Goal: Task Accomplishment & Management: Manage account settings

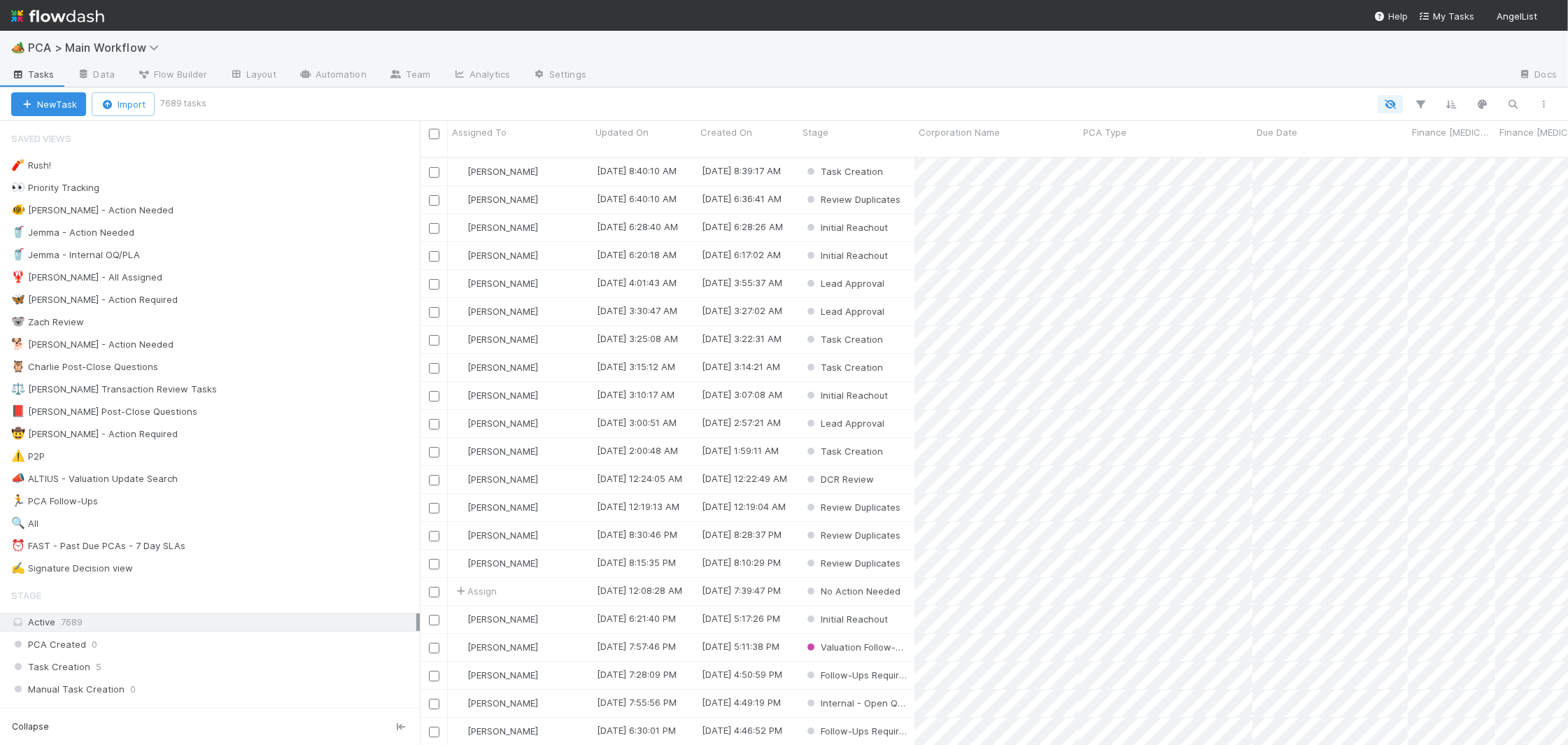
scroll to position [1, 1]
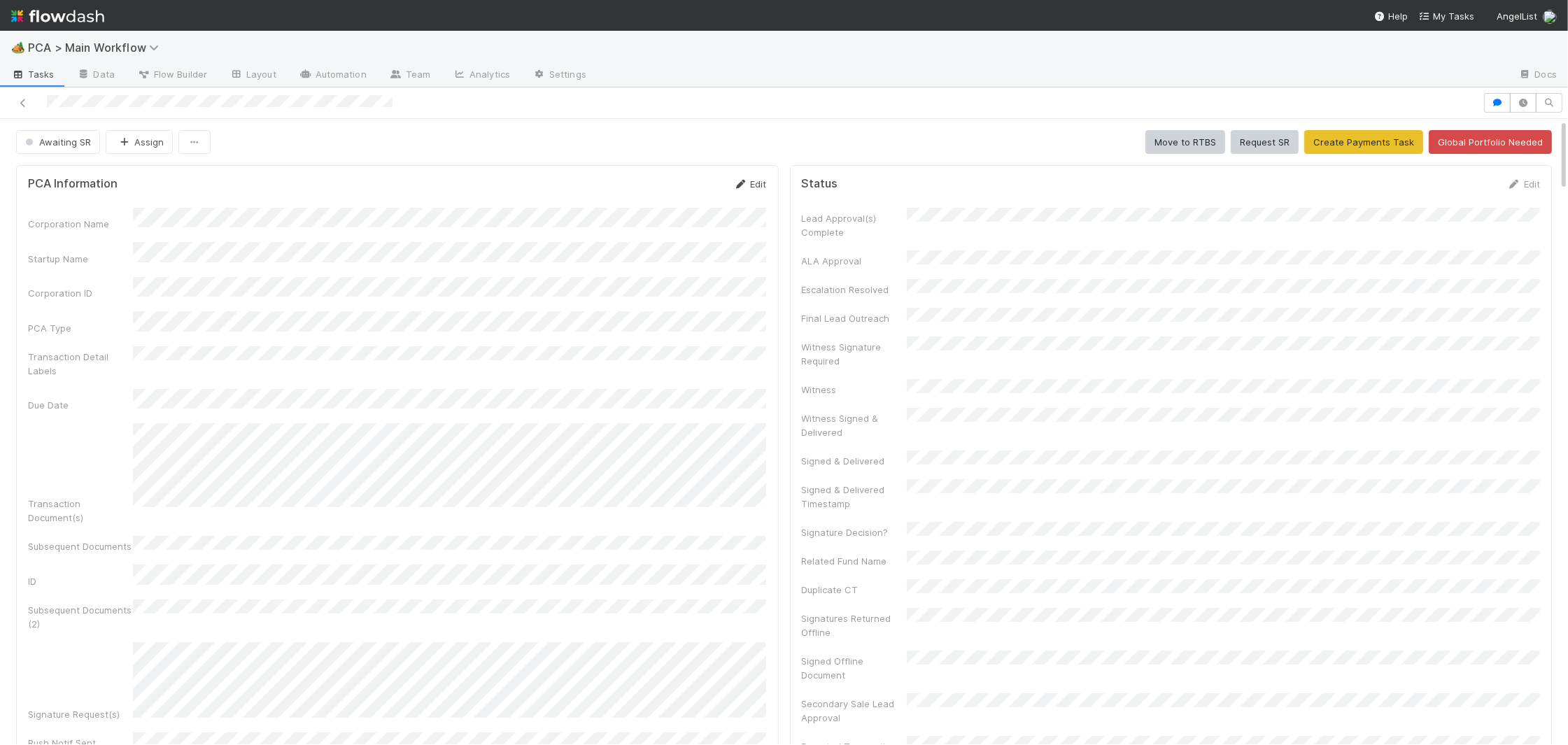
click at [734, 182] on icon at bounding box center [741, 184] width 14 height 9
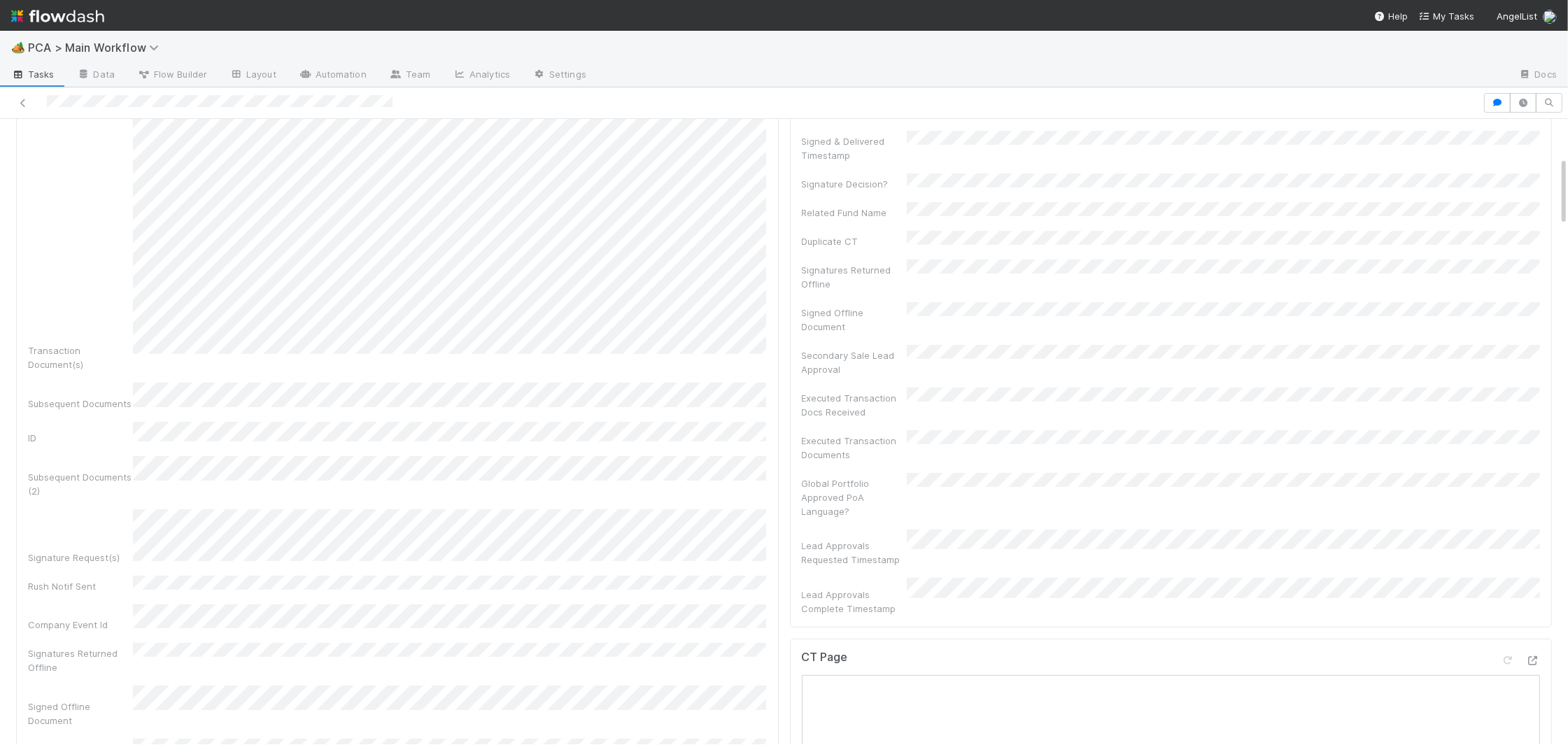
scroll to position [365, 0]
click at [110, 492] on div "Signature Request(s)" at bounding box center [397, 596] width 739 height 207
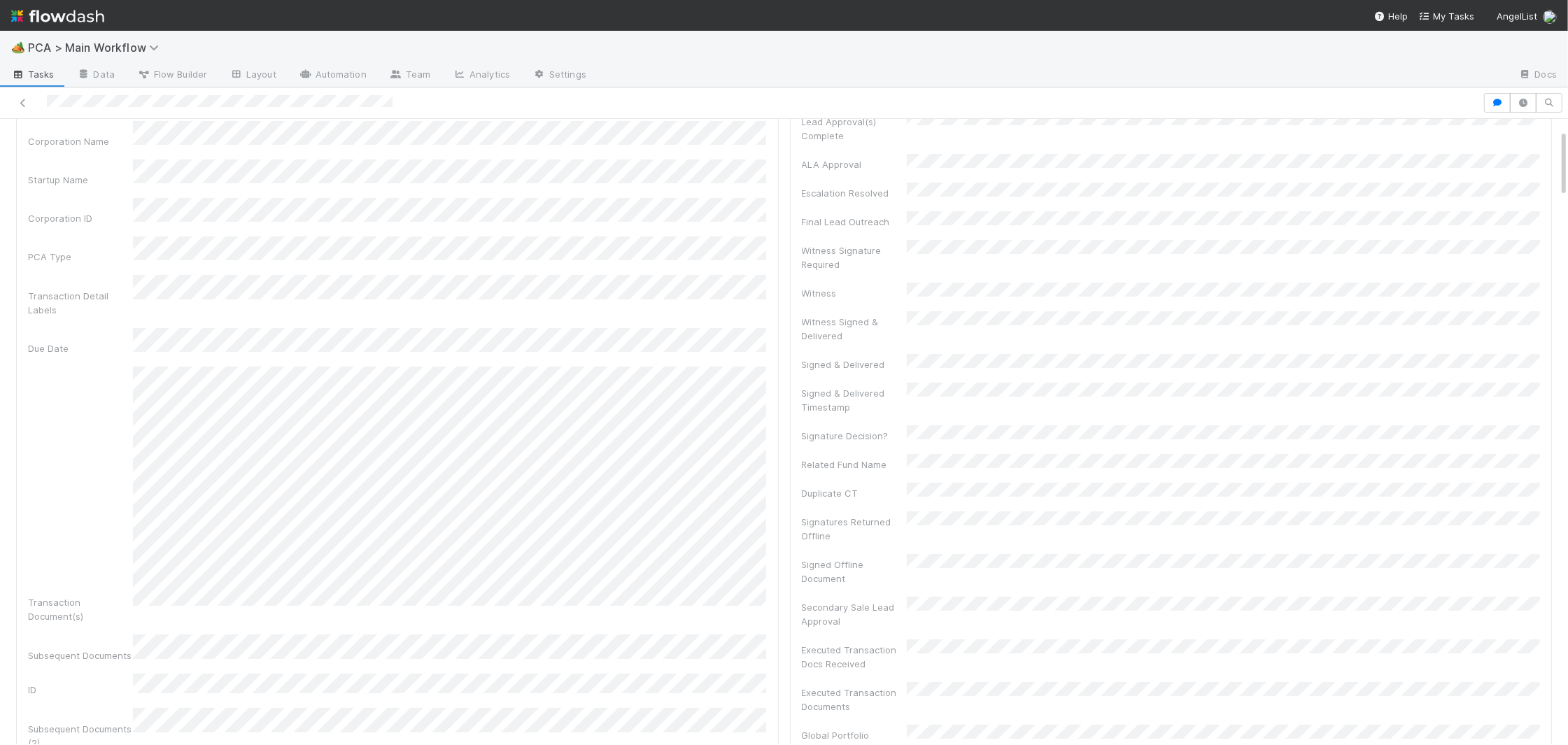
scroll to position [0, 0]
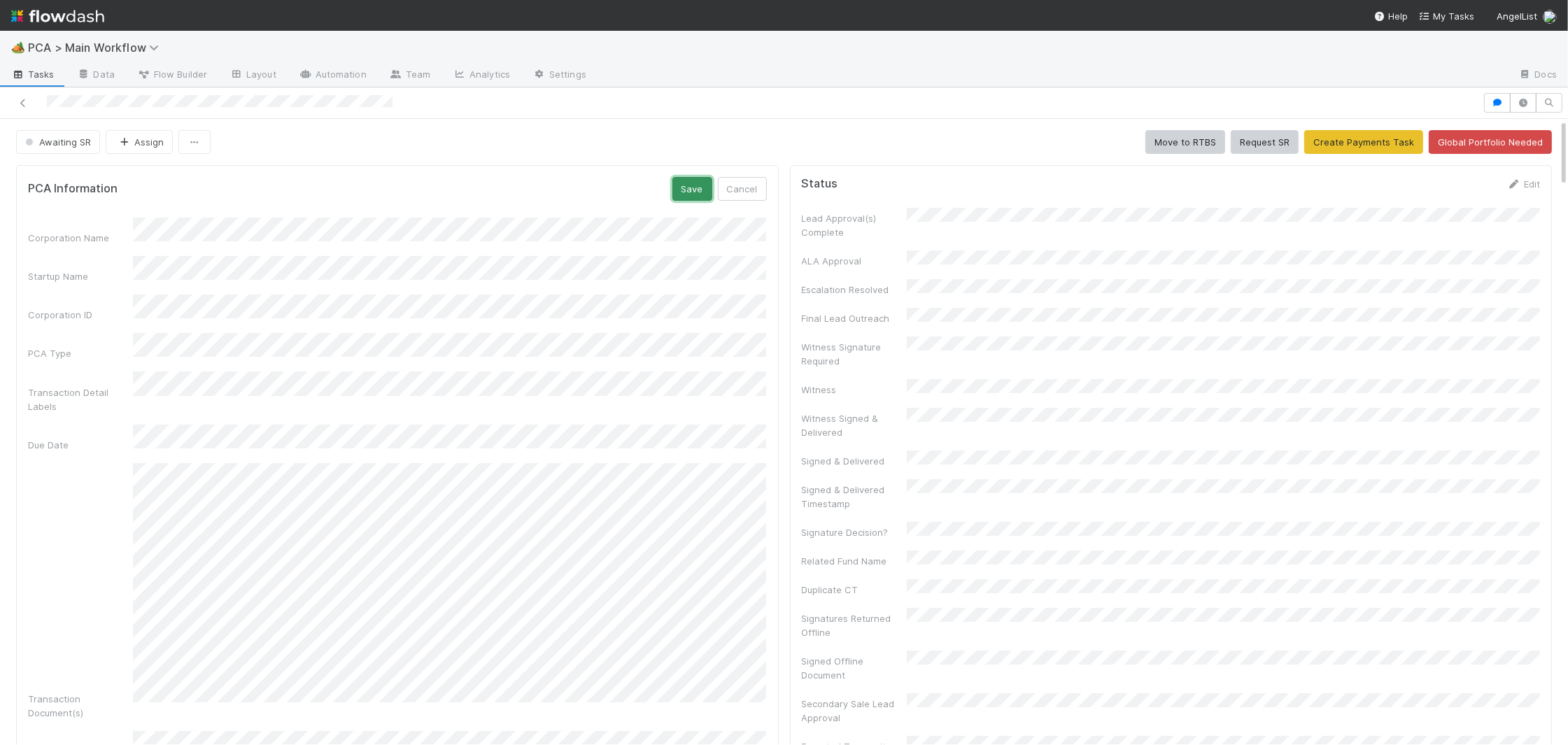
click at [697, 191] on button "Save" at bounding box center [692, 188] width 40 height 24
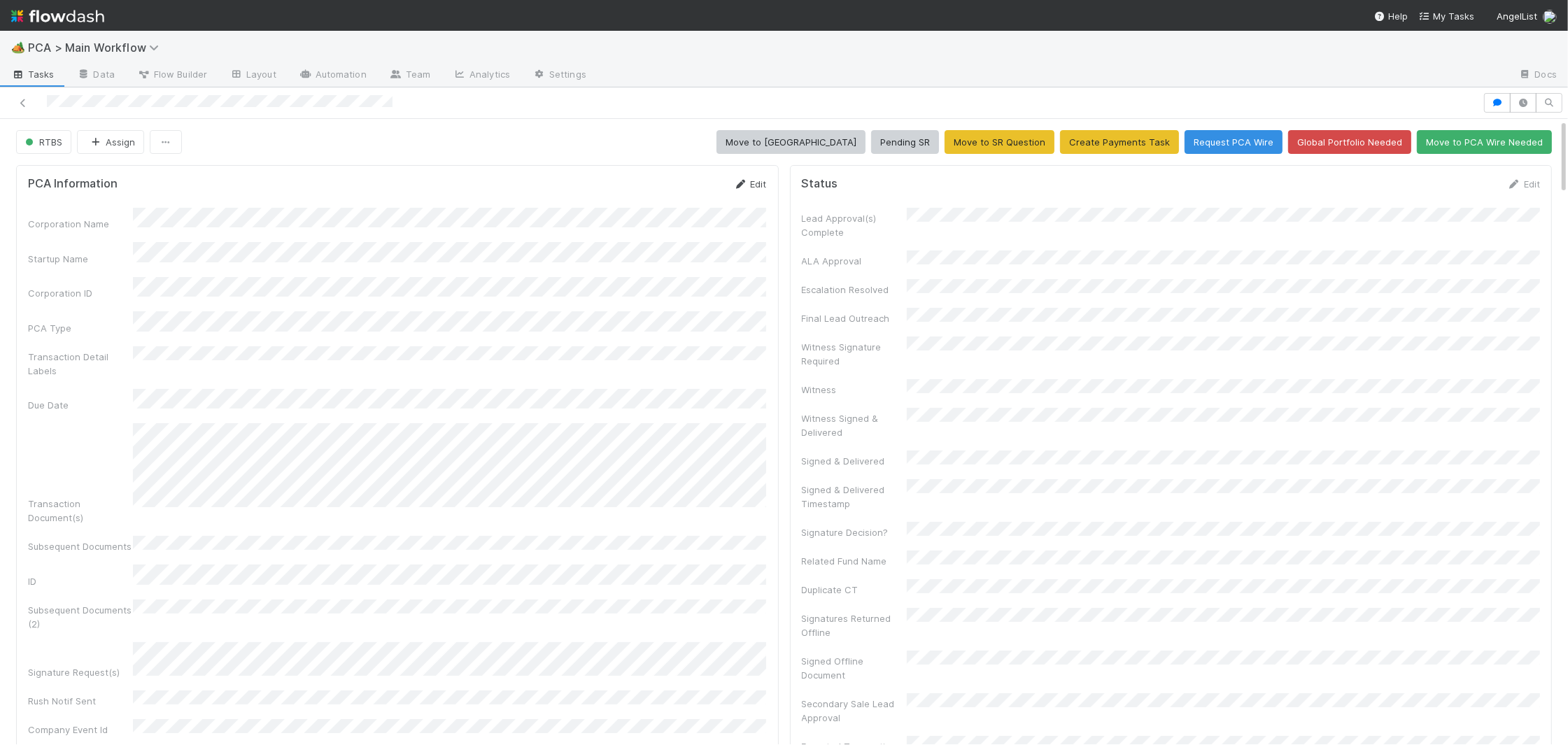
click at [739, 189] on div "Edit" at bounding box center [750, 183] width 32 height 14
drag, startPoint x: 739, startPoint y: 183, endPoint x: 722, endPoint y: 207, distance: 29.4
click at [739, 183] on icon at bounding box center [741, 184] width 14 height 9
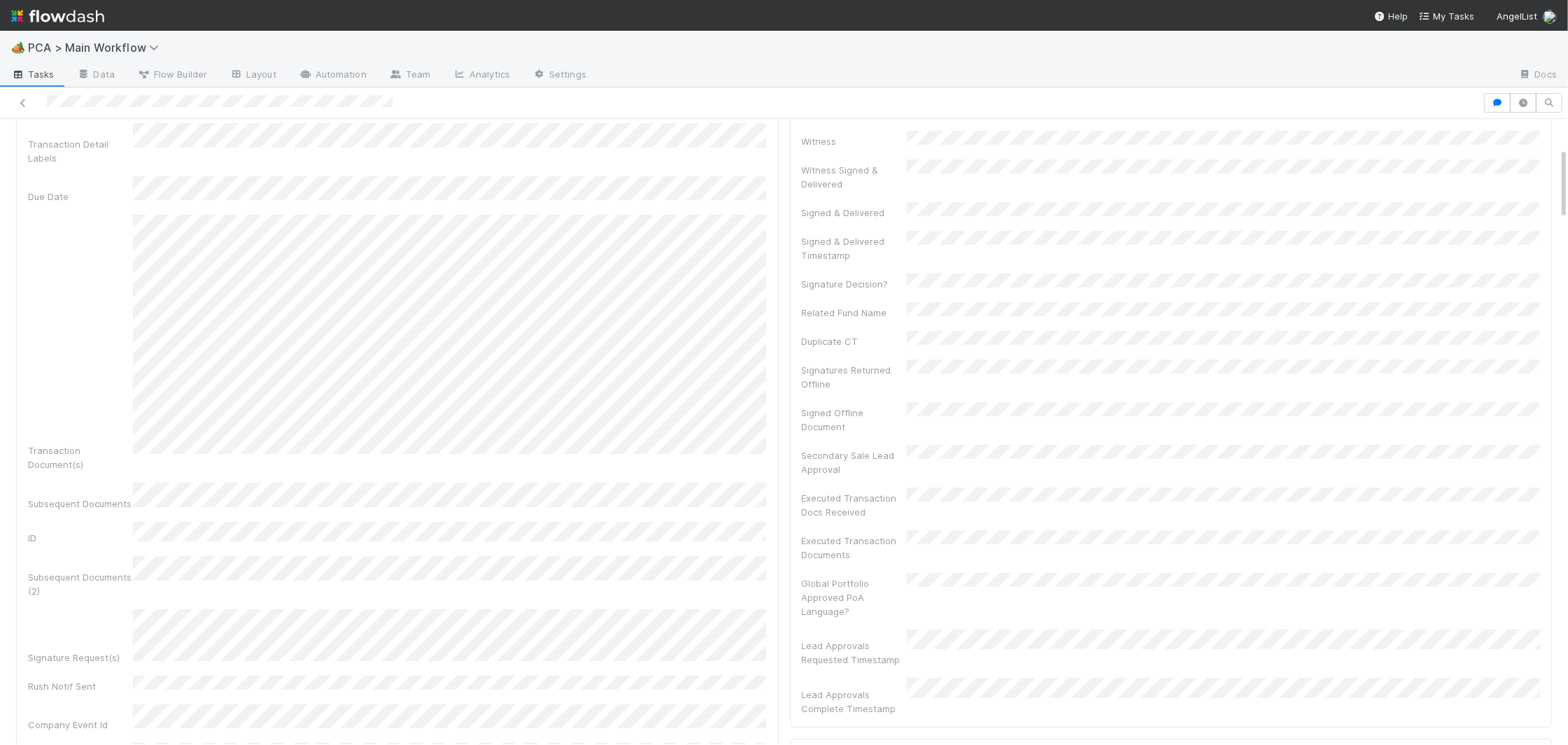
scroll to position [253, 0]
click at [750, 682] on div "Corporation Name Startup Name Corporation ID PCA Type Transaction Detail Labels…" at bounding box center [397, 434] width 739 height 940
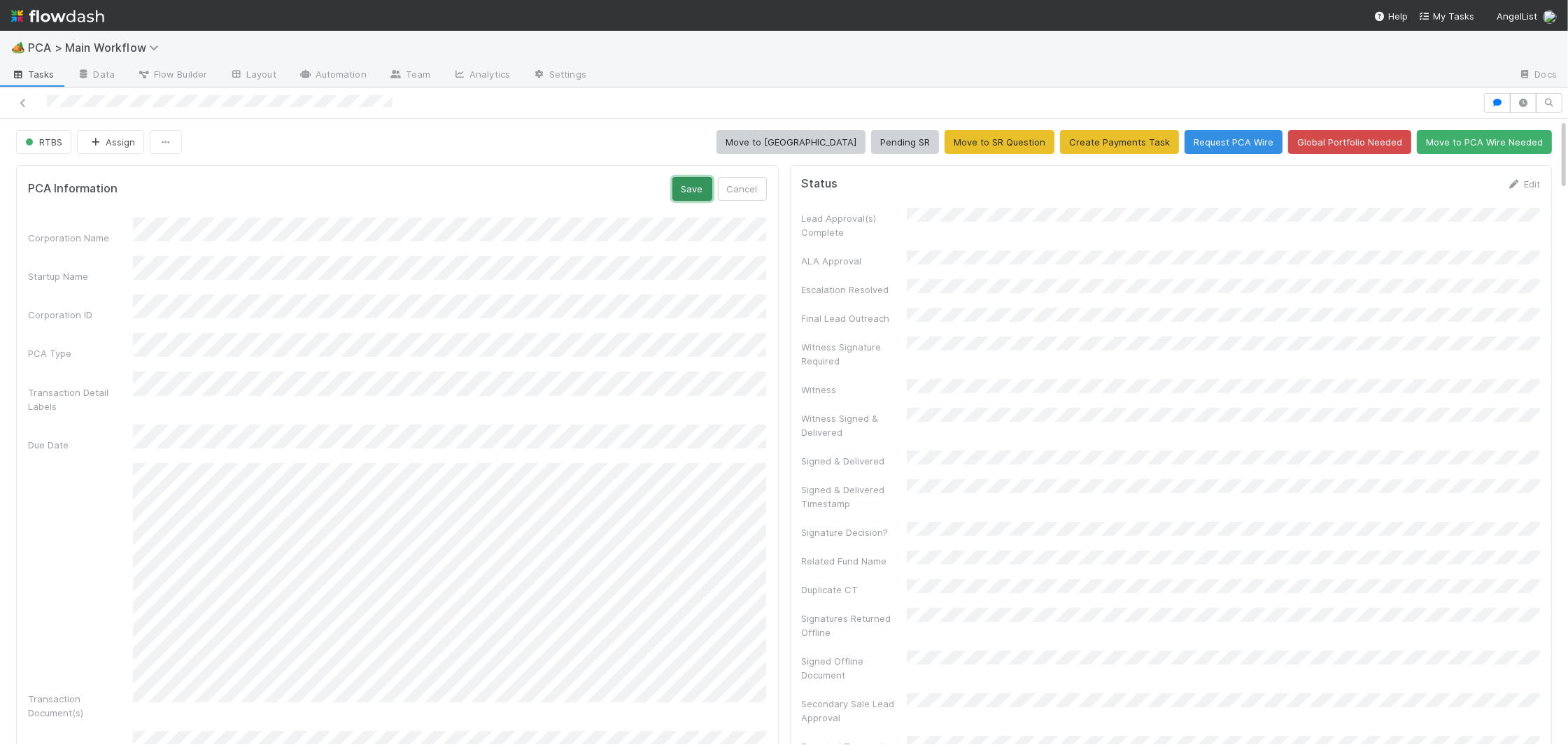
click at [688, 191] on button "Save" at bounding box center [692, 188] width 40 height 24
click at [734, 185] on icon at bounding box center [741, 184] width 14 height 9
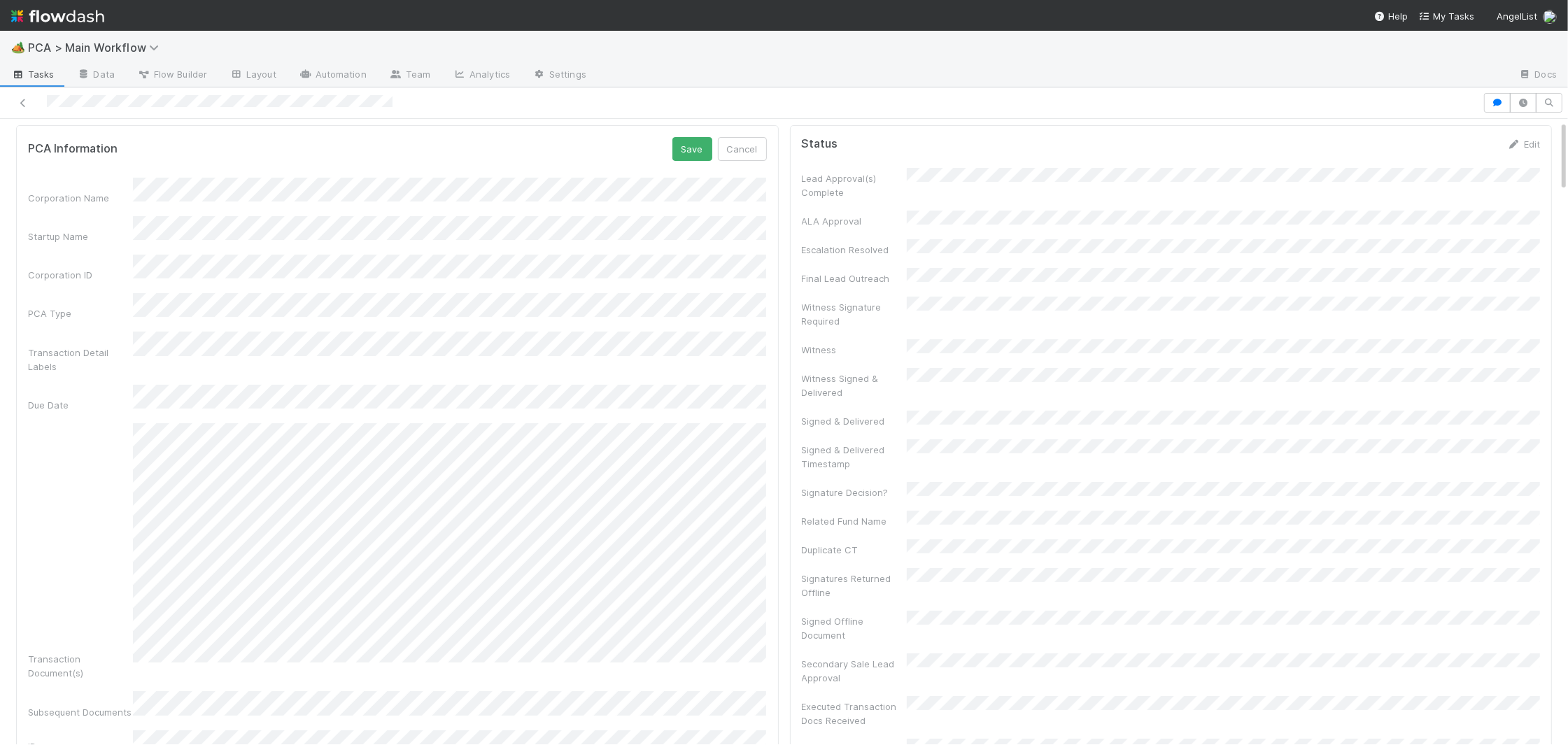
scroll to position [12, 0]
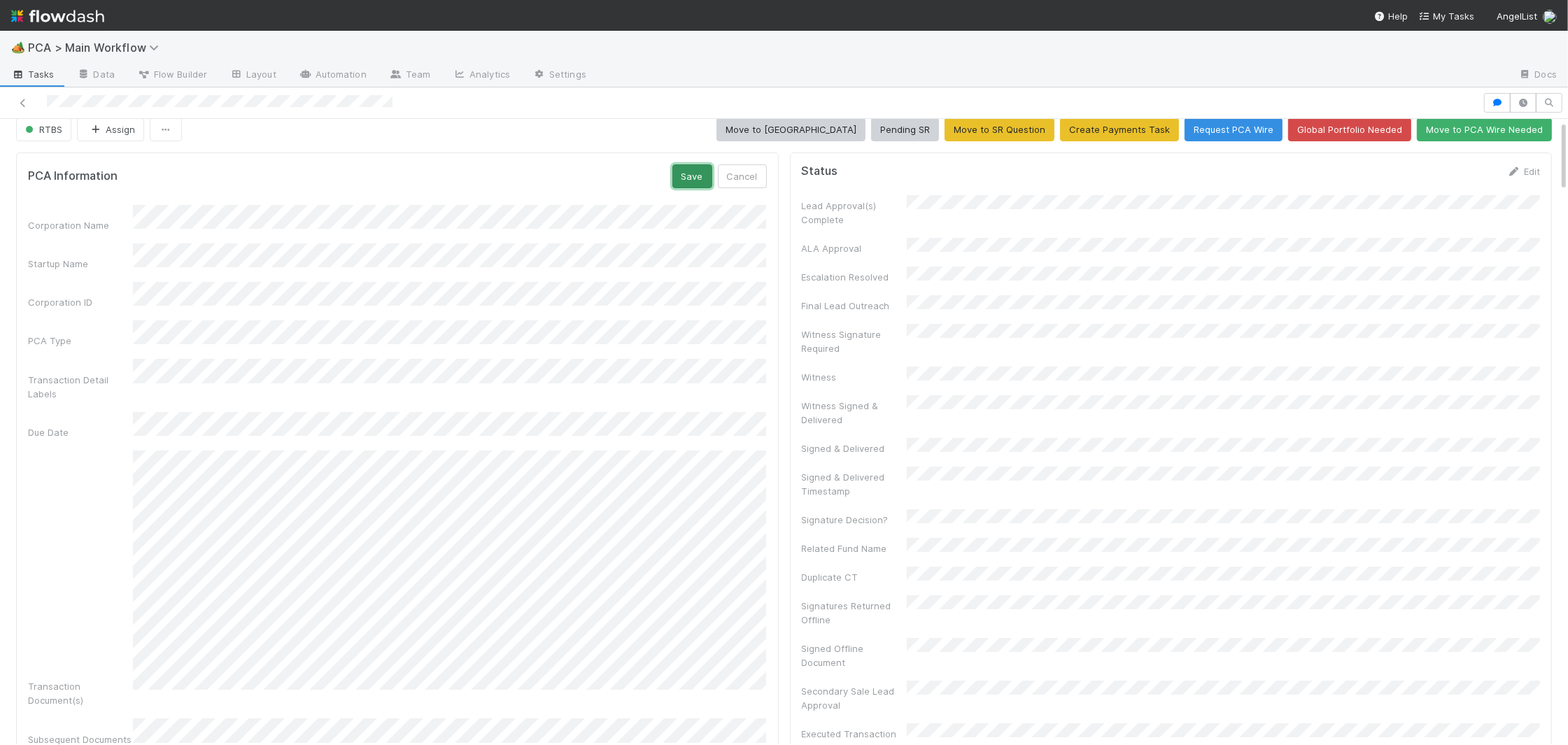
click at [703, 172] on button "Save" at bounding box center [692, 176] width 40 height 24
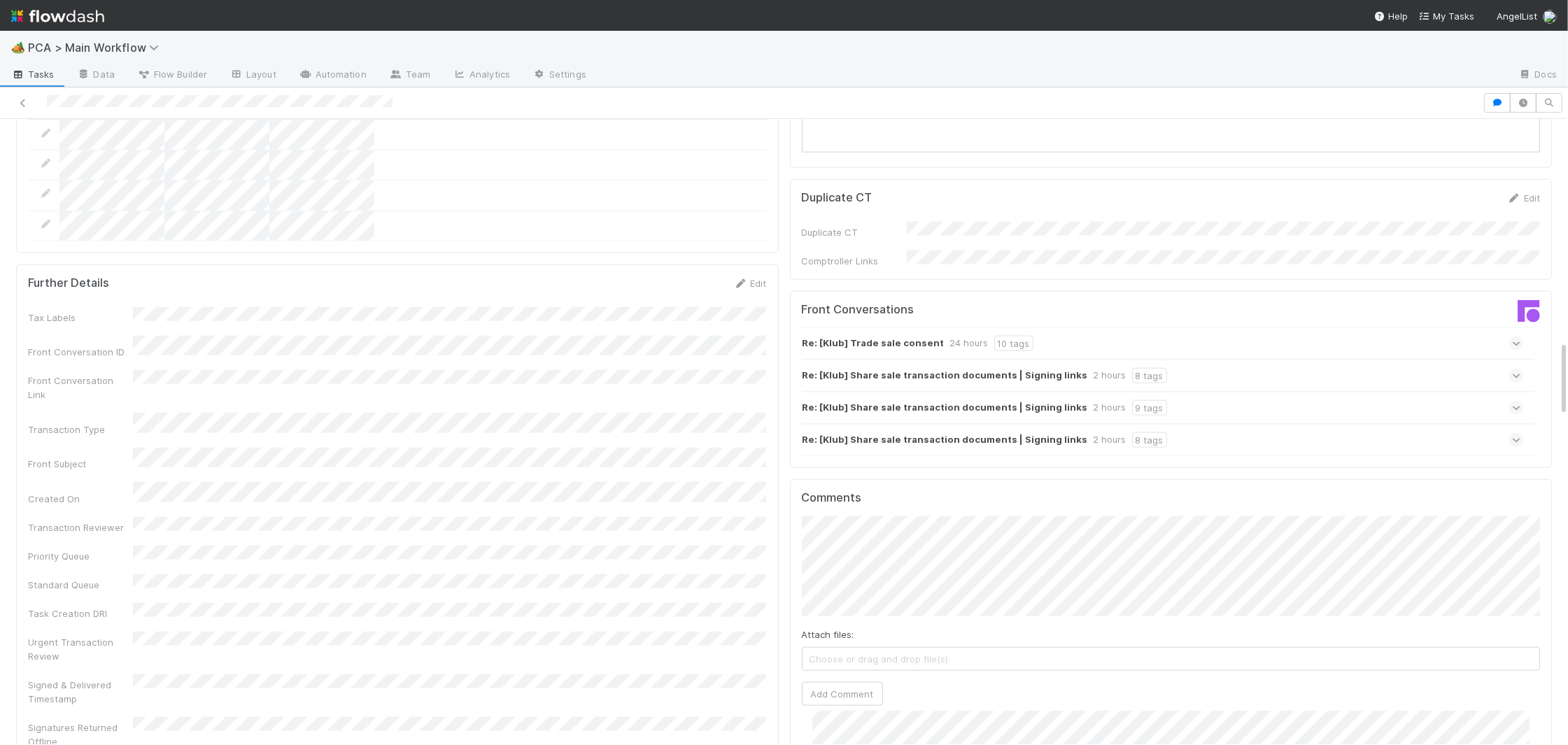
scroll to position [1994, 0]
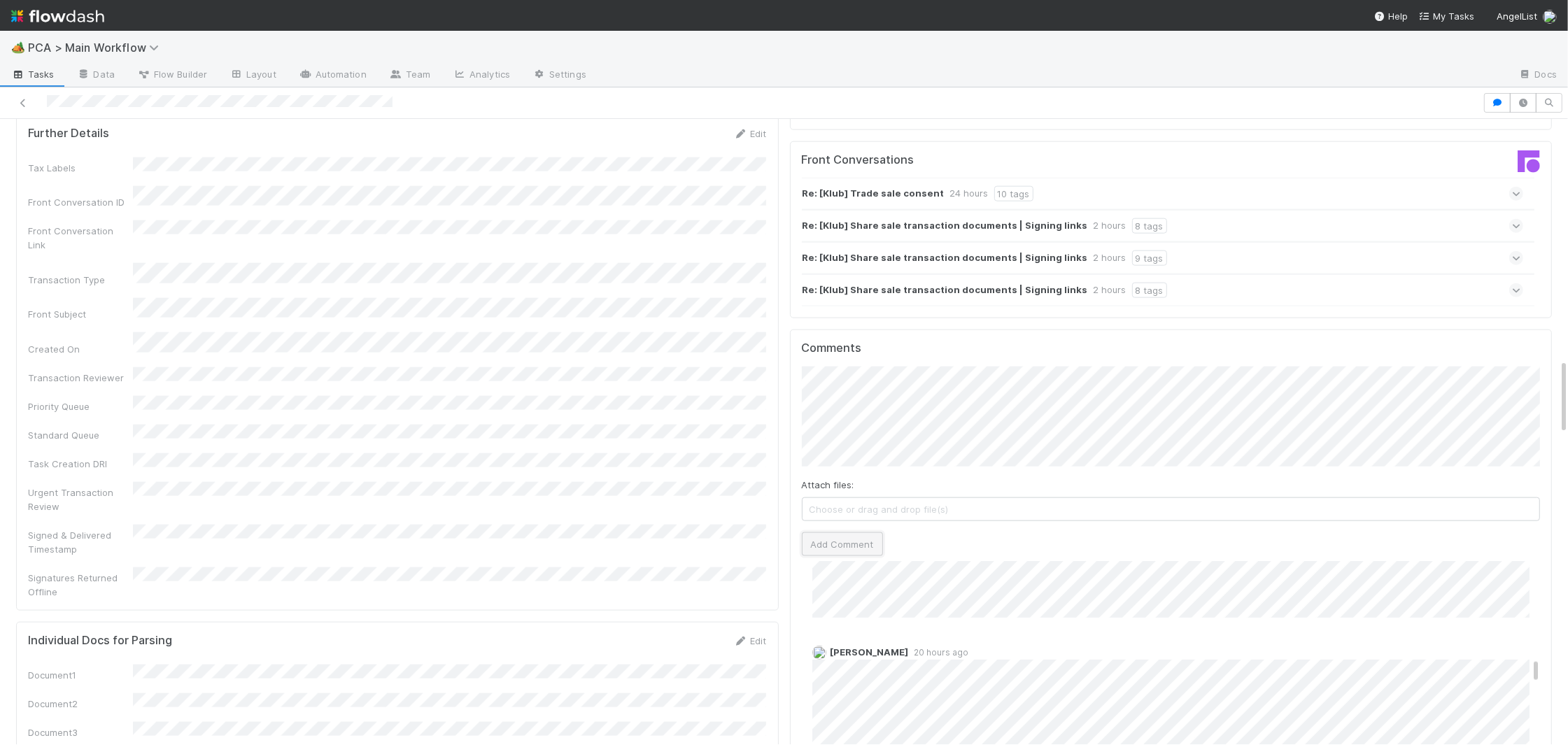
click at [860, 532] on button "Add Comment" at bounding box center [841, 544] width 81 height 24
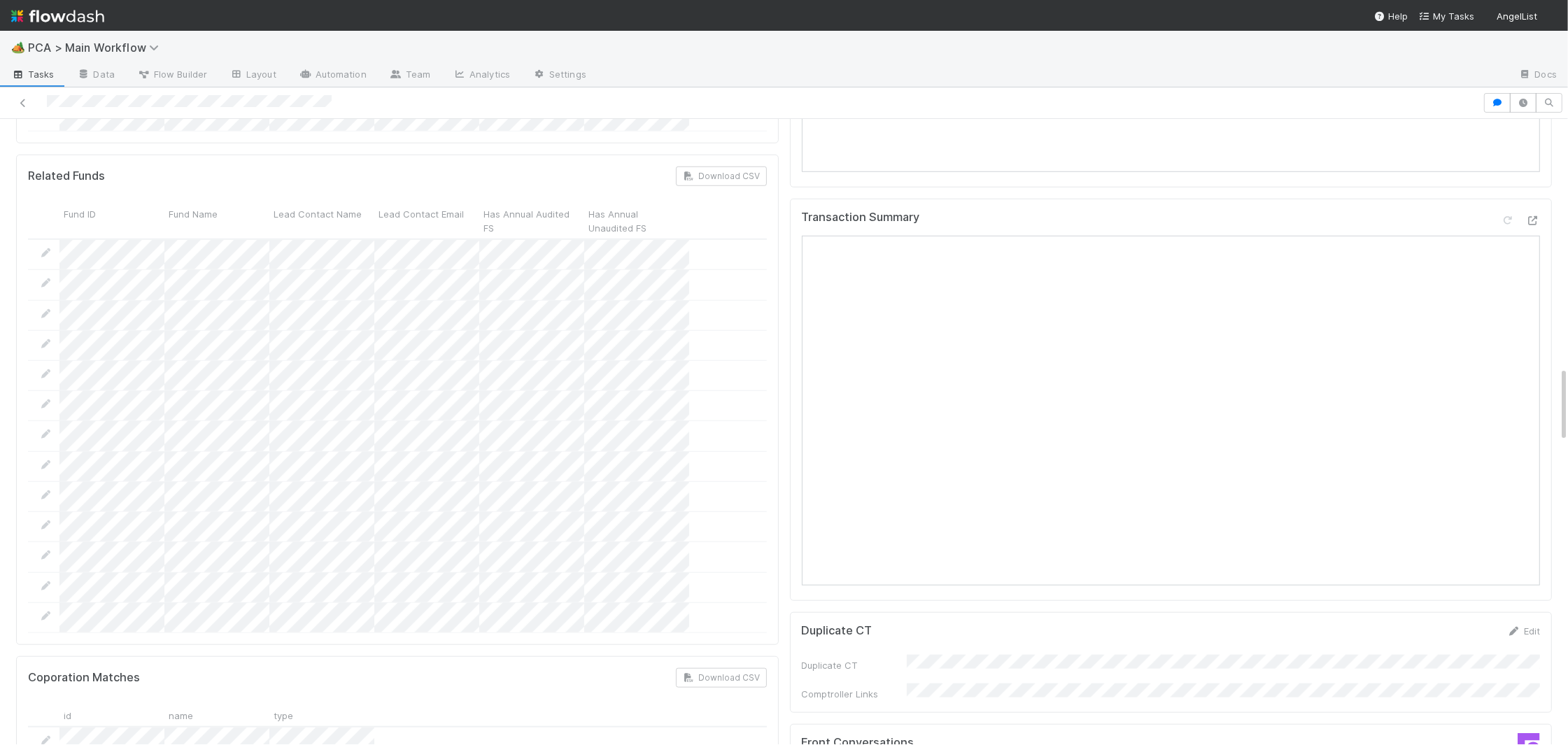
scroll to position [2044, 0]
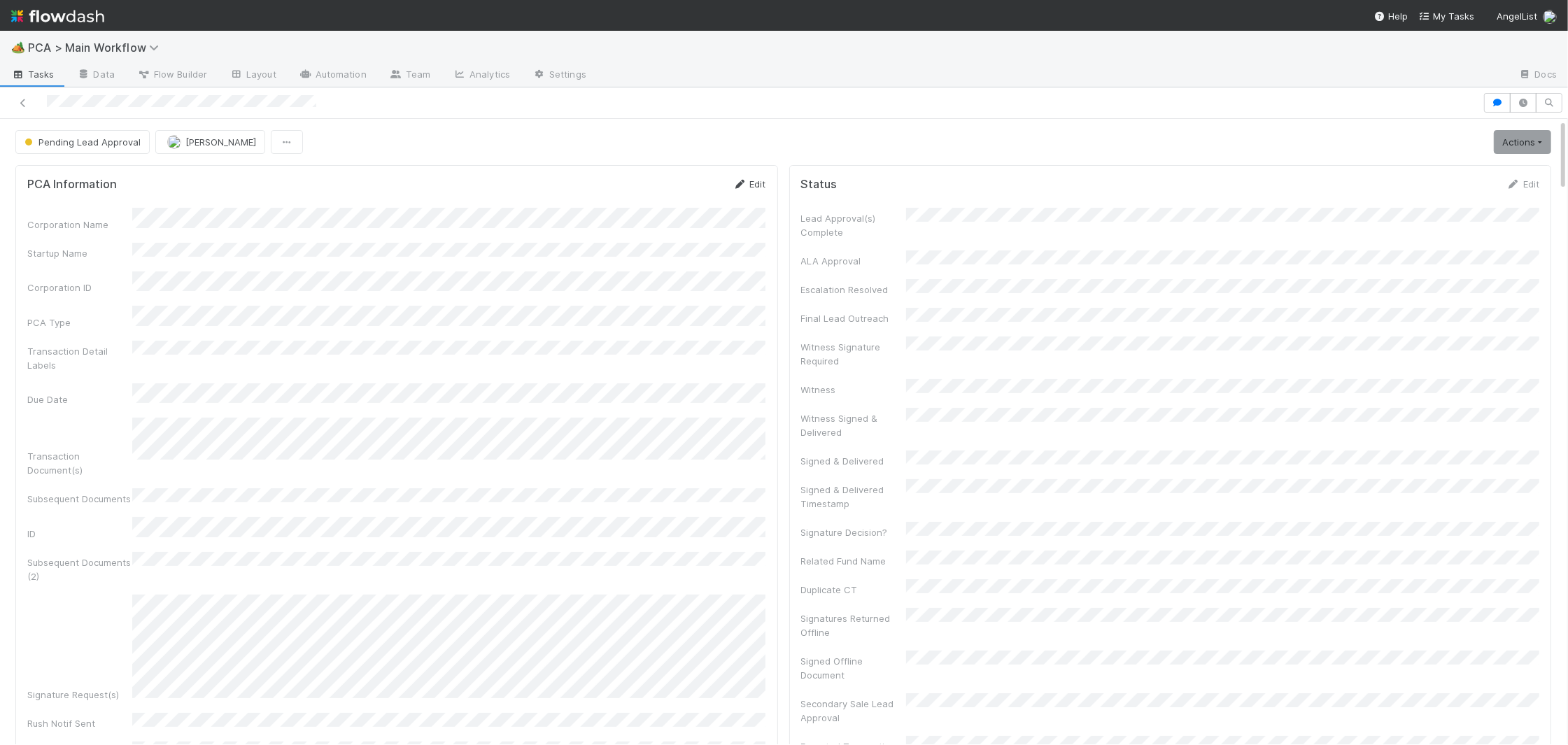
click at [755, 179] on link "Edit" at bounding box center [749, 183] width 32 height 11
click at [692, 182] on button "Save" at bounding box center [692, 188] width 40 height 24
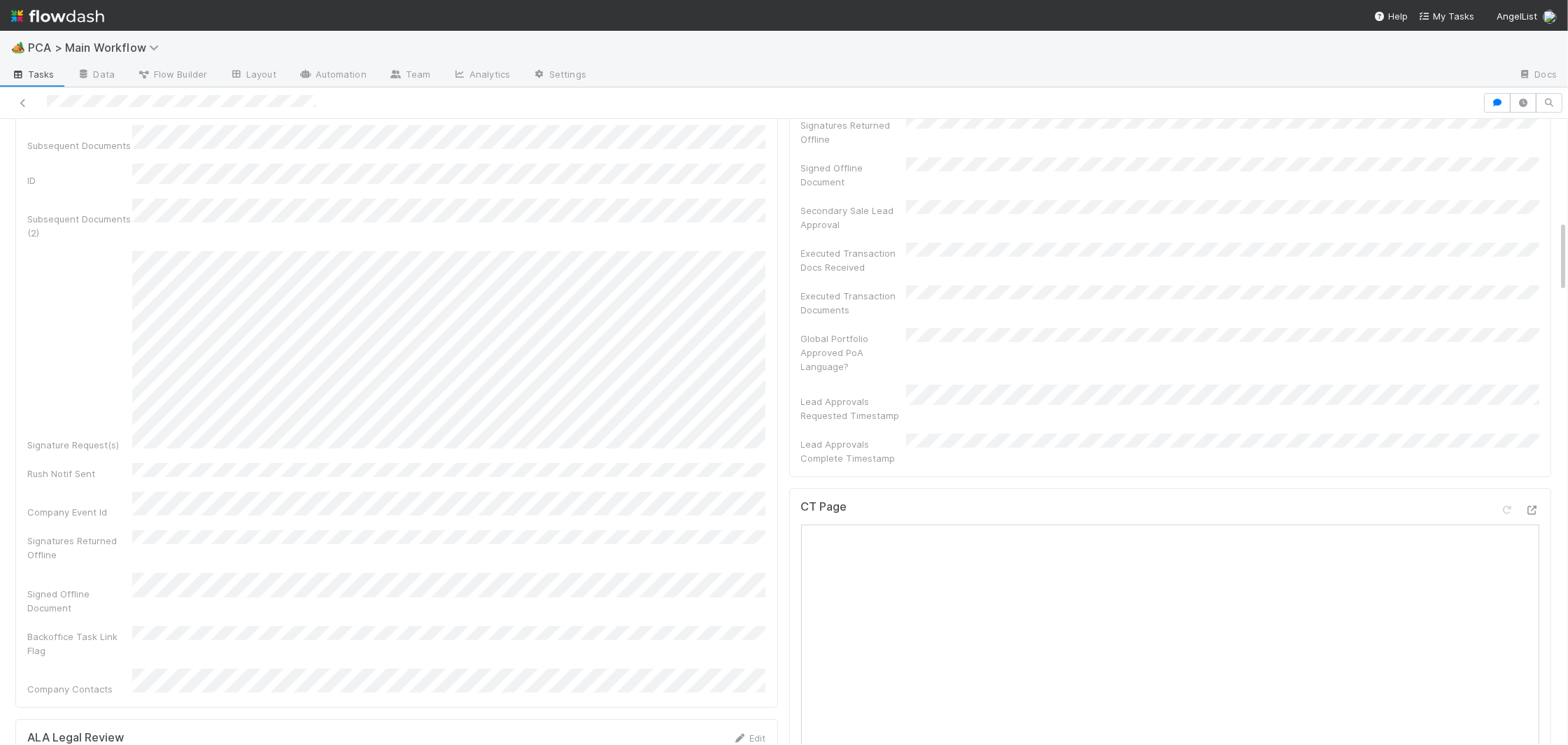
scroll to position [882, 0]
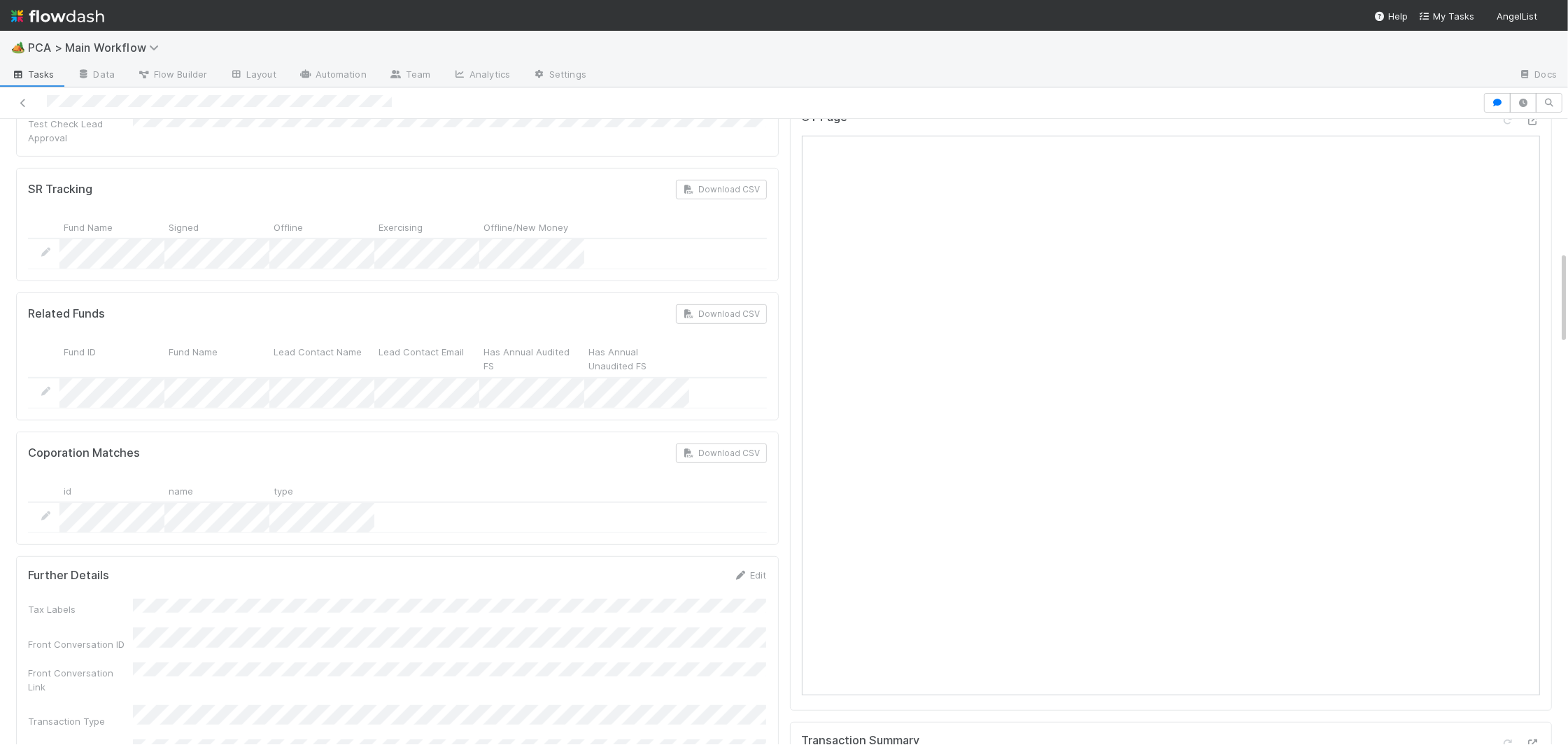
scroll to position [900, 0]
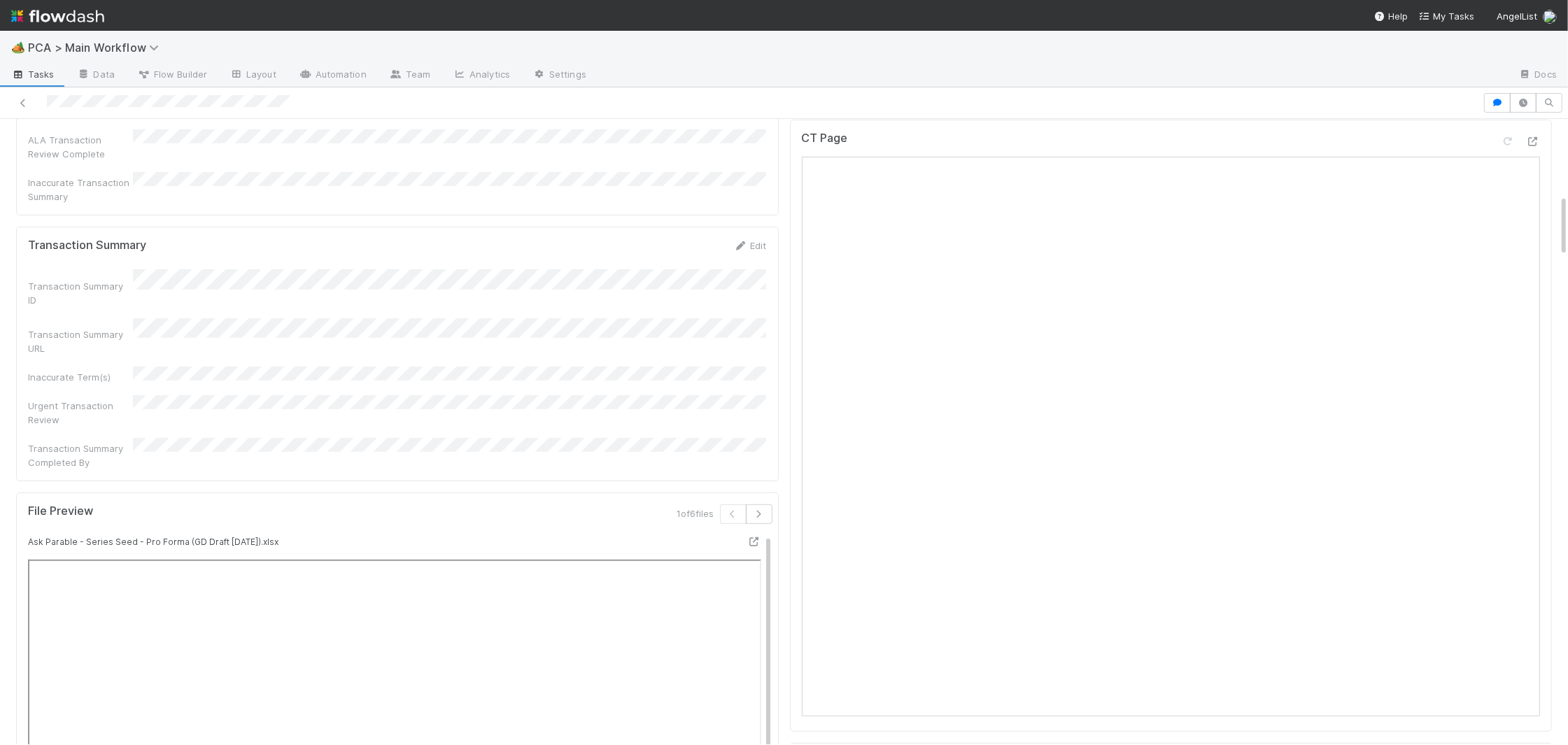
scroll to position [705, 0]
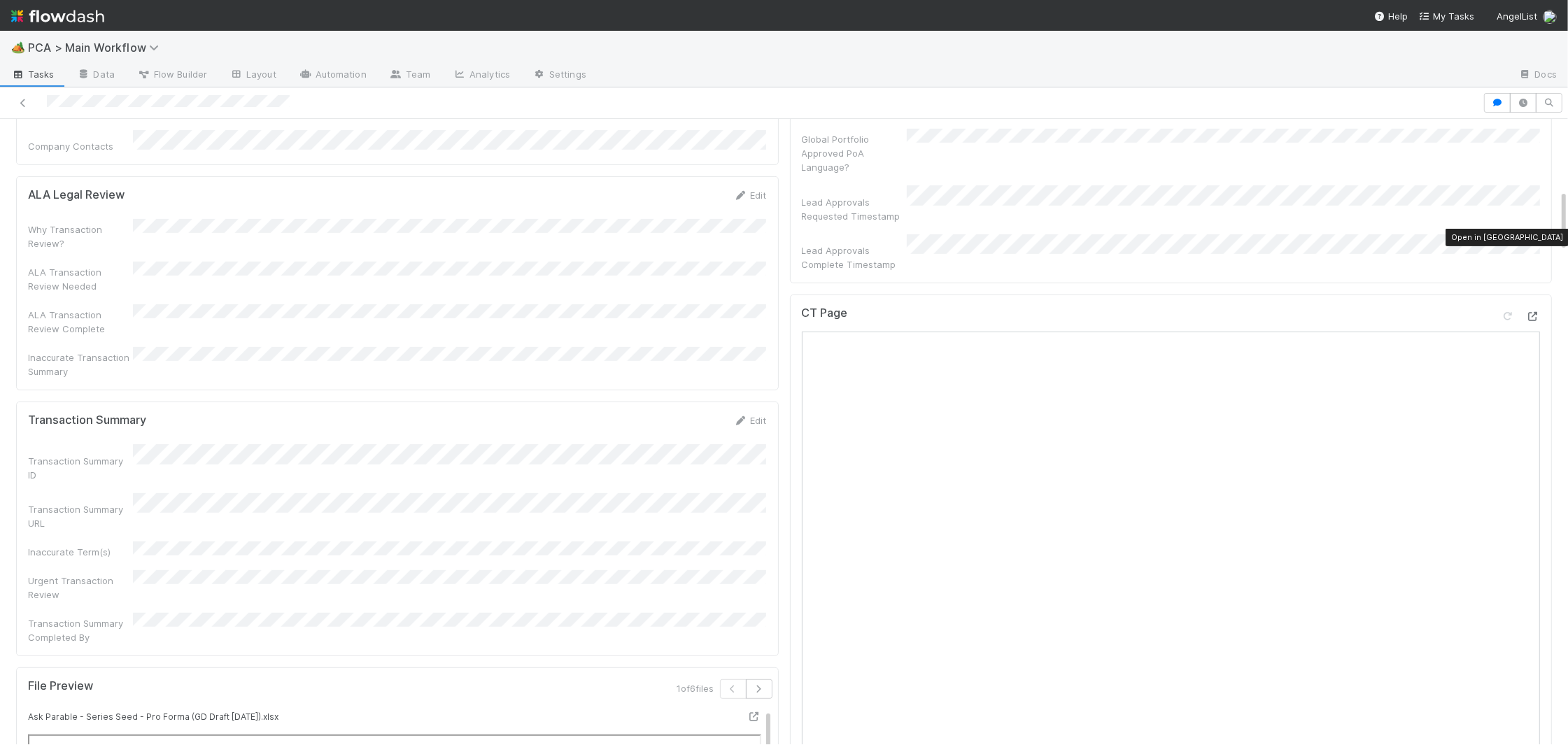
click at [1536, 312] on icon at bounding box center [1533, 317] width 14 height 9
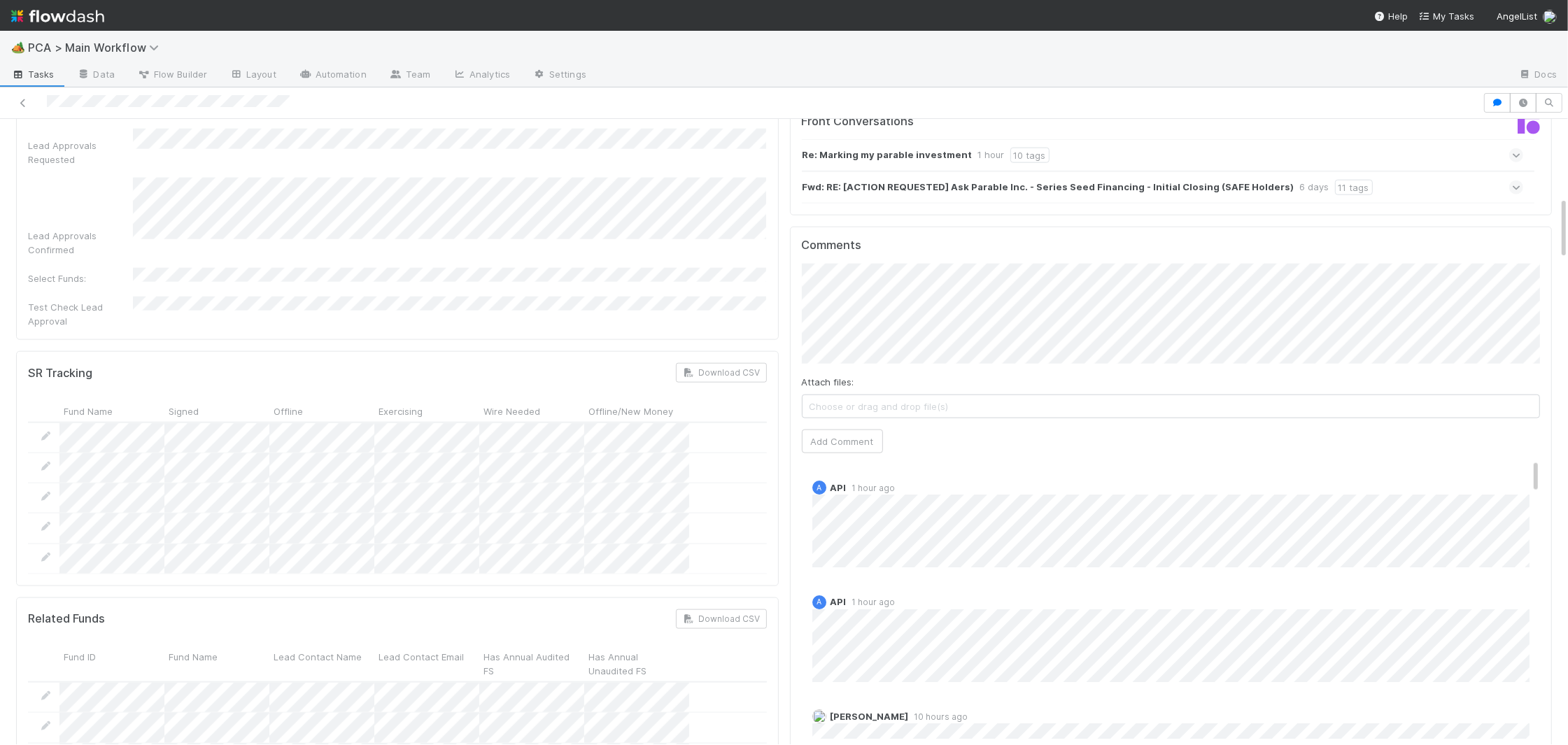
scroll to position [2108, 0]
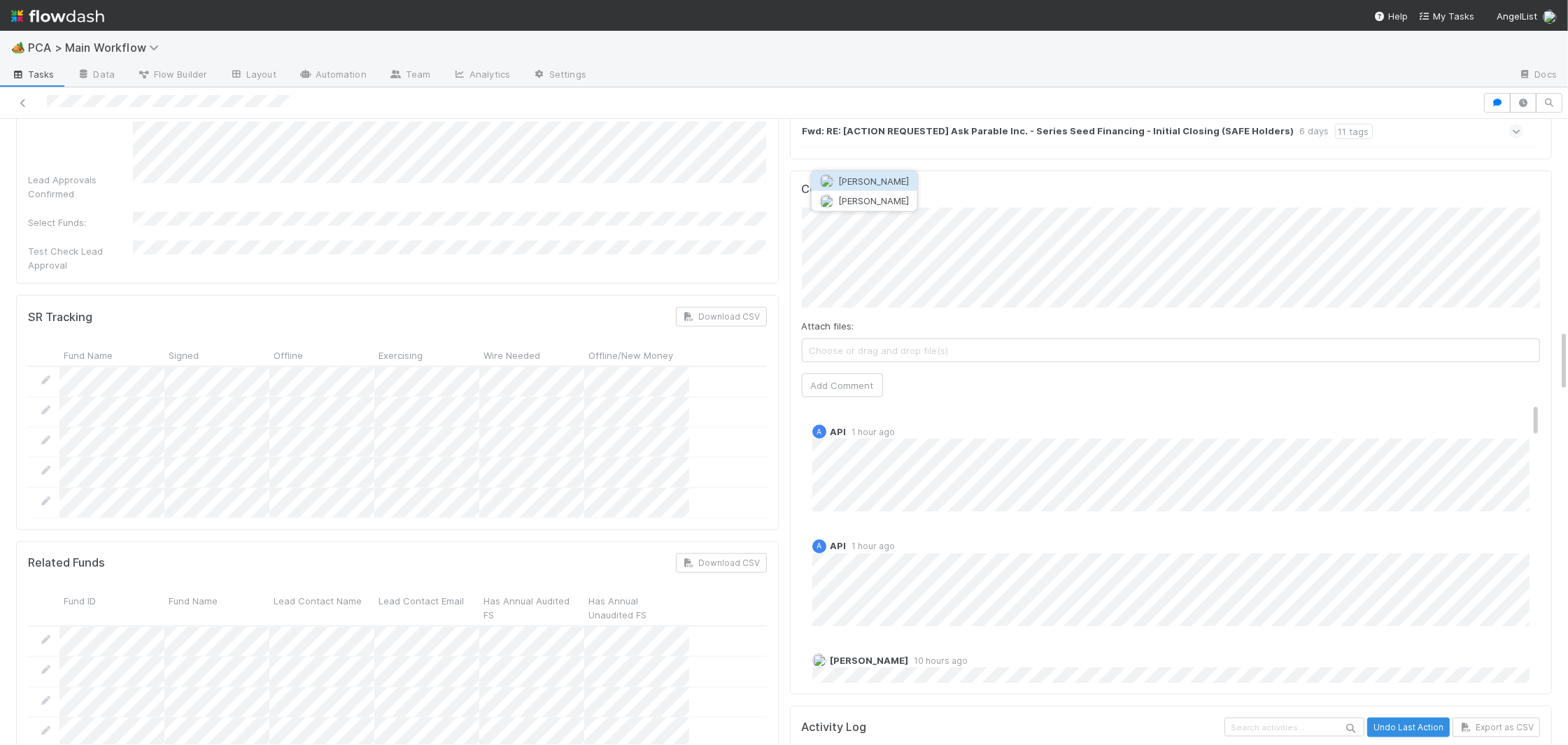
click at [868, 183] on span "Roselyn de Villa" at bounding box center [873, 181] width 71 height 11
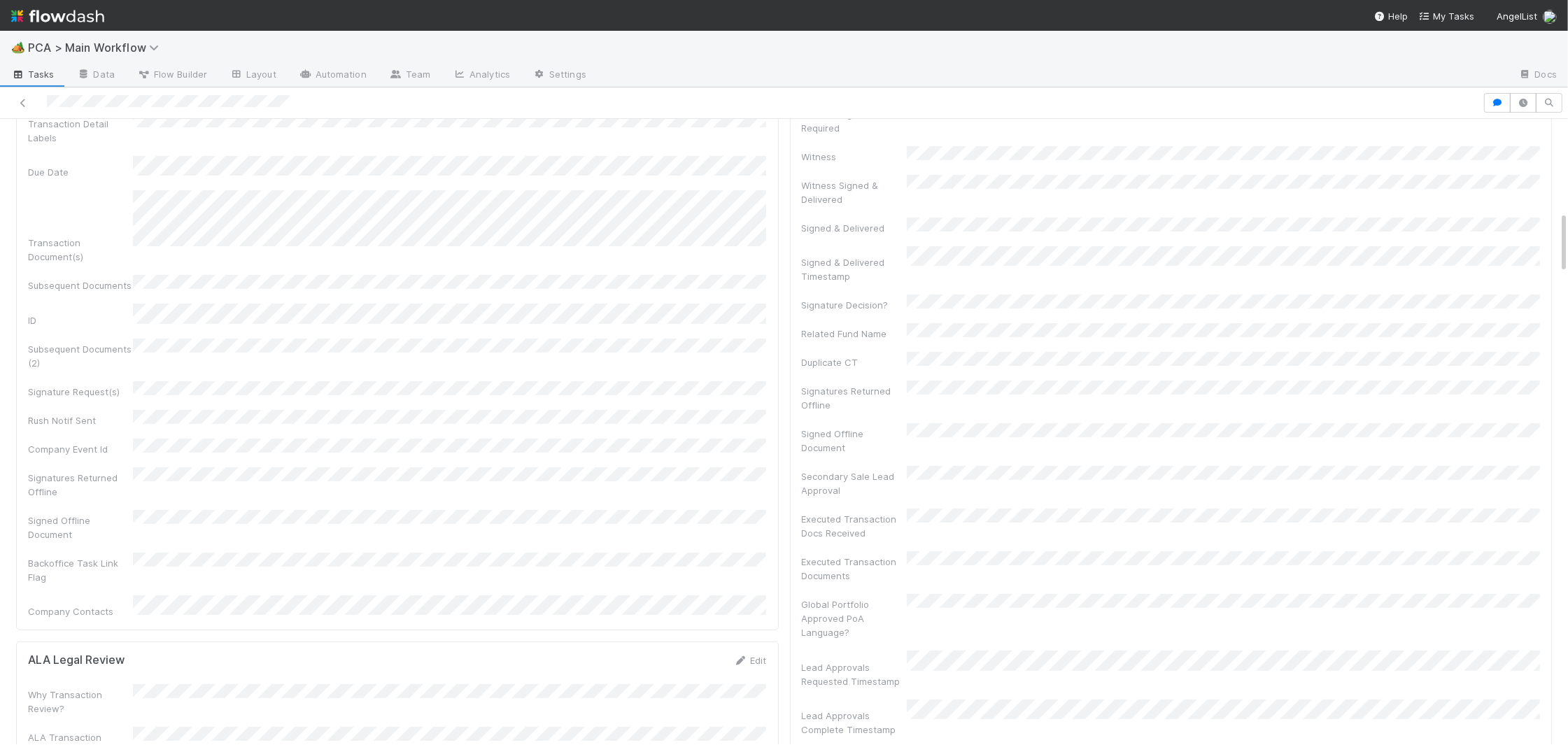
scroll to position [0, 0]
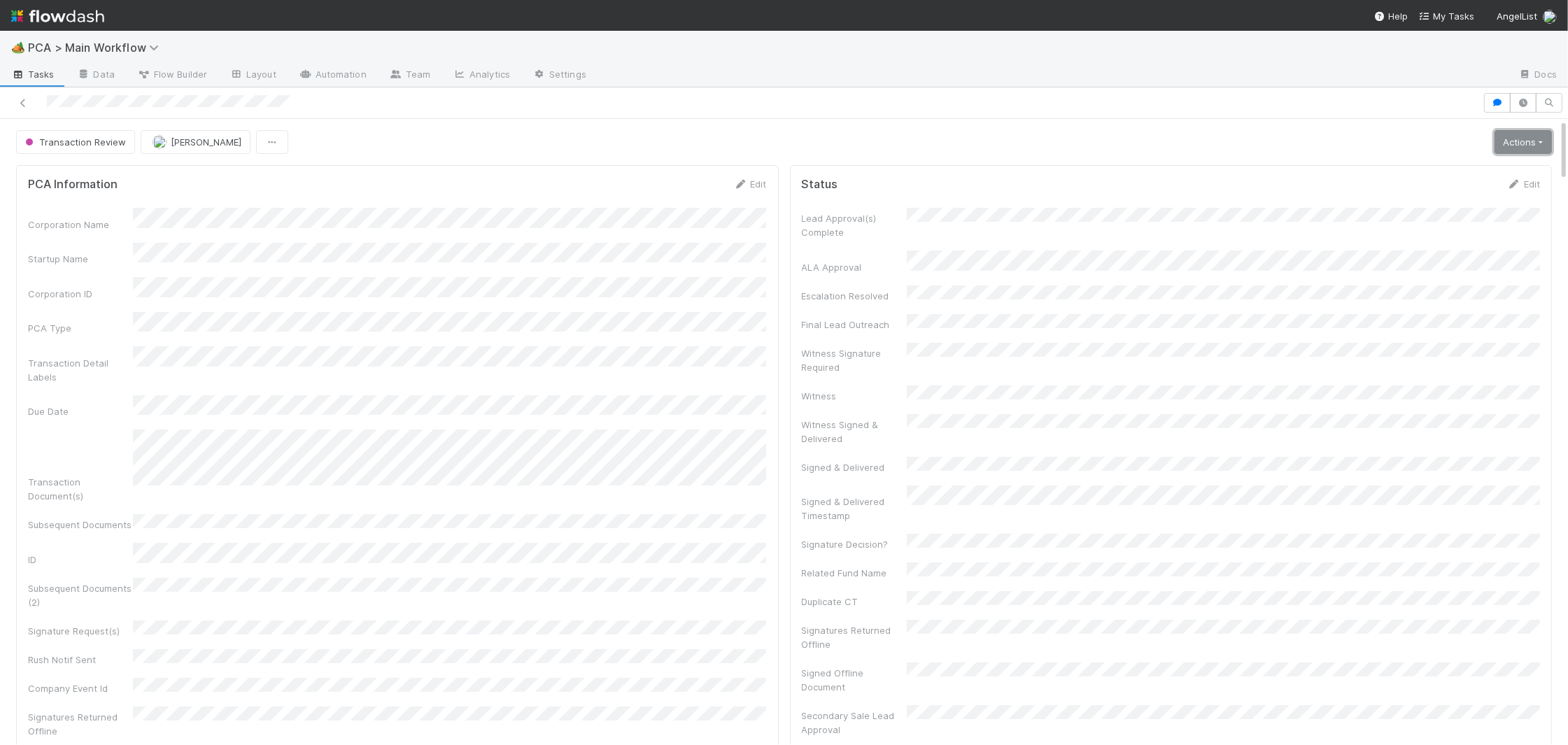
click at [1540, 142] on link "Actions" at bounding box center [1523, 142] width 57 height 24
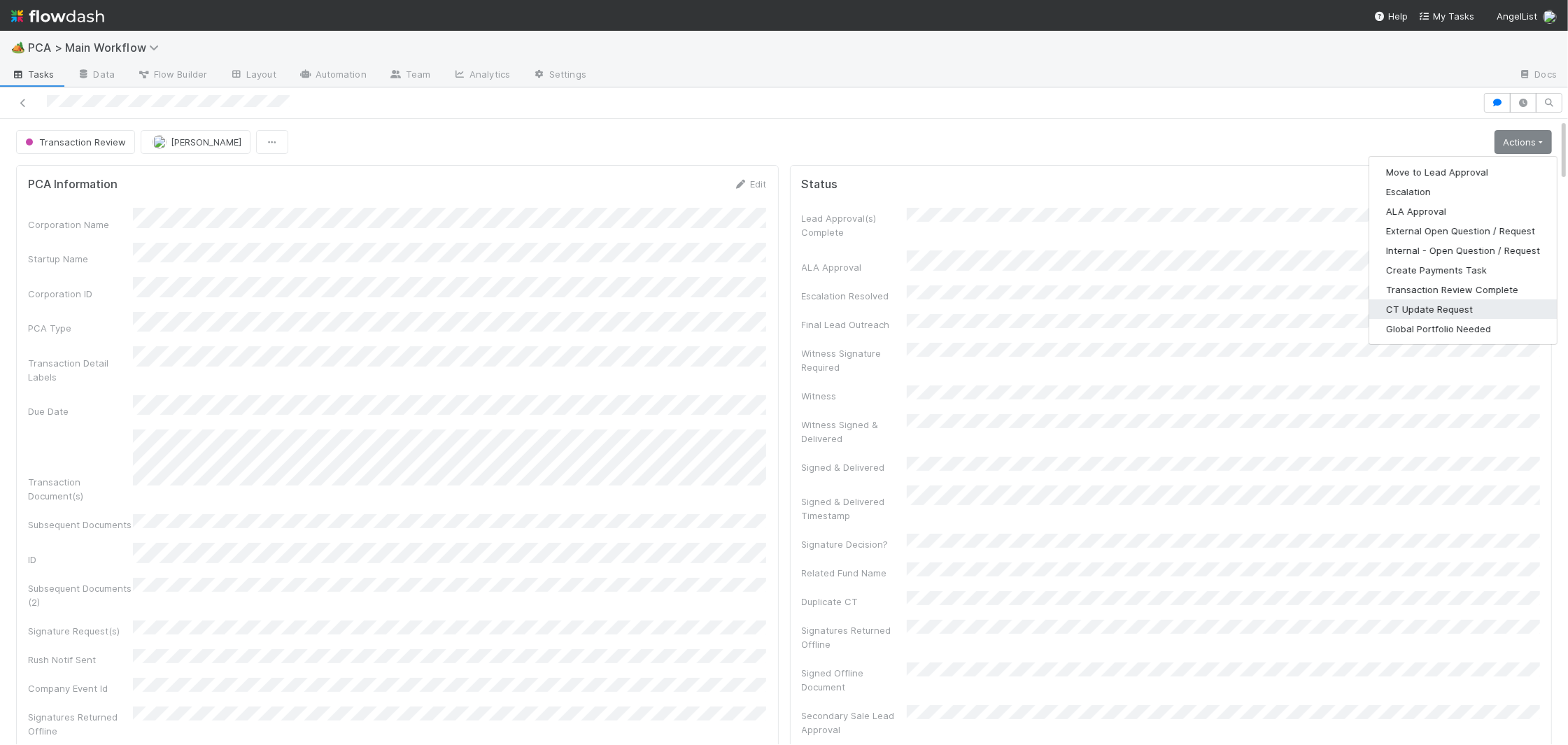
click at [1436, 308] on button "CT Update Request" at bounding box center [1462, 309] width 187 height 20
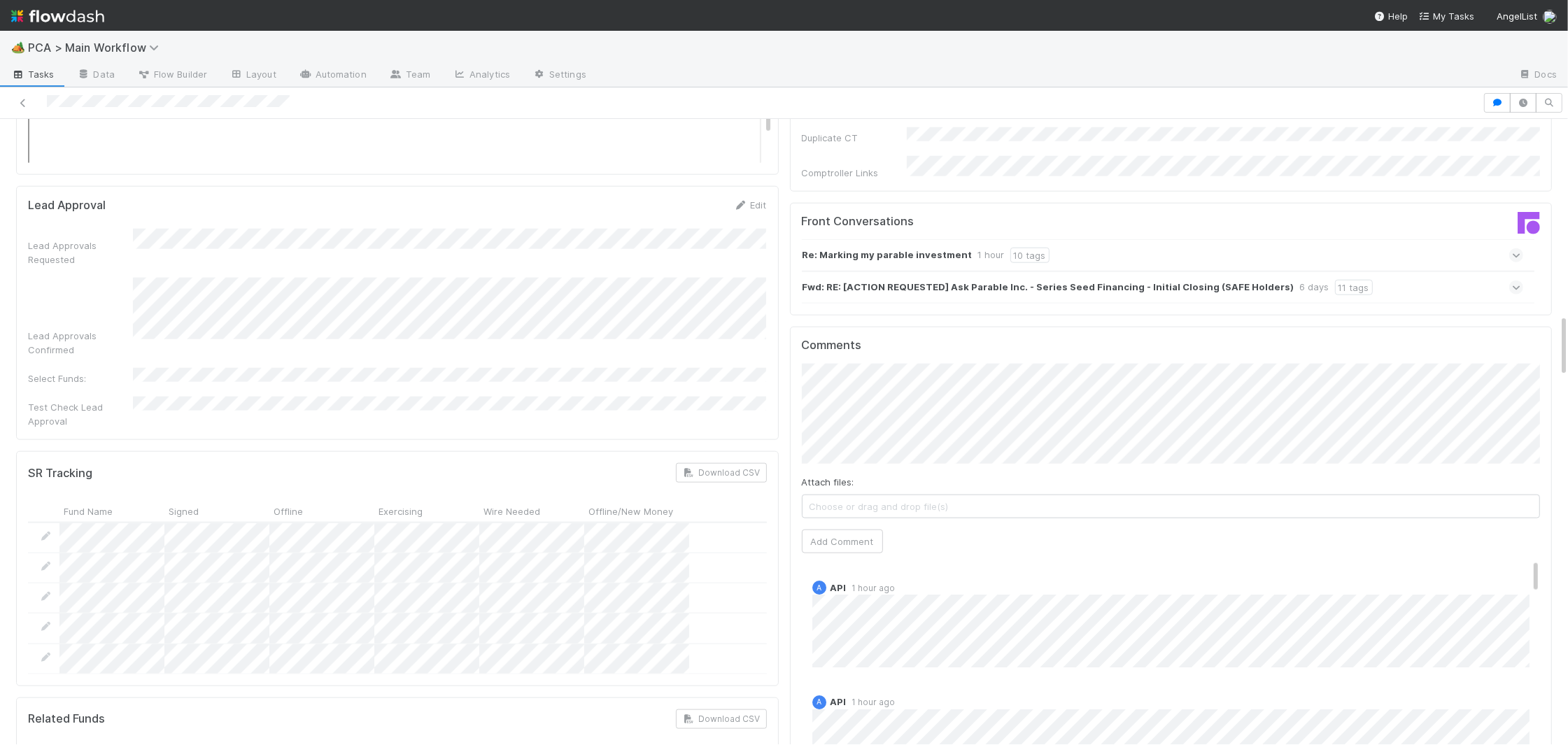
scroll to position [1973, 0]
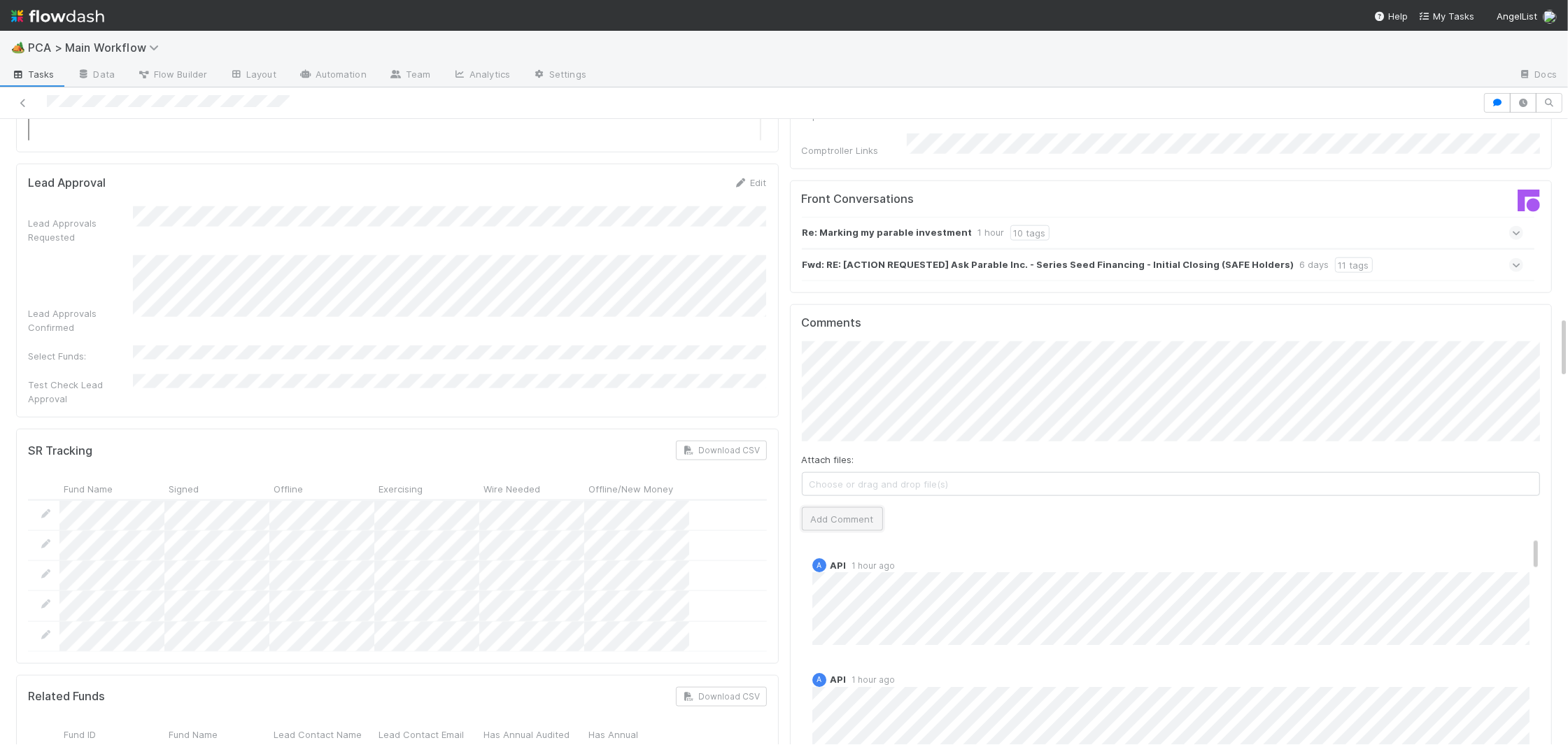
click at [813, 508] on button "Add Comment" at bounding box center [841, 519] width 81 height 24
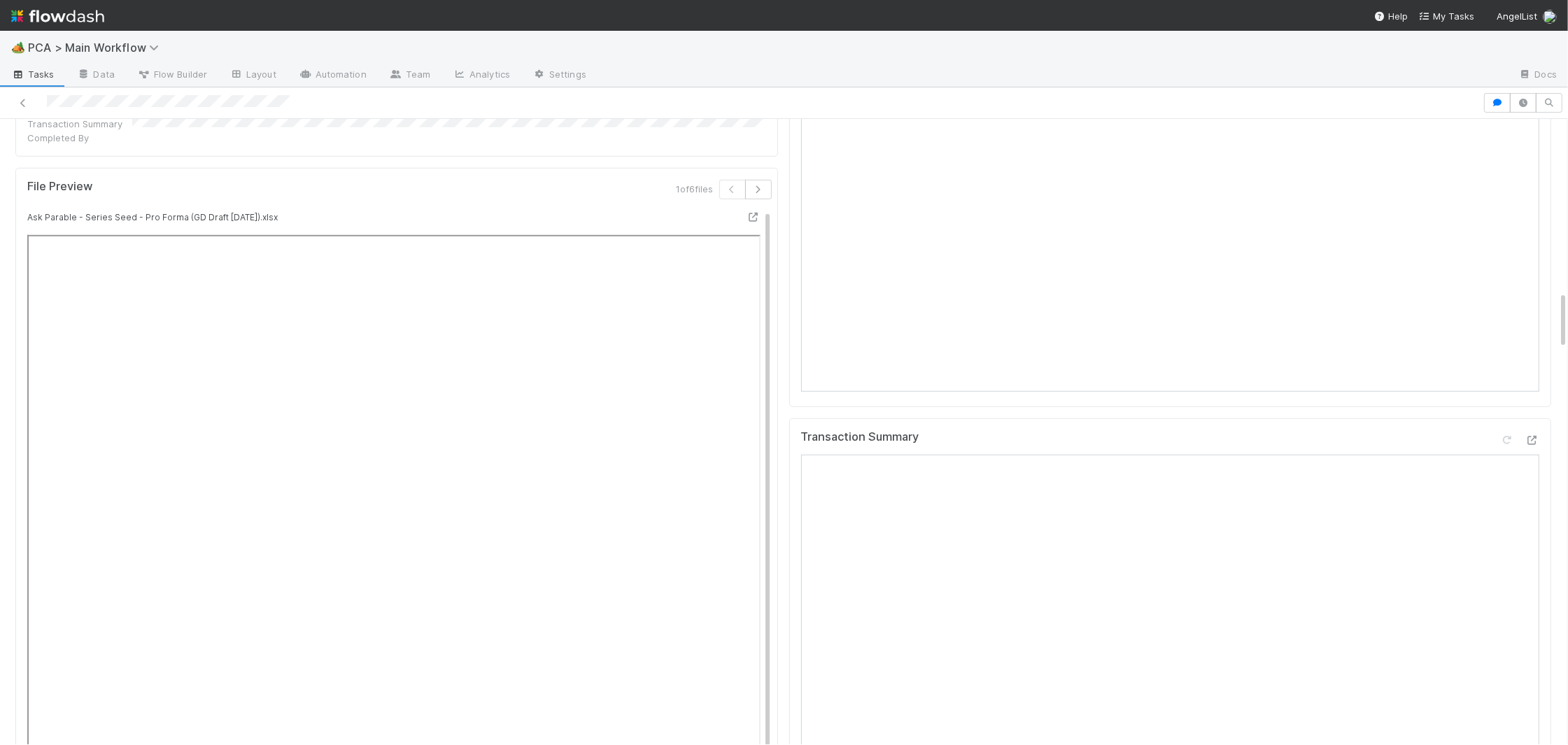
scroll to position [0, 0]
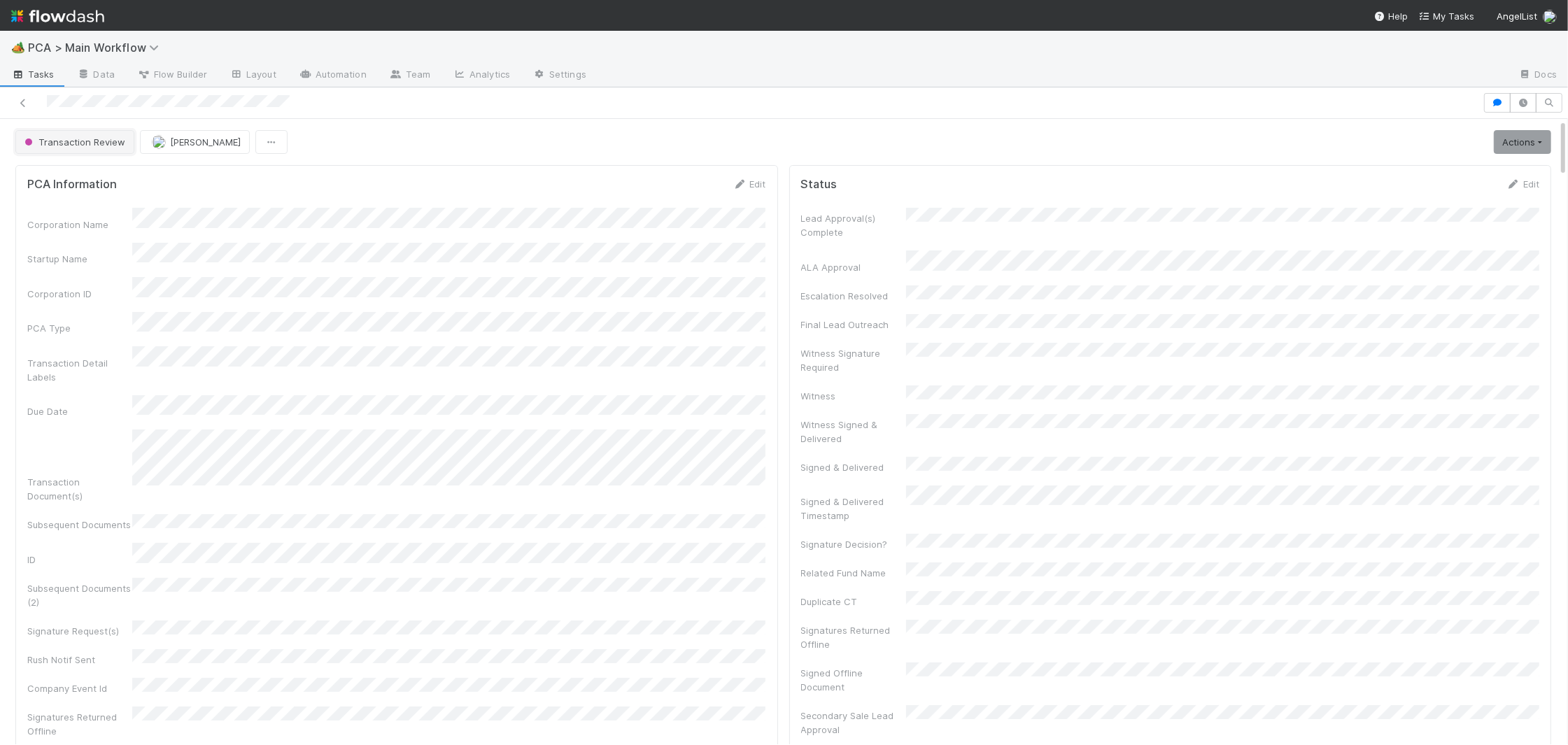
click at [85, 143] on span "Transaction Review" at bounding box center [73, 142] width 103 height 11
click at [103, 173] on div "[MEDICAL_DATA]" at bounding box center [109, 178] width 197 height 25
click at [160, 148] on button "Philip Chung" at bounding box center [195, 142] width 110 height 24
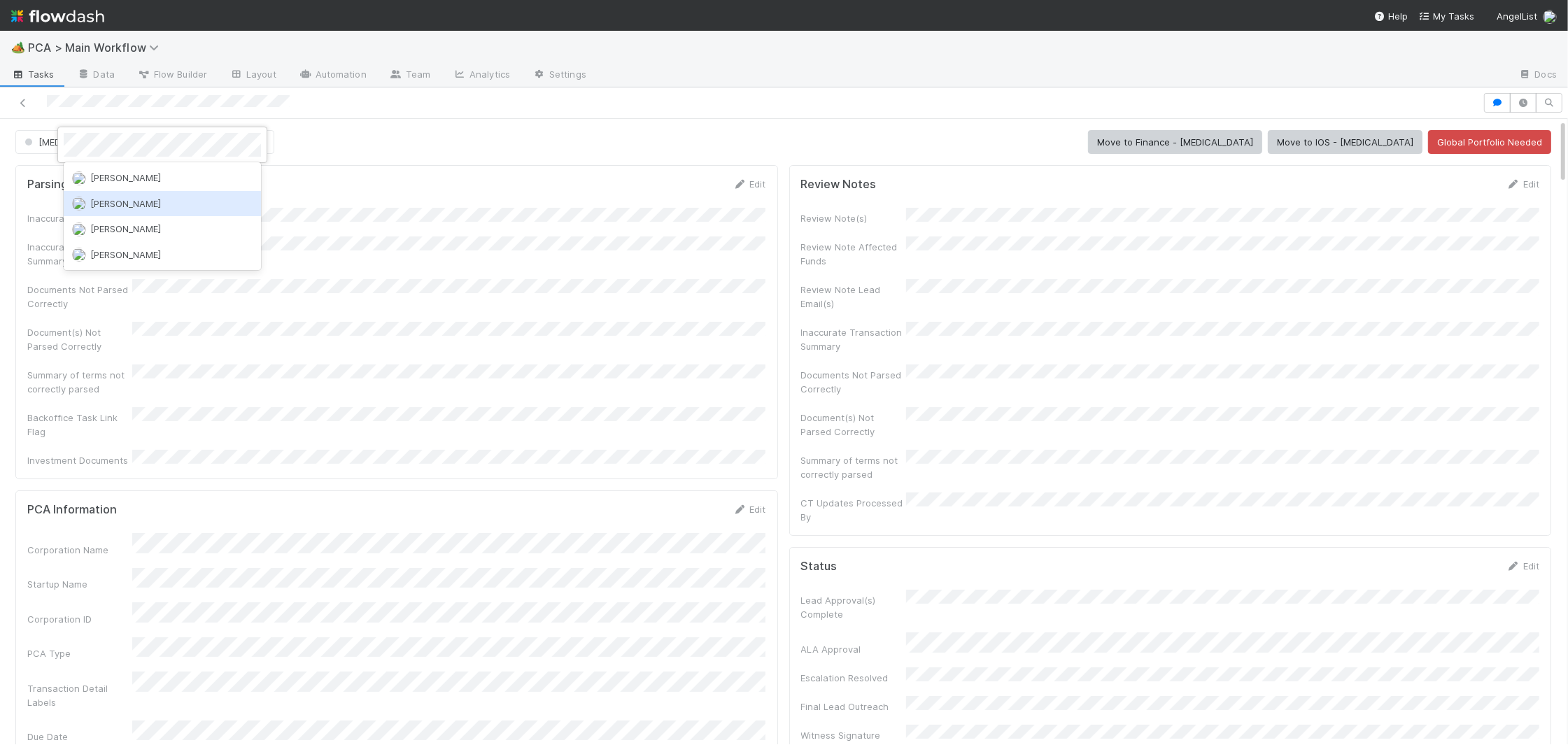
click at [165, 192] on div "Roselyn de Villa" at bounding box center [162, 203] width 197 height 25
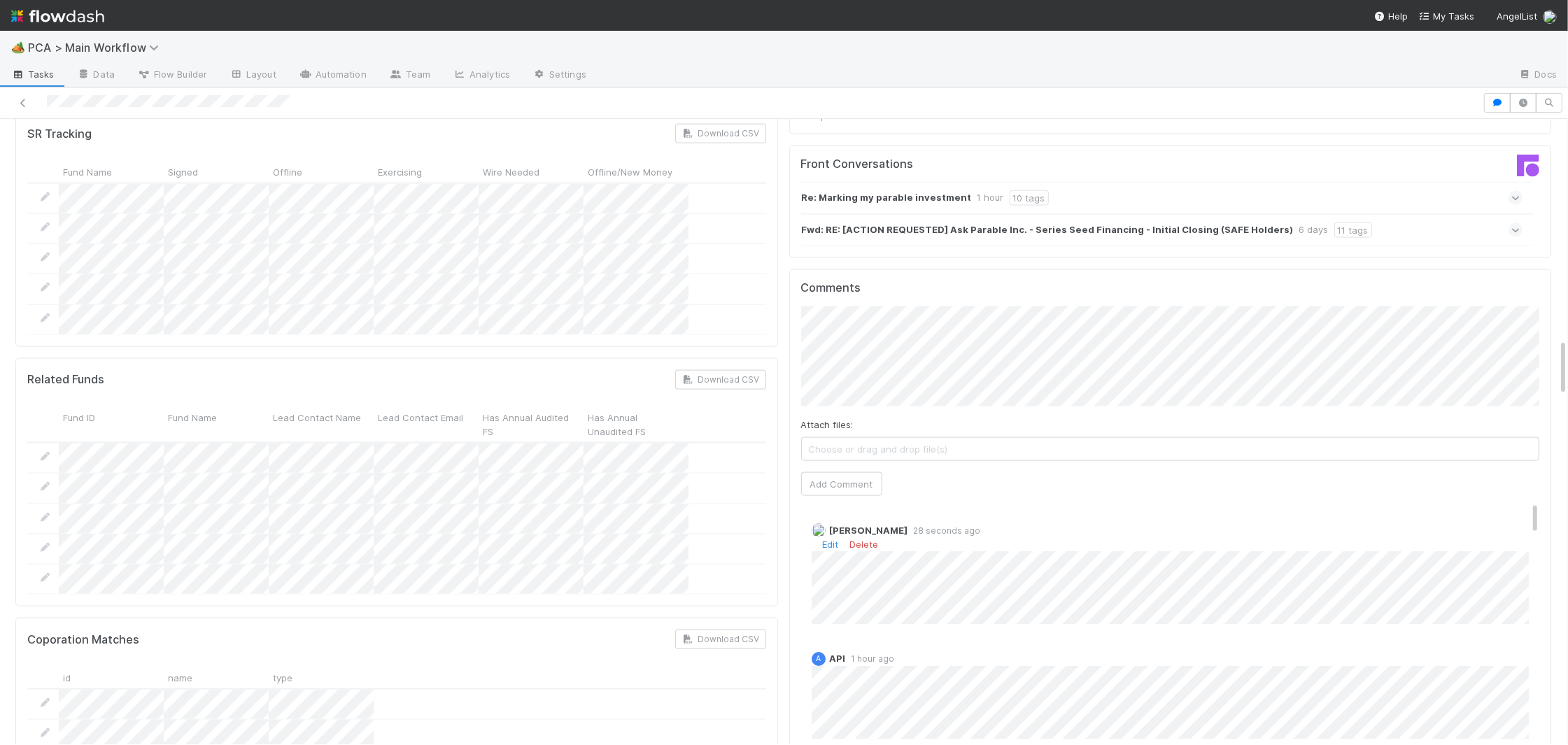
scroll to position [2388, 0]
click at [851, 260] on button "Roselyn de Villa" at bounding box center [863, 255] width 106 height 20
drag, startPoint x: 840, startPoint y: 386, endPoint x: 831, endPoint y: 382, distance: 9.8
click at [840, 475] on button "Add Comment" at bounding box center [841, 487] width 81 height 24
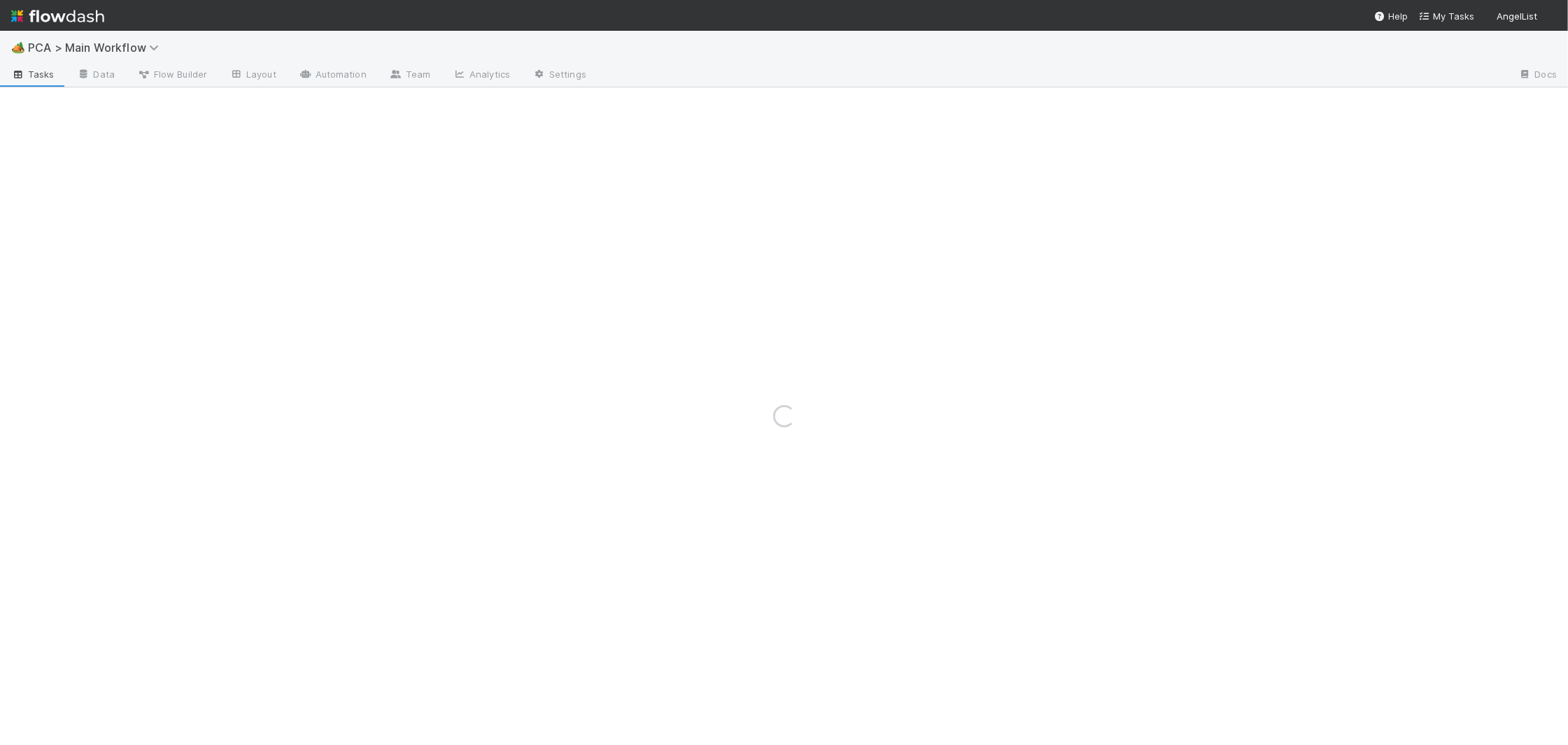
click at [102, 23] on img at bounding box center [57, 16] width 93 height 24
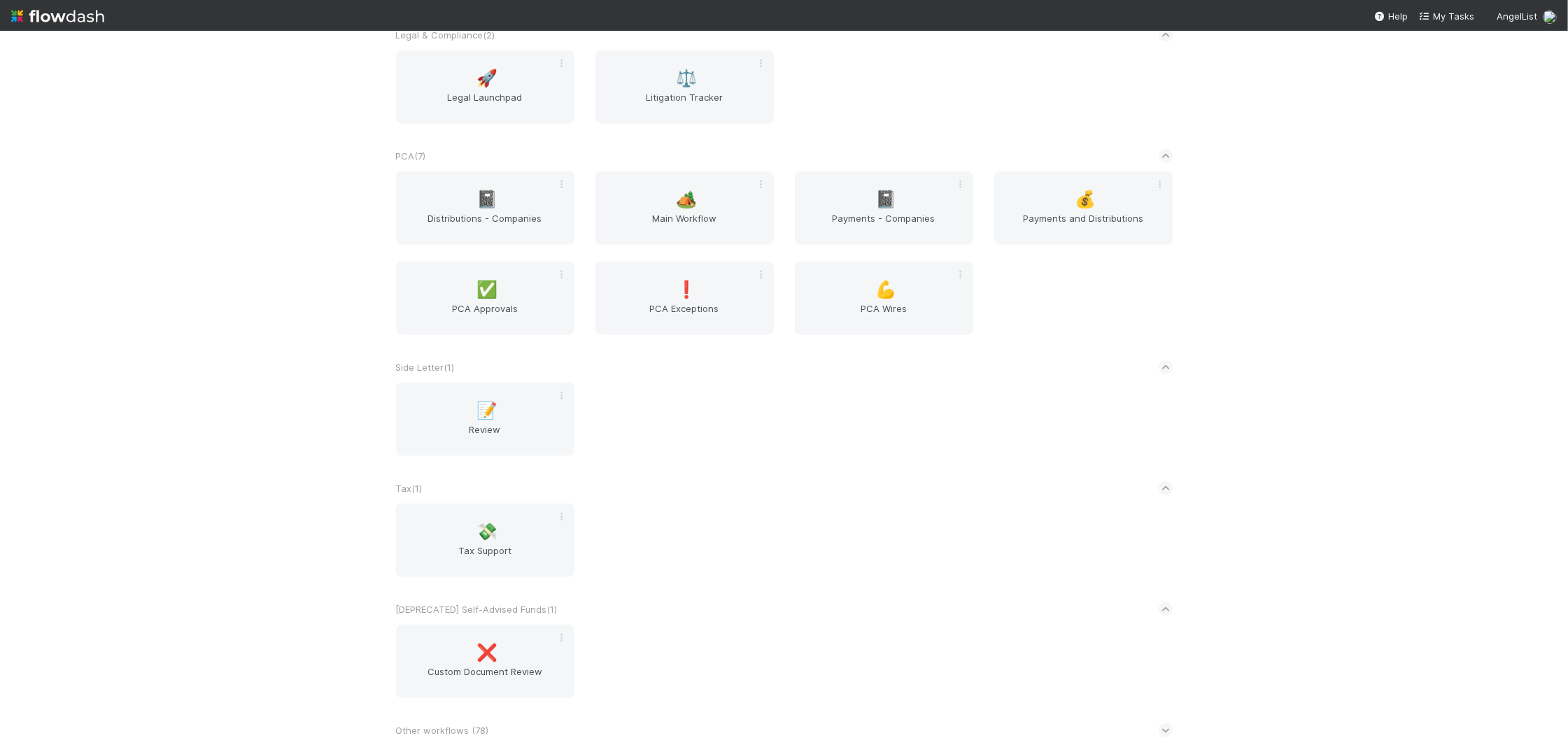
scroll to position [1452, 0]
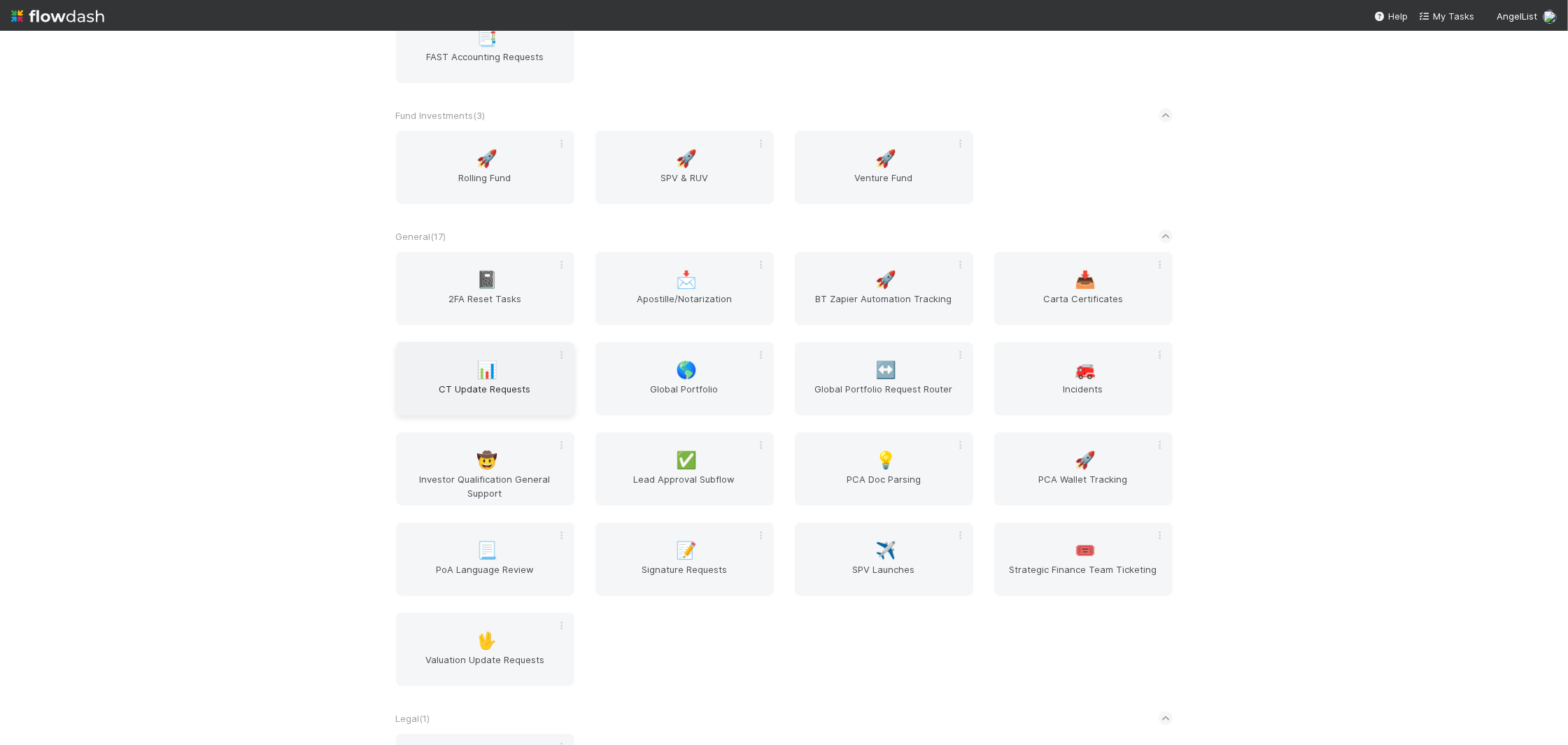
click at [493, 368] on span "📊" at bounding box center [487, 370] width 21 height 18
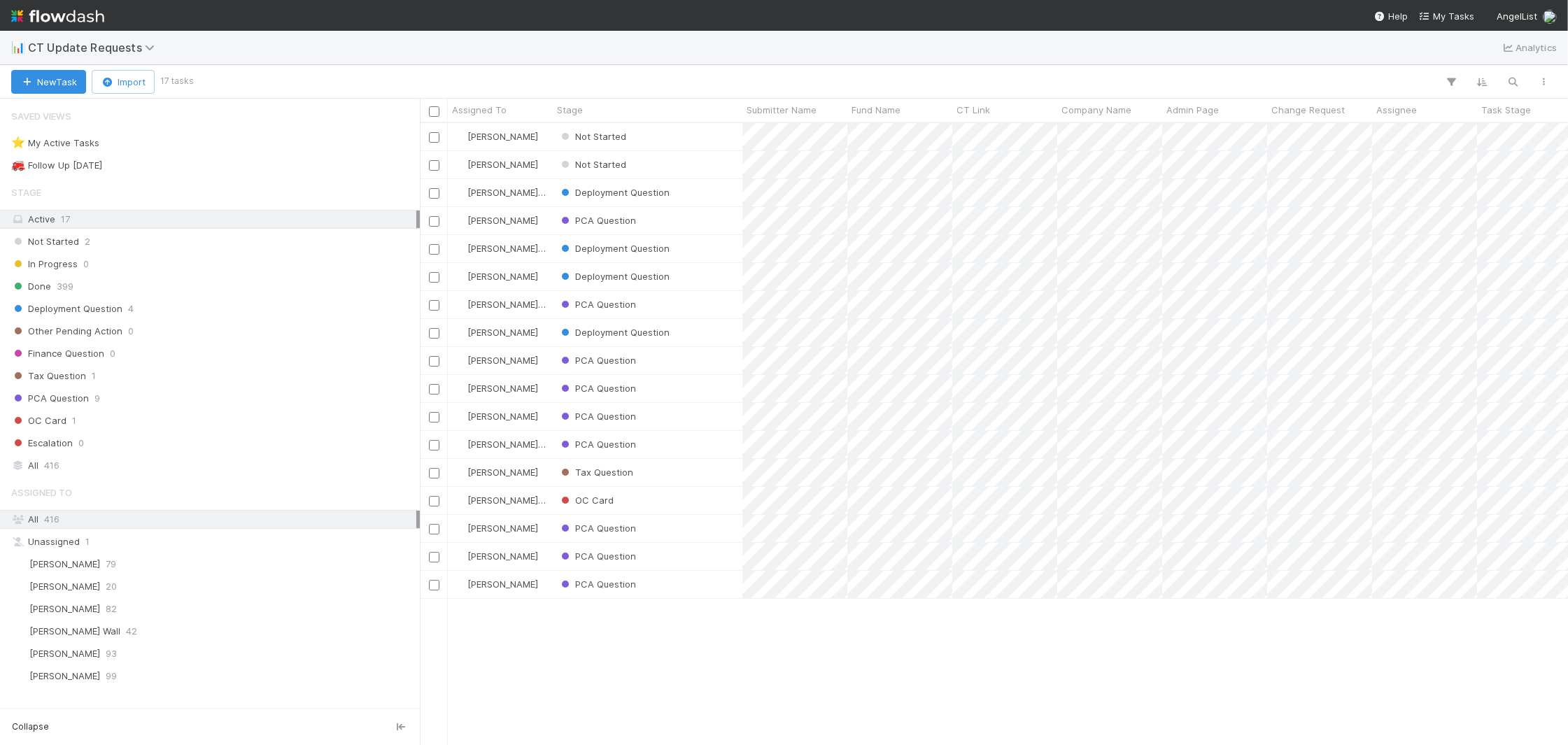
scroll to position [622, 1148]
click at [677, 140] on div "Not Started" at bounding box center [647, 137] width 190 height 28
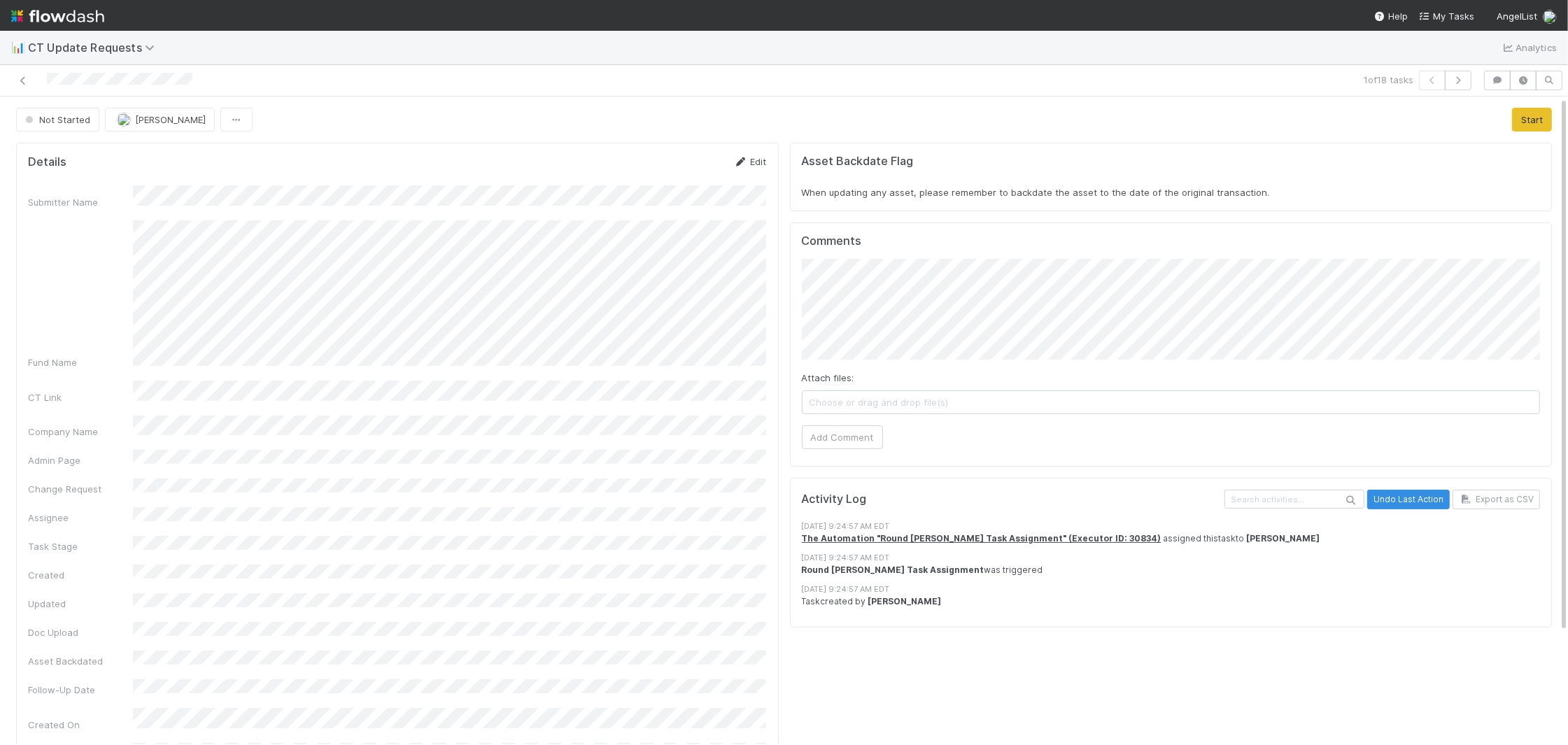
click at [749, 157] on link "Edit" at bounding box center [750, 161] width 32 height 11
click at [229, 222] on div "Submitter Name * Fund Name CT Link * Company Name * Admin Page Change Request A…" at bounding box center [397, 483] width 739 height 578
drag, startPoint x: 675, startPoint y: 158, endPoint x: 681, endPoint y: 164, distance: 8.5
click at [675, 158] on button "Save" at bounding box center [692, 167] width 40 height 24
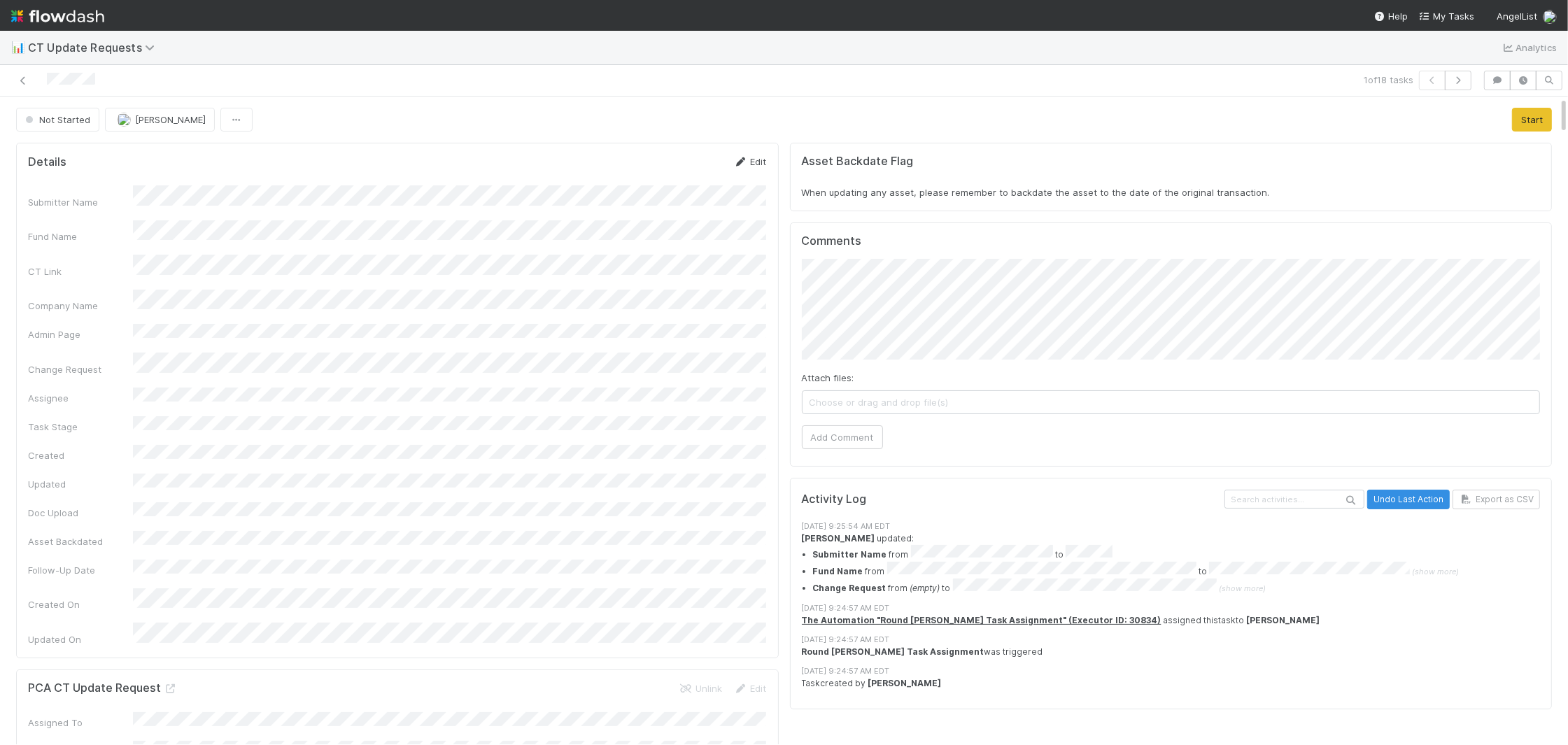
click at [745, 163] on icon at bounding box center [741, 162] width 14 height 9
click at [692, 165] on button "Save" at bounding box center [692, 167] width 40 height 24
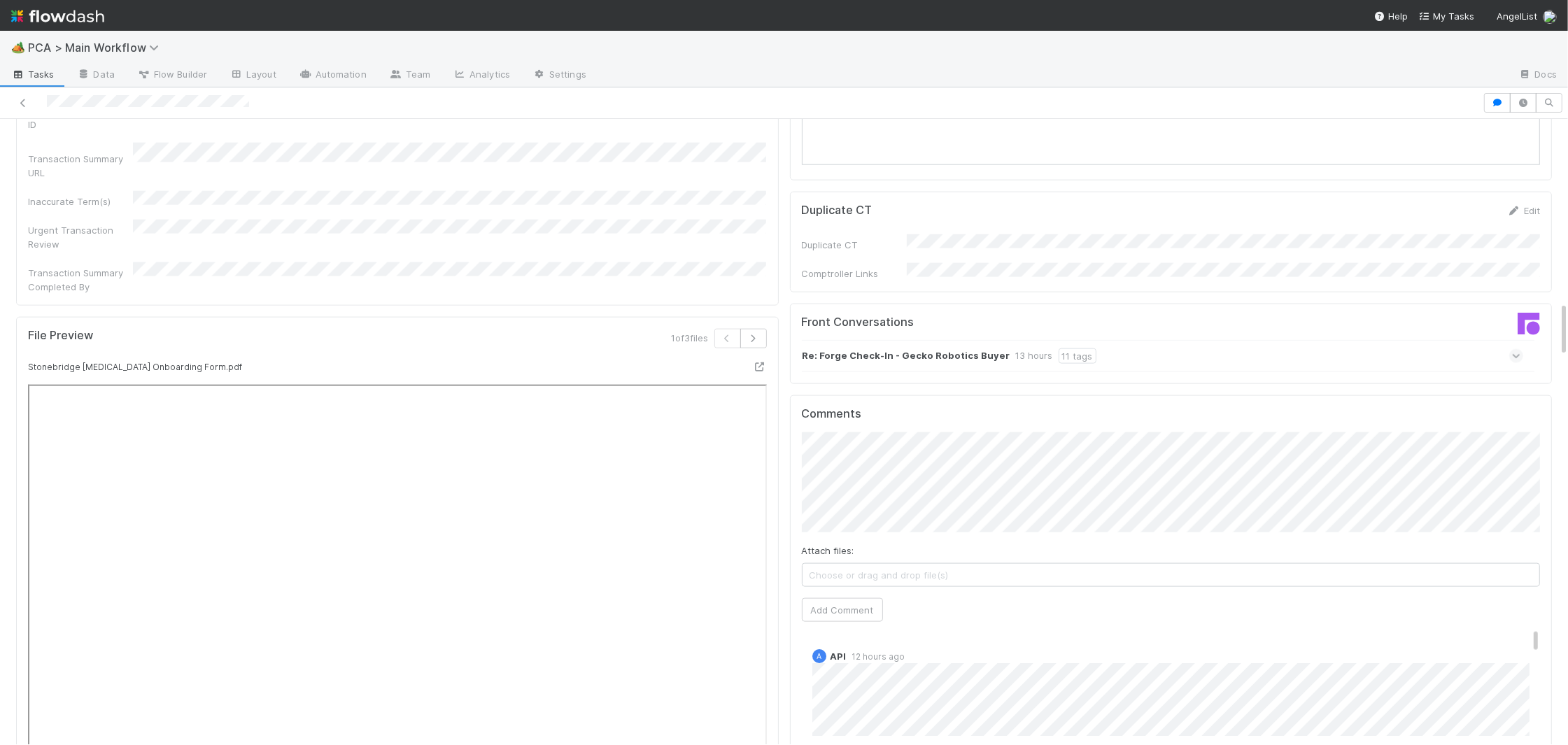
scroll to position [2038, 0]
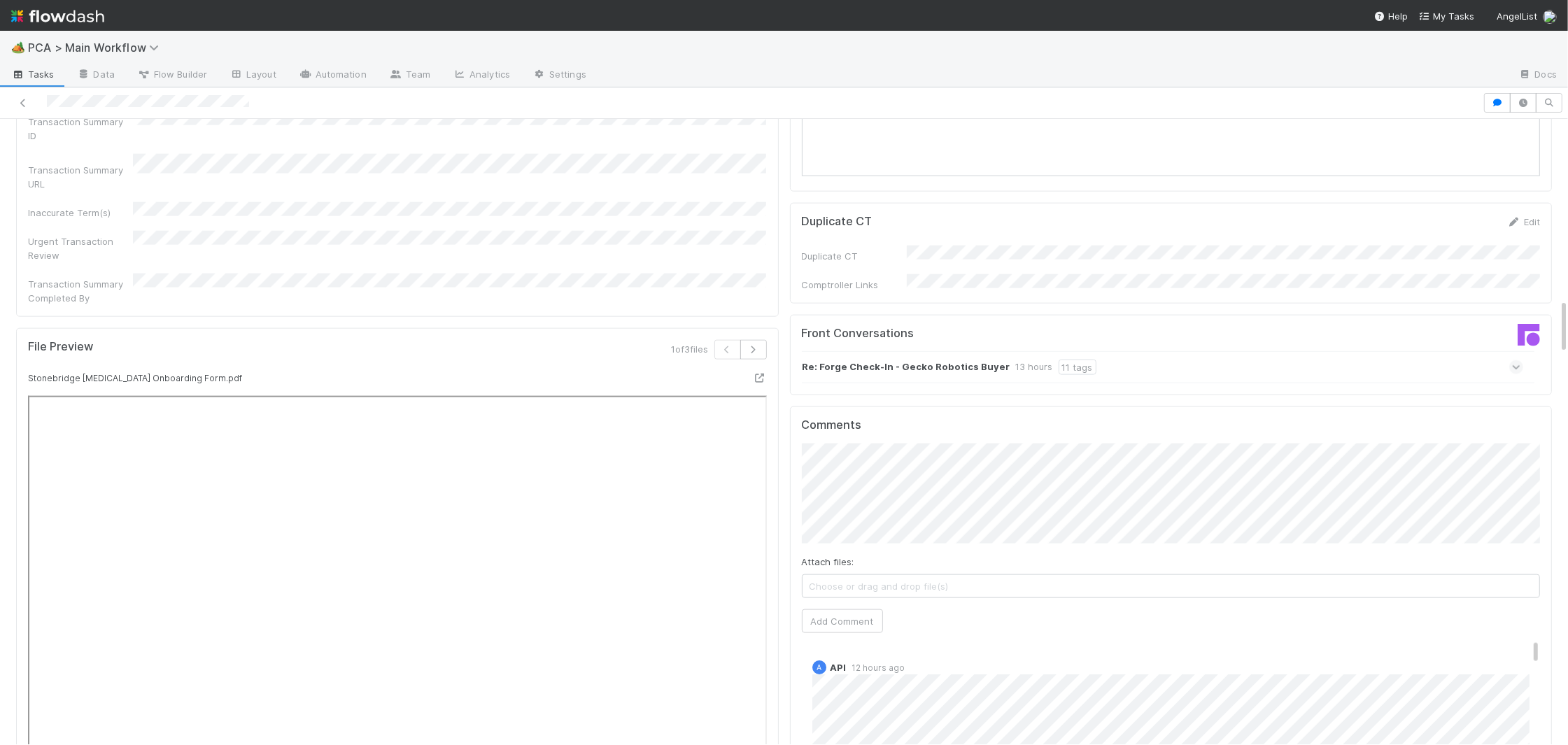
drag, startPoint x: 862, startPoint y: 564, endPoint x: 856, endPoint y: 561, distance: 6.7
click at [855, 555] on div "Comments Attach files: Choose or drag and drop file(s) Add Comment A API 12 hou…" at bounding box center [1171, 668] width 739 height 500
click at [855, 609] on button "Add Comment" at bounding box center [841, 621] width 81 height 24
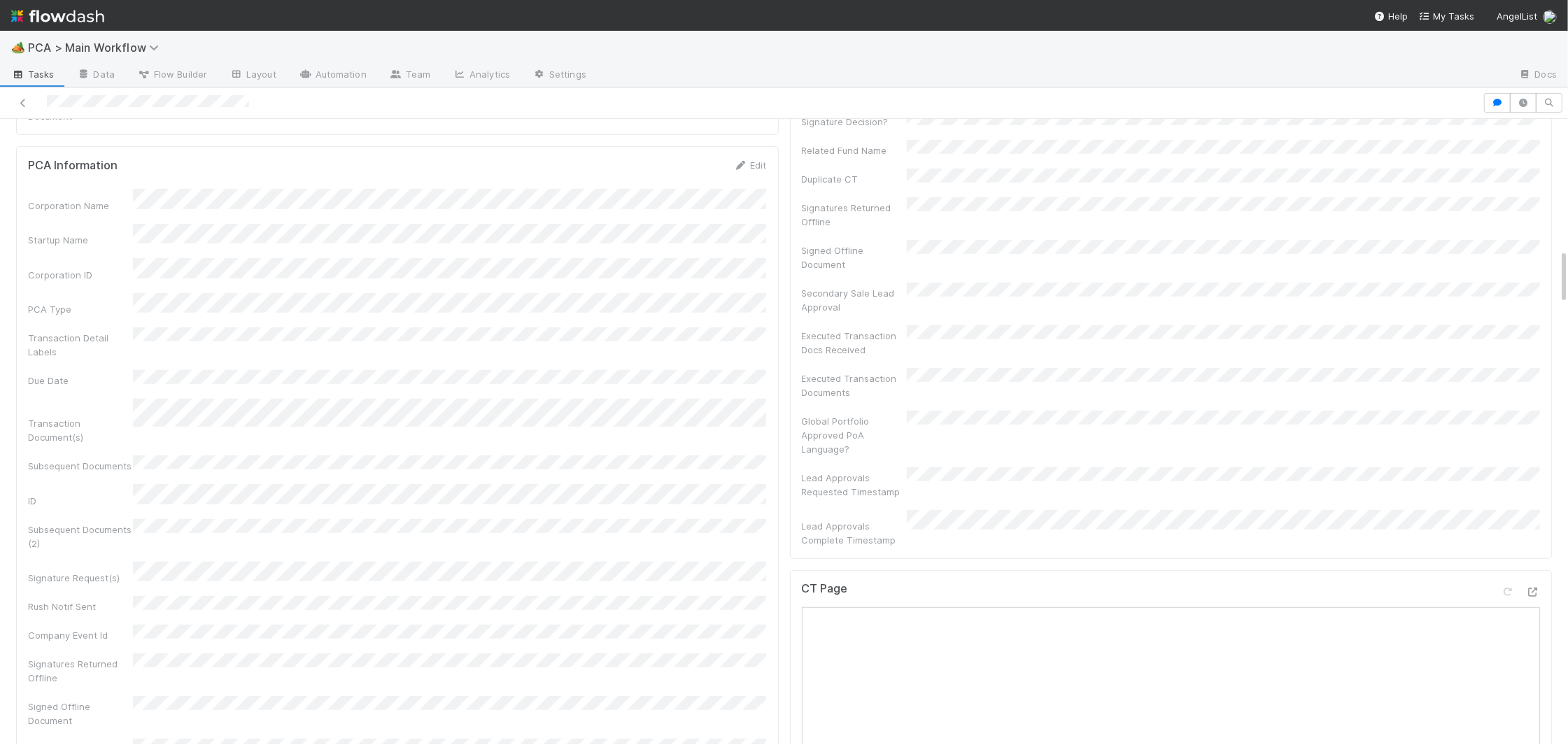
scroll to position [0, 0]
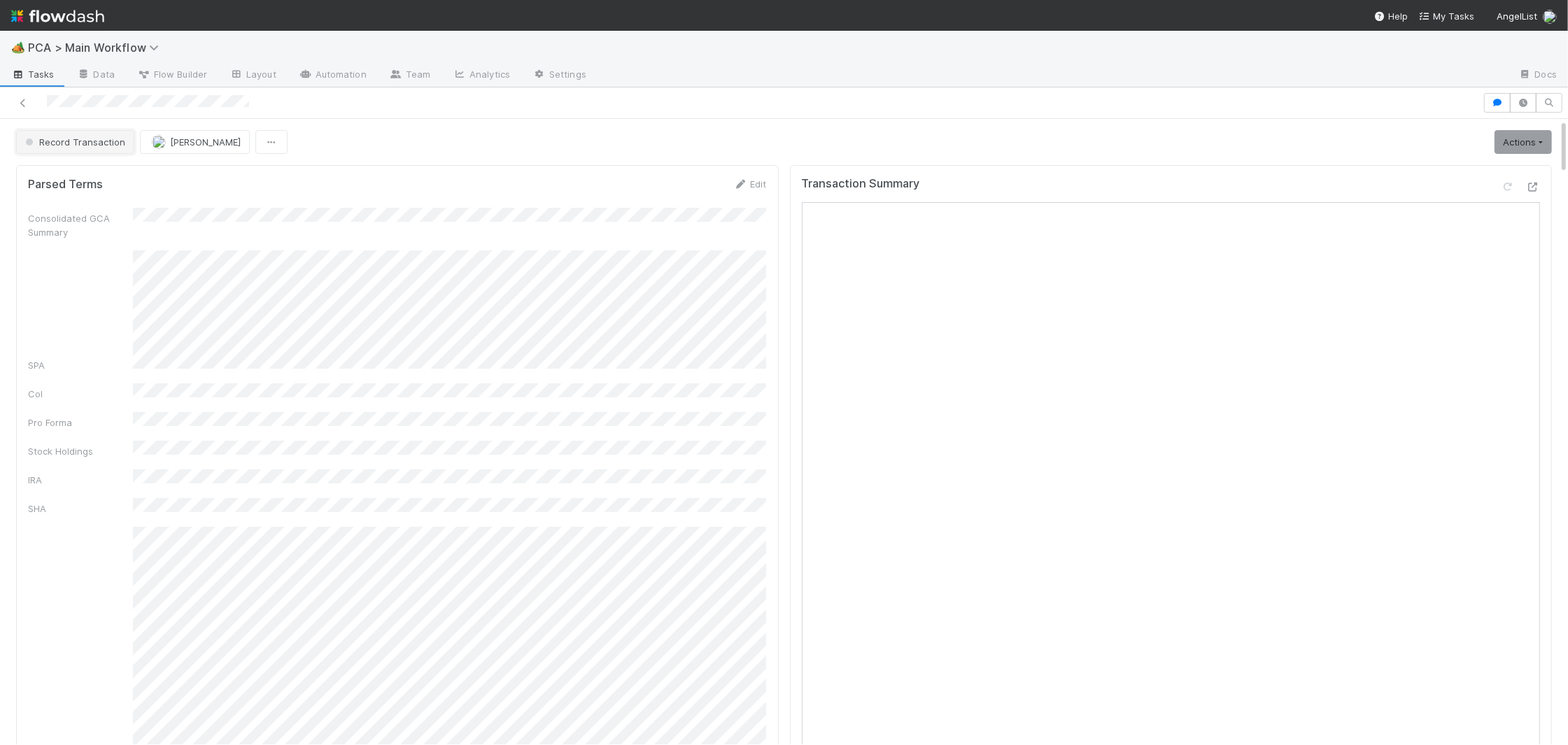
drag, startPoint x: 99, startPoint y: 138, endPoint x: 107, endPoint y: 144, distance: 10.0
click at [107, 144] on button "Record Transaction" at bounding box center [75, 142] width 118 height 24
drag, startPoint x: 83, startPoint y: 180, endPoint x: 97, endPoint y: 182, distance: 14.1
click at [85, 180] on div "RTBS" at bounding box center [109, 178] width 197 height 25
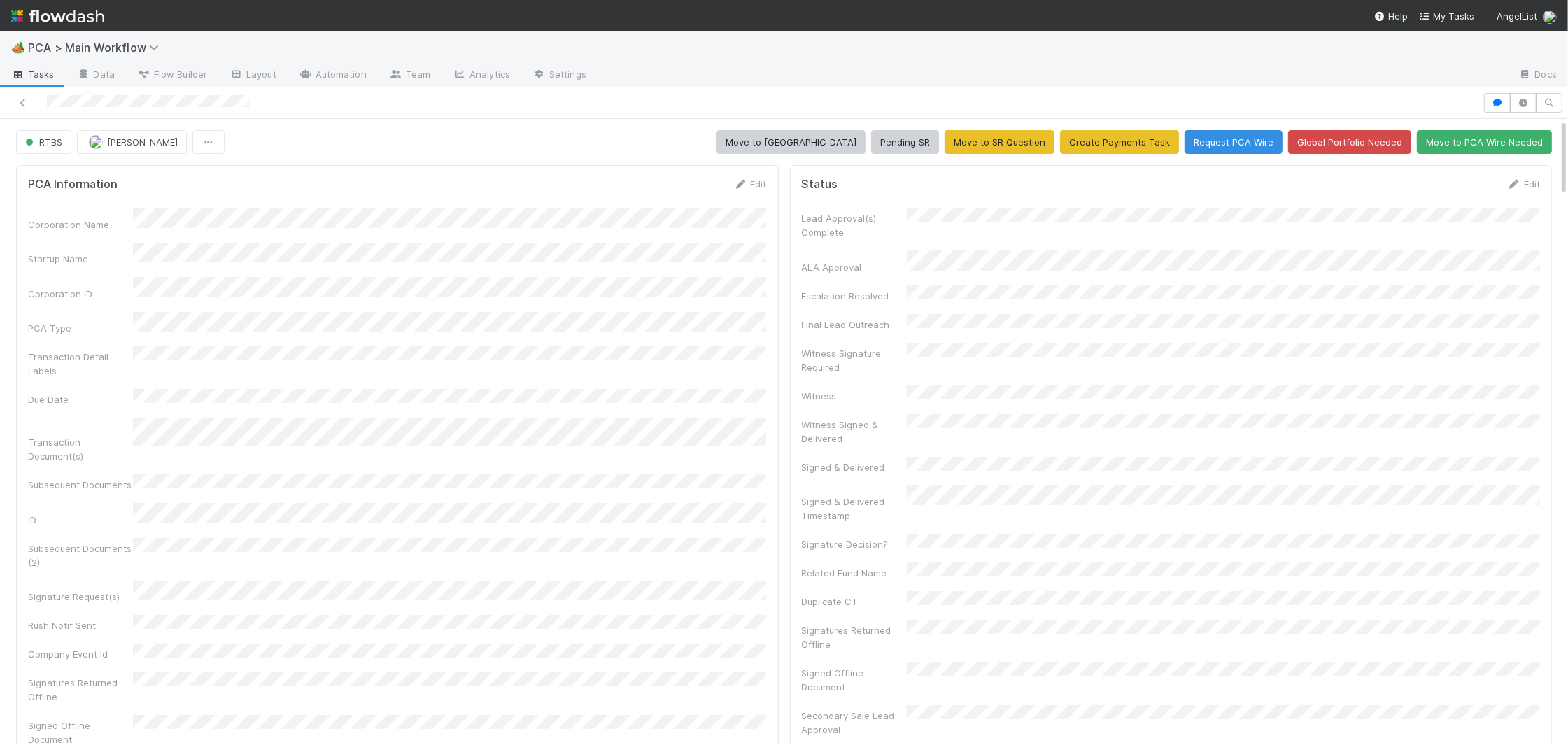
drag, startPoint x: 1518, startPoint y: 181, endPoint x: 1393, endPoint y: 216, distance: 129.8
click at [1517, 181] on icon at bounding box center [1514, 184] width 14 height 9
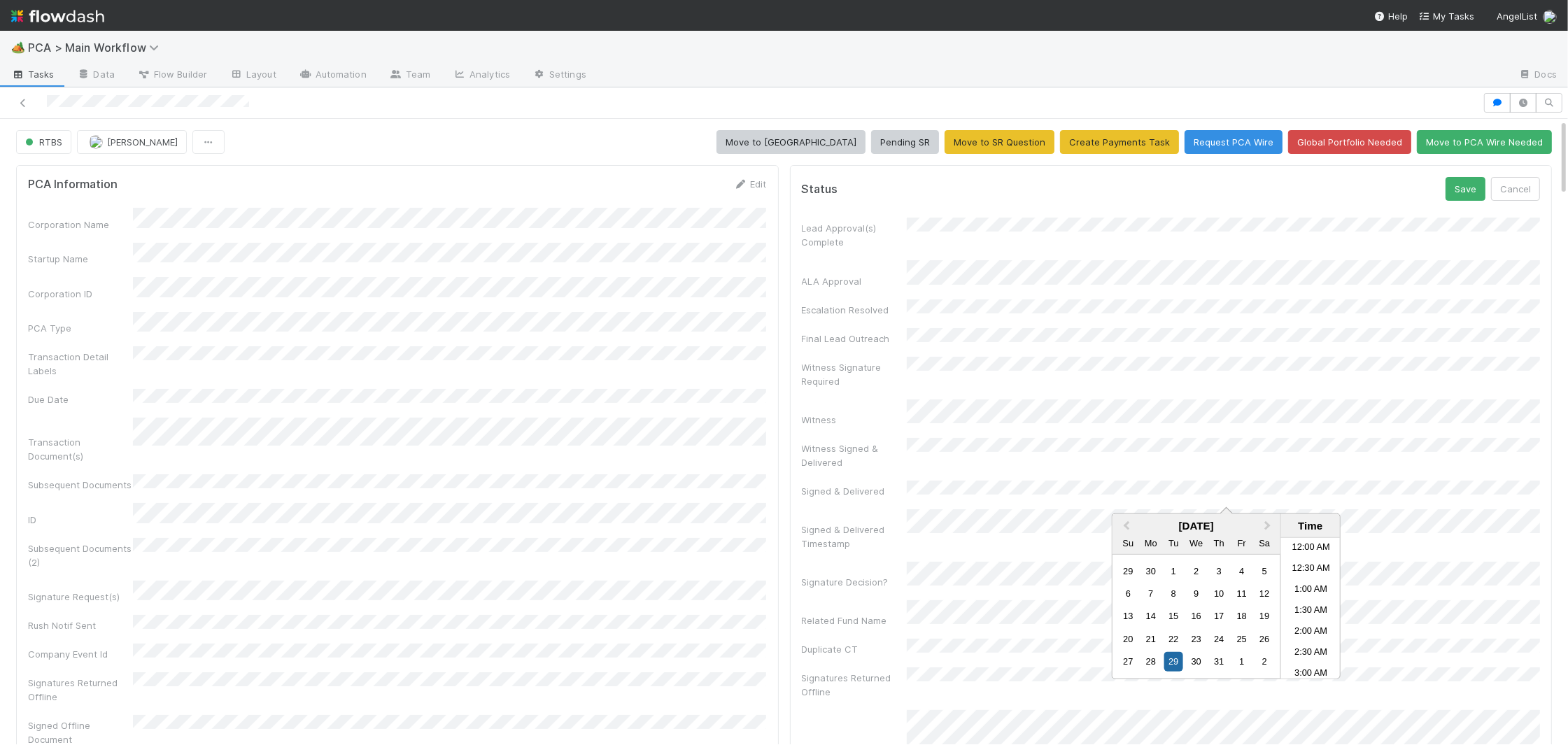
scroll to position [487, 0]
click at [1461, 185] on button "Save" at bounding box center [1466, 188] width 40 height 24
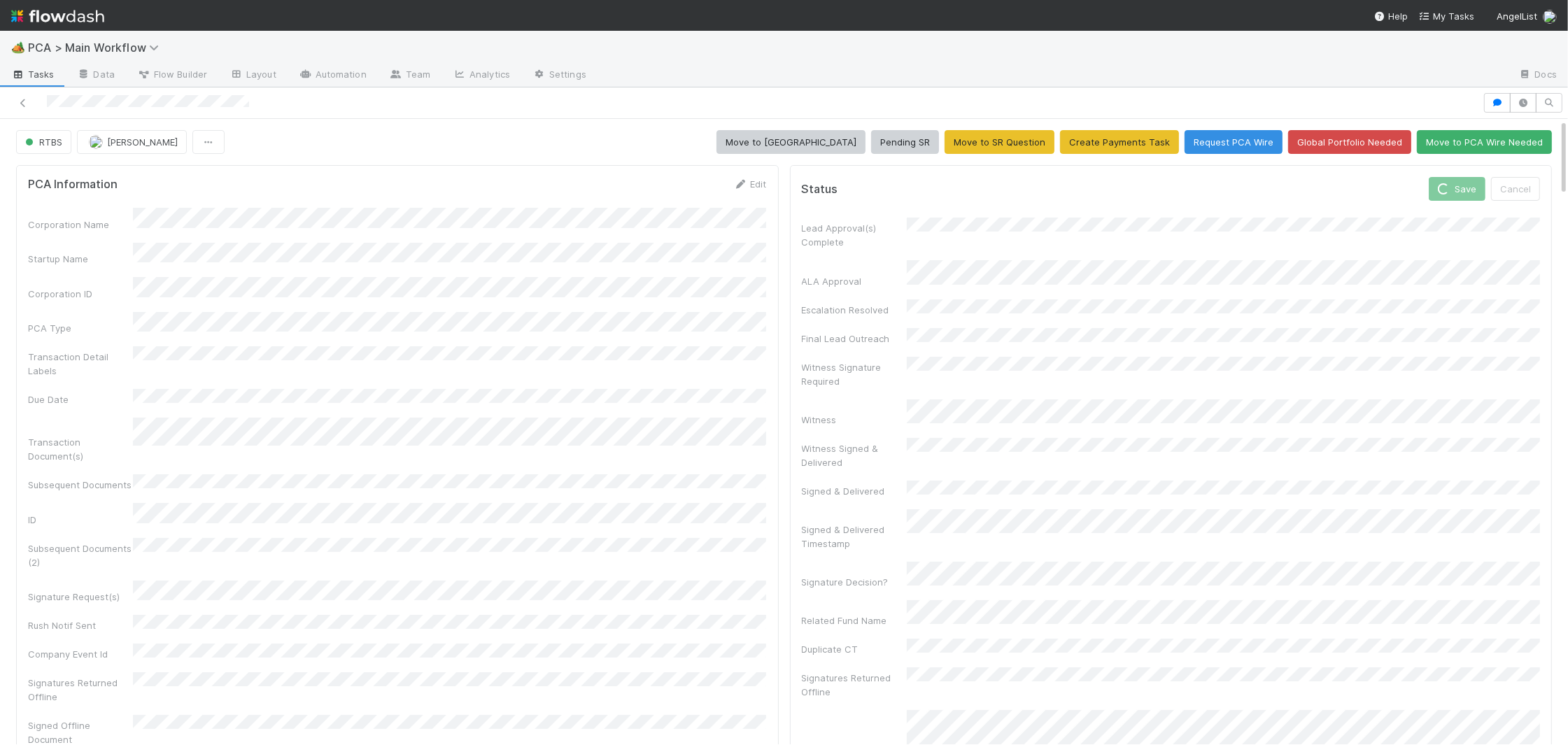
click at [615, 231] on div "Corporation Name Startup Name Corporation ID PCA Type Transaction Detail Labels…" at bounding box center [397, 512] width 739 height 610
drag, startPoint x: 737, startPoint y: 182, endPoint x: 647, endPoint y: 208, distance: 93.7
click at [737, 182] on icon at bounding box center [741, 184] width 14 height 9
drag, startPoint x: 432, startPoint y: 638, endPoint x: 442, endPoint y: 640, distance: 10.2
click at [434, 658] on div "Subsequent Documents (2)" at bounding box center [397, 678] width 739 height 42
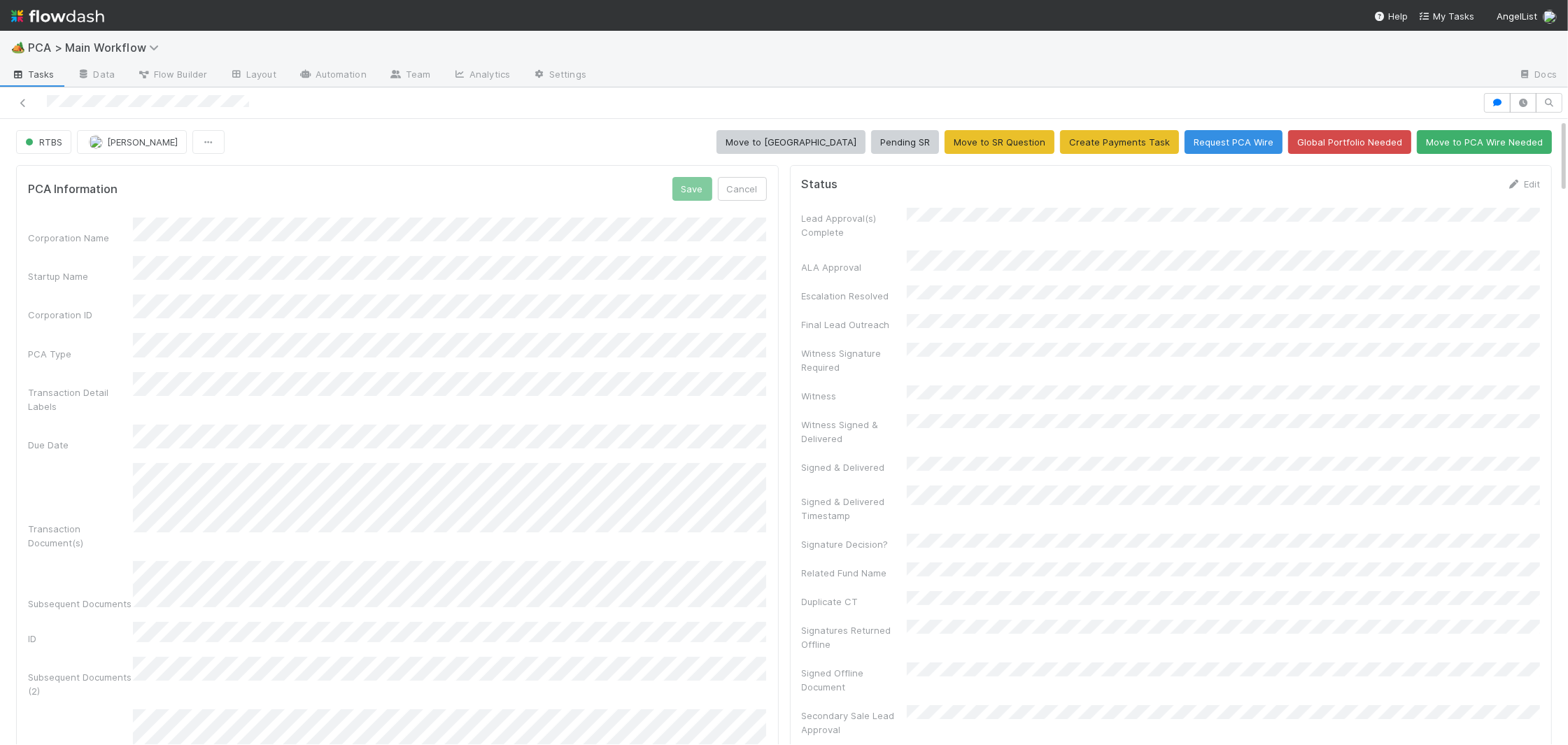
click at [101, 710] on div "Signature Request(s)" at bounding box center [397, 738] width 739 height 55
drag, startPoint x: 700, startPoint y: 190, endPoint x: 637, endPoint y: 204, distance: 64.5
click at [701, 189] on button "Save" at bounding box center [692, 188] width 40 height 24
click at [1518, 187] on icon at bounding box center [1514, 184] width 14 height 9
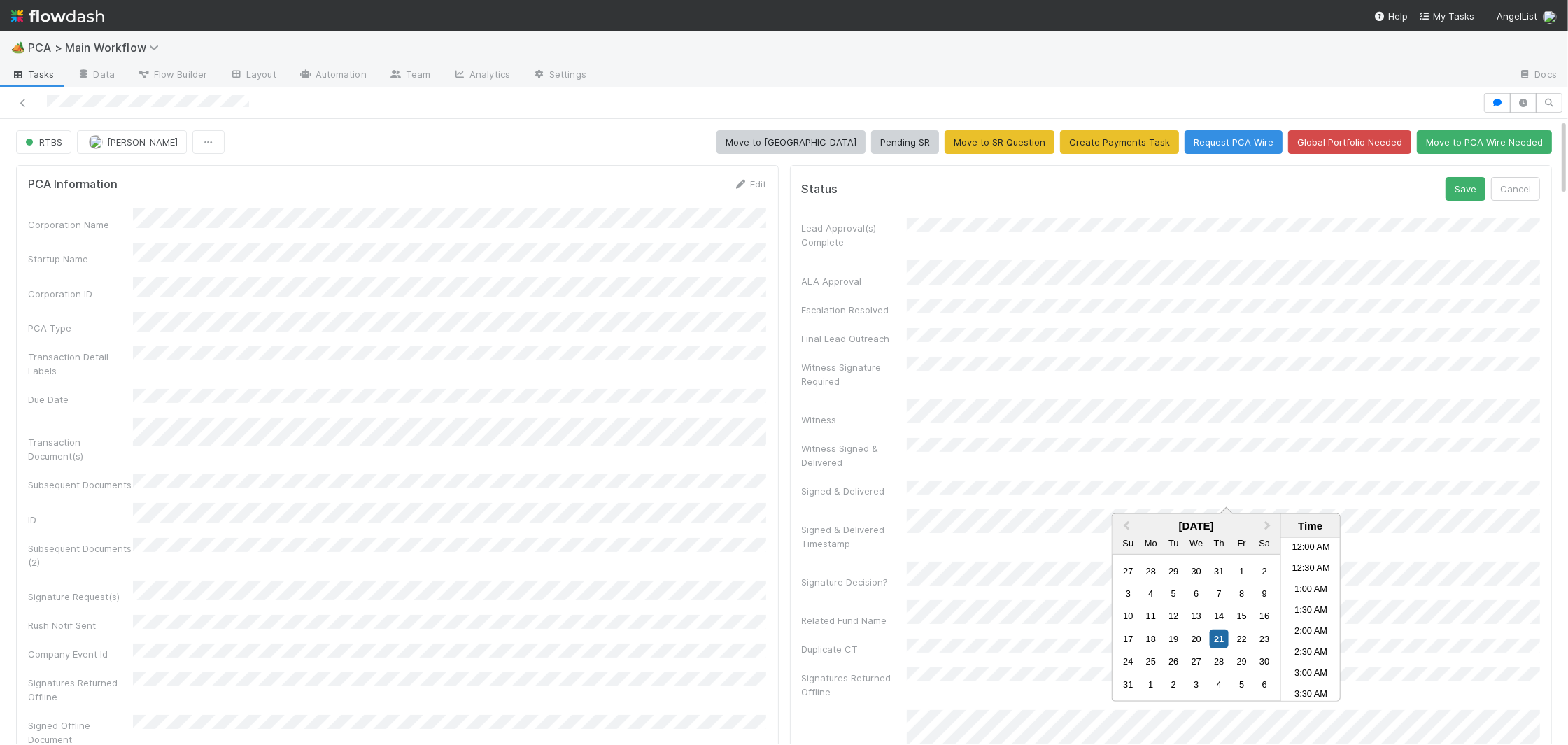
scroll to position [328, 0]
click at [1459, 186] on button "Save" at bounding box center [1466, 188] width 40 height 24
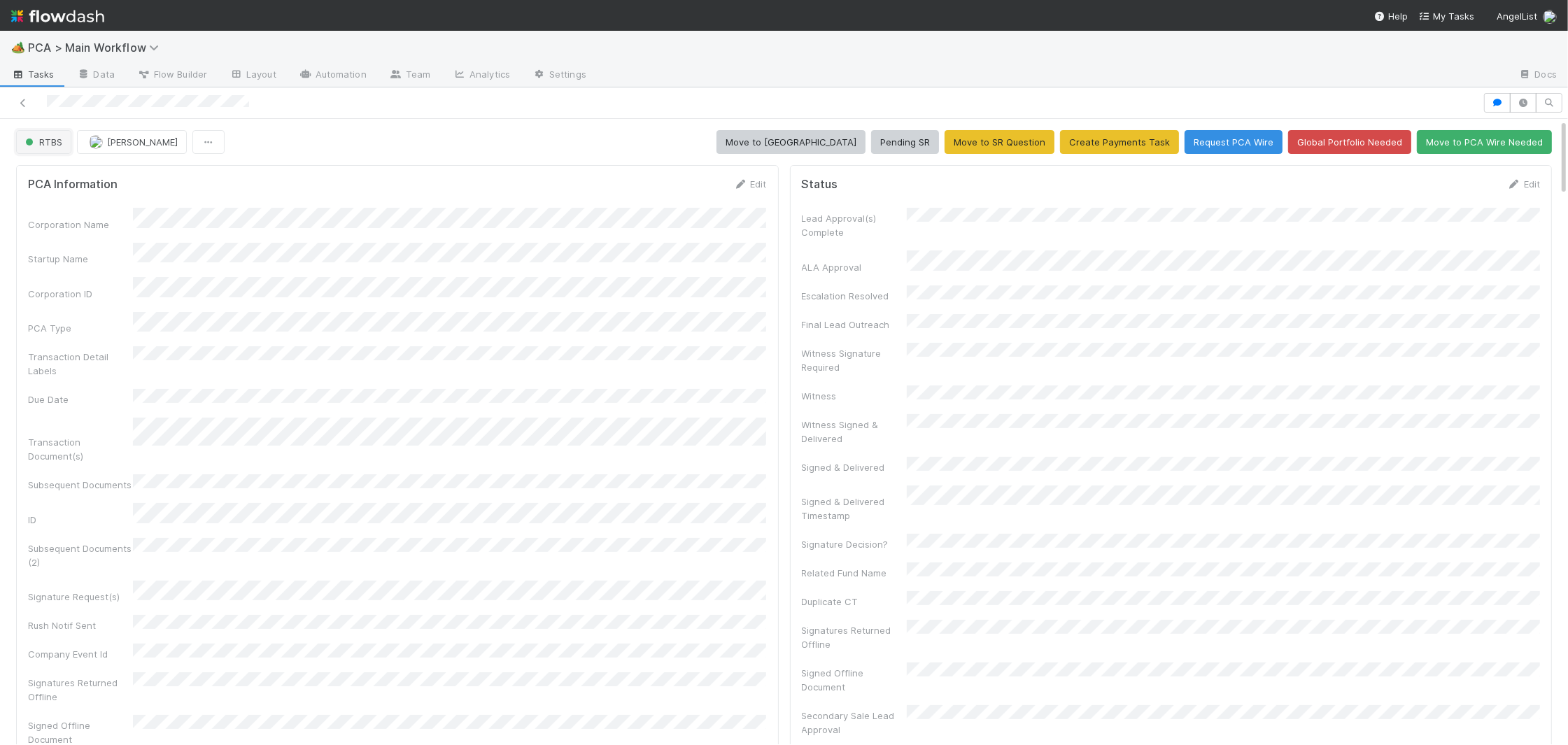
click at [65, 138] on button "RTBS" at bounding box center [43, 142] width 55 height 24
click at [65, 160] on div at bounding box center [110, 145] width 210 height 37
click at [108, 178] on div at bounding box center [784, 372] width 1568 height 745
click at [62, 148] on button "RTBS" at bounding box center [43, 142] width 55 height 24
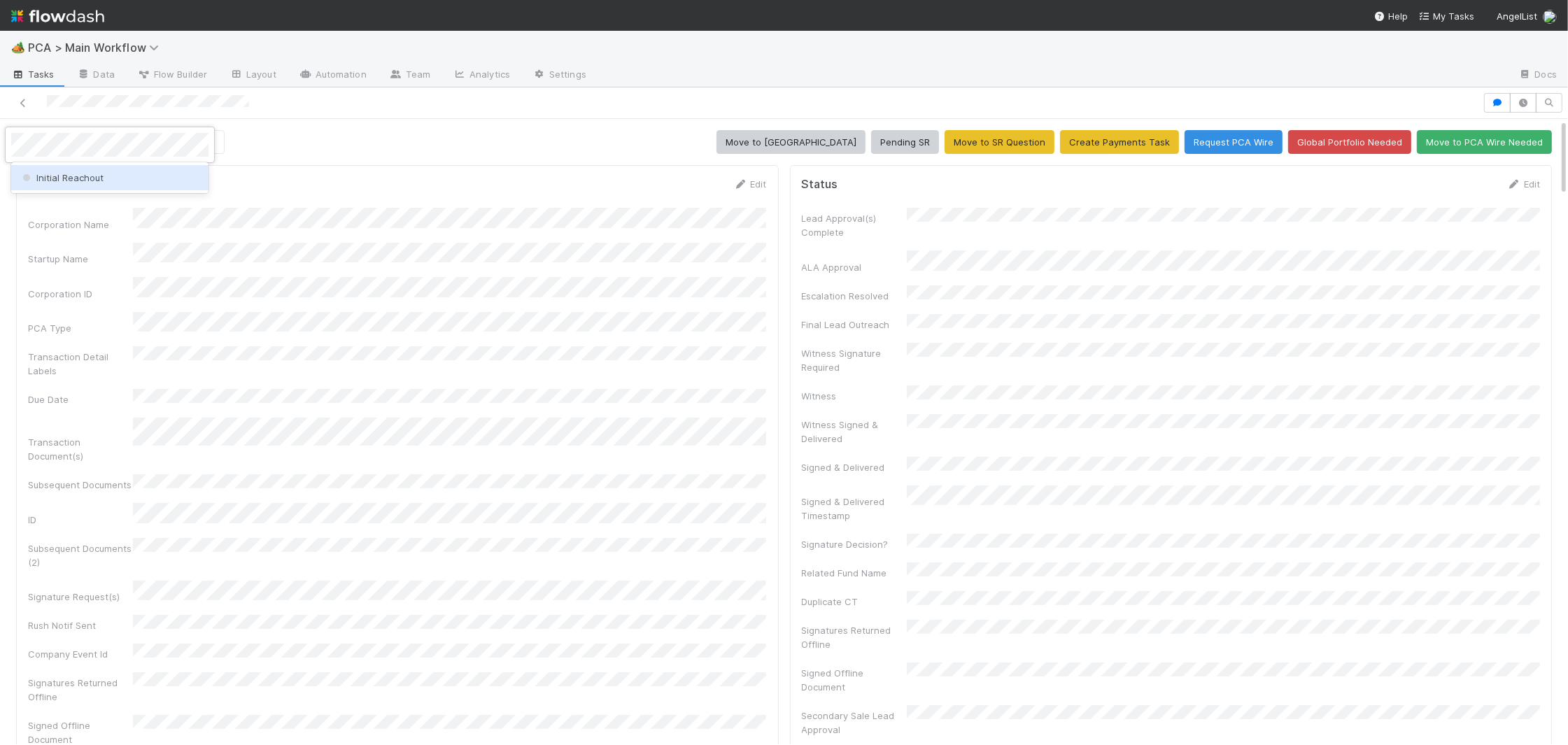
drag, startPoint x: 63, startPoint y: 168, endPoint x: 345, endPoint y: 190, distance: 282.9
click at [63, 168] on div "Initial Reachout" at bounding box center [109, 178] width 197 height 25
click at [345, 190] on div "PCA Information Edit" at bounding box center [397, 183] width 739 height 14
click at [752, 182] on link "Edit" at bounding box center [750, 183] width 32 height 11
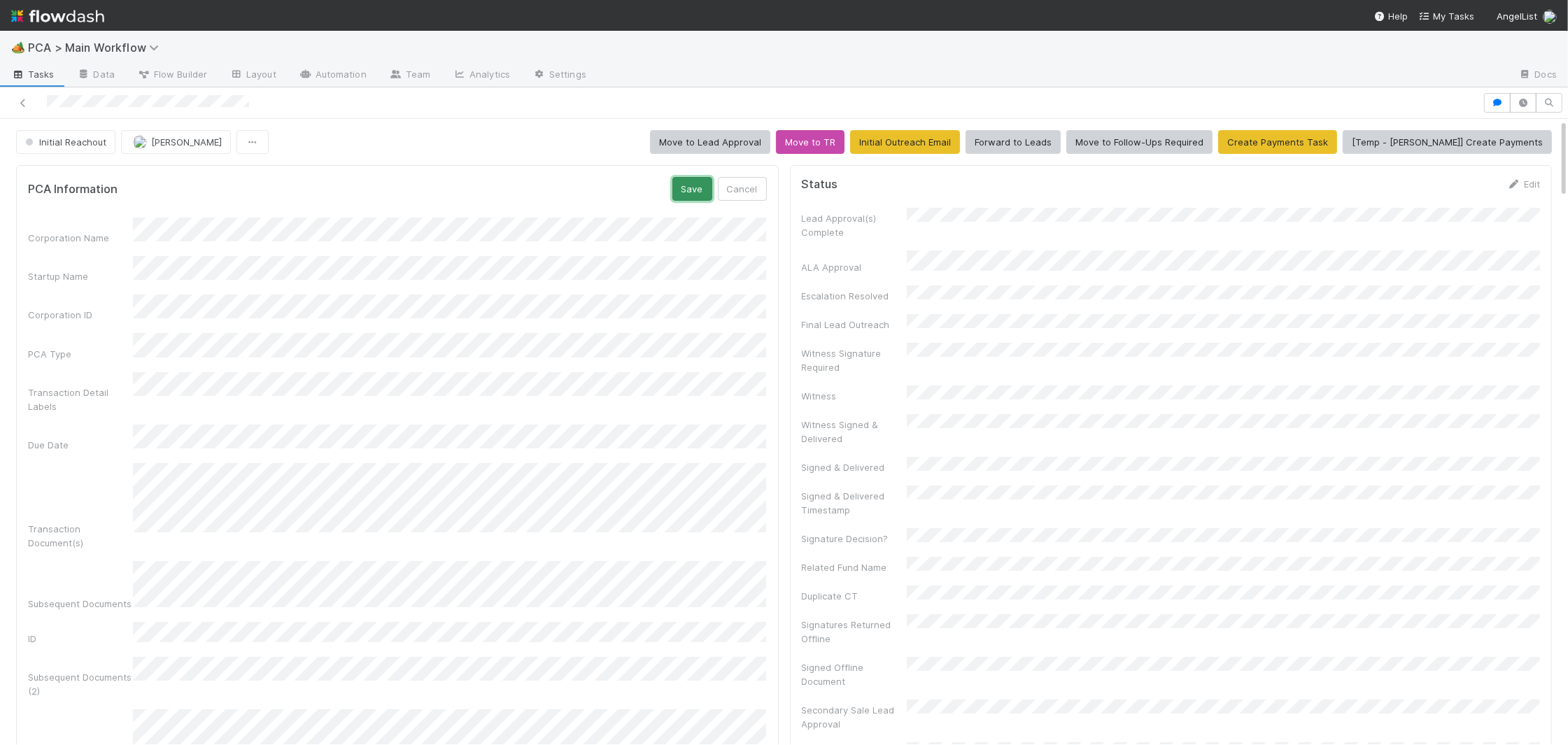
click at [685, 190] on button "Save" at bounding box center [692, 188] width 40 height 24
click at [38, 133] on button "Initial Reachout" at bounding box center [65, 142] width 99 height 24
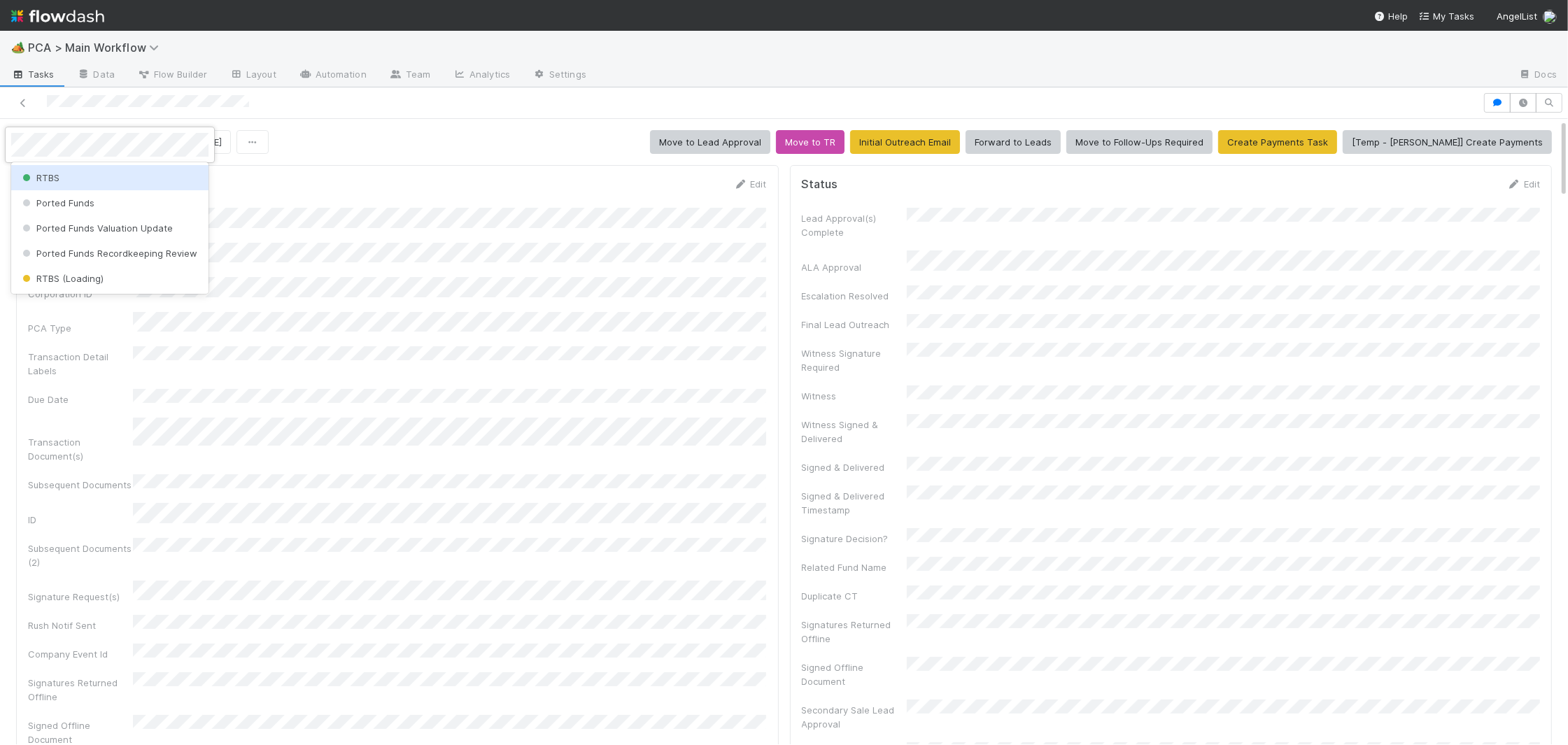
click at [61, 175] on div "RTBS" at bounding box center [109, 178] width 197 height 25
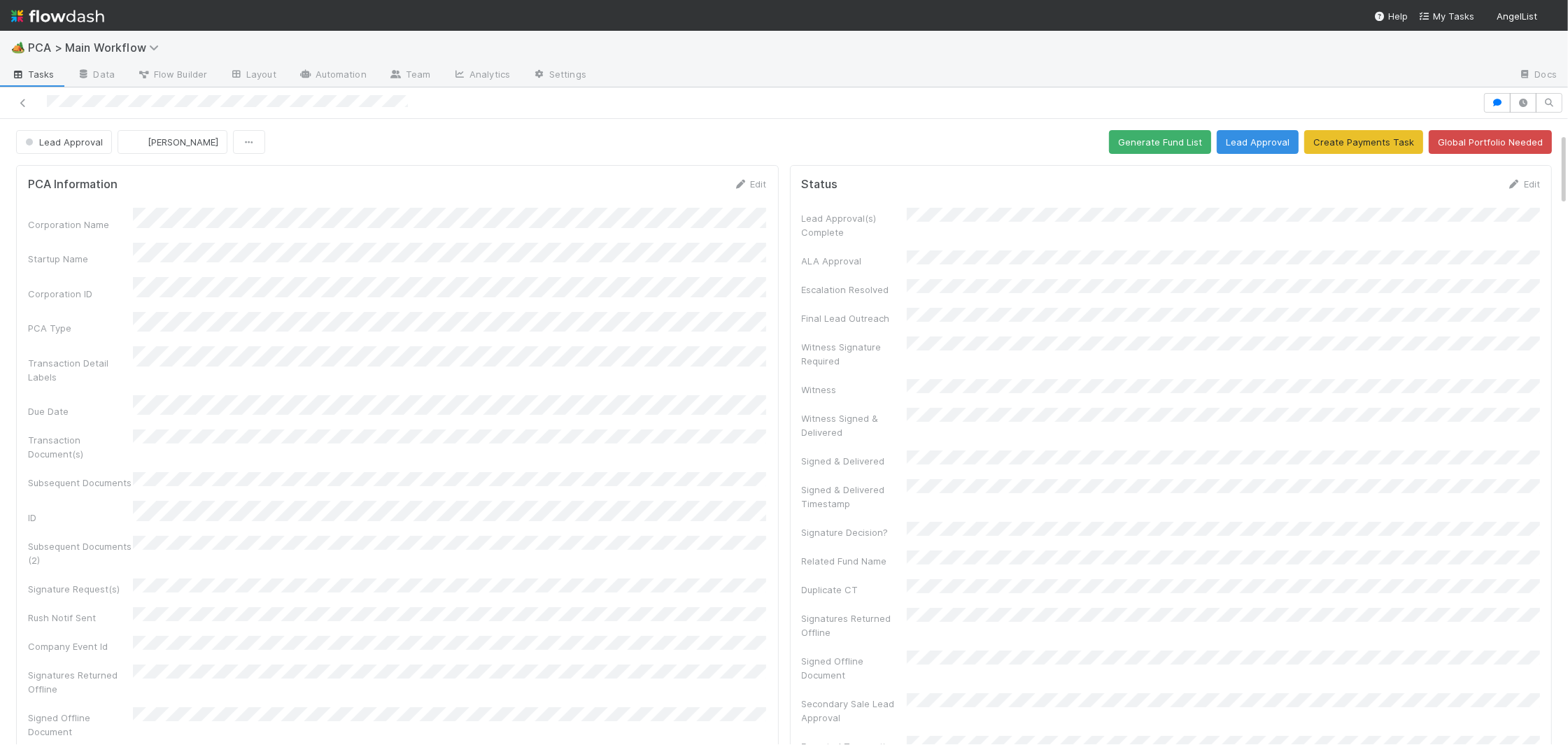
scroll to position [703, 0]
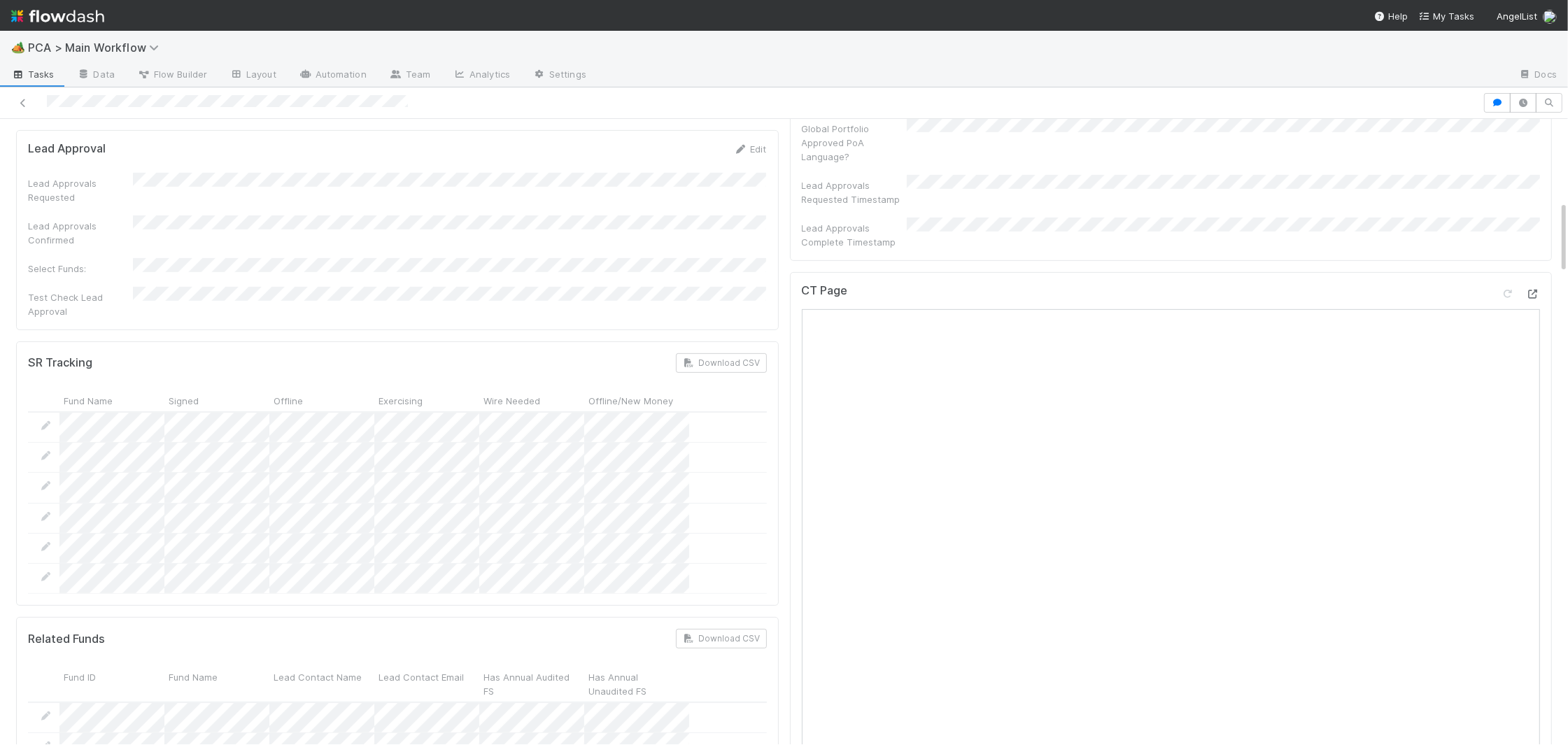
click at [1528, 290] on icon at bounding box center [1533, 294] width 14 height 9
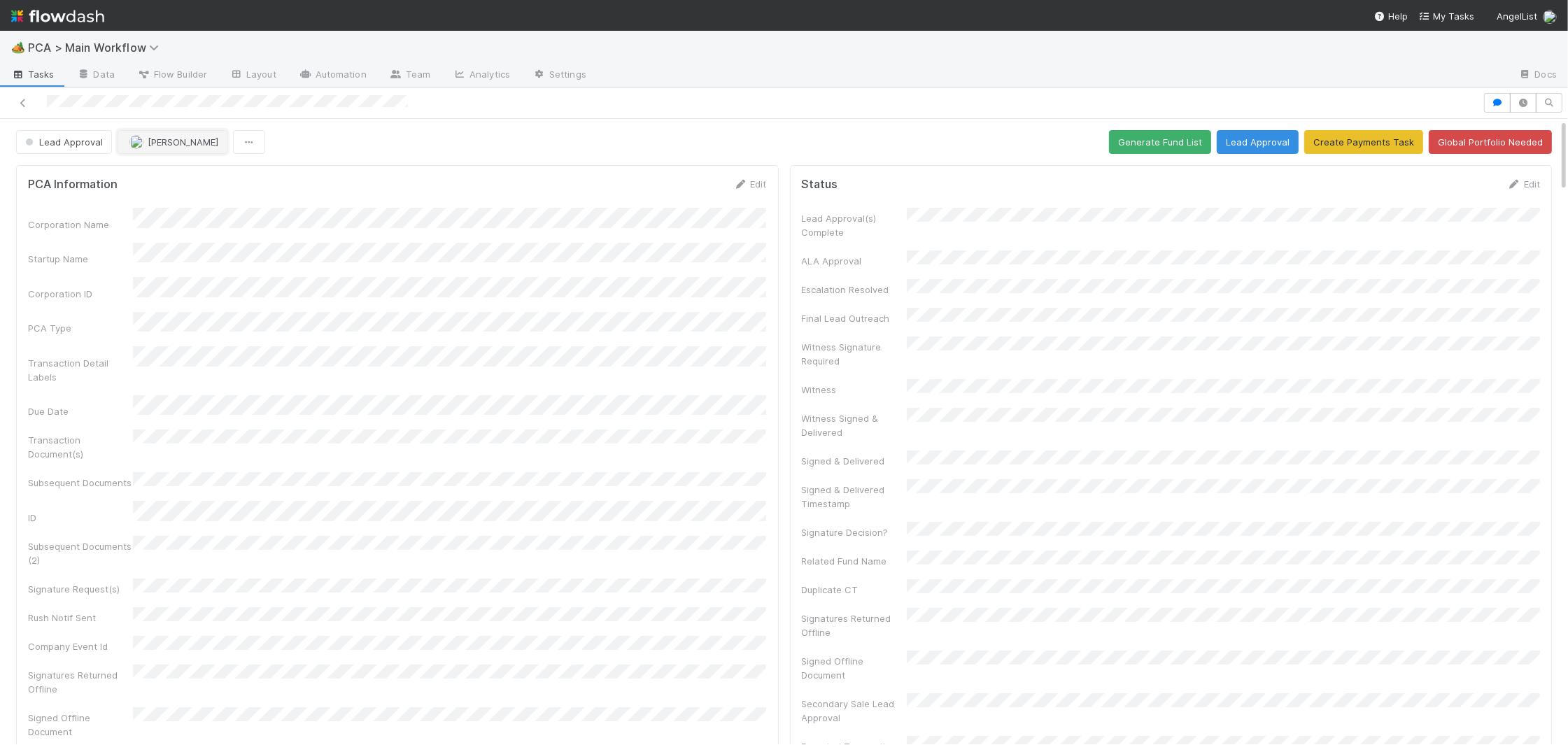
click at [178, 148] on button "[PERSON_NAME]" at bounding box center [172, 142] width 110 height 24
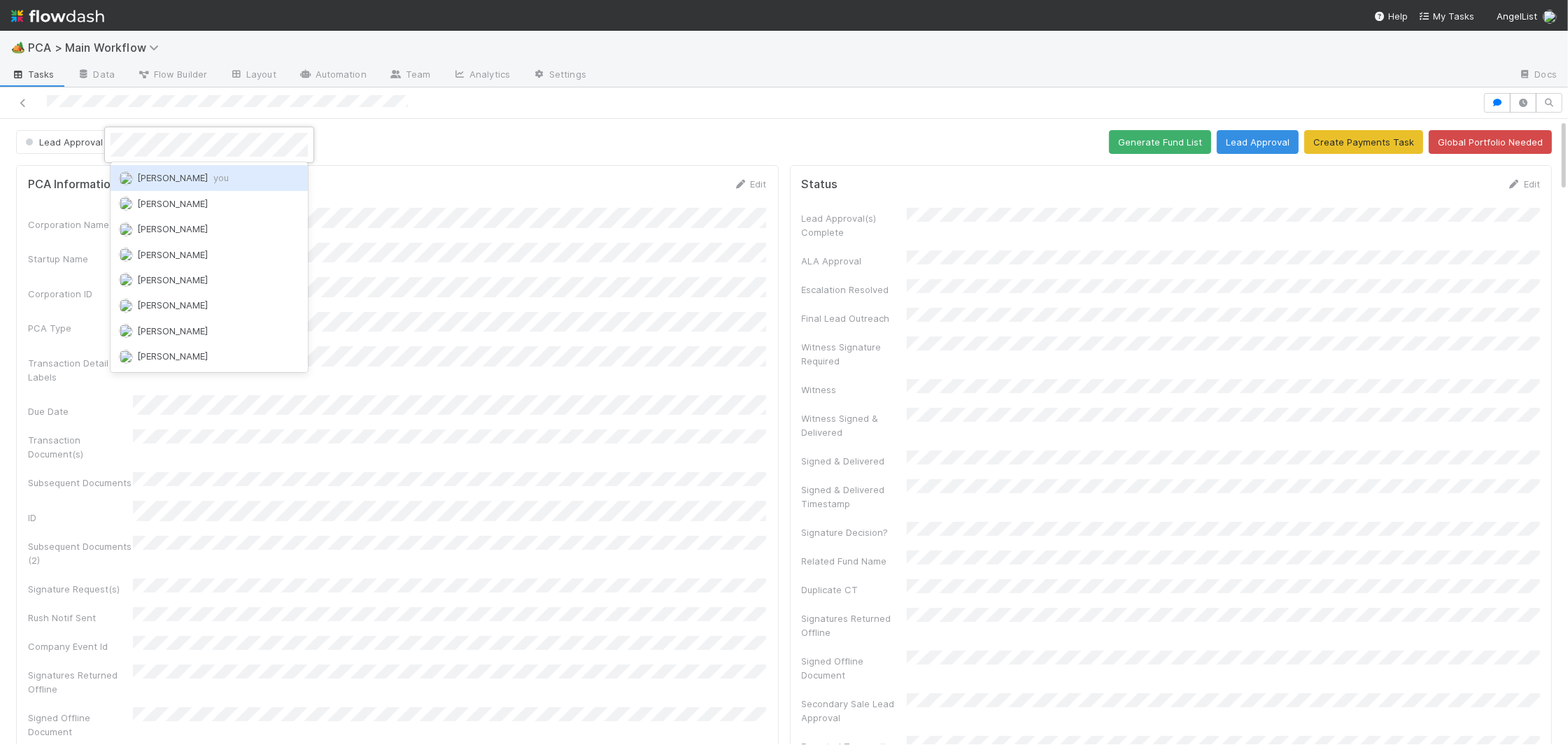
click at [179, 172] on span "Charlie Bell you" at bounding box center [183, 178] width 92 height 11
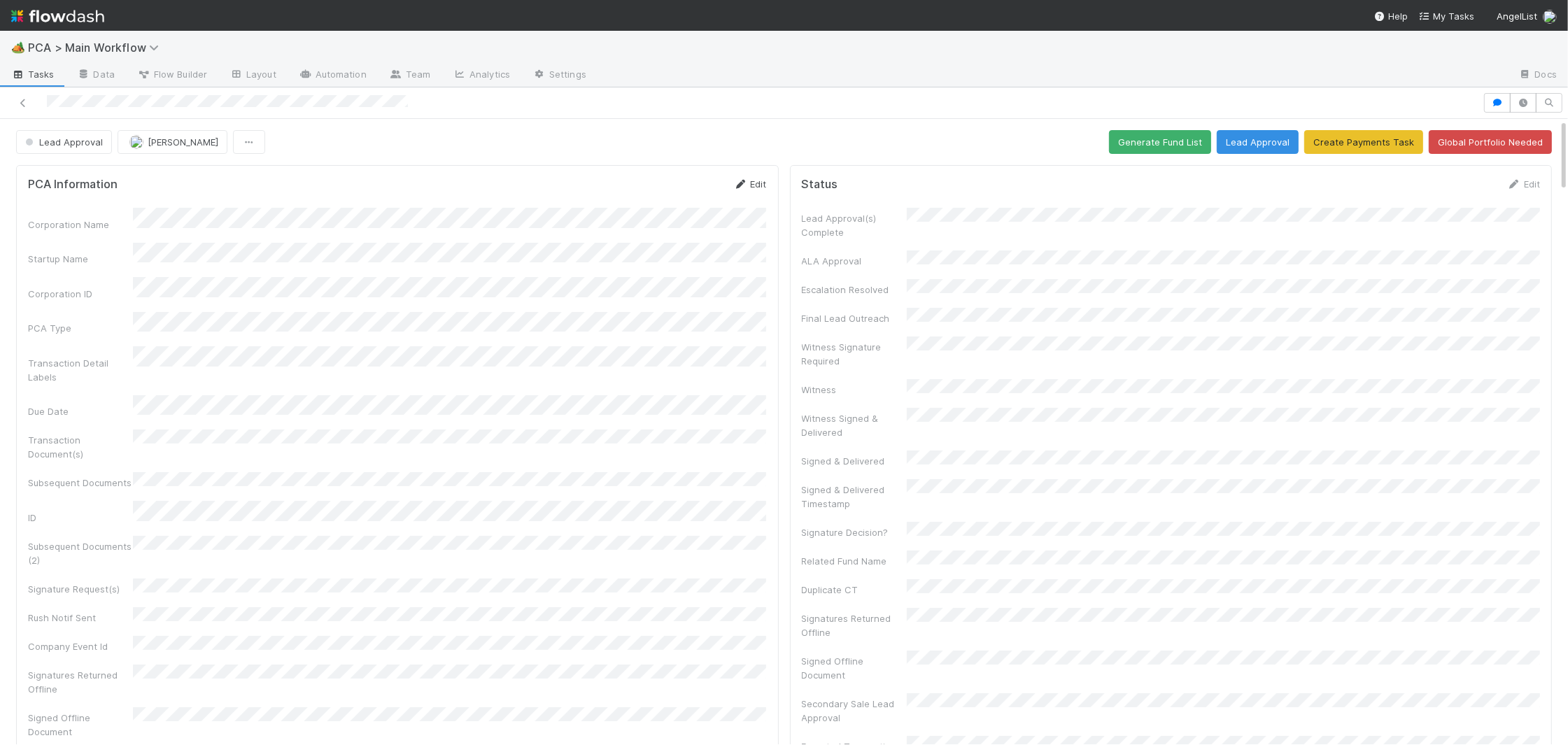
click at [753, 180] on link "Edit" at bounding box center [750, 183] width 32 height 11
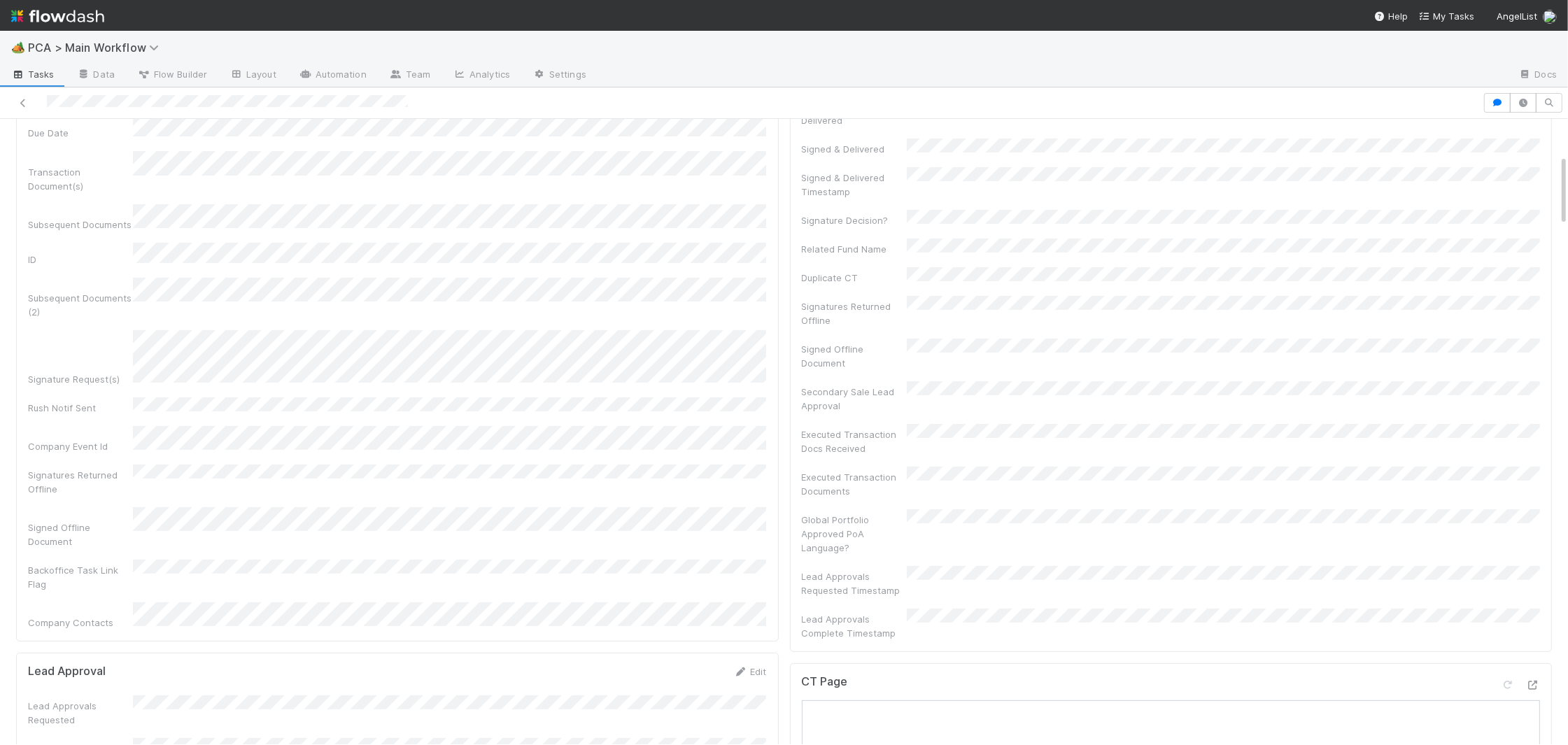
scroll to position [308, 0]
click at [130, 334] on div "Signature Request(s)" at bounding box center [397, 362] width 739 height 55
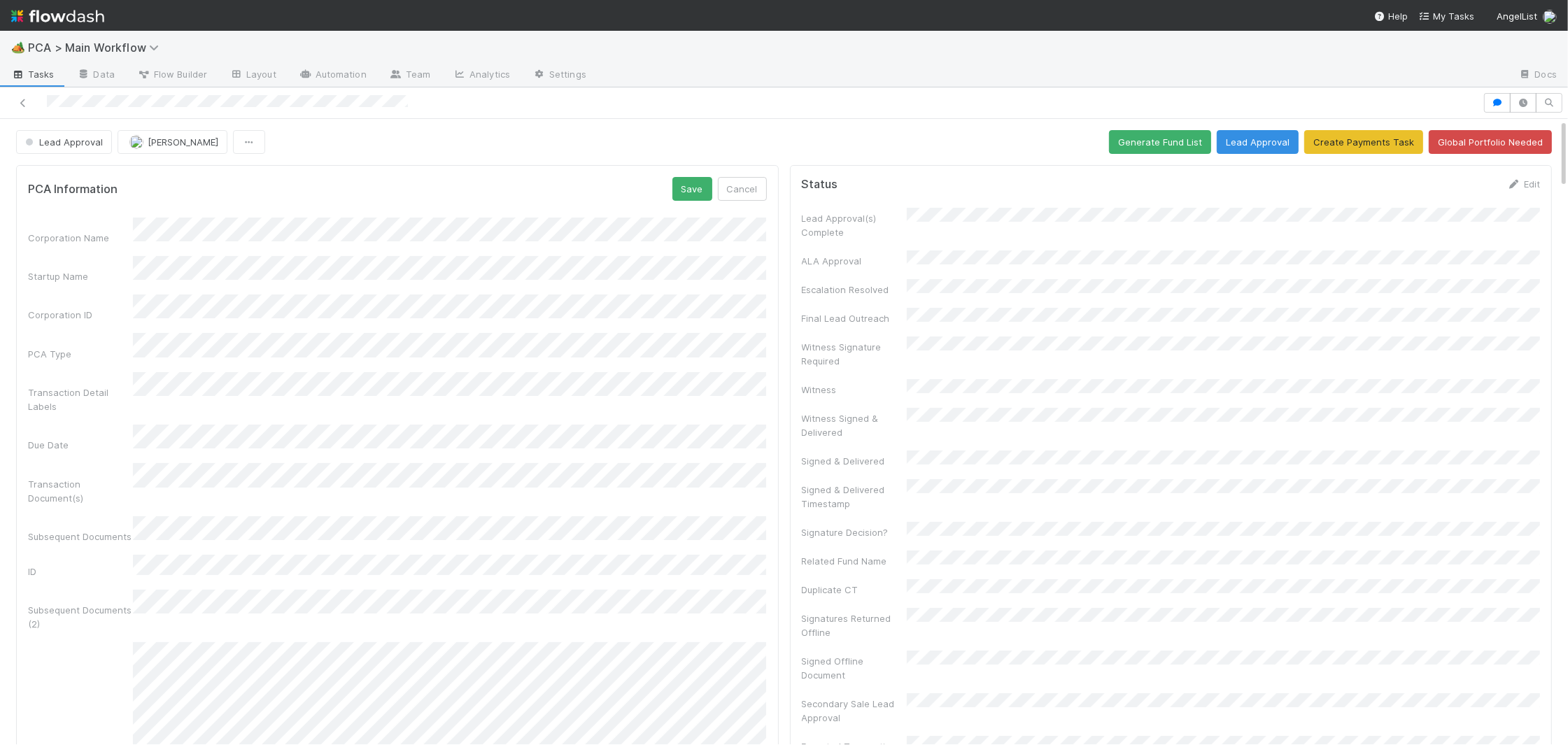
click at [671, 197] on div "PCA Information Save Cancel" at bounding box center [397, 188] width 739 height 24
click at [676, 194] on button "Save" at bounding box center [692, 188] width 40 height 24
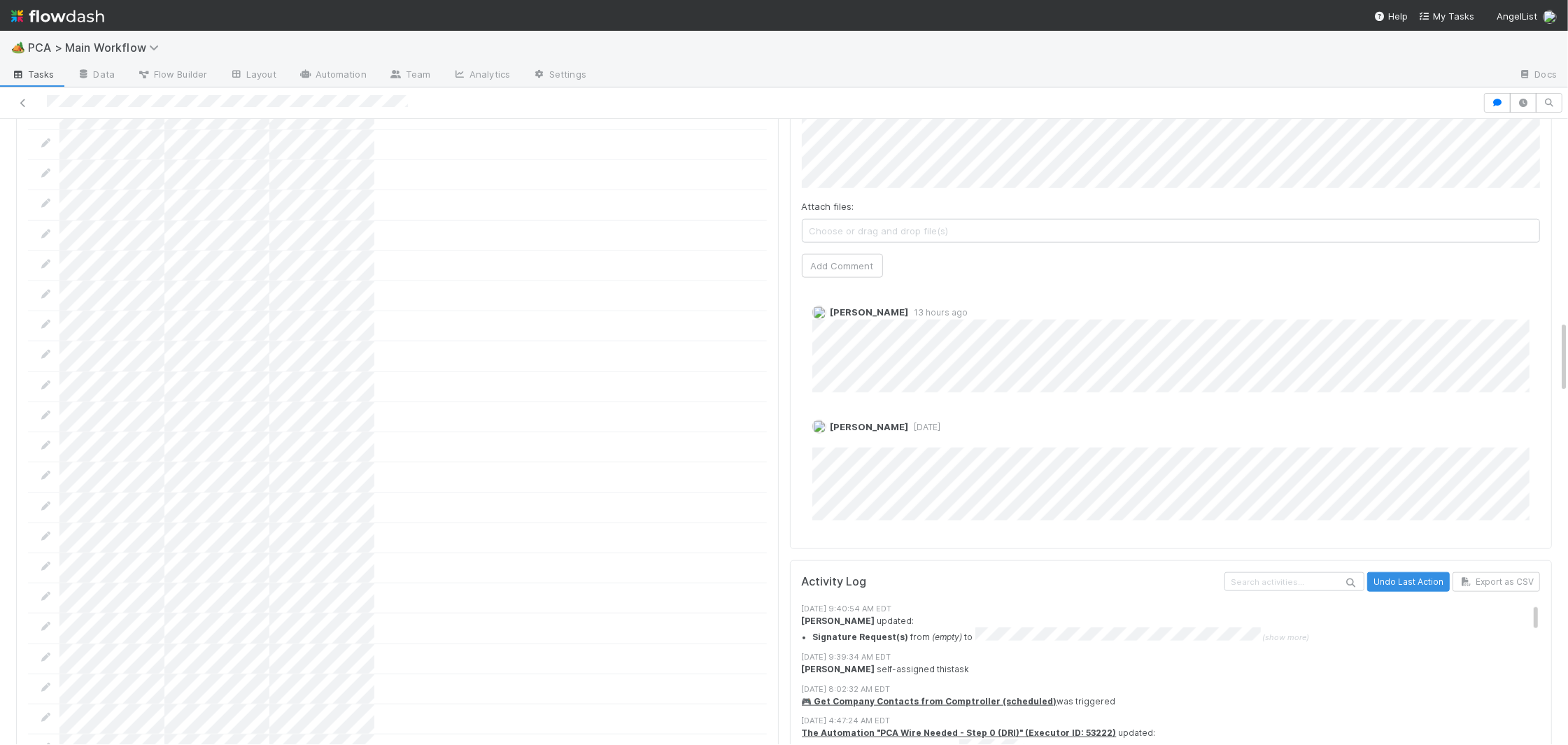
scroll to position [1748, 0]
drag, startPoint x: 933, startPoint y: 238, endPoint x: 960, endPoint y: 247, distance: 28.5
click at [953, 311] on span "13 hours ago" at bounding box center [938, 316] width 59 height 11
click at [957, 311] on span "13 hours ago" at bounding box center [938, 316] width 59 height 11
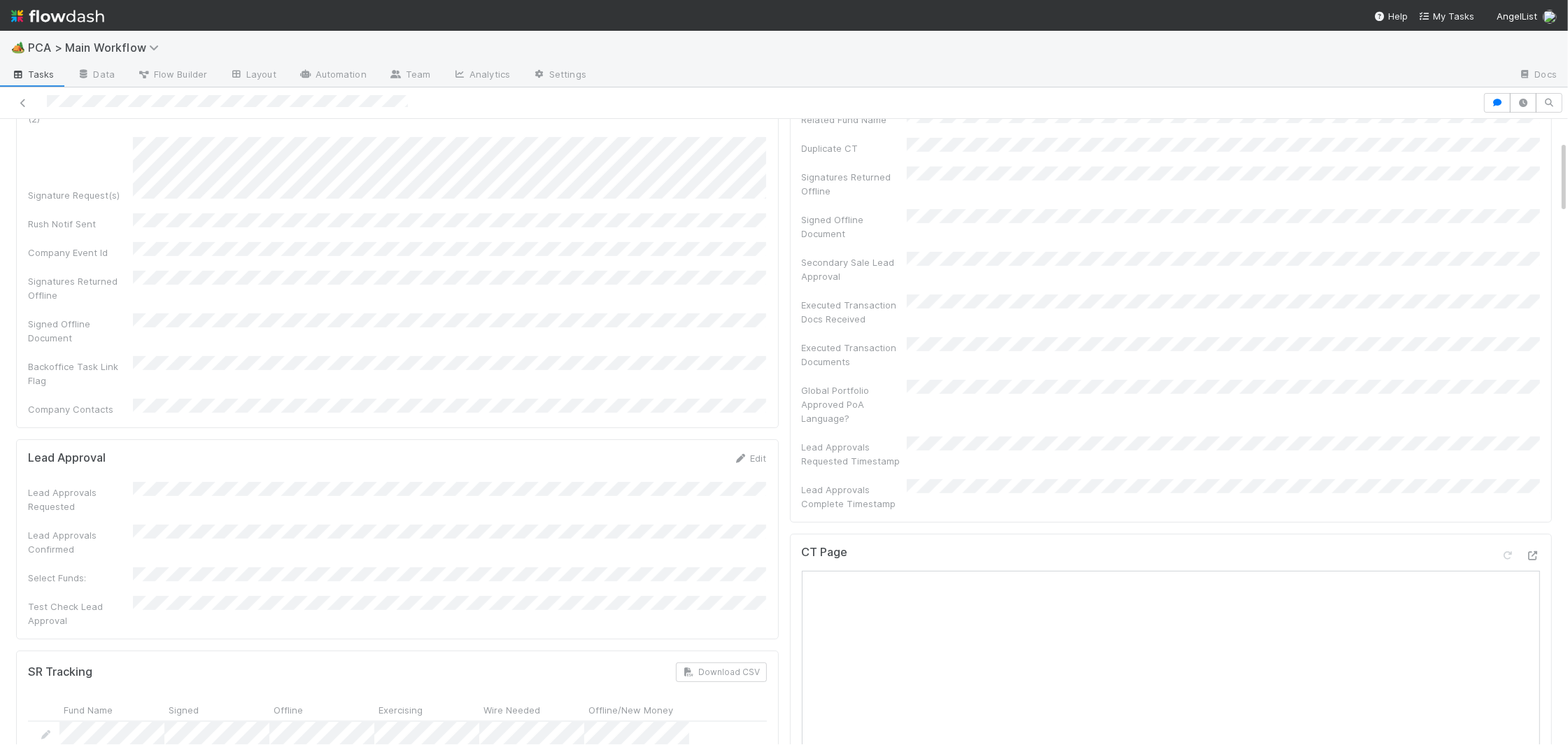
scroll to position [0, 0]
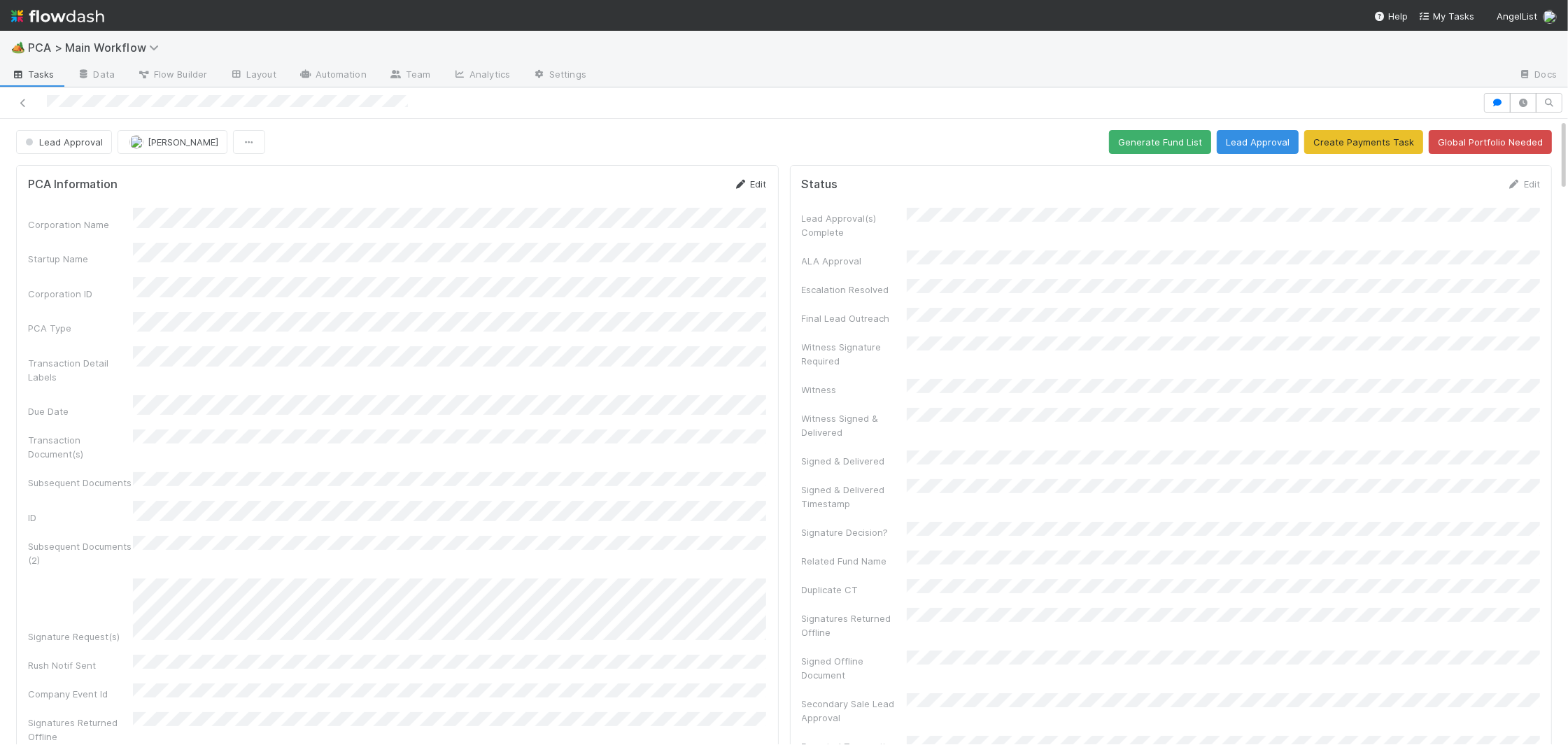
click at [742, 182] on icon at bounding box center [741, 184] width 14 height 9
click at [679, 192] on button "Save" at bounding box center [688, 188] width 40 height 24
click at [733, 180] on icon at bounding box center [737, 184] width 14 height 9
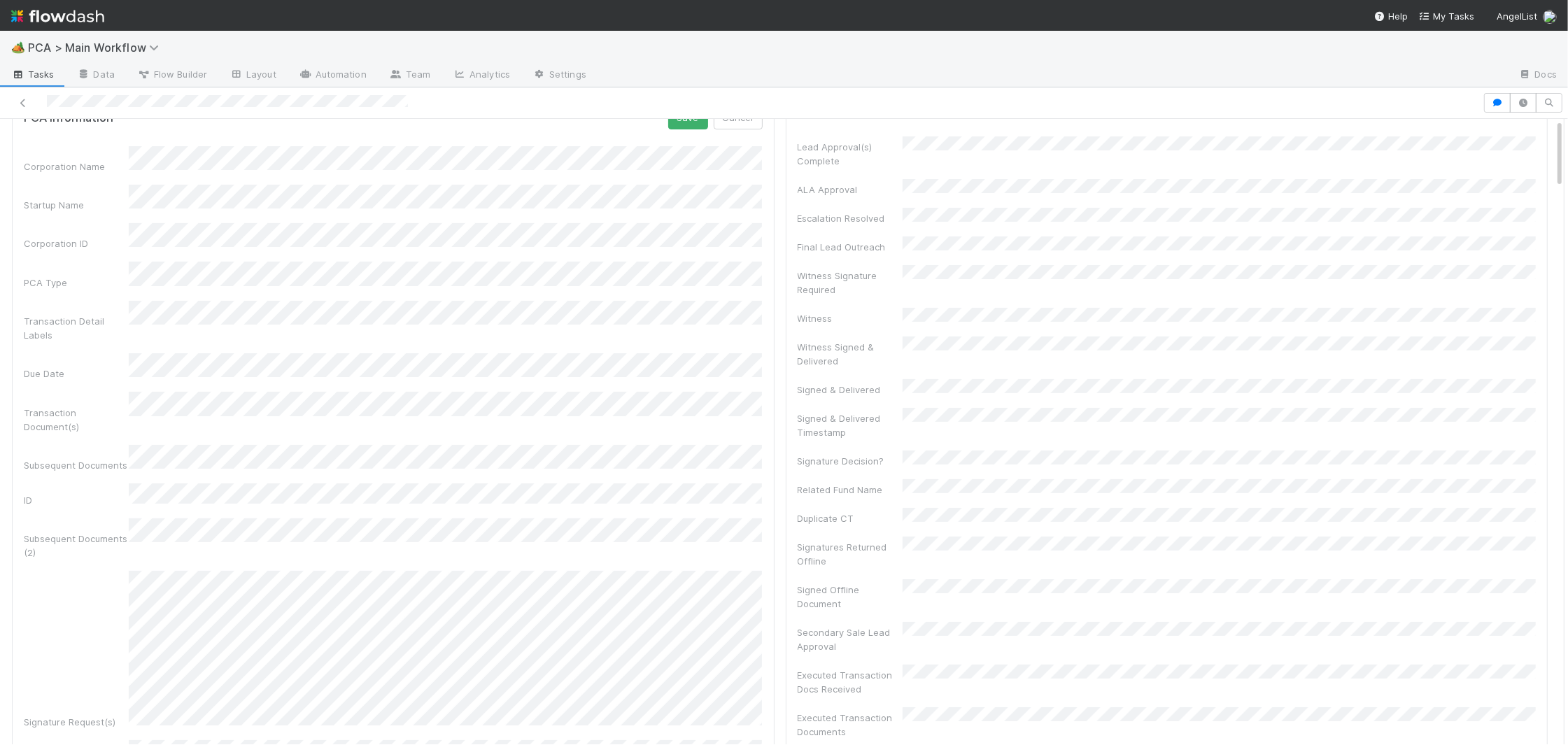
scroll to position [0, 0]
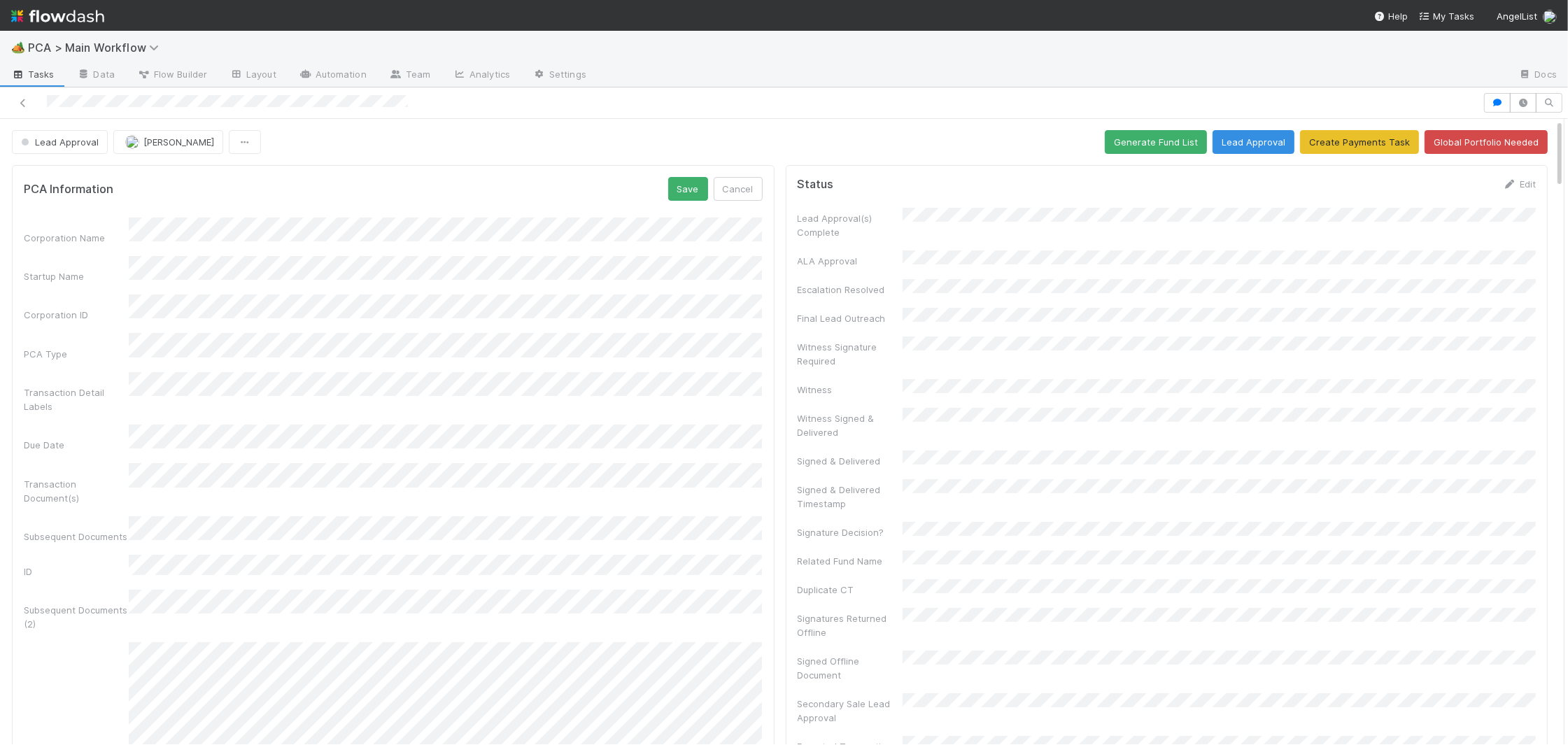
click at [709, 206] on form "PCA Information Save Cancel Corporation Name Startup Name Corporation ID PCA Ty…" at bounding box center [393, 610] width 739 height 867
drag, startPoint x: 692, startPoint y: 192, endPoint x: 727, endPoint y: 252, distance: 69.5
click at [692, 192] on button "Save" at bounding box center [688, 188] width 40 height 24
click at [1143, 135] on button "Generate Fund List" at bounding box center [1156, 142] width 102 height 24
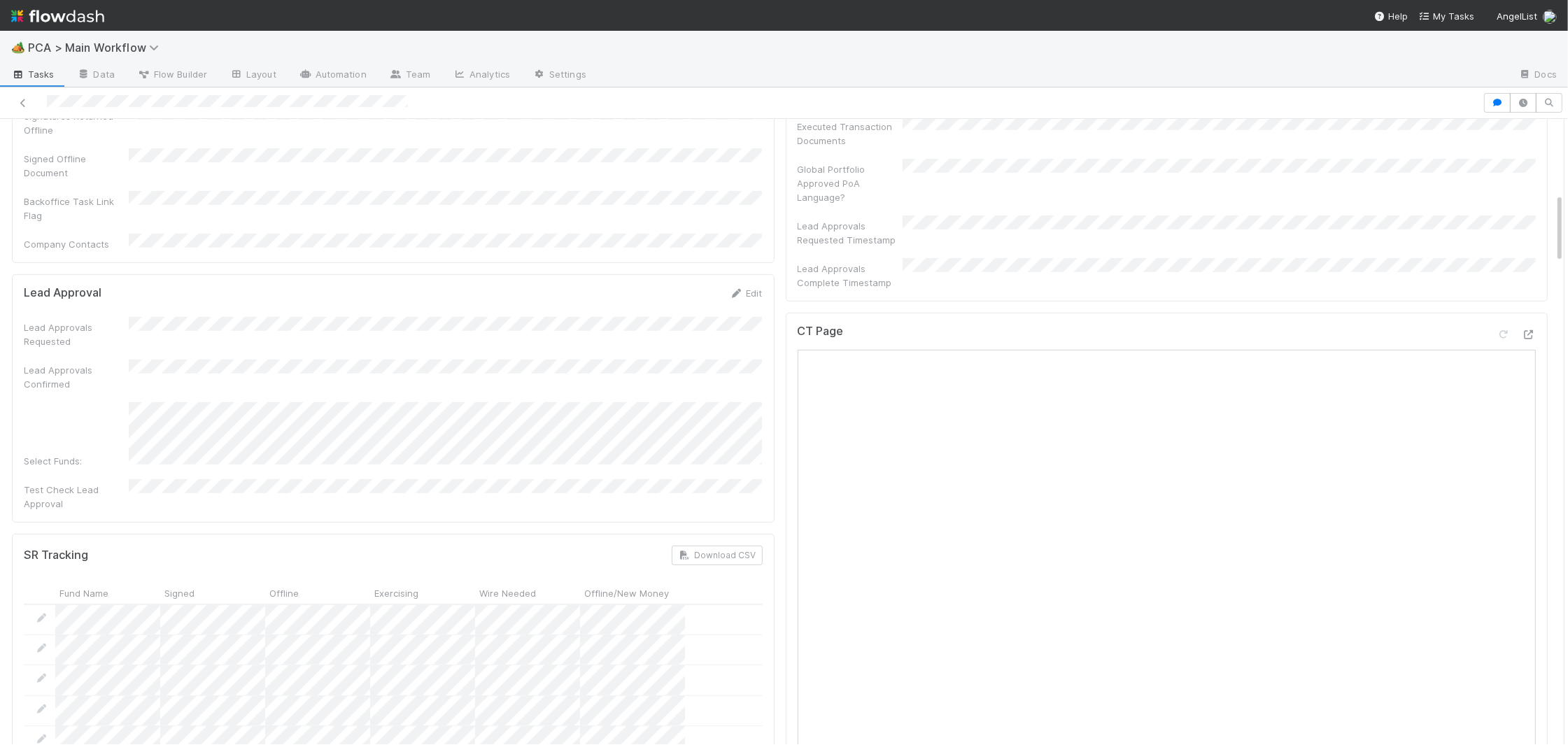
scroll to position [928, 0]
click at [736, 289] on icon at bounding box center [737, 293] width 14 height 9
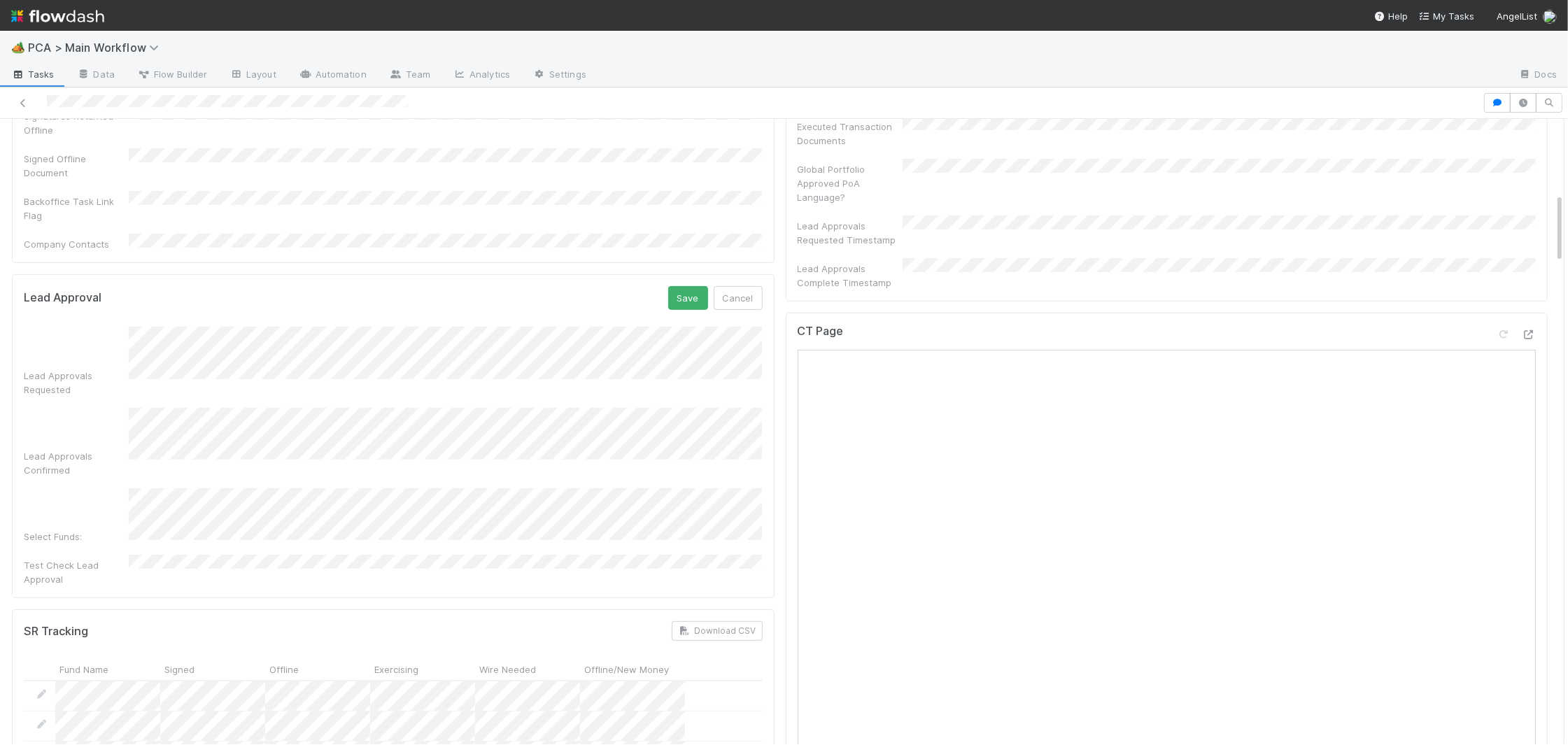
click at [120, 488] on div "Select Funds:" at bounding box center [393, 516] width 739 height 55
click at [665, 286] on div "Lead Approval Save Cancel" at bounding box center [393, 298] width 739 height 24
click at [676, 286] on button "Save" at bounding box center [688, 298] width 40 height 24
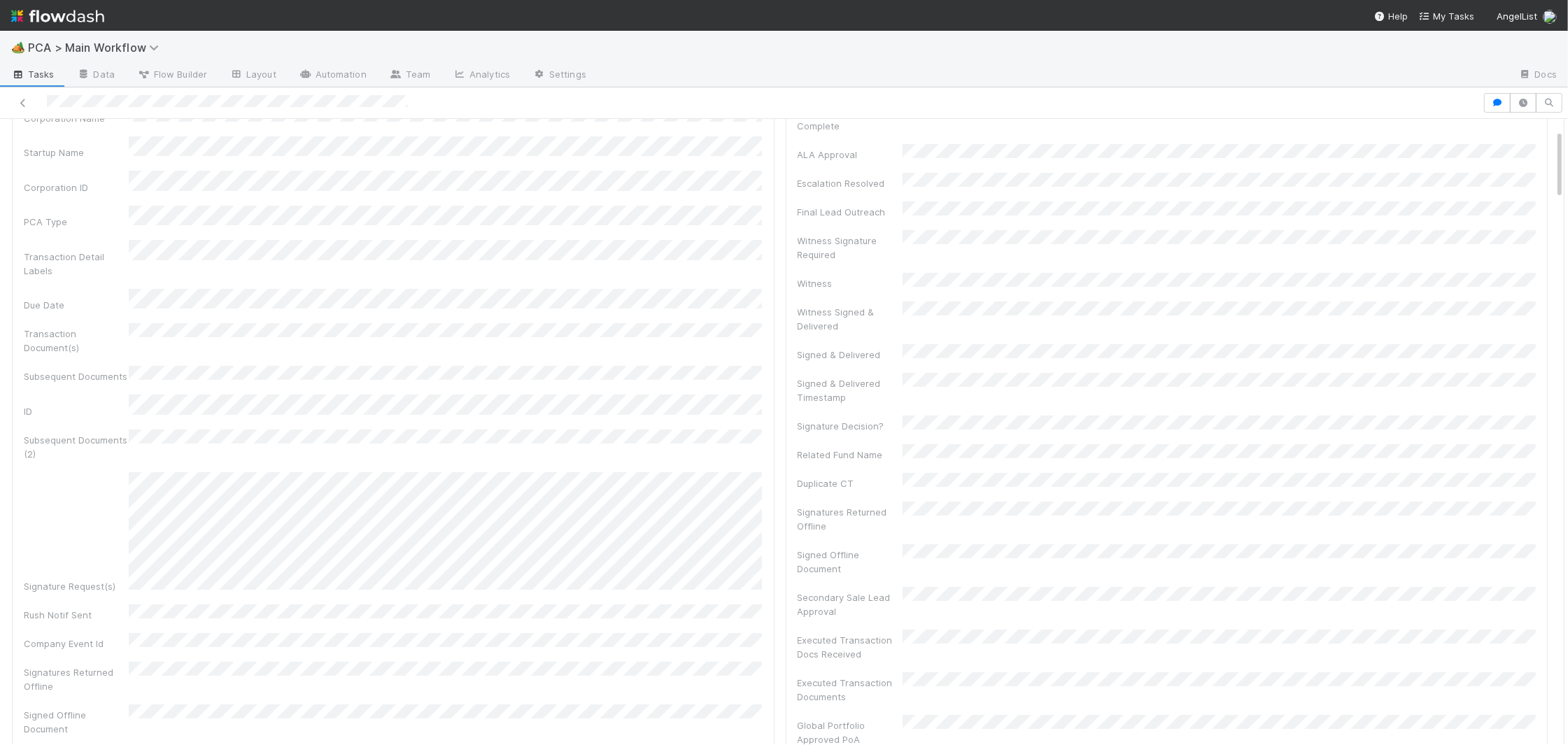
scroll to position [0, 0]
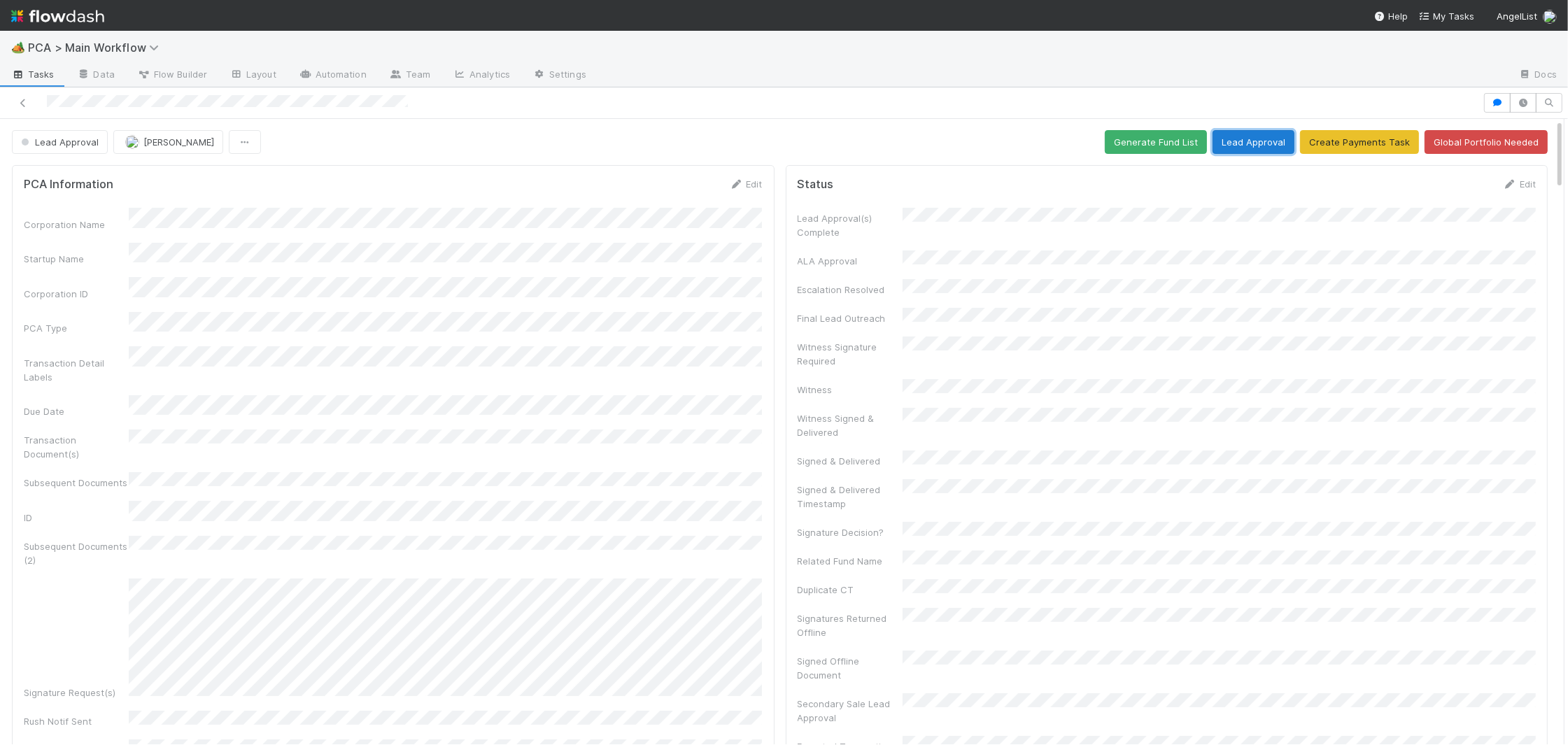
click at [1276, 145] on button "Lead Approval" at bounding box center [1253, 142] width 82 height 24
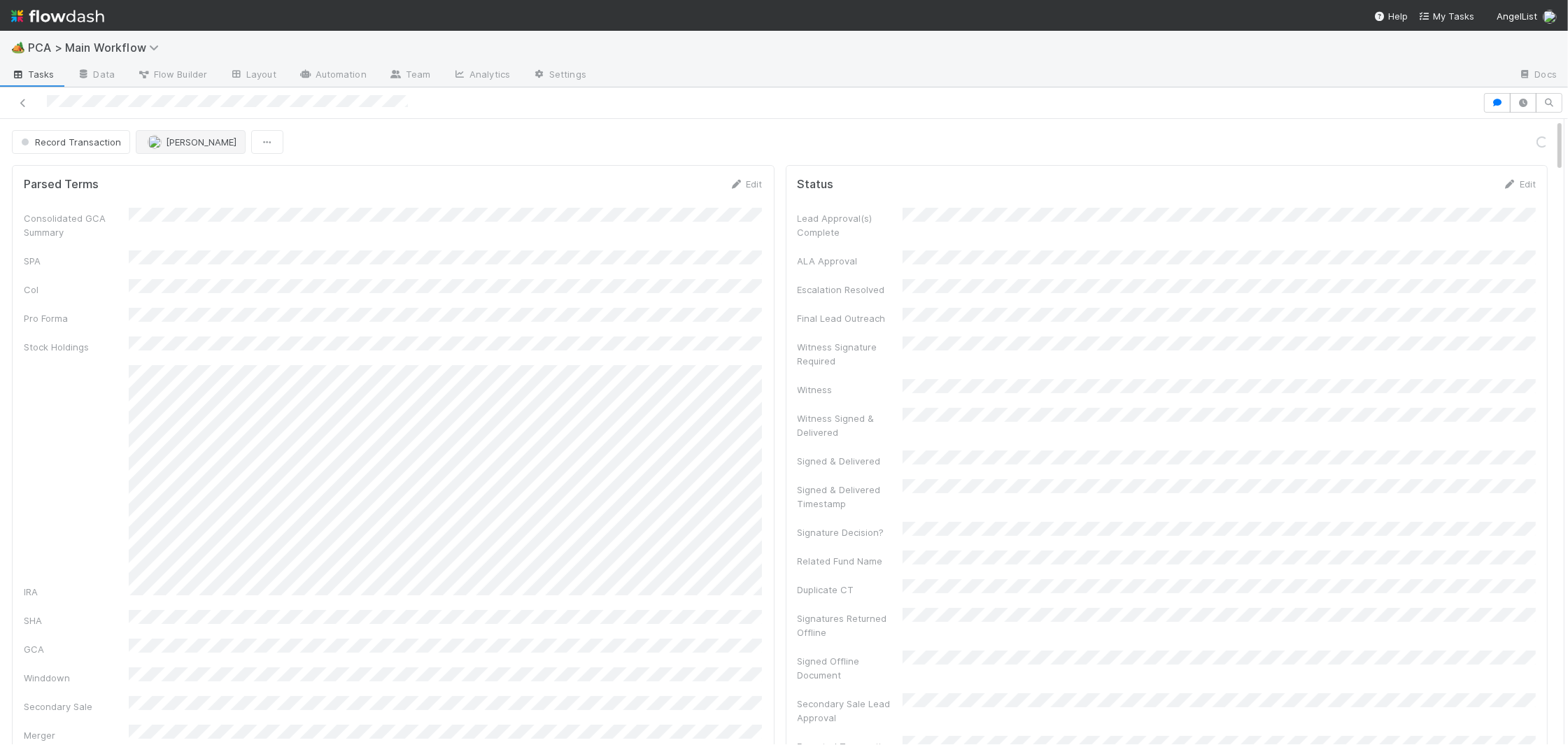
click at [274, 201] on form "Parsed Terms Edit Consolidated GCA Summary SPA CoI Pro Forma Stock Holdings IRA…" at bounding box center [393, 502] width 739 height 650
click at [216, 147] on span "[PERSON_NAME]" at bounding box center [201, 142] width 71 height 11
drag, startPoint x: 210, startPoint y: 224, endPoint x: 512, endPoint y: 243, distance: 302.6
click at [210, 225] on div "[PERSON_NAME]" at bounding box center [227, 228] width 197 height 25
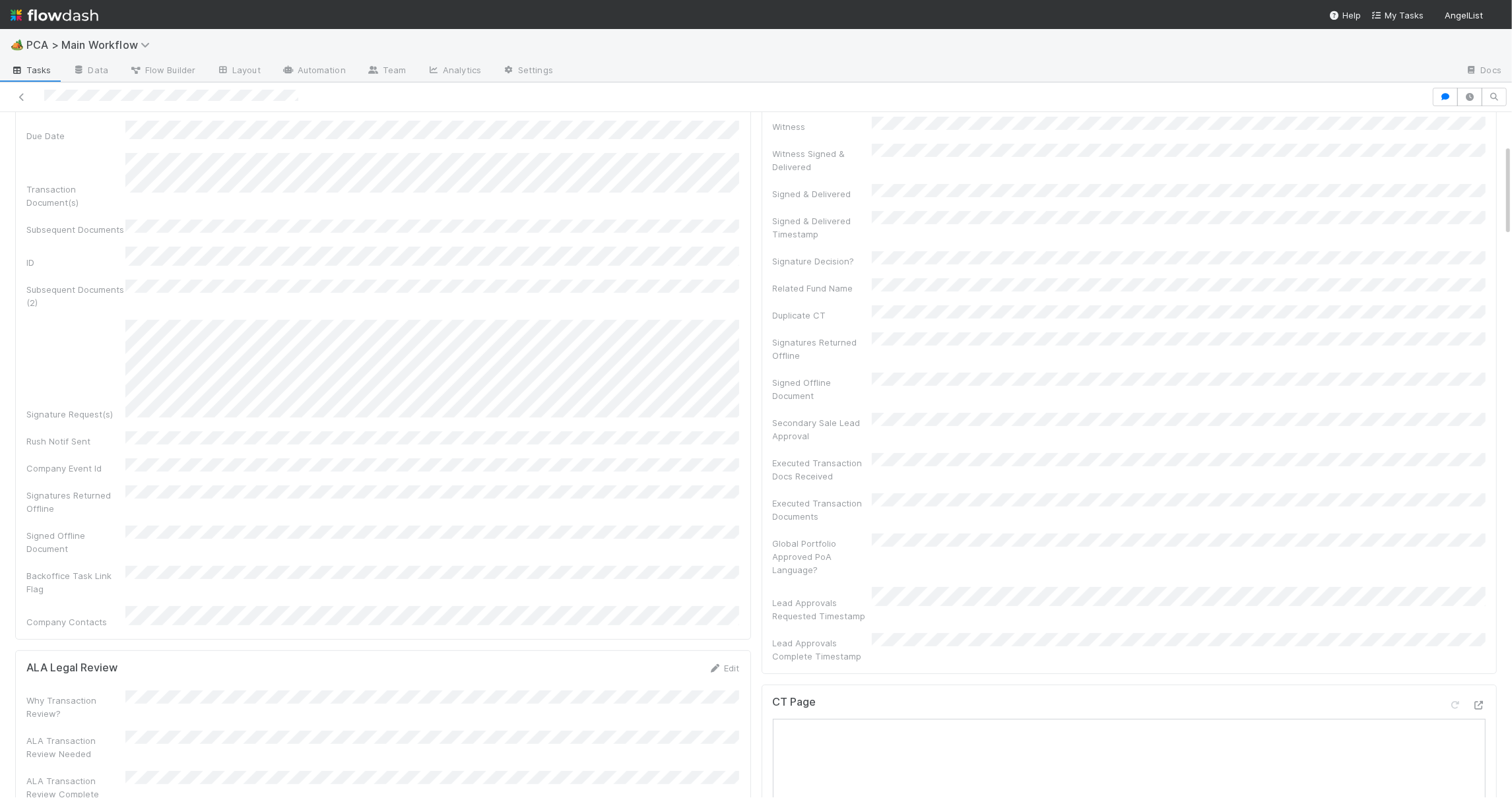
scroll to position [1060, 0]
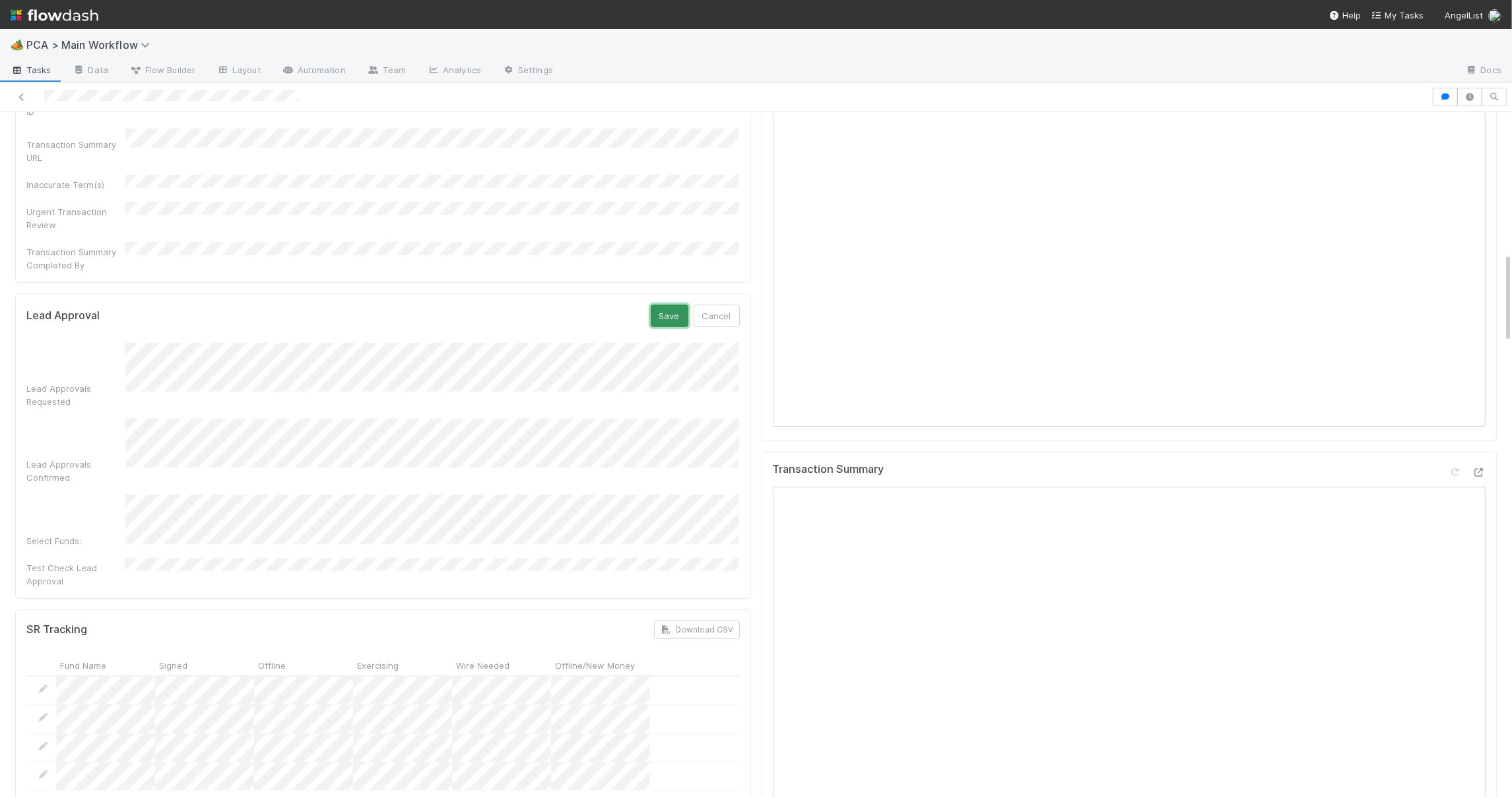
click at [669, 305] on button "Save" at bounding box center [670, 316] width 38 height 23
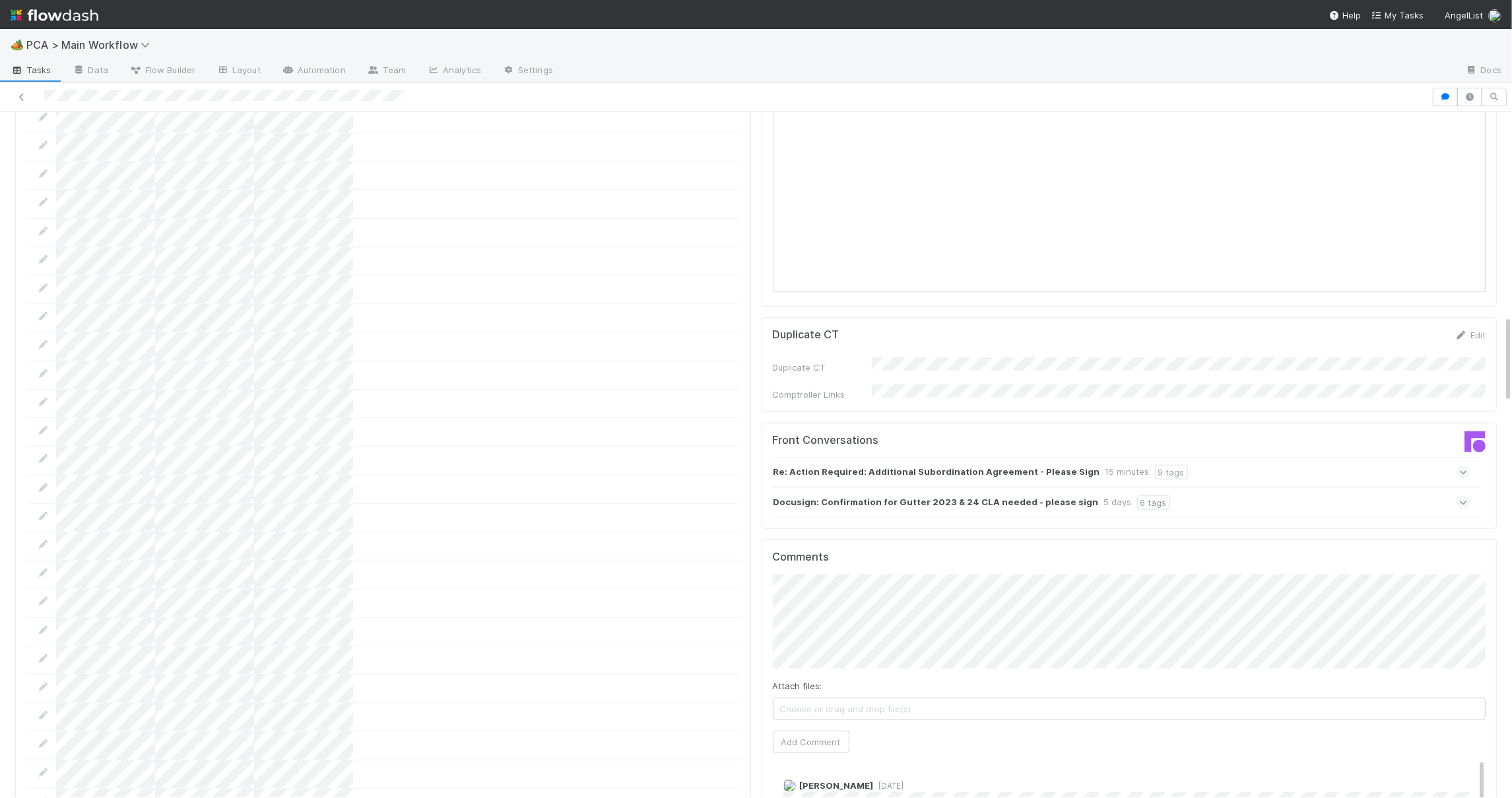
click at [739, 302] on div "Coporation Matches Download CSV id name type" at bounding box center [383, 475] width 736 height 934
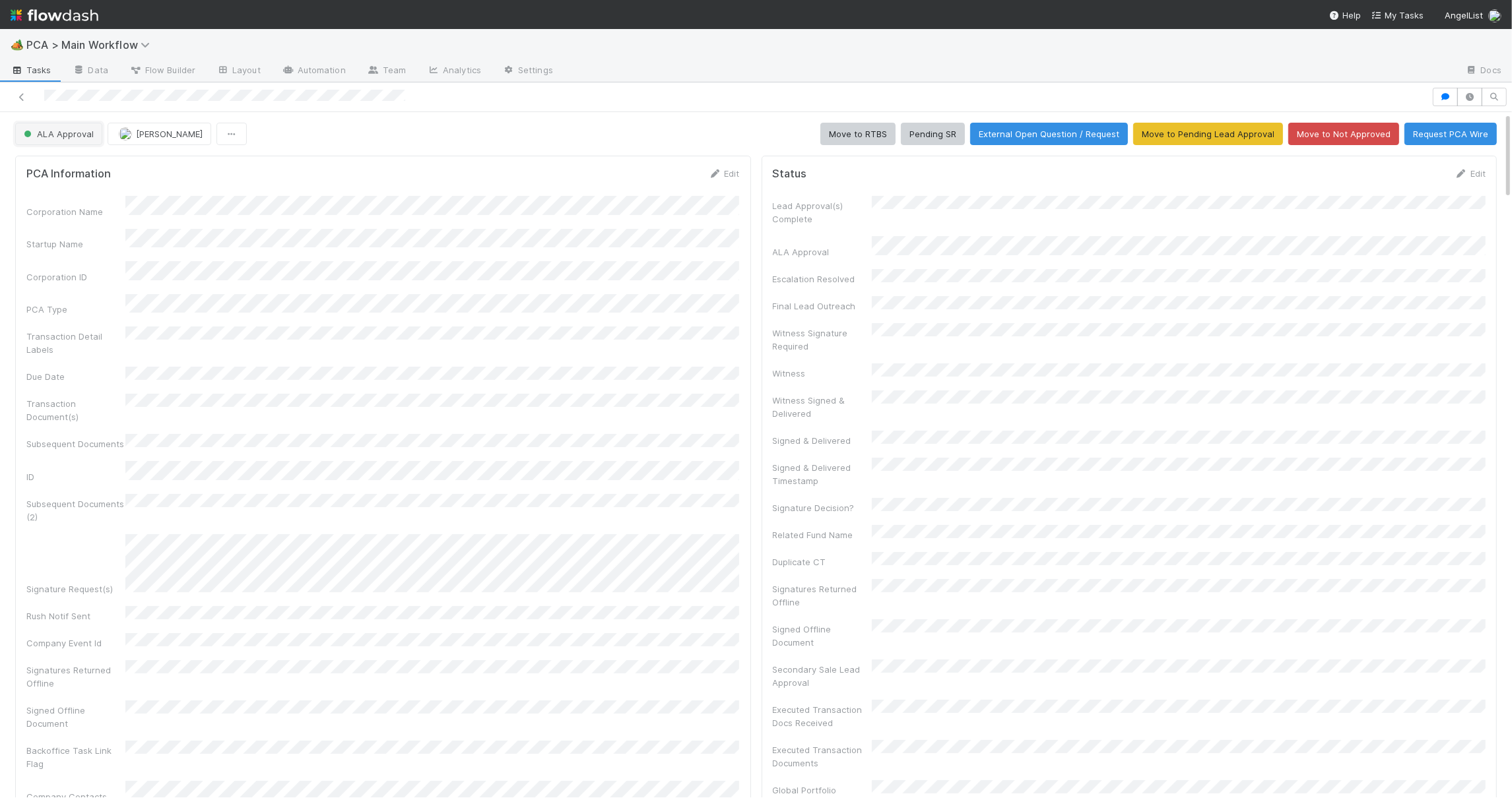
click at [83, 126] on button "ALA Approval" at bounding box center [58, 134] width 87 height 23
click at [100, 175] on div "RTBS" at bounding box center [103, 167] width 186 height 24
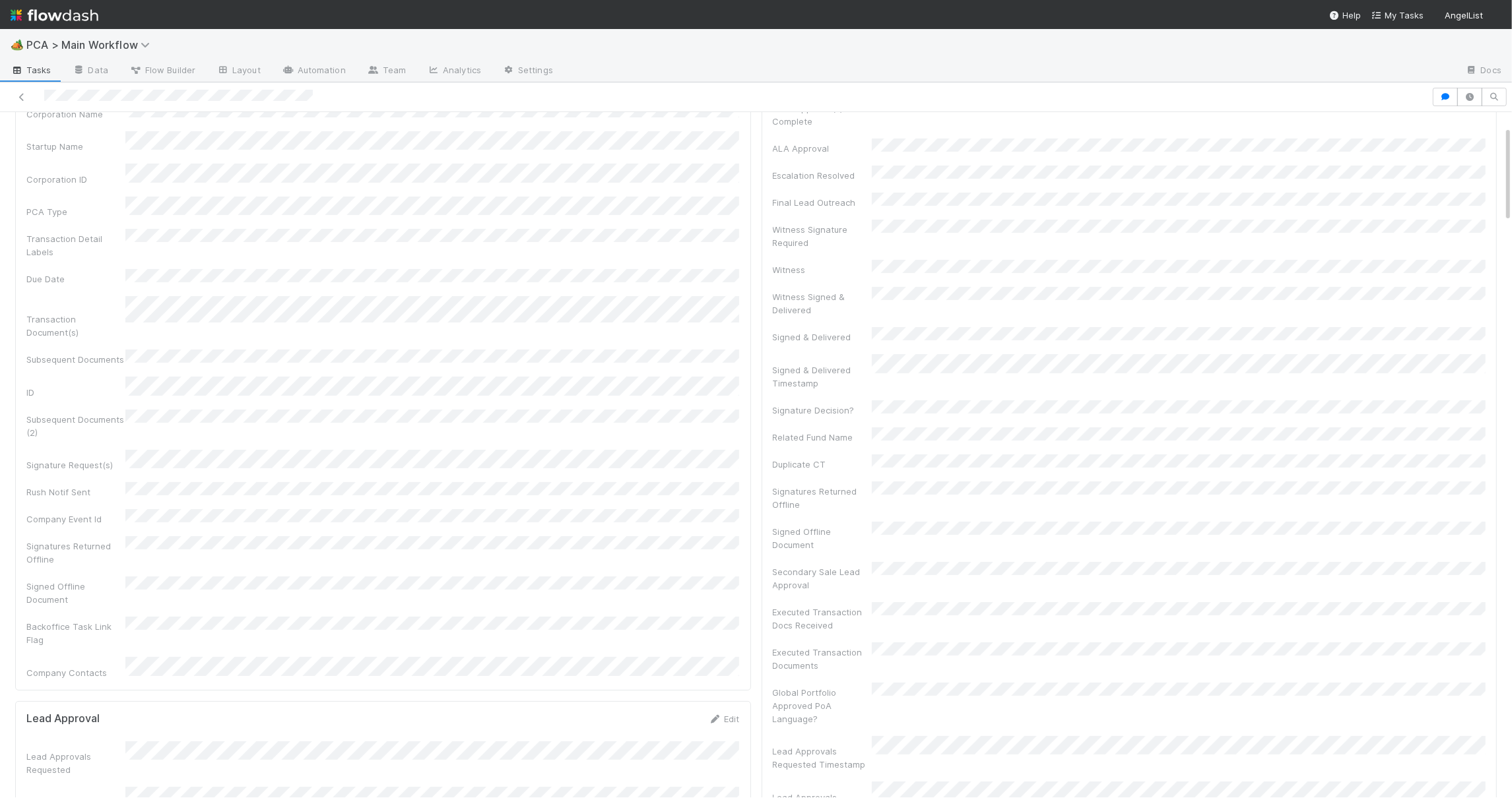
scroll to position [187, 0]
copy div
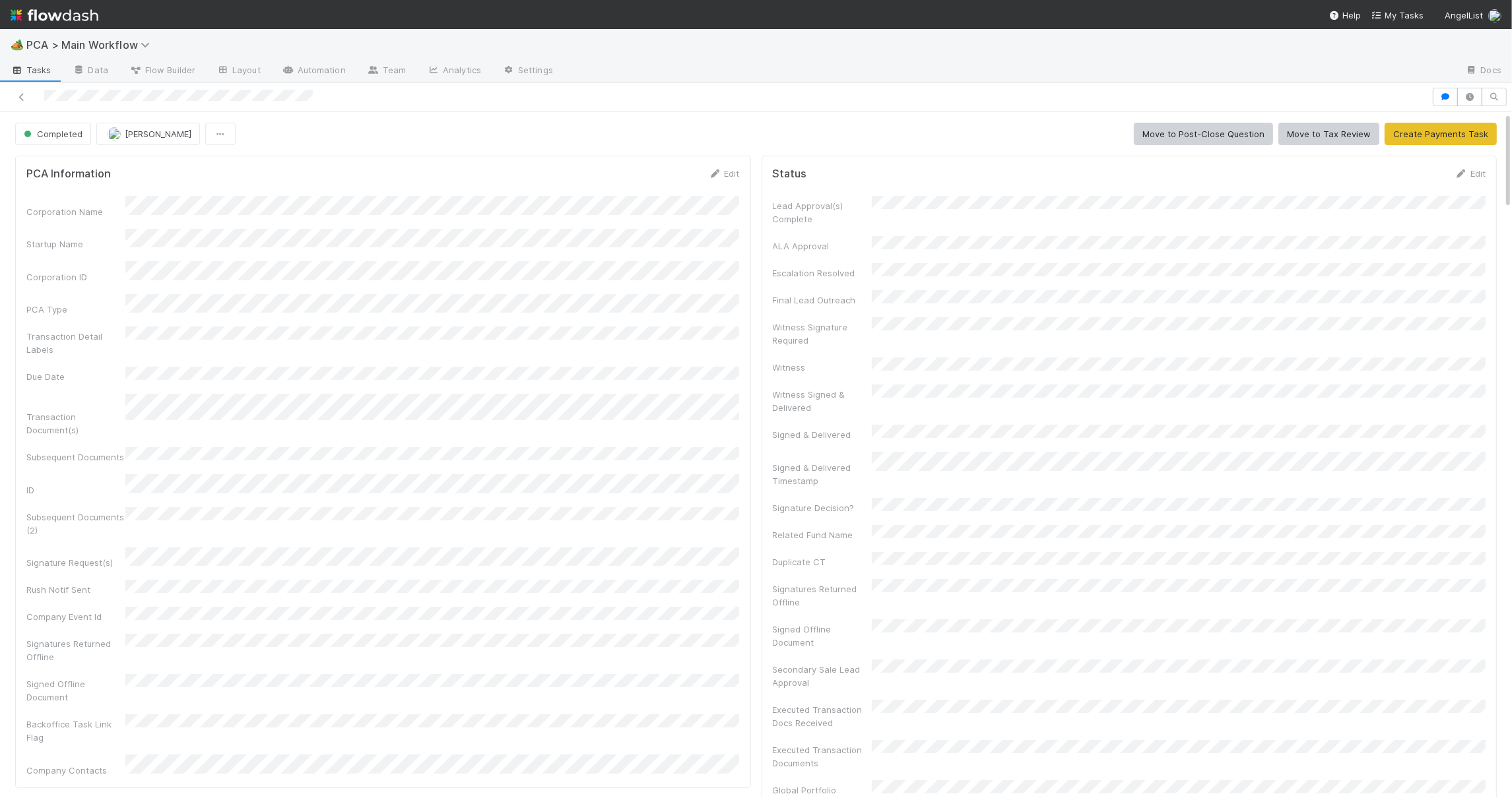
scroll to position [2, 0]
click at [1362, 186] on form "Status Edit Lead Approval(s) Complete ALA Approval Escalation Resolved Final Le…" at bounding box center [1129, 539] width 714 height 747
click at [1460, 164] on div "Status Edit Lead Approval(s) Complete ALA Approval Escalation Resolved Final Le…" at bounding box center [1129, 540] width 736 height 770
click at [1463, 168] on icon at bounding box center [1461, 172] width 13 height 9
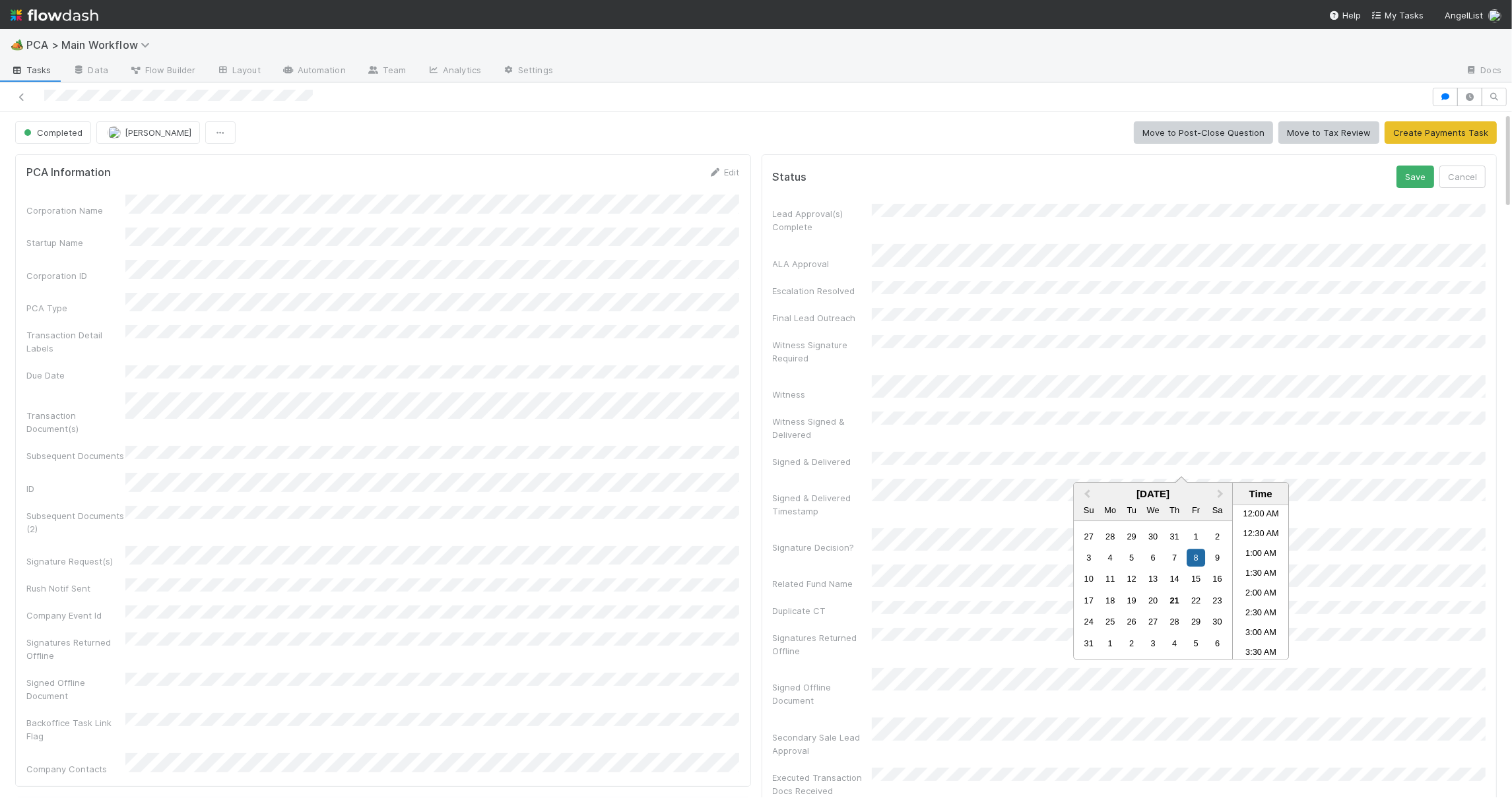
scroll to position [526, 0]
click at [1398, 178] on div "Status Save Cancel" at bounding box center [1129, 177] width 714 height 23
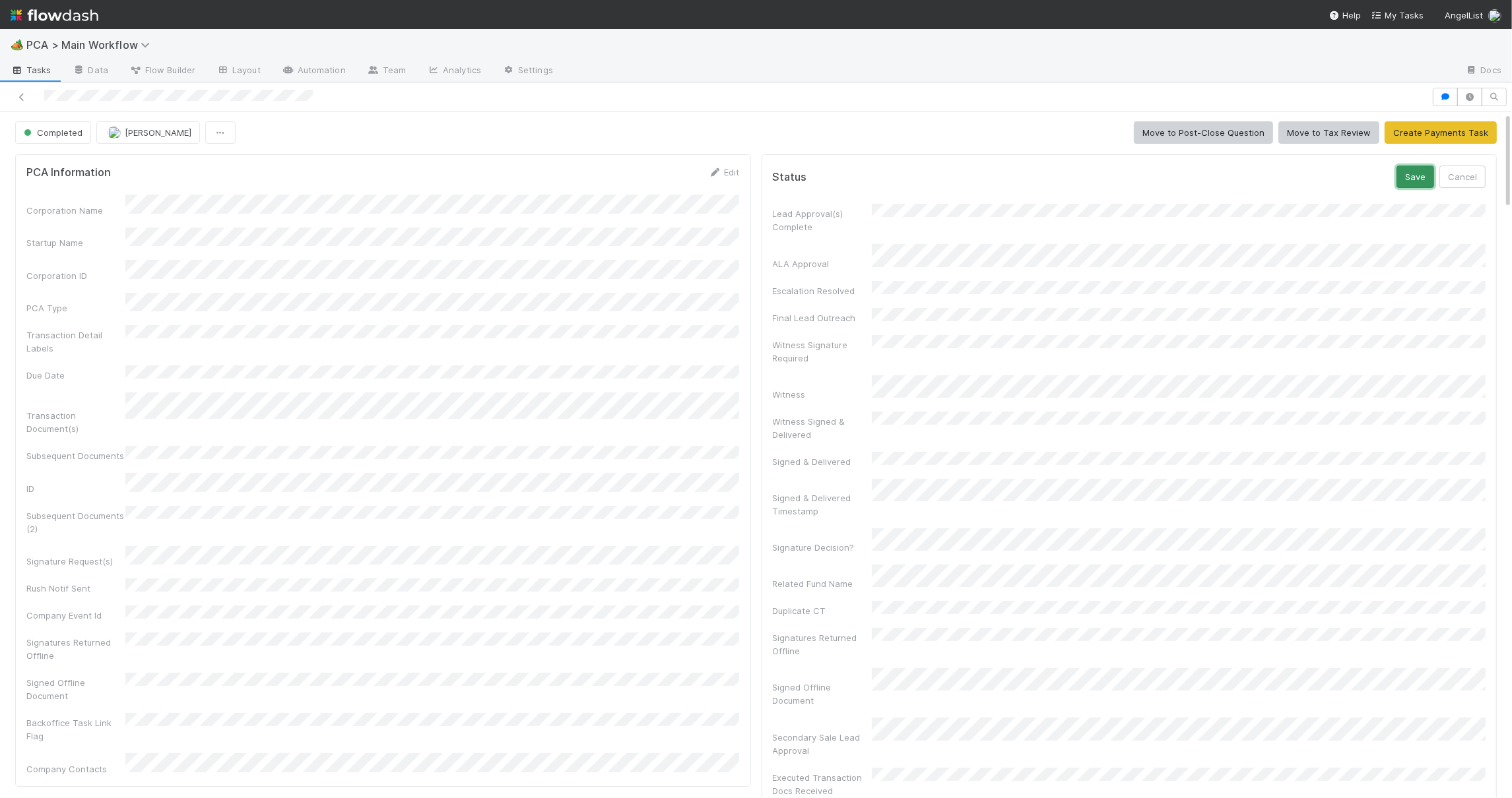
click at [1402, 177] on button "Save" at bounding box center [1415, 177] width 38 height 23
drag, startPoint x: 653, startPoint y: 216, endPoint x: 727, endPoint y: 252, distance: 82.3
click at [665, 216] on div "Corporation Name Startup Name Corporation ID PCA Type Transaction Detail Labels…" at bounding box center [384, 485] width 714 height 580
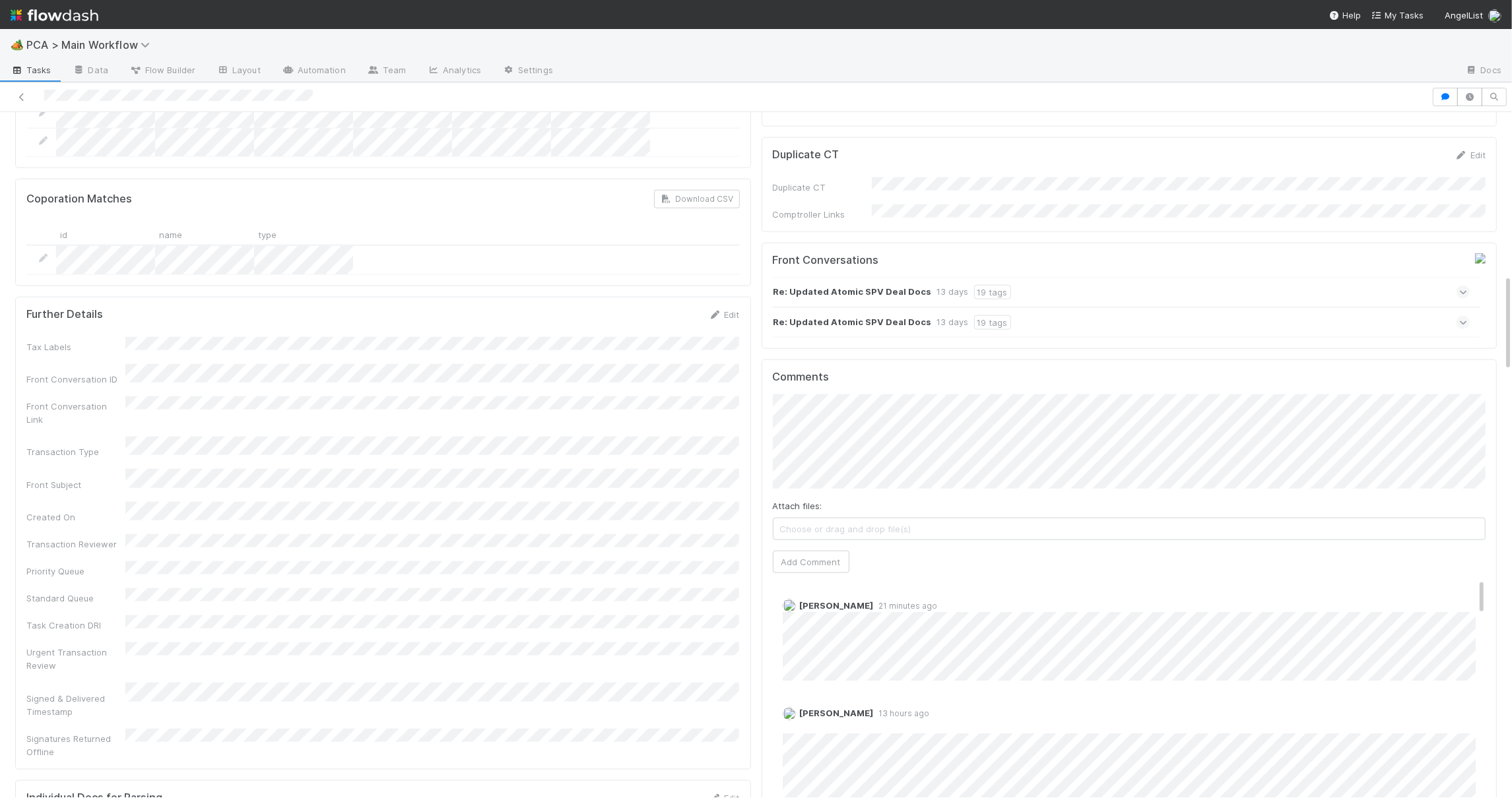
scroll to position [0, 0]
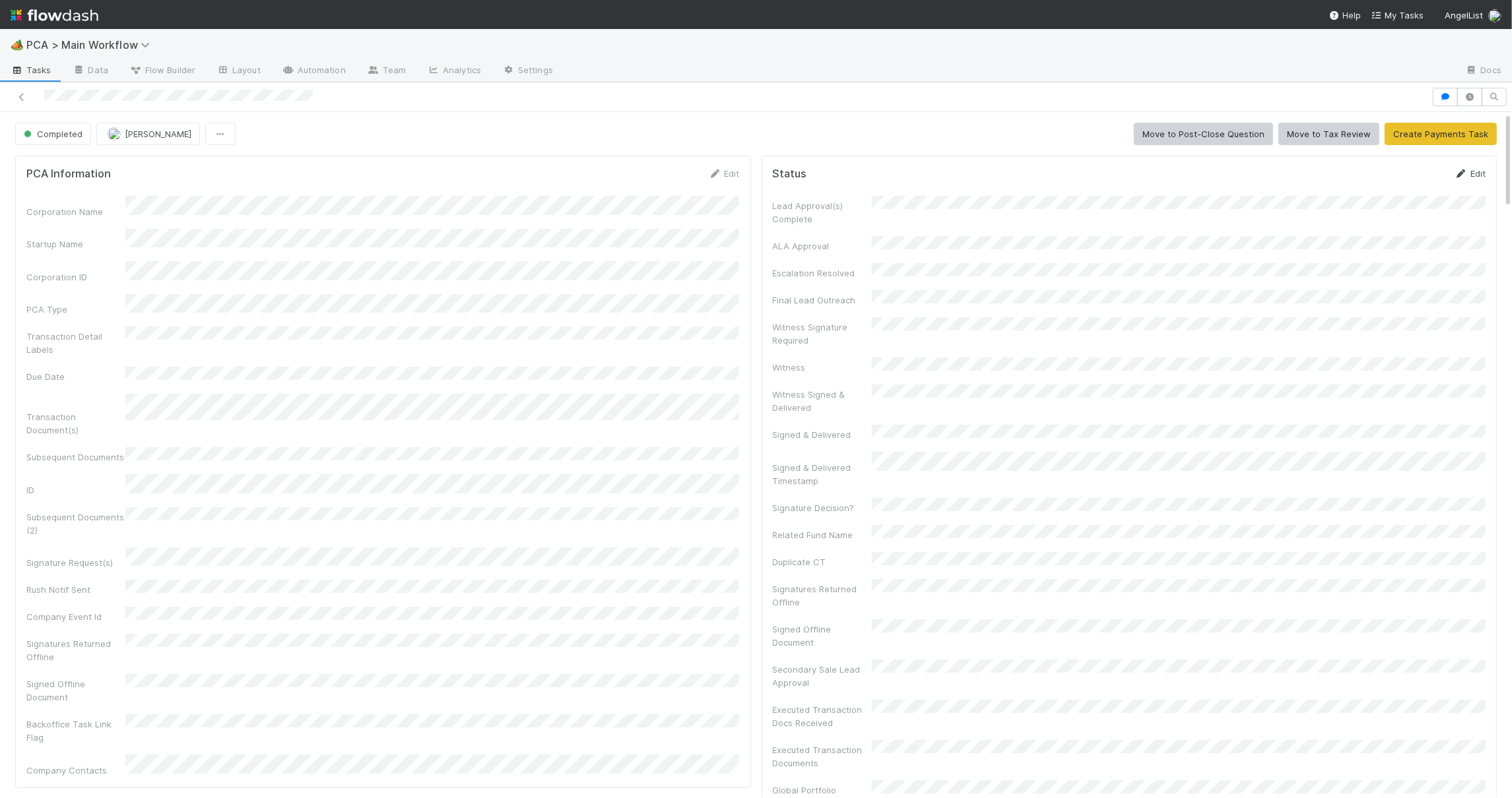
click at [1467, 170] on link "Edit" at bounding box center [1470, 173] width 31 height 10
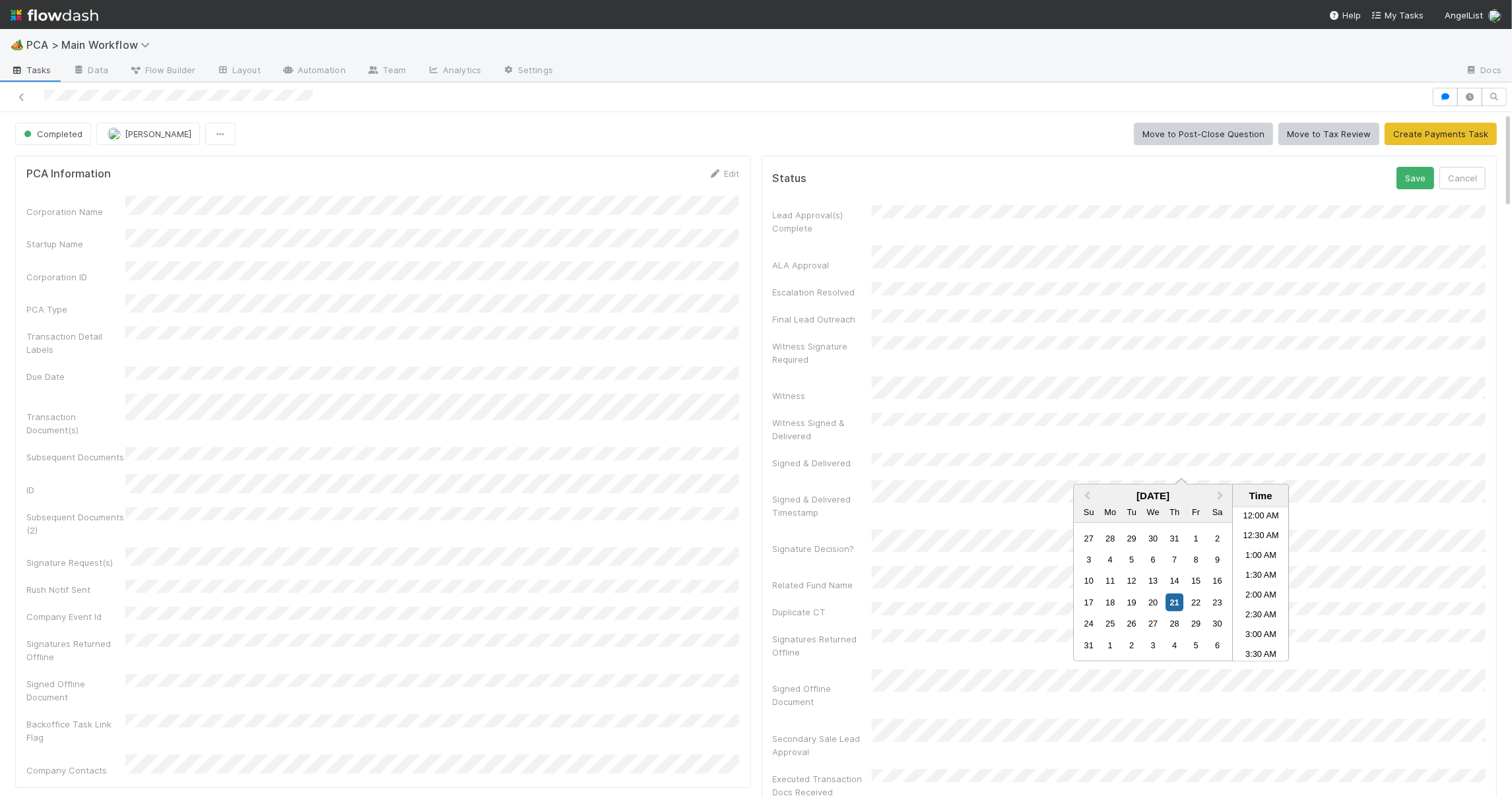
scroll to position [309, 0]
click at [1410, 179] on button "Save" at bounding box center [1415, 178] width 38 height 23
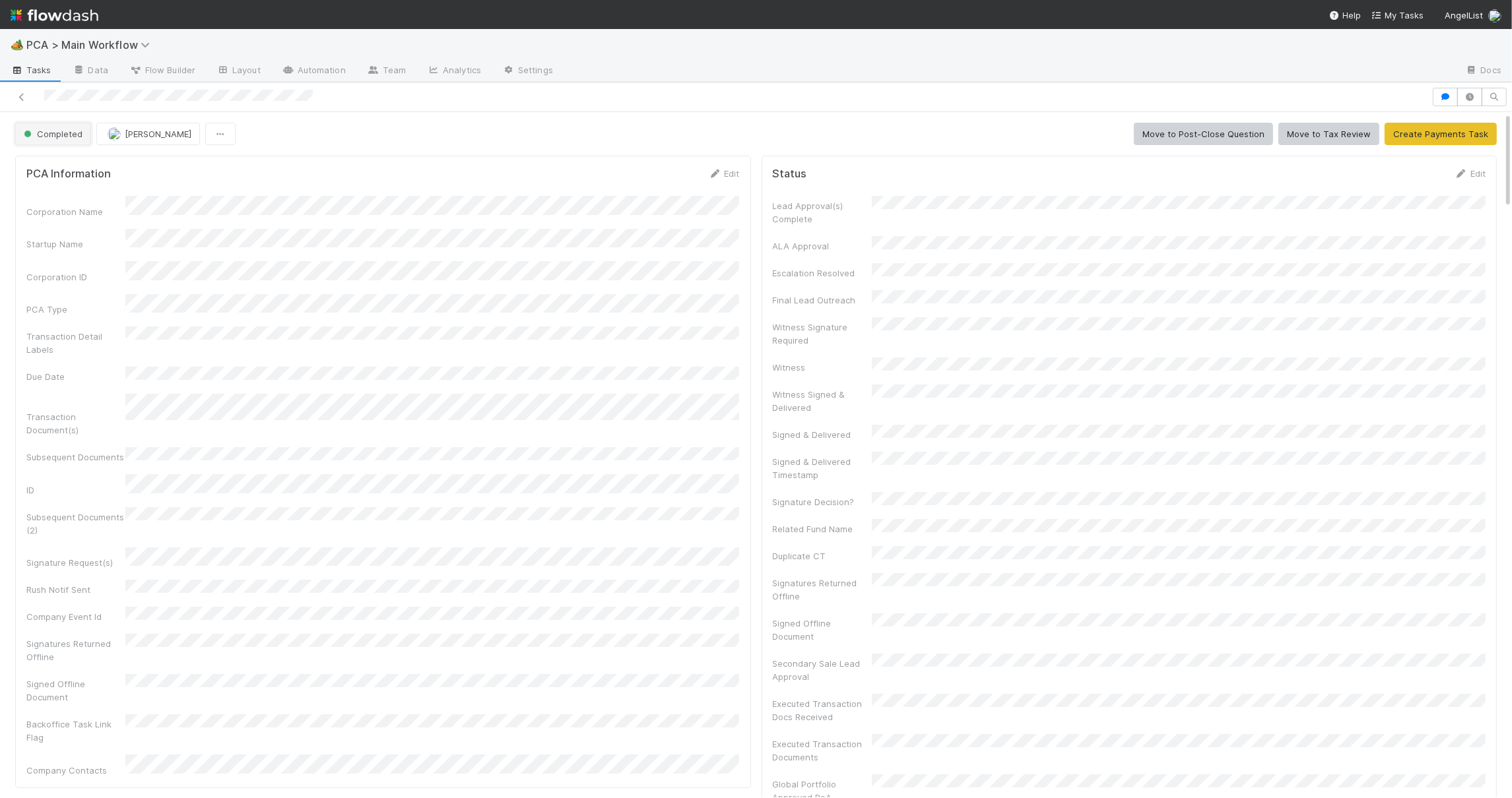
click at [40, 134] on span "Completed" at bounding box center [52, 134] width 61 height 10
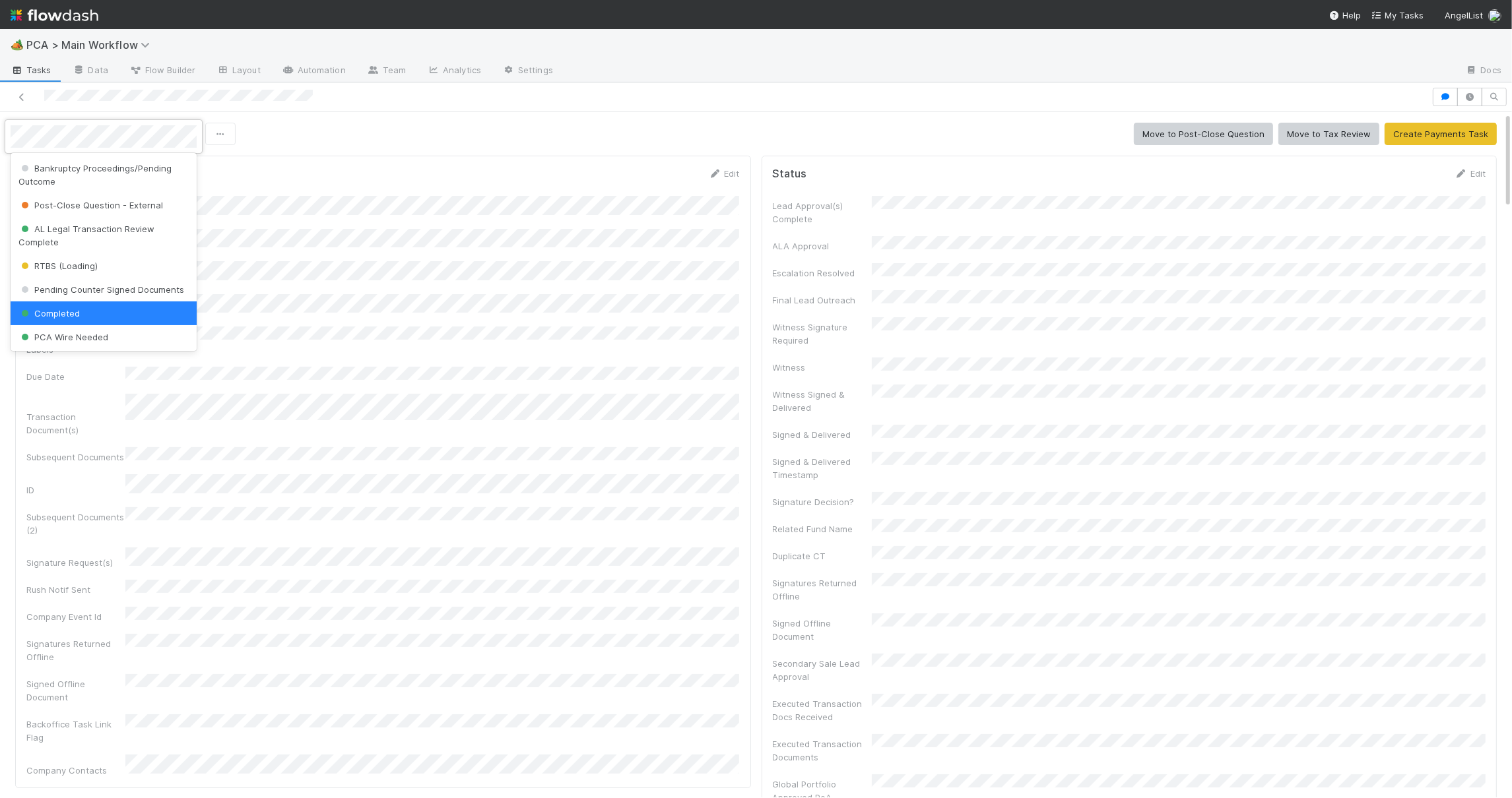
scroll to position [0, 0]
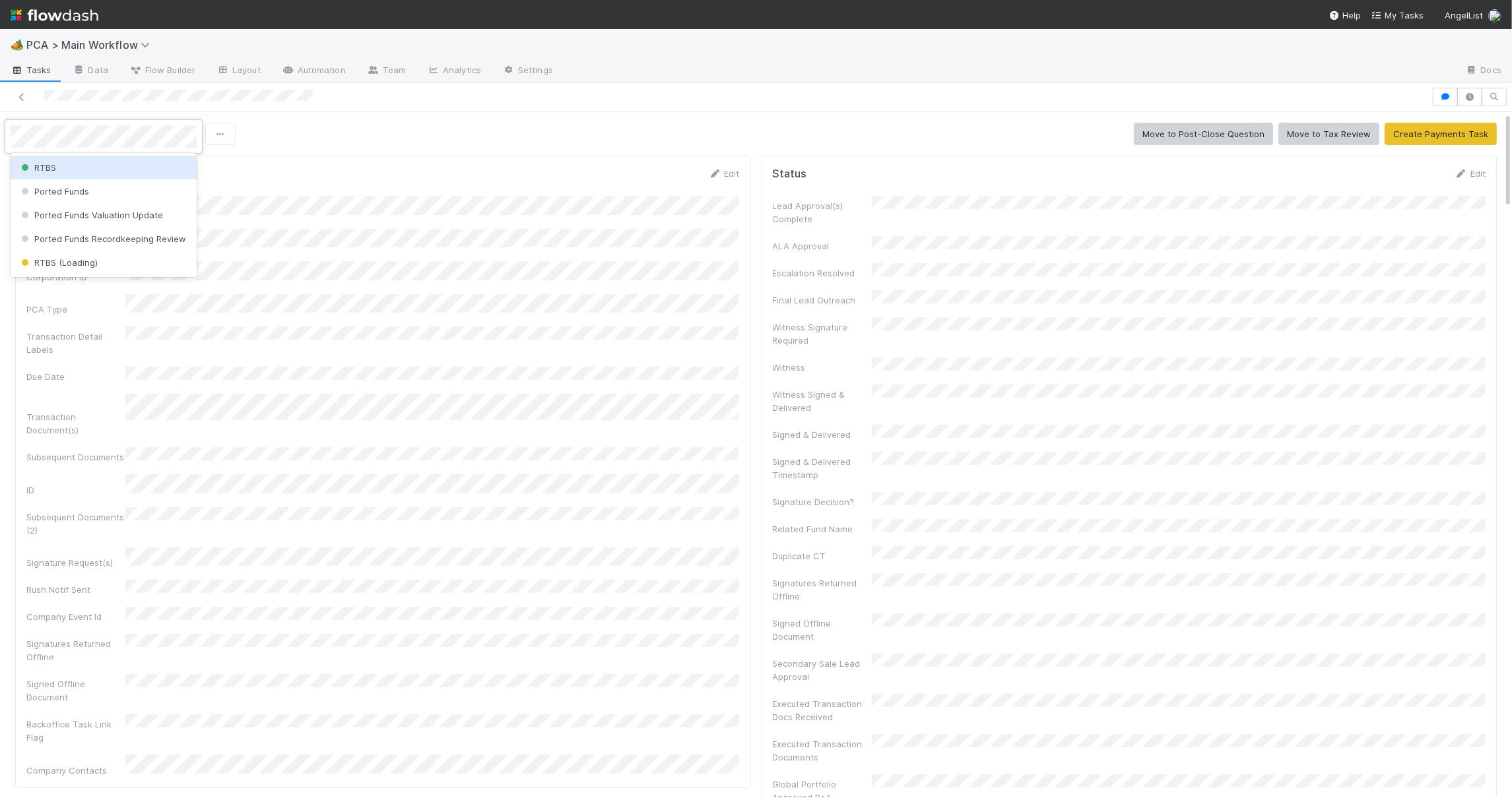
drag, startPoint x: 71, startPoint y: 170, endPoint x: 418, endPoint y: 253, distance: 356.8
click at [71, 170] on div "RTBS" at bounding box center [103, 167] width 186 height 24
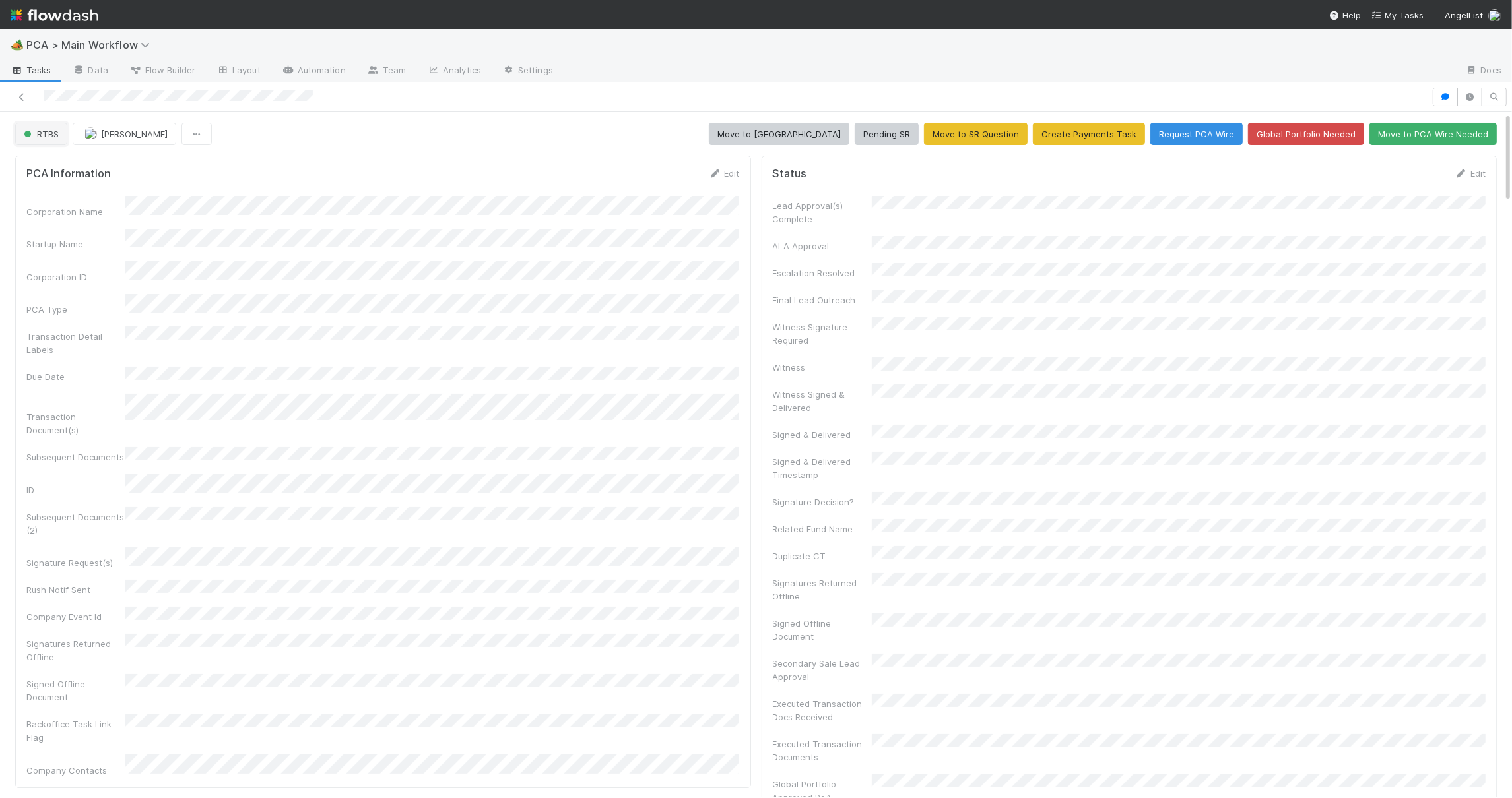
click at [50, 135] on span "RTBS" at bounding box center [40, 134] width 38 height 10
drag, startPoint x: 57, startPoint y: 163, endPoint x: 442, endPoint y: 146, distance: 385.4
click at [57, 163] on span "Initial Reachout" at bounding box center [58, 167] width 79 height 10
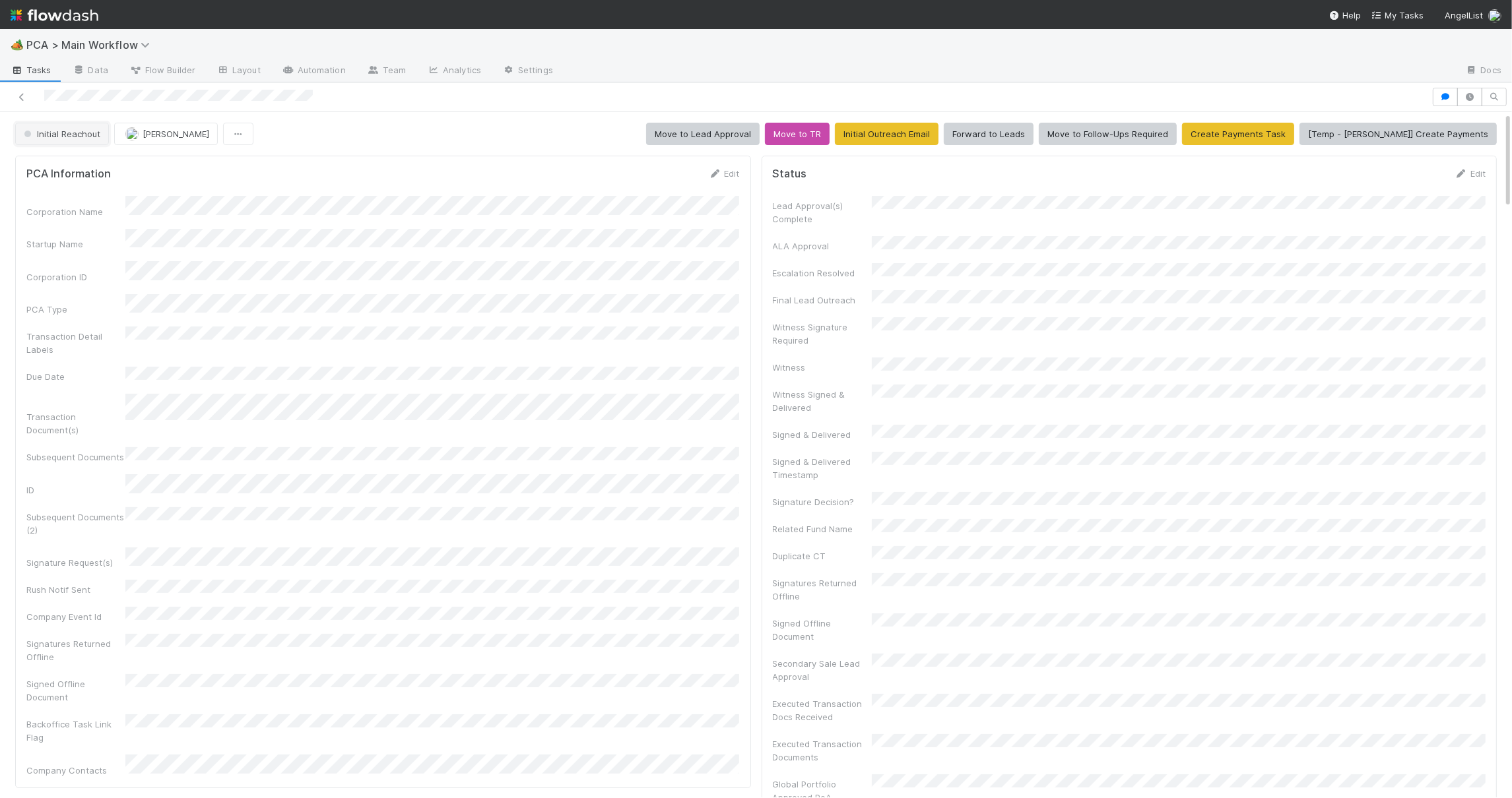
click at [61, 138] on span "Initial Reachout" at bounding box center [61, 134] width 79 height 10
click at [68, 164] on div "RTBS" at bounding box center [103, 167] width 186 height 24
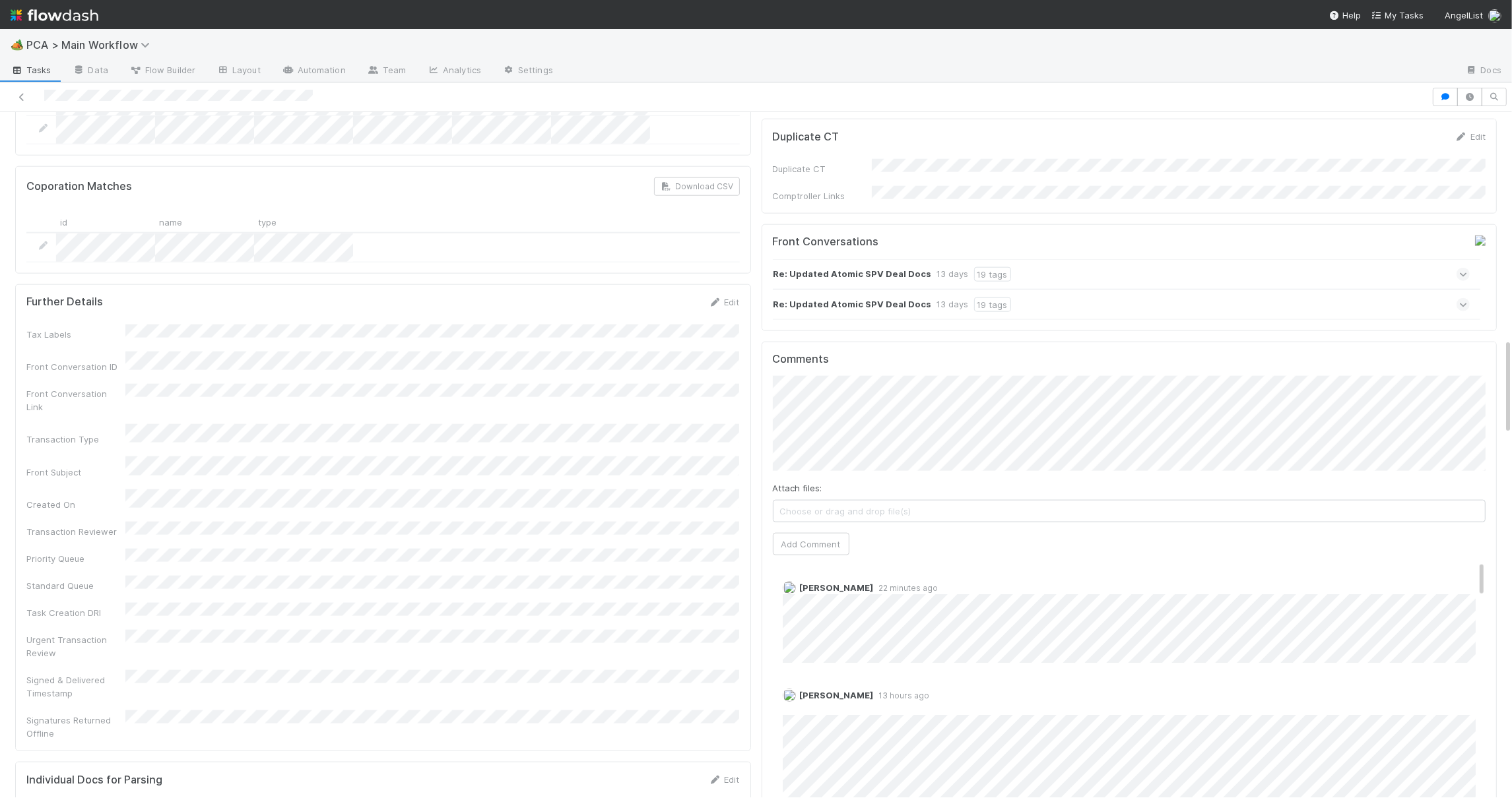
scroll to position [1798, 0]
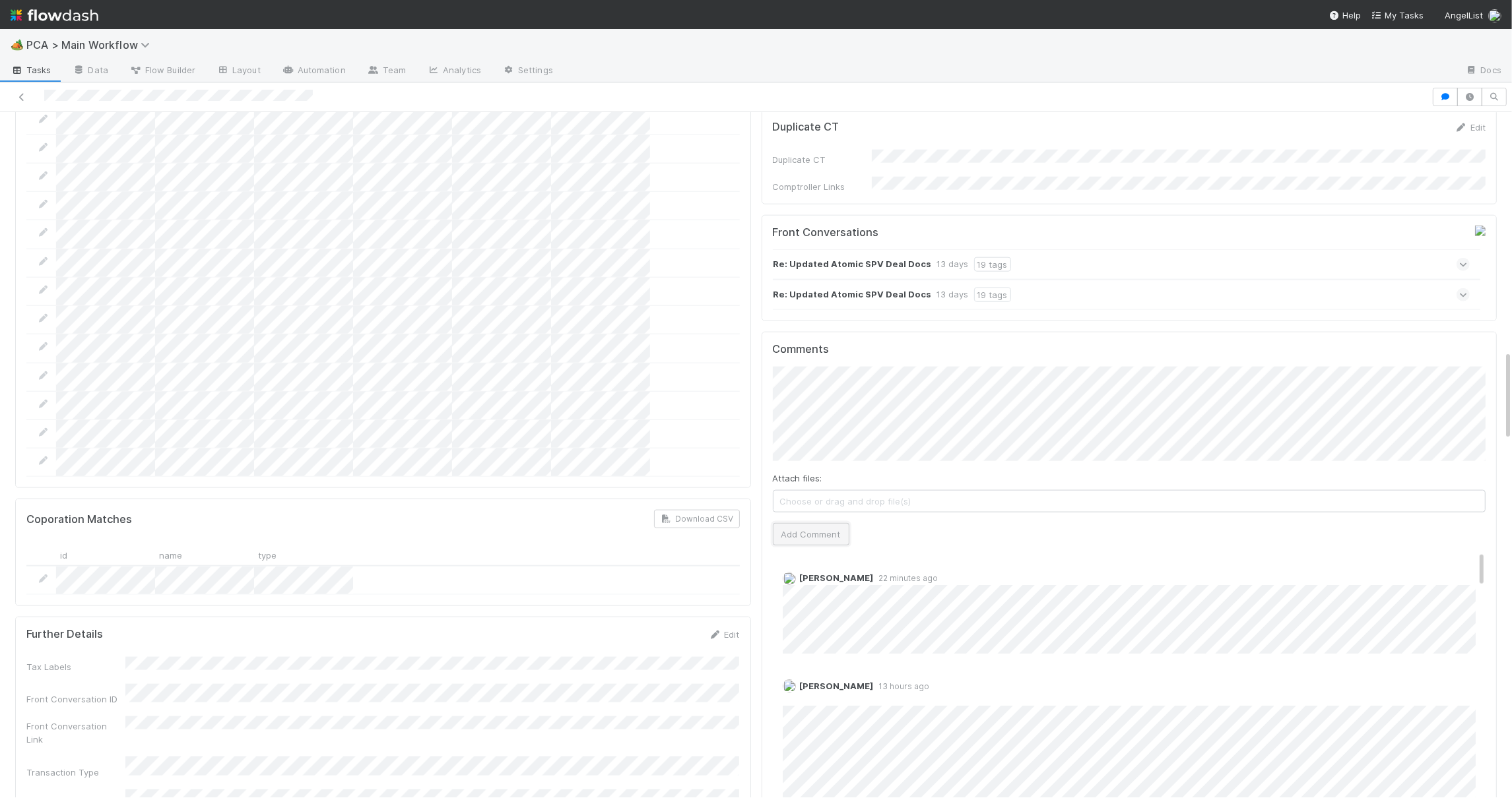
click at [842, 523] on button "Add Comment" at bounding box center [810, 534] width 76 height 23
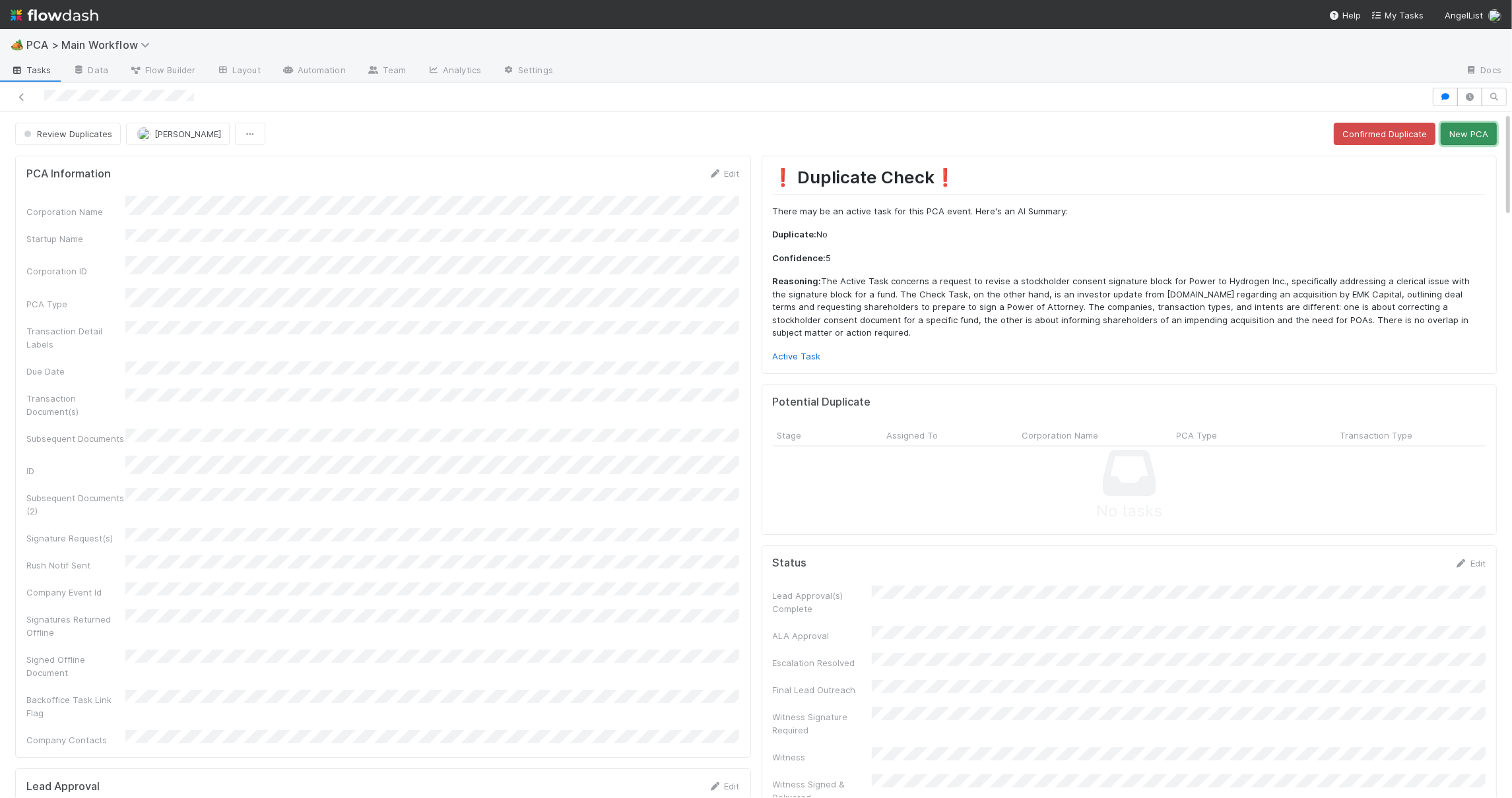
click at [1465, 126] on button "New PCA" at bounding box center [1468, 134] width 56 height 23
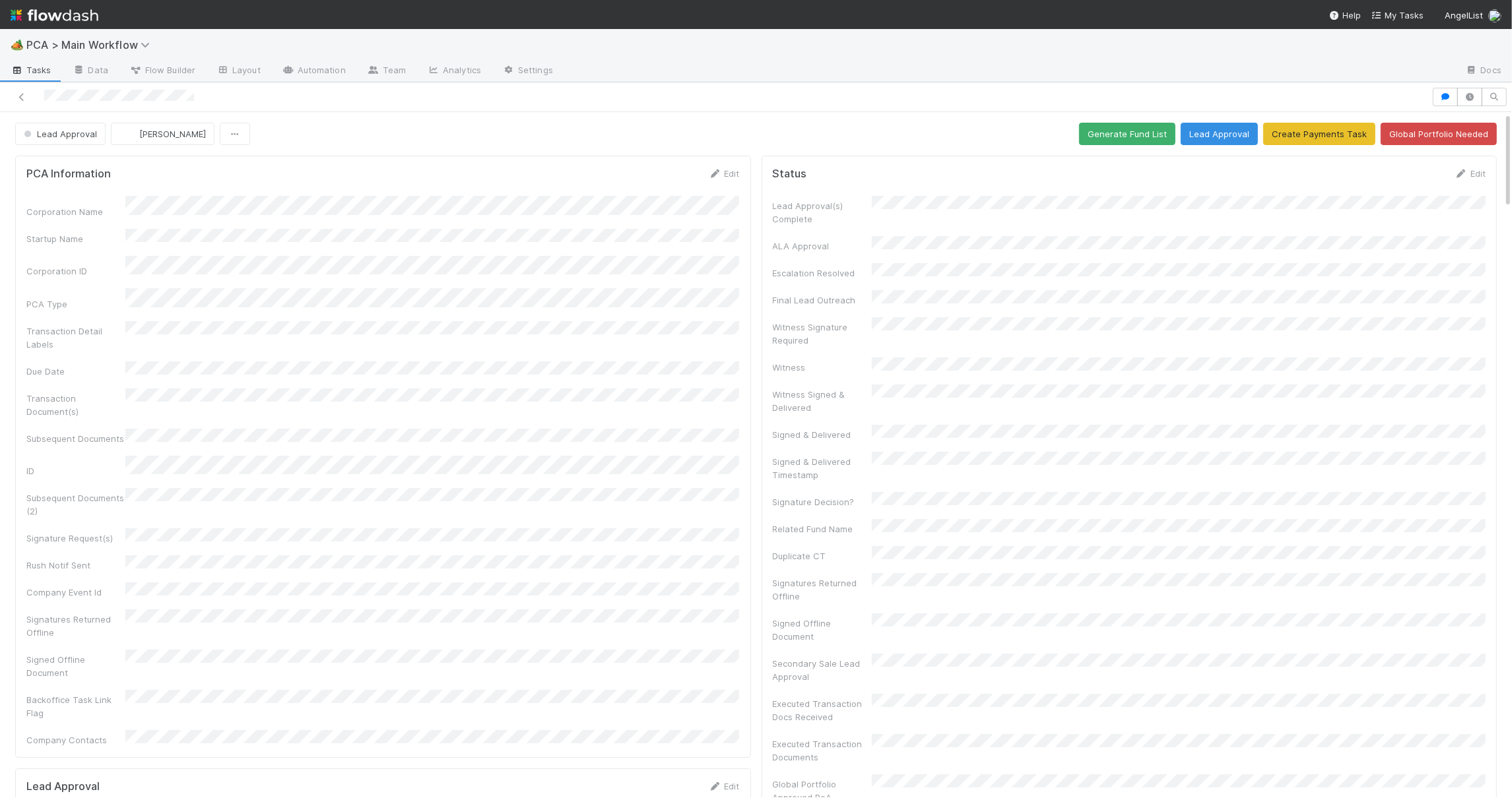
scroll to position [3784, 0]
click at [716, 170] on icon at bounding box center [715, 174] width 13 height 9
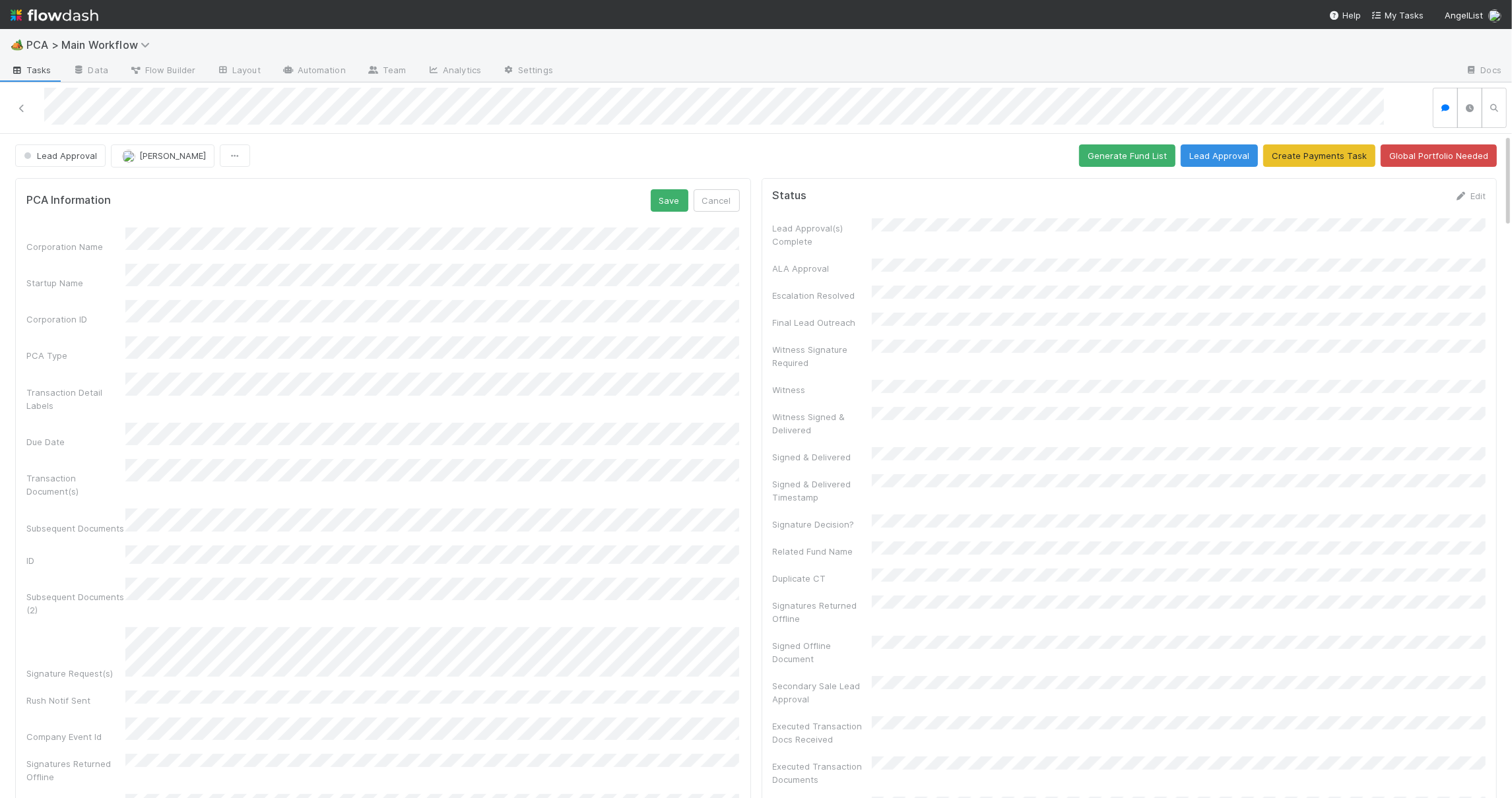
scroll to position [3760, 0]
click at [671, 200] on button "Save" at bounding box center [670, 200] width 38 height 23
click at [719, 216] on form "PCA Information Edit Corporation Name Startup Name Corporation ID PCA Type Tran…" at bounding box center [384, 518] width 714 height 659
click at [714, 192] on icon at bounding box center [715, 196] width 13 height 9
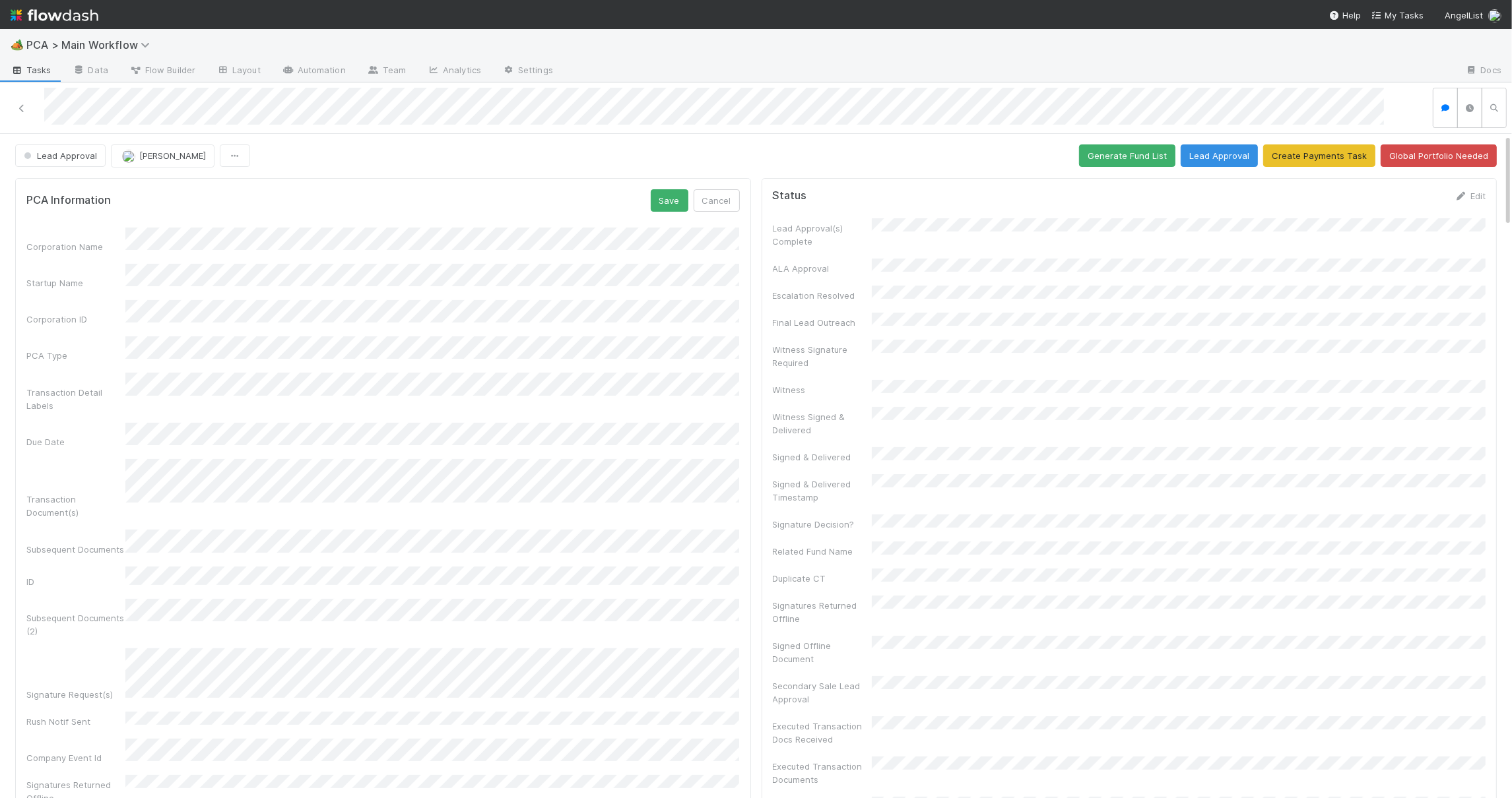
scroll to position [3613, 0]
drag, startPoint x: 670, startPoint y: 208, endPoint x: 647, endPoint y: 212, distance: 23.3
click at [670, 208] on button "Save" at bounding box center [670, 200] width 38 height 23
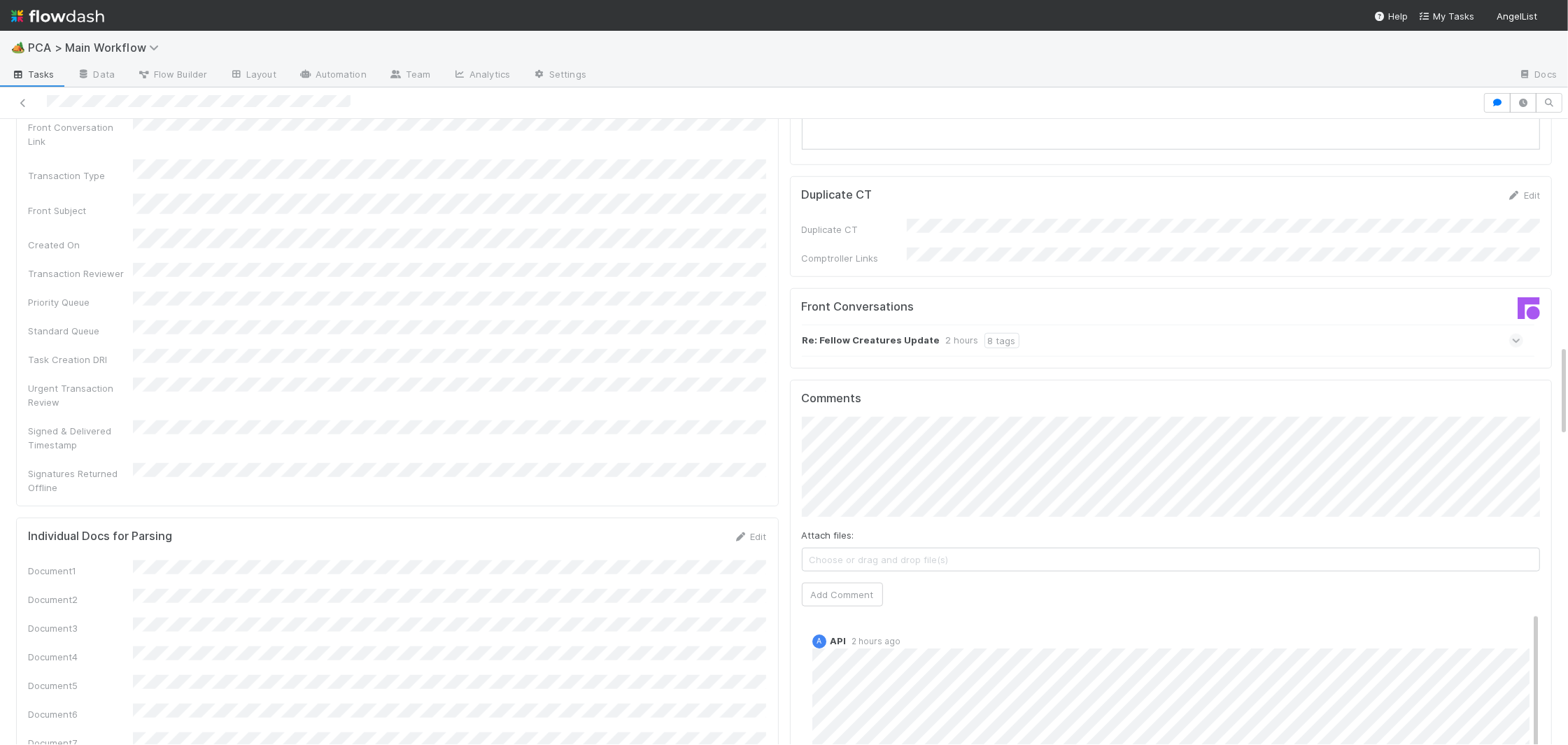
scroll to position [1391, 0]
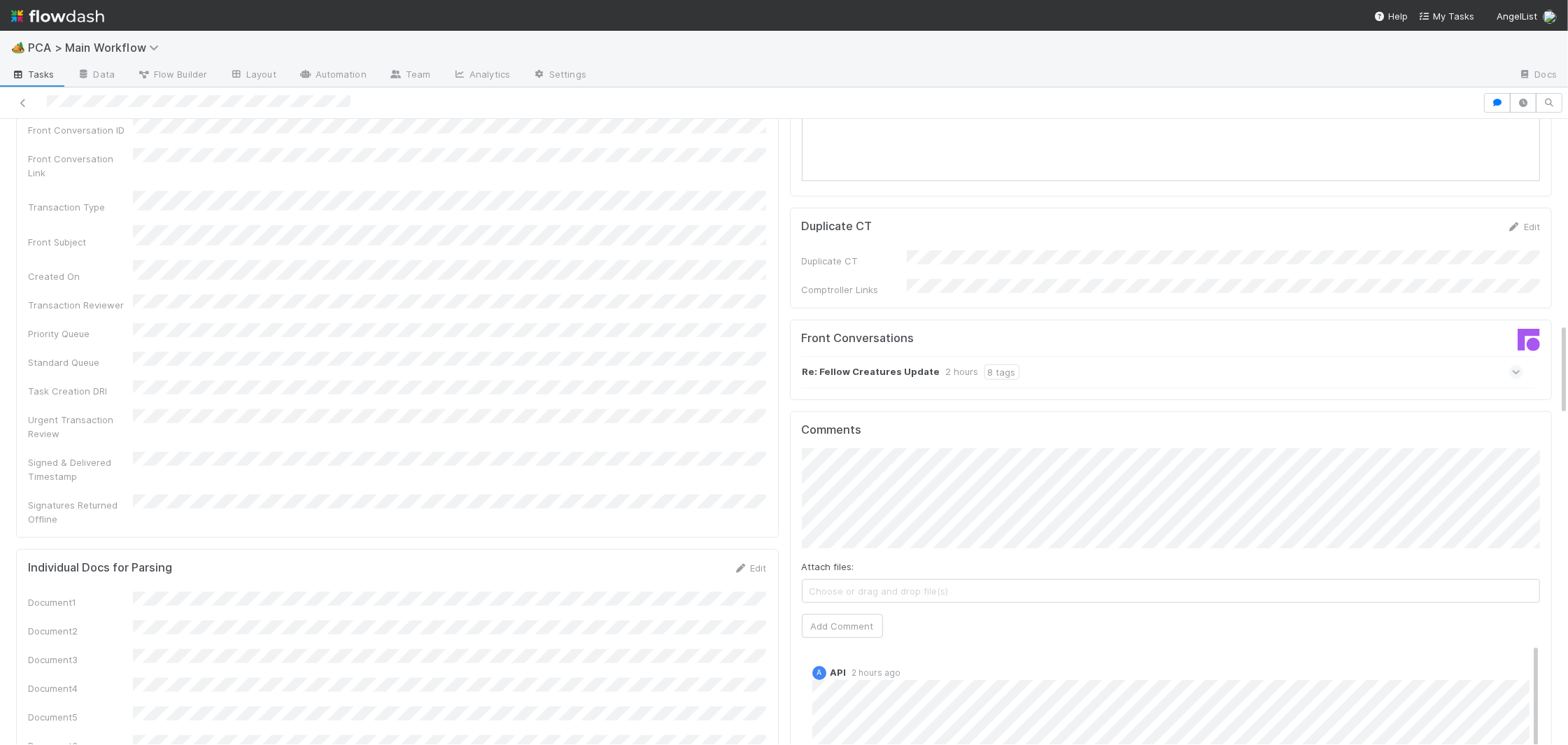
click at [865, 356] on div "Re: Fellow Creatures Update 2 hours 8 tags" at bounding box center [1162, 372] width 722 height 32
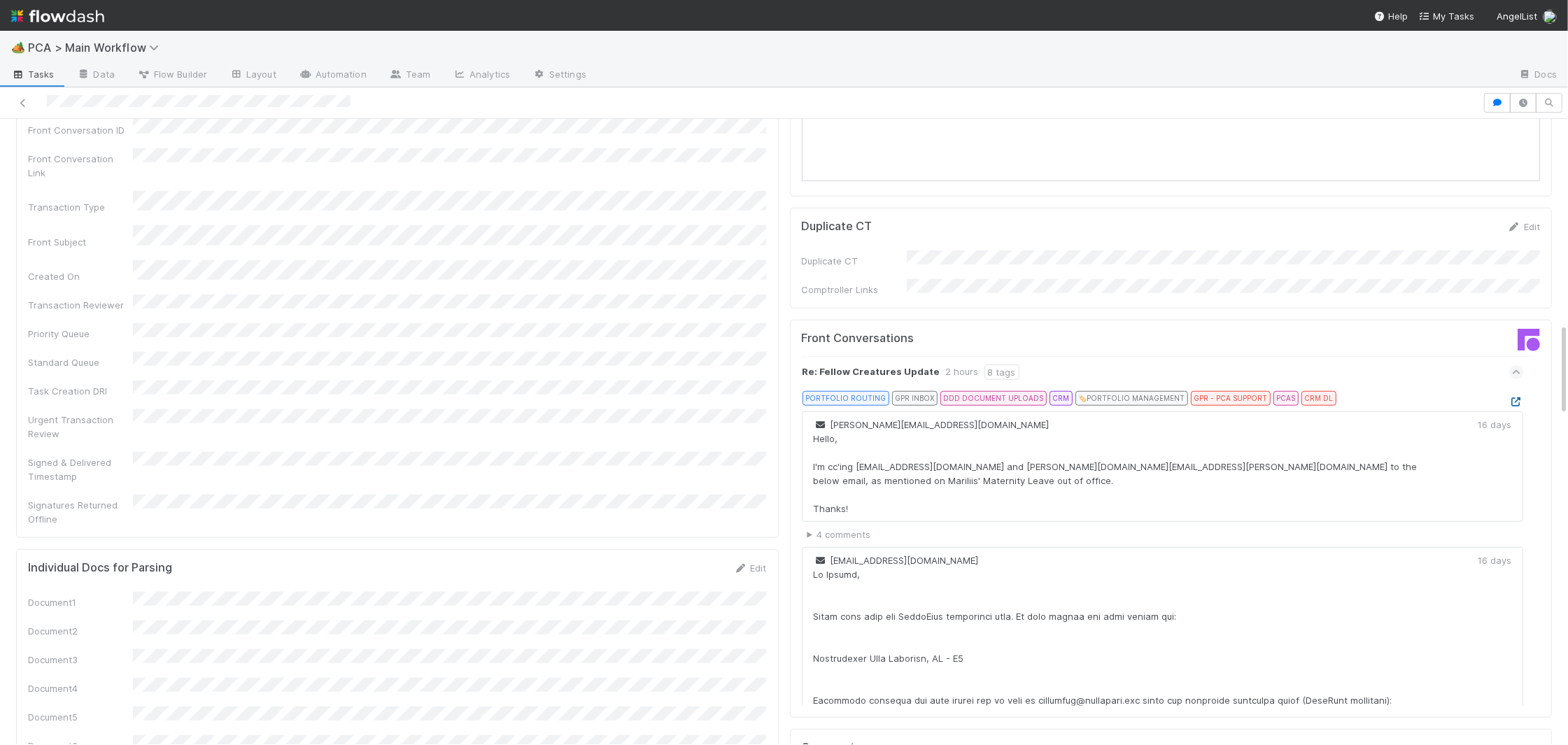
drag, startPoint x: 1524, startPoint y: 333, endPoint x: 1519, endPoint y: 328, distance: 7.1
click at [1519, 398] on icon at bounding box center [1516, 402] width 14 height 9
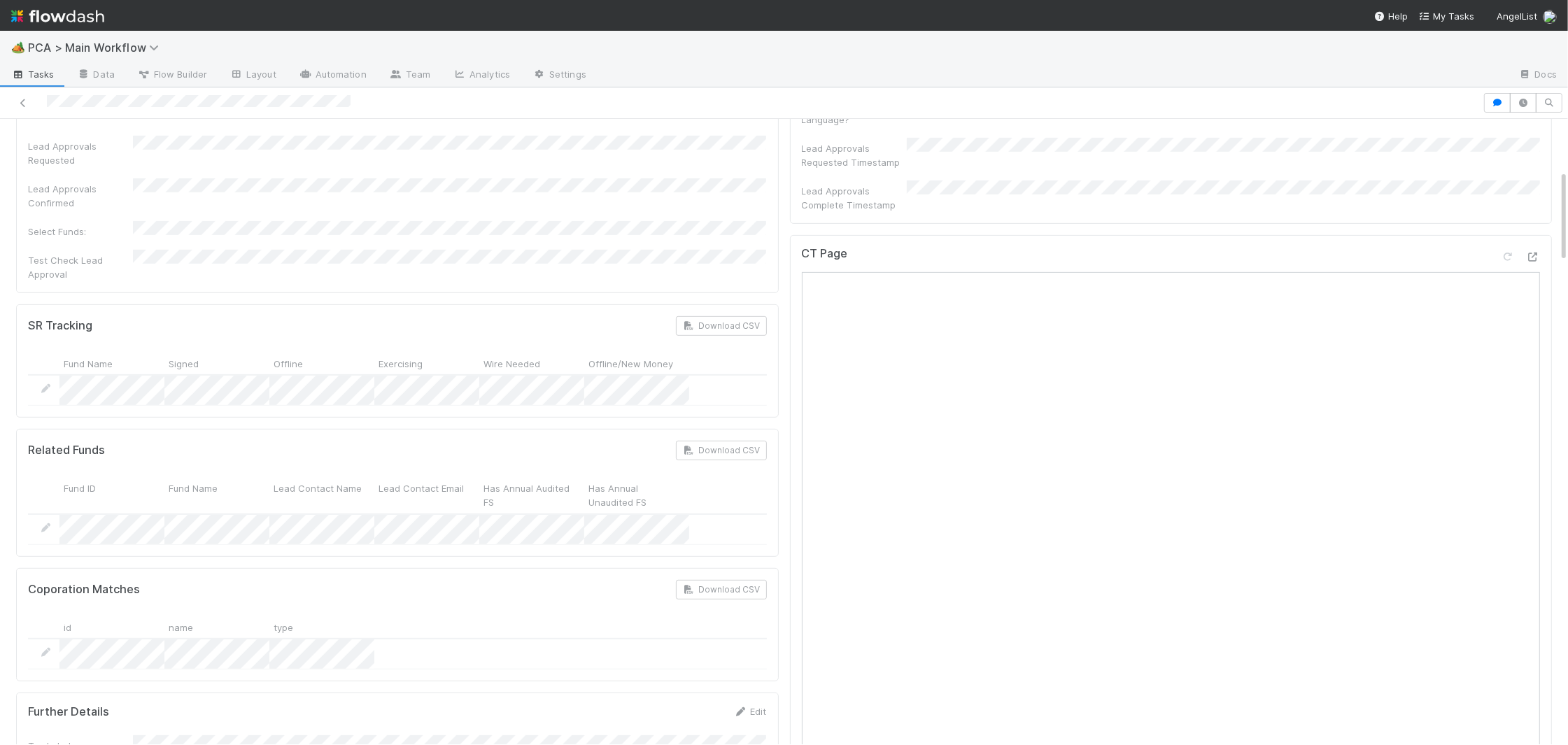
scroll to position [0, 0]
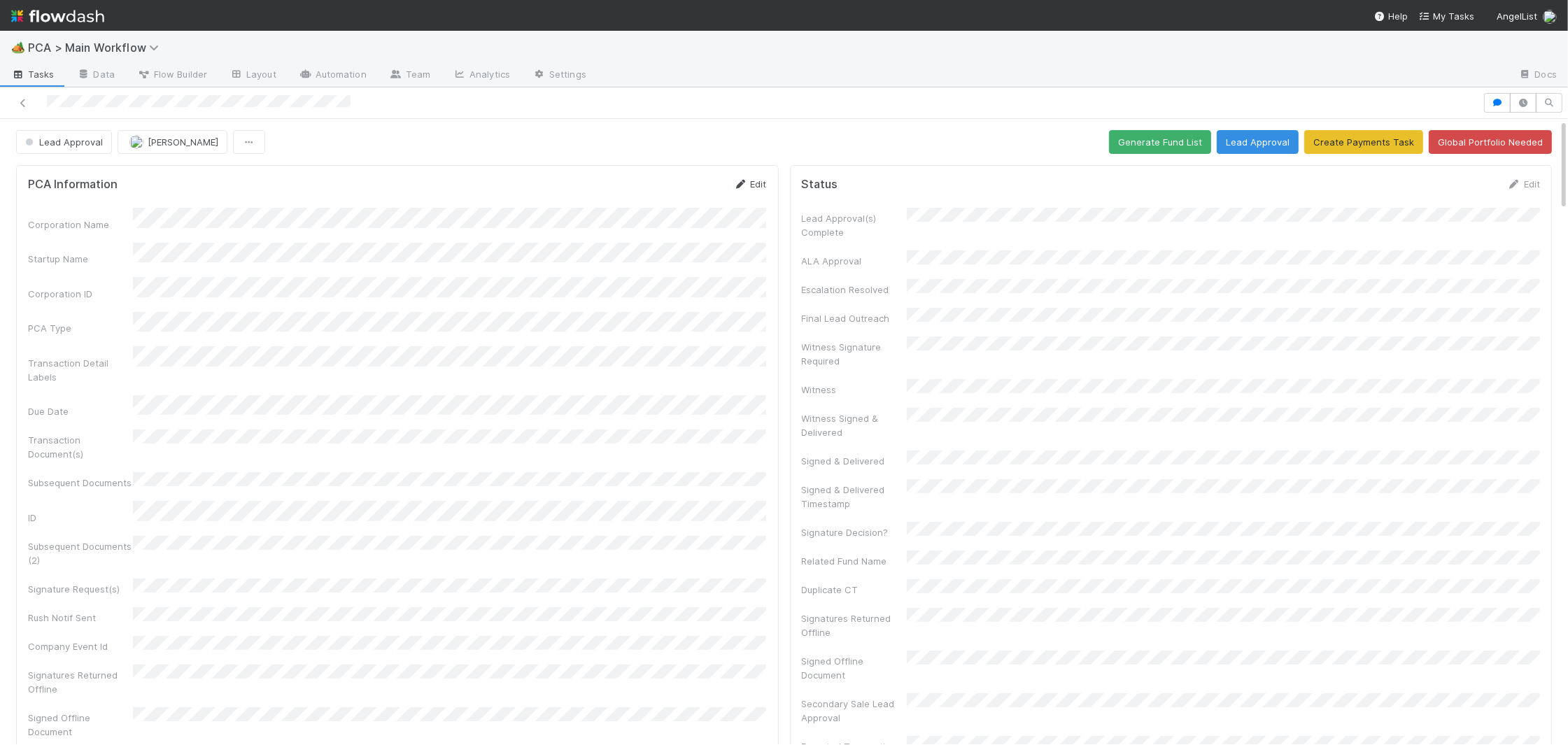
click at [747, 182] on icon at bounding box center [741, 184] width 14 height 9
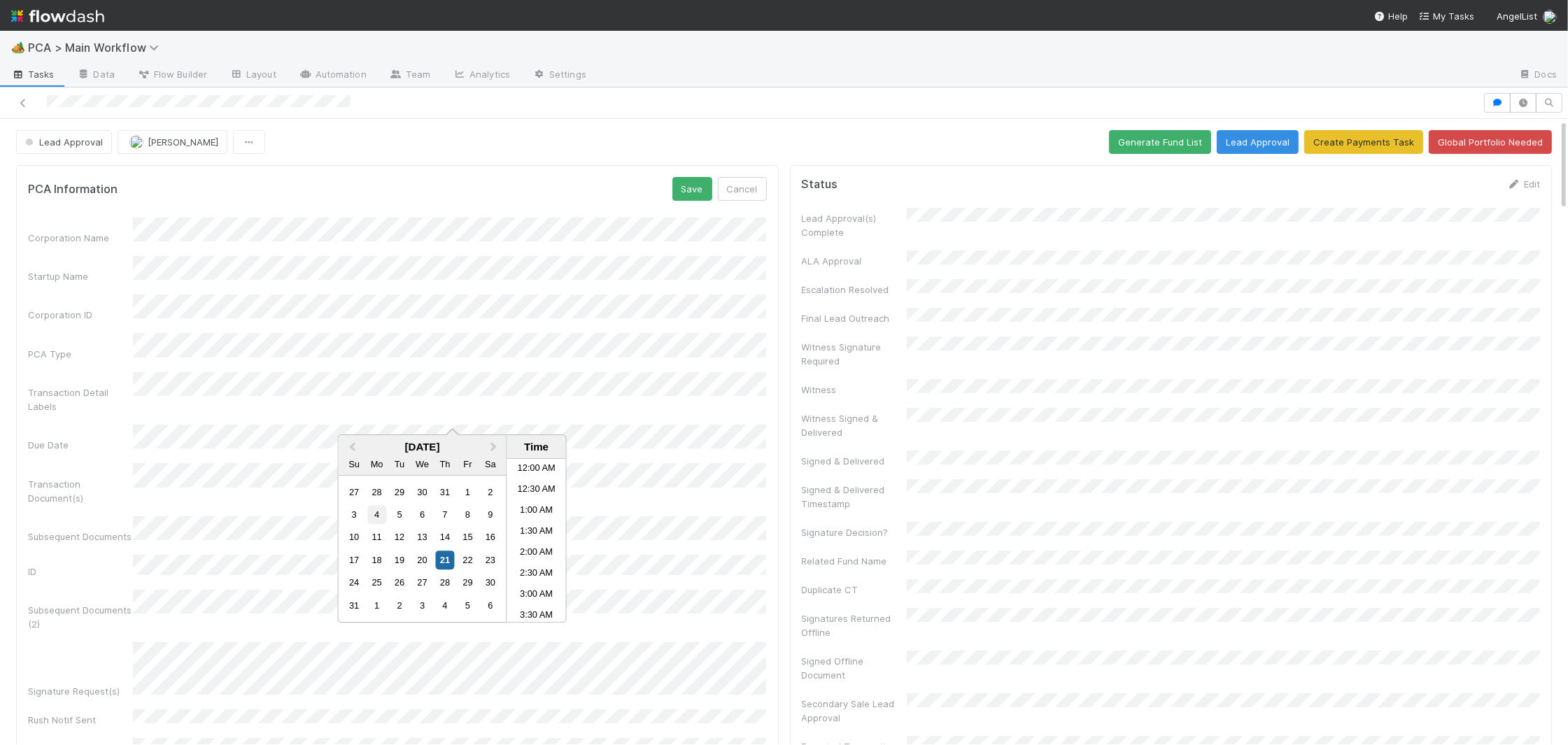
scroll to position [328, 0]
click at [402, 584] on div "26" at bounding box center [399, 583] width 19 height 19
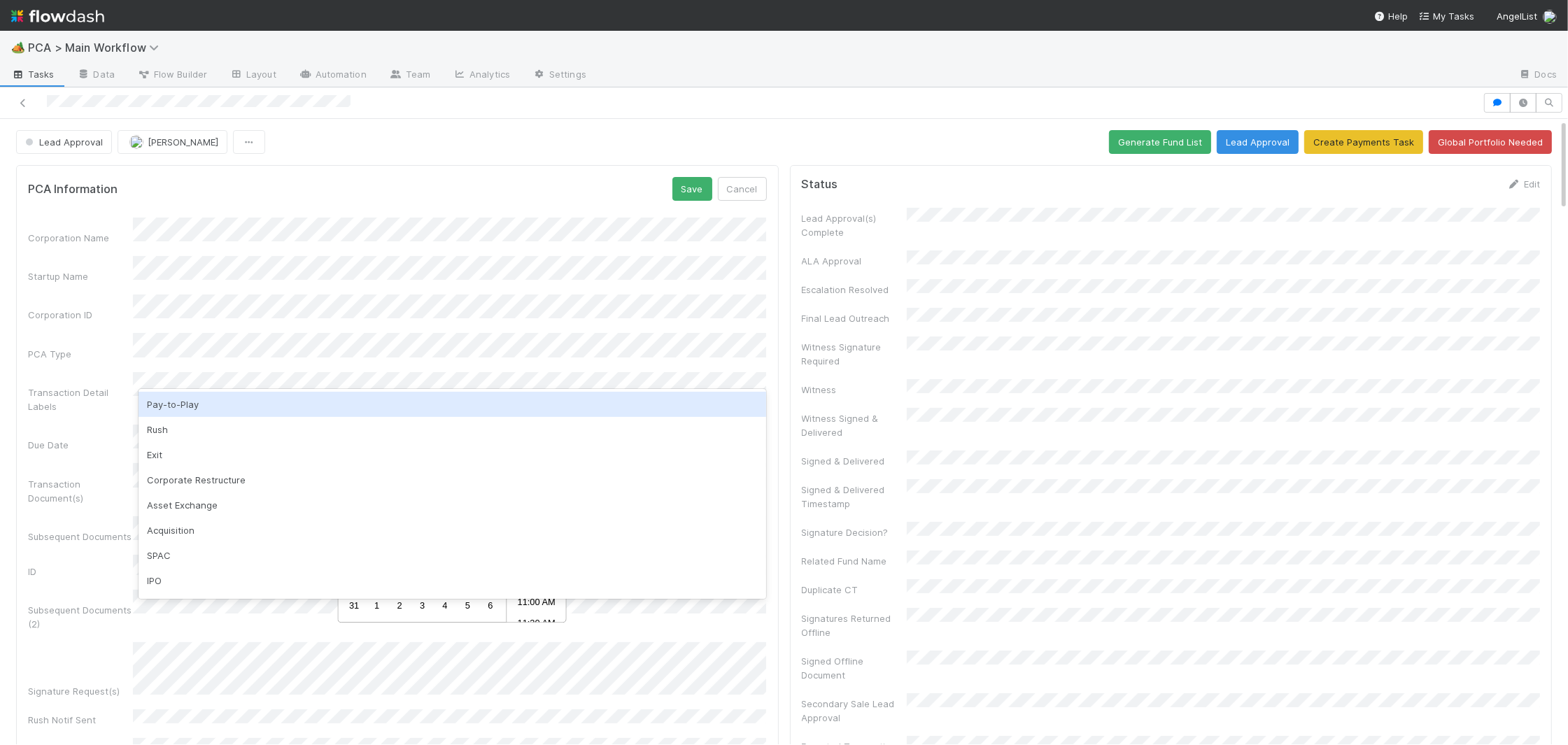
drag, startPoint x: 426, startPoint y: 153, endPoint x: 523, endPoint y: 188, distance: 103.1
click at [426, 153] on div "Lead Approval [PERSON_NAME] Generate Fund List Lead Approval Create Payments Ta…" at bounding box center [783, 142] width 1536 height 24
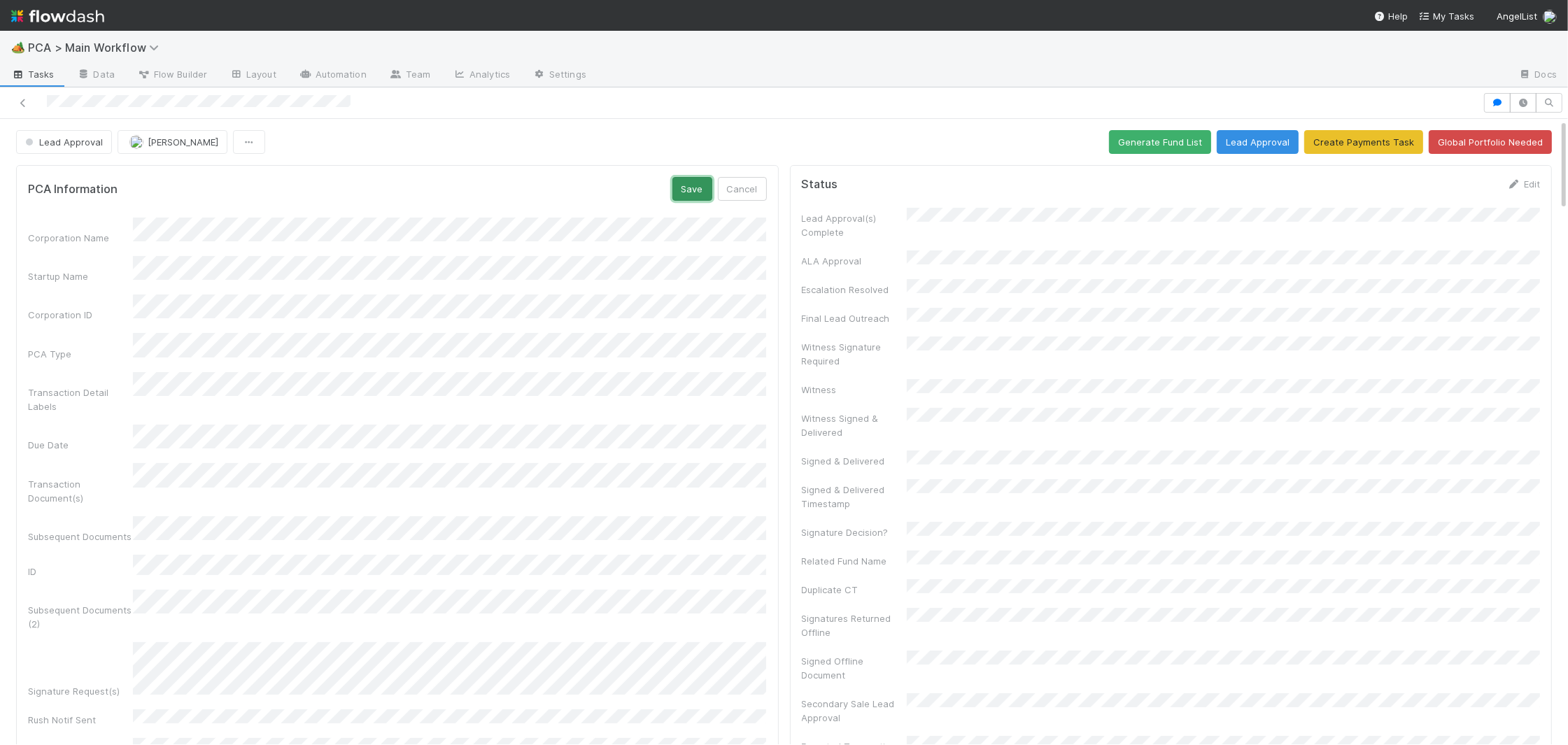
drag, startPoint x: 692, startPoint y: 188, endPoint x: 662, endPoint y: 194, distance: 30.6
click at [692, 188] on button "Save" at bounding box center [692, 188] width 40 height 24
click at [44, 107] on div at bounding box center [742, 103] width 1471 height 20
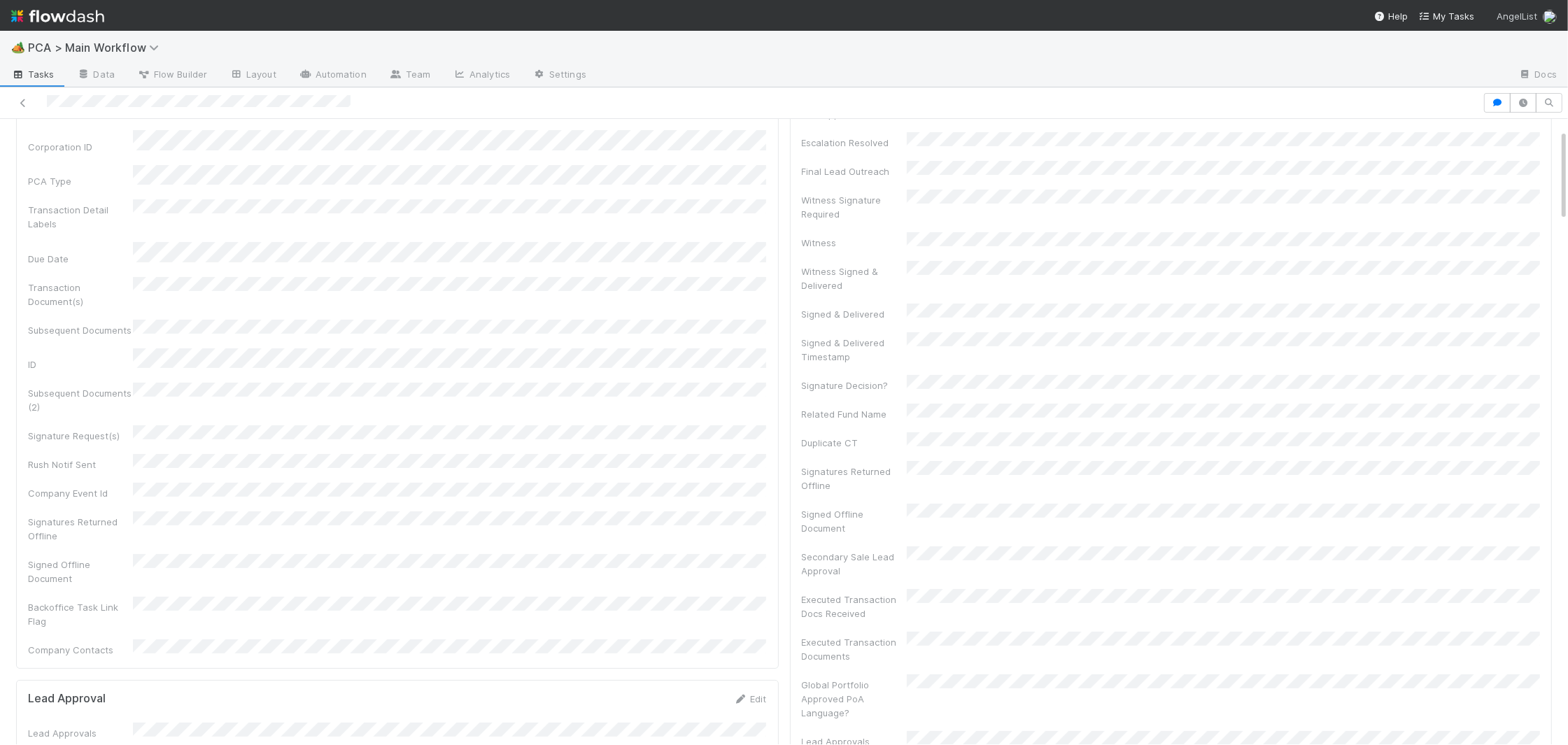
scroll to position [0, 0]
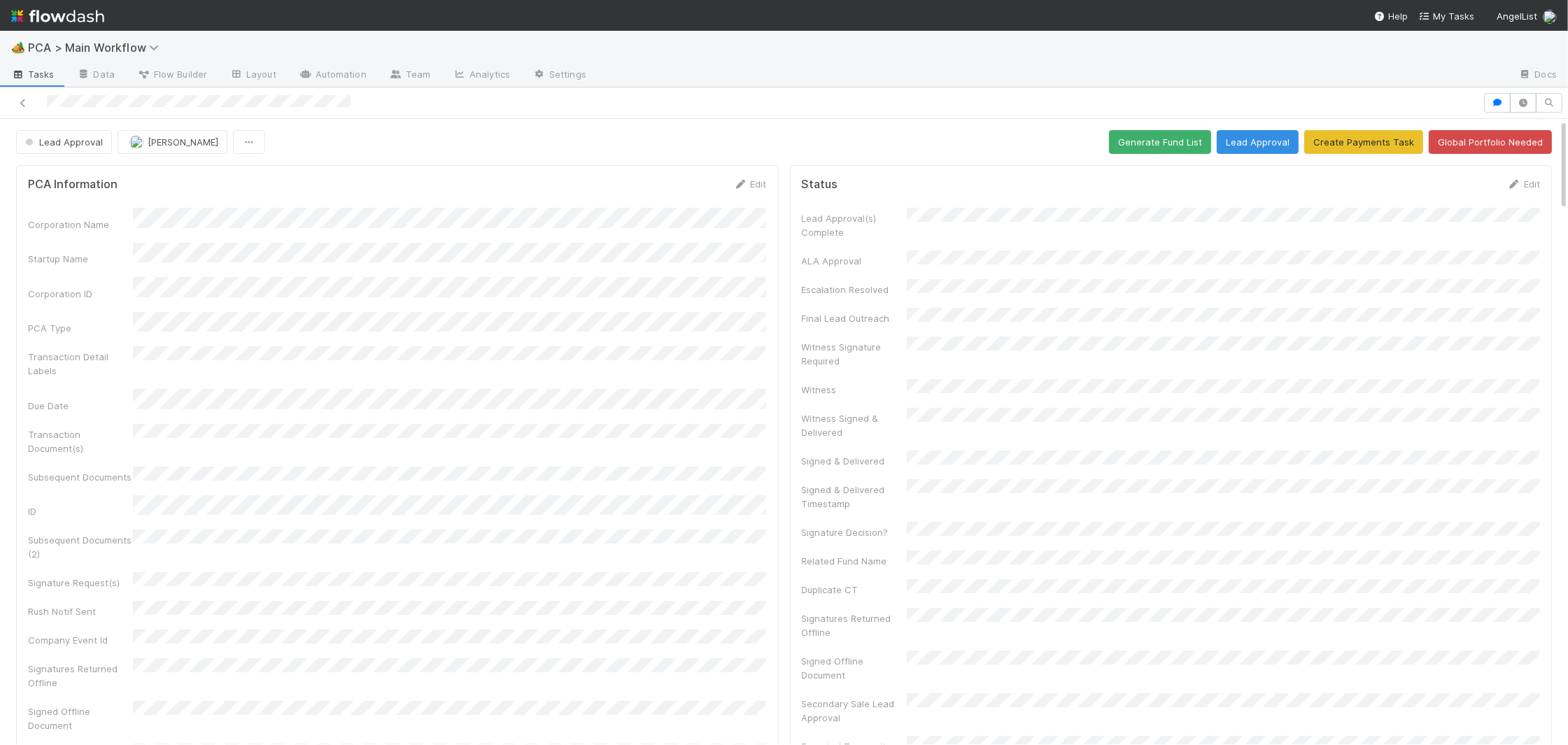
drag, startPoint x: 733, startPoint y: 189, endPoint x: 694, endPoint y: 204, distance: 41.8
click at [734, 189] on icon at bounding box center [741, 184] width 14 height 9
click at [369, 654] on div "Corporation Name Startup Name Corporation ID PCA Type Transaction Detail Labels…" at bounding box center [397, 579] width 739 height 724
click at [709, 192] on button "Save" at bounding box center [692, 188] width 40 height 24
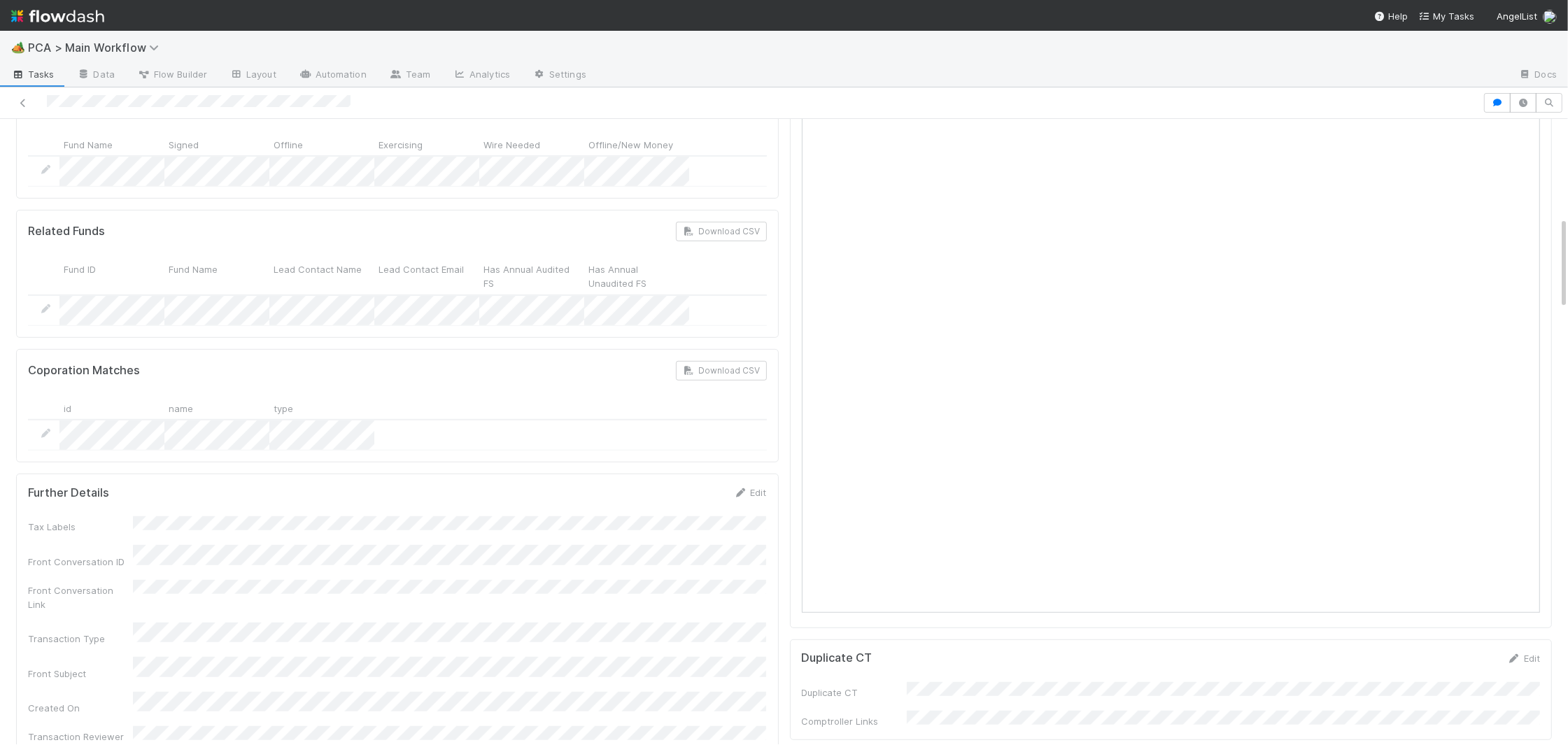
scroll to position [1292, 0]
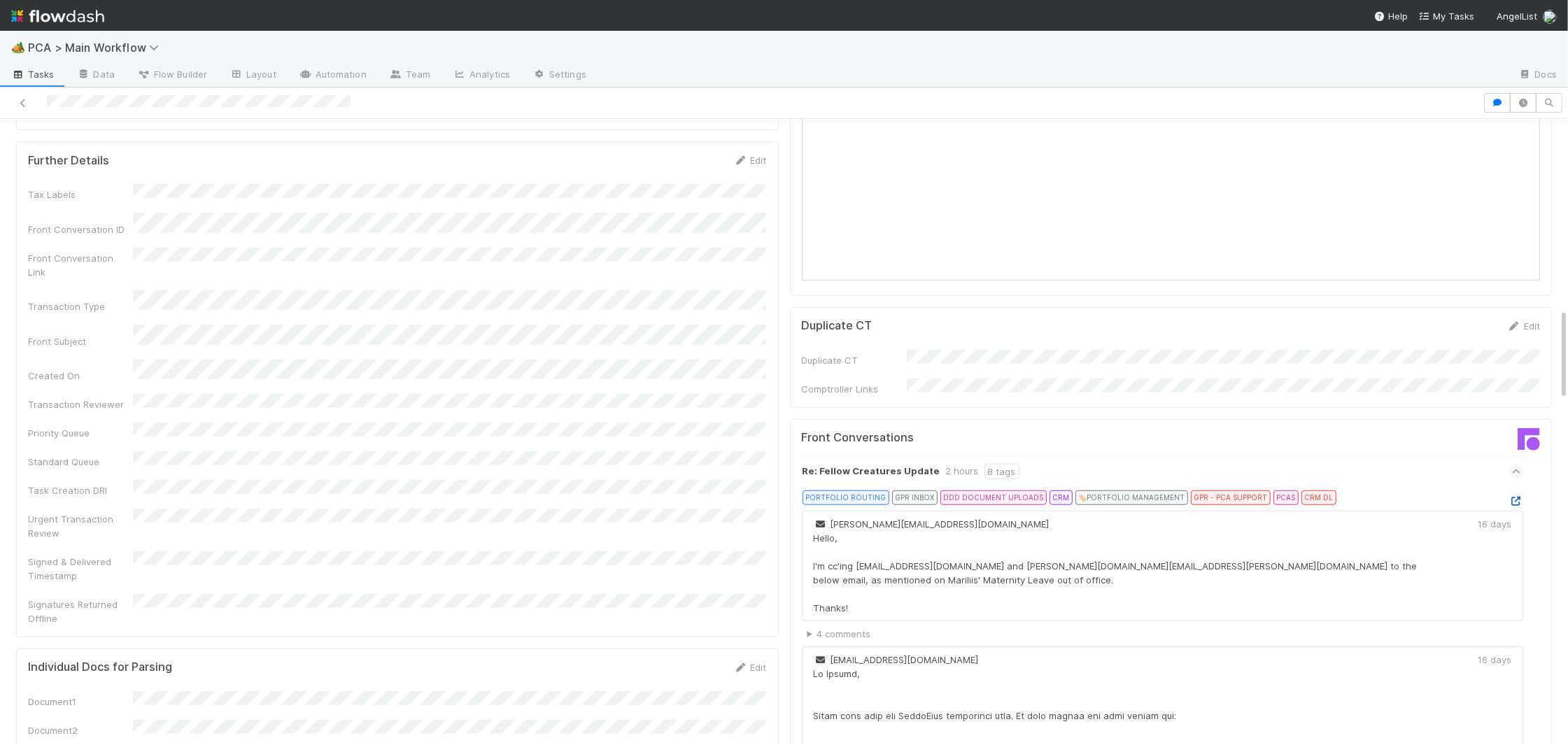
click at [1514, 497] on icon at bounding box center [1516, 501] width 14 height 9
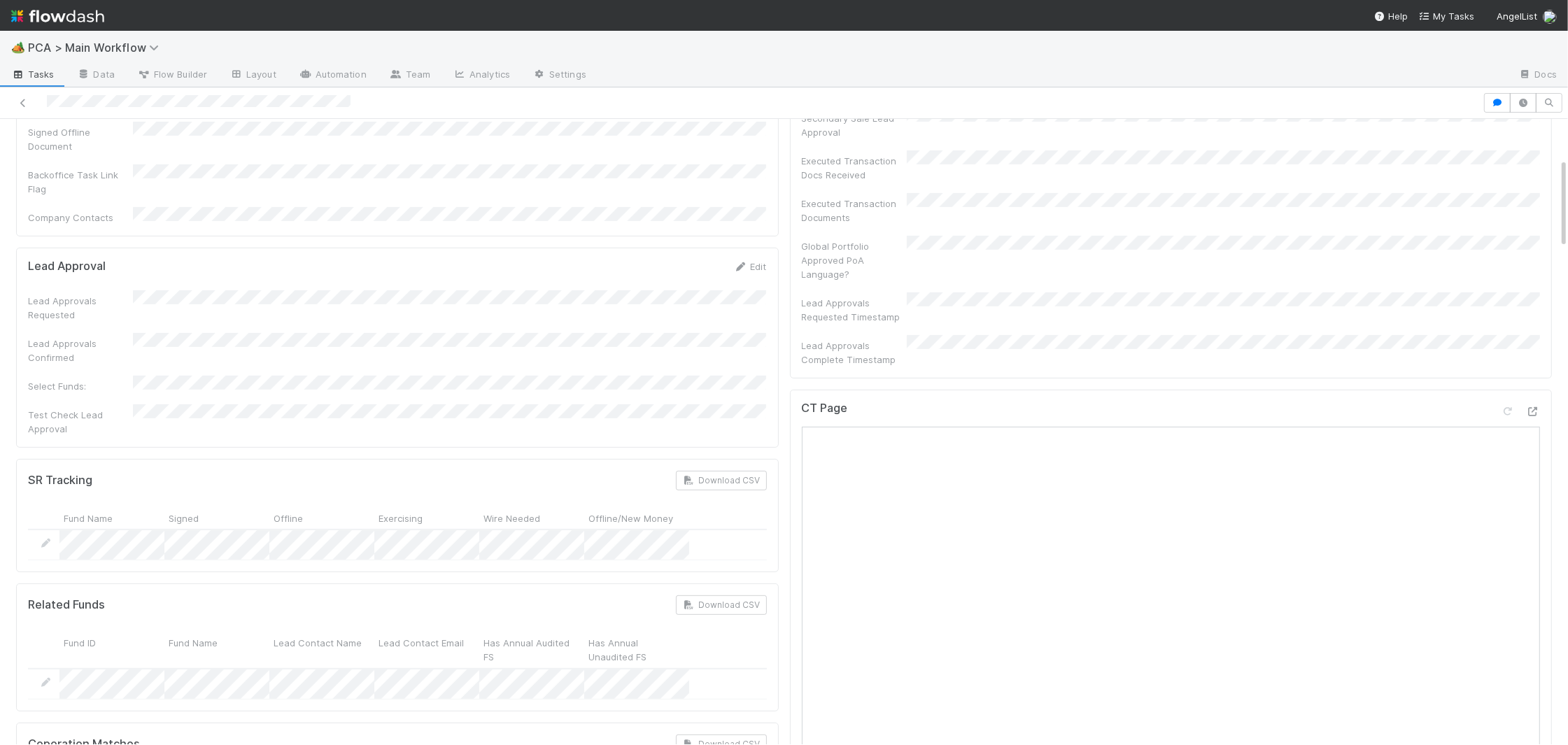
scroll to position [0, 0]
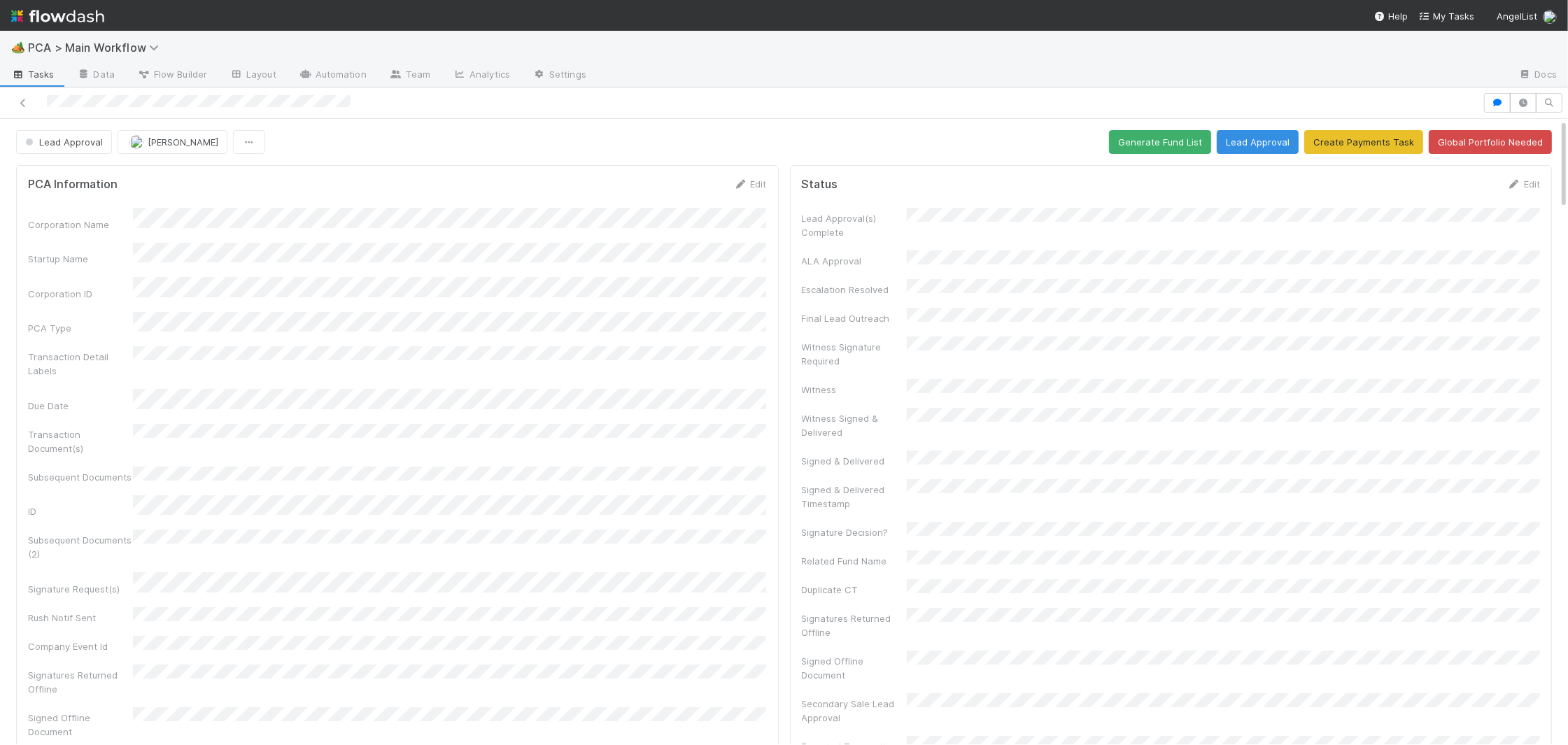
drag, startPoint x: 739, startPoint y: 182, endPoint x: 609, endPoint y: 213, distance: 133.6
click at [739, 182] on icon at bounding box center [741, 184] width 14 height 9
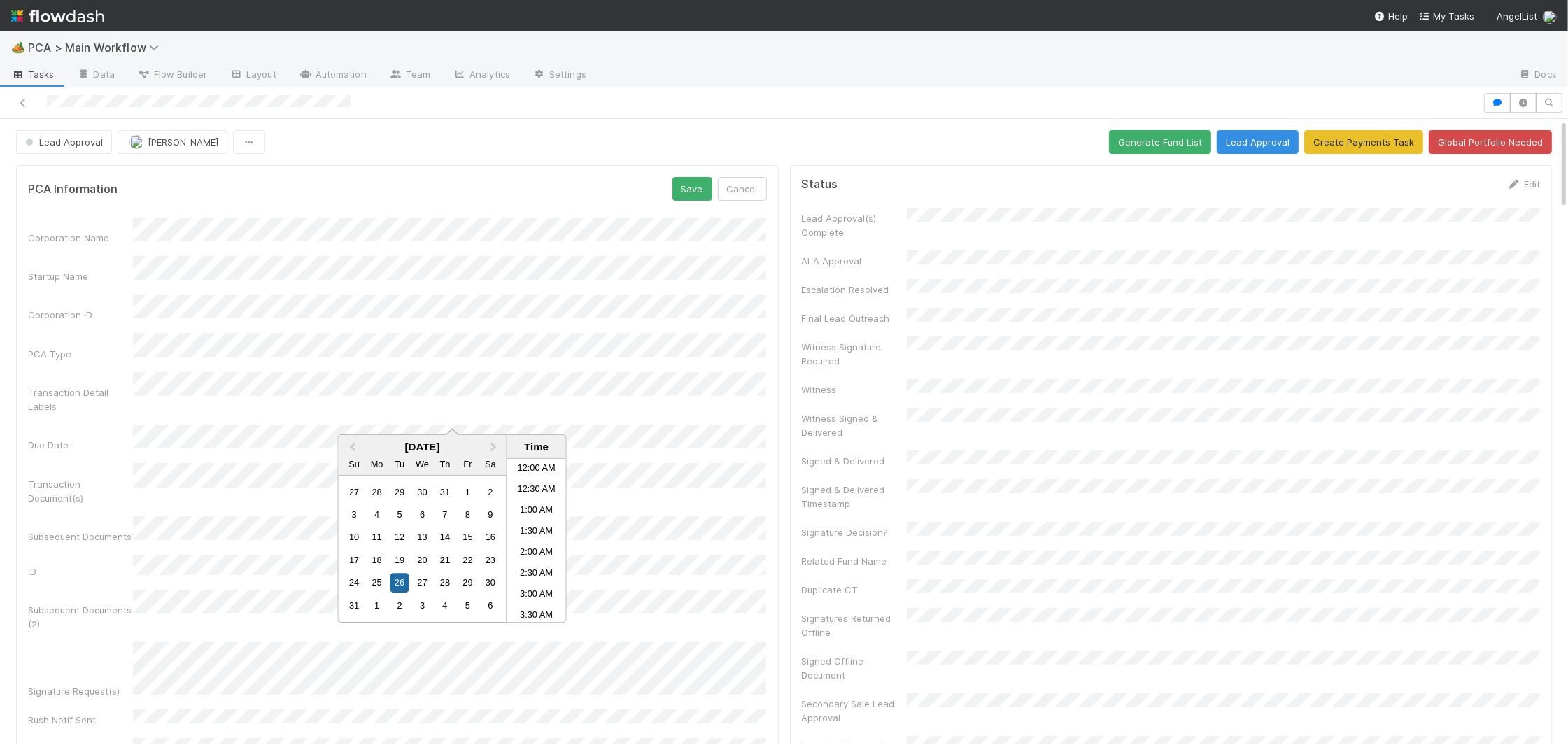
scroll to position [328, 0]
drag, startPoint x: 677, startPoint y: 186, endPoint x: 676, endPoint y: 213, distance: 27.0
click at [677, 186] on button "Save" at bounding box center [692, 188] width 40 height 24
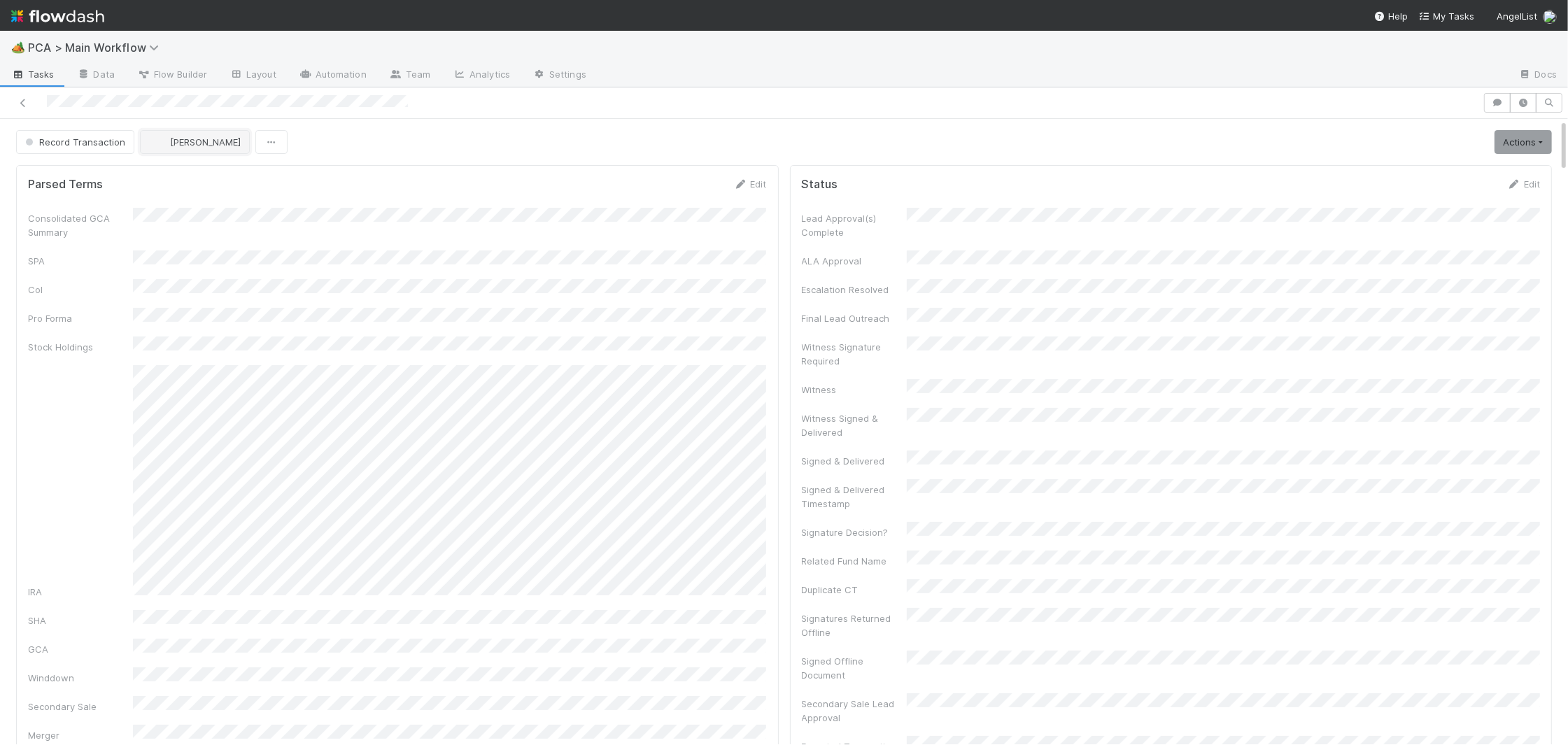
click at [225, 151] on button "[PERSON_NAME]" at bounding box center [195, 142] width 110 height 24
drag, startPoint x: 208, startPoint y: 227, endPoint x: 197, endPoint y: 163, distance: 64.9
click at [207, 227] on div "[PERSON_NAME]" at bounding box center [231, 228] width 197 height 25
click at [77, 16] on img at bounding box center [57, 16] width 93 height 24
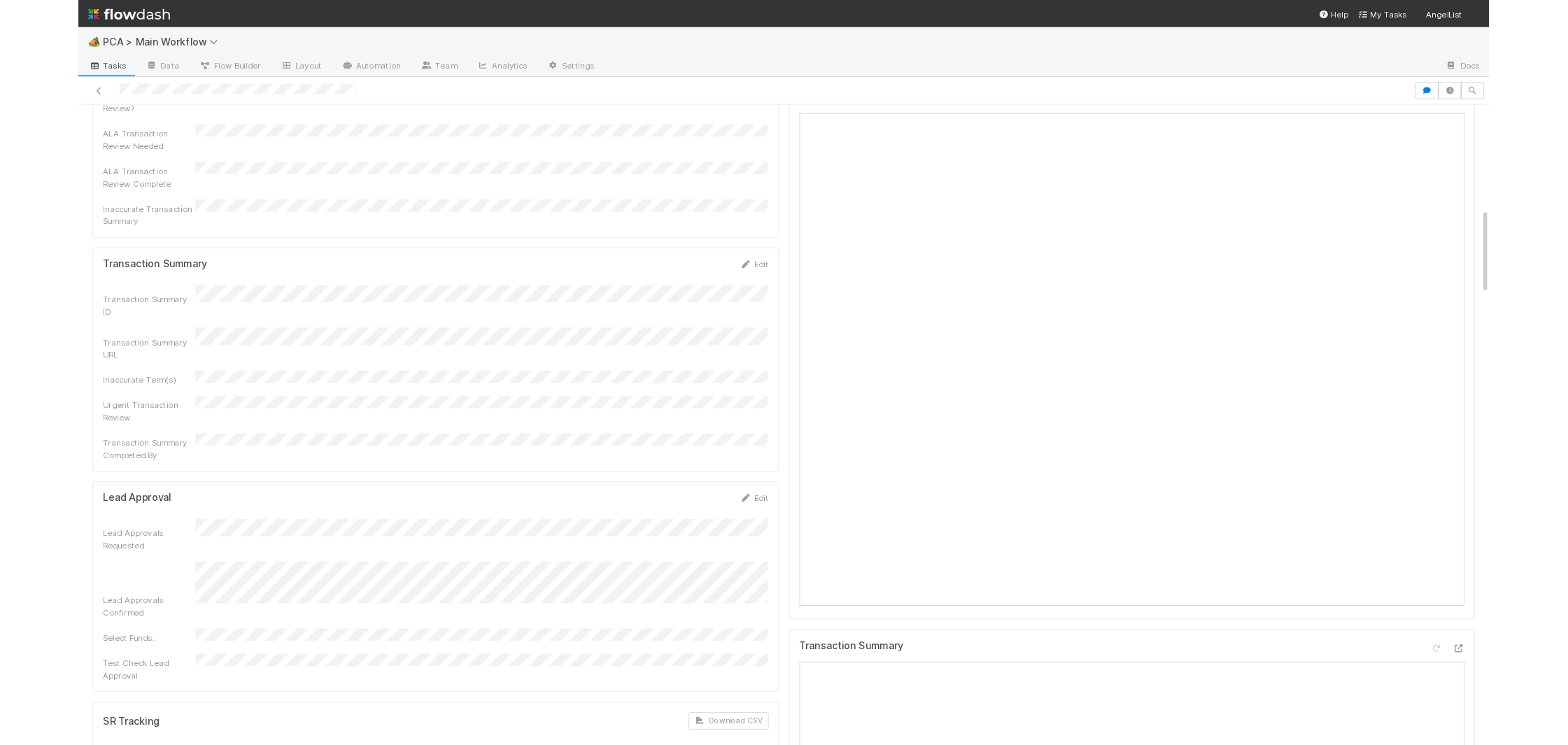
scroll to position [891, 0]
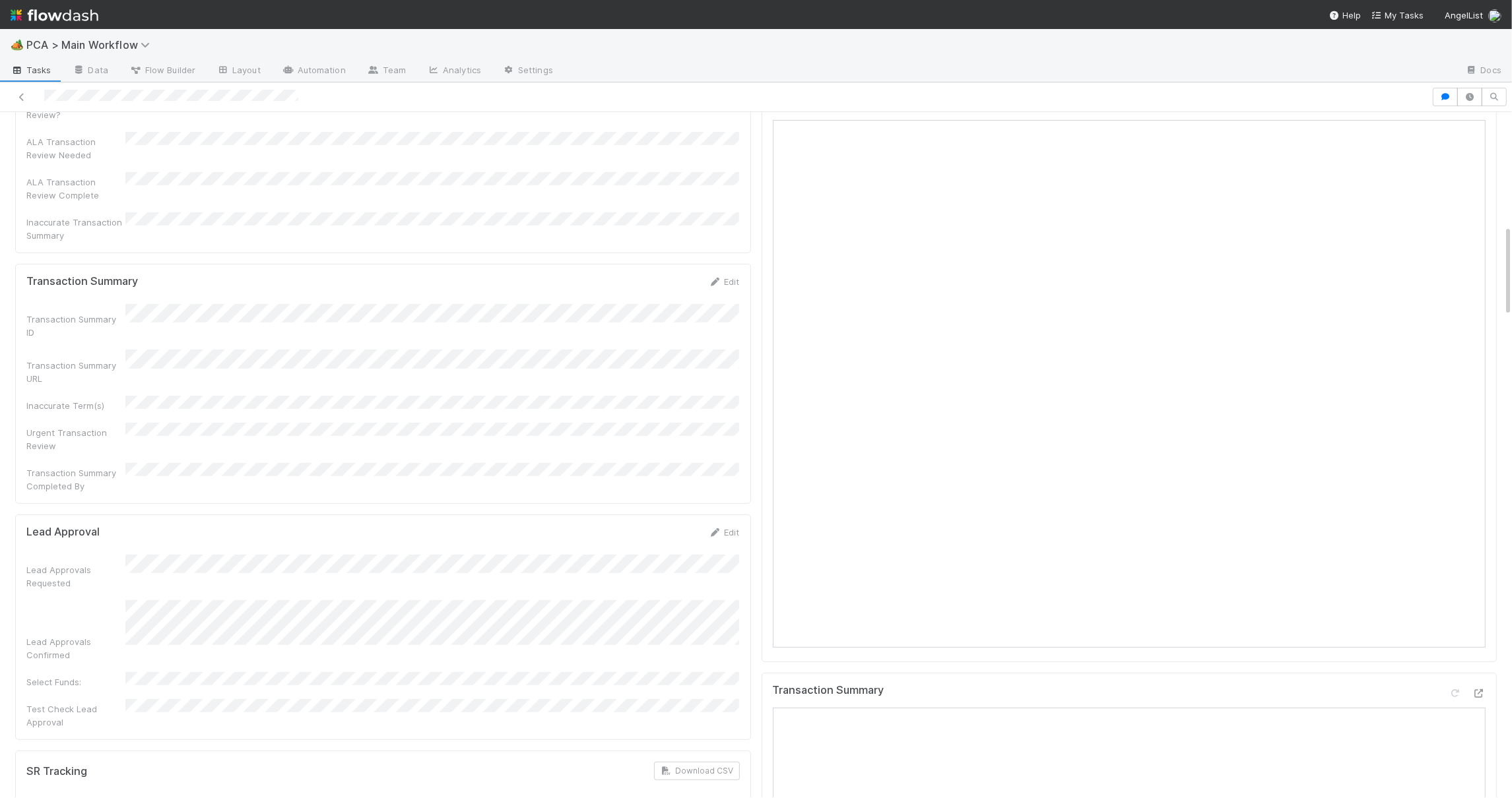
click at [465, 525] on form "Lead Approval Edit Lead Approvals Requested Lead Approvals Confirmed Select Fun…" at bounding box center [384, 627] width 714 height 203
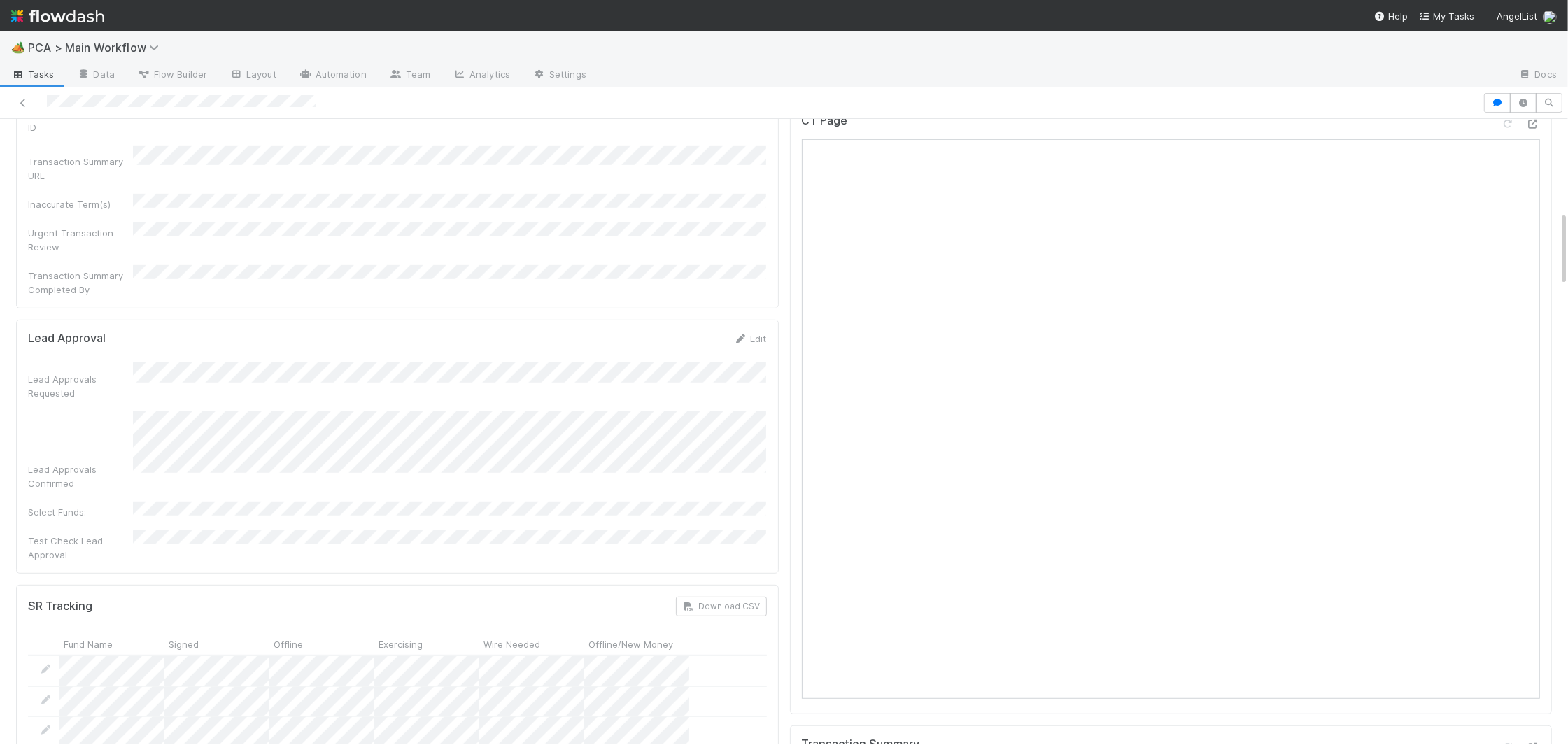
scroll to position [0, 0]
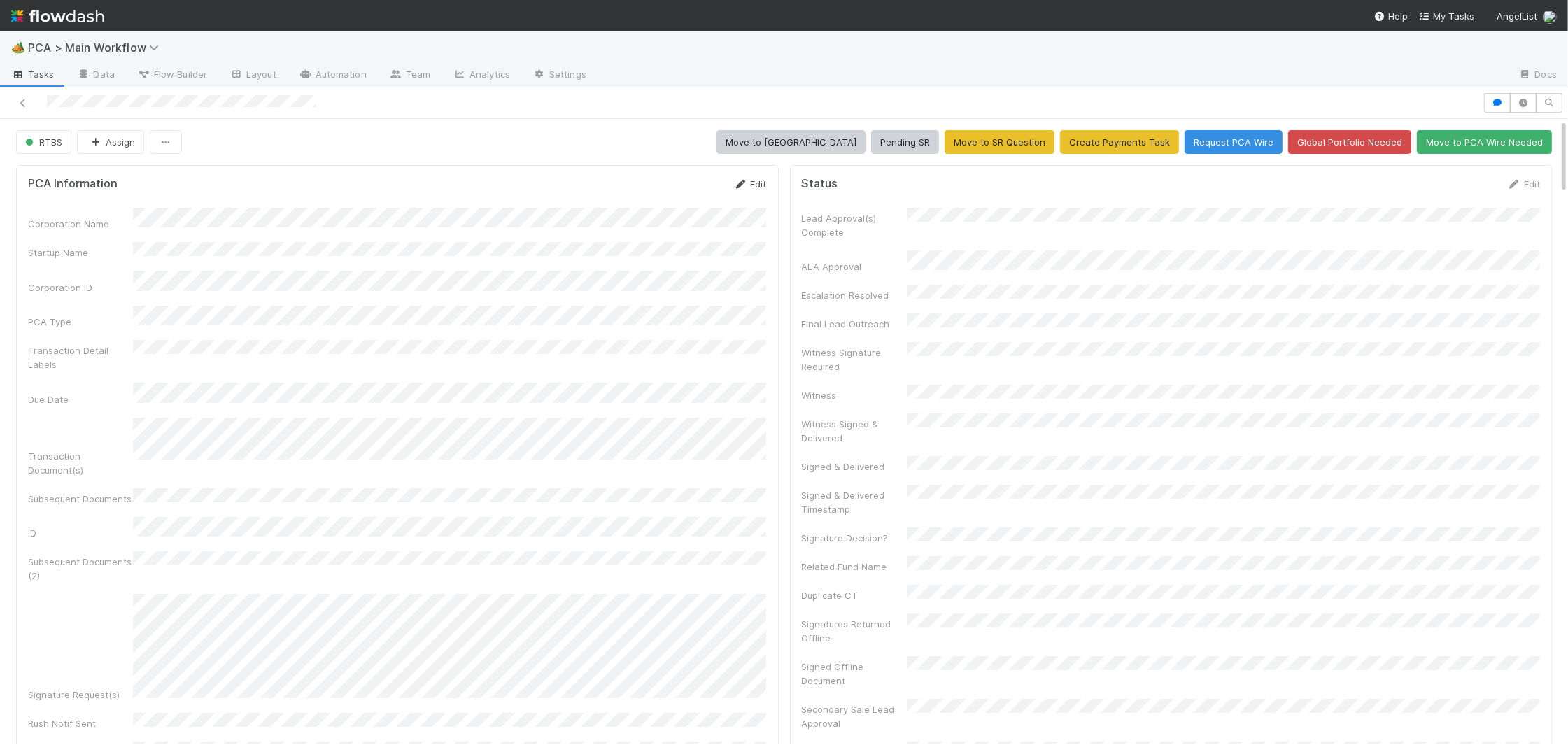
click at [744, 182] on icon at bounding box center [741, 184] width 14 height 9
click at [699, 186] on button "Save" at bounding box center [692, 188] width 40 height 24
click at [1518, 186] on icon at bounding box center [1514, 184] width 14 height 9
click at [1441, 193] on div "Status Save Cancel" at bounding box center [1171, 188] width 739 height 24
click at [1448, 192] on button "Save" at bounding box center [1466, 188] width 40 height 24
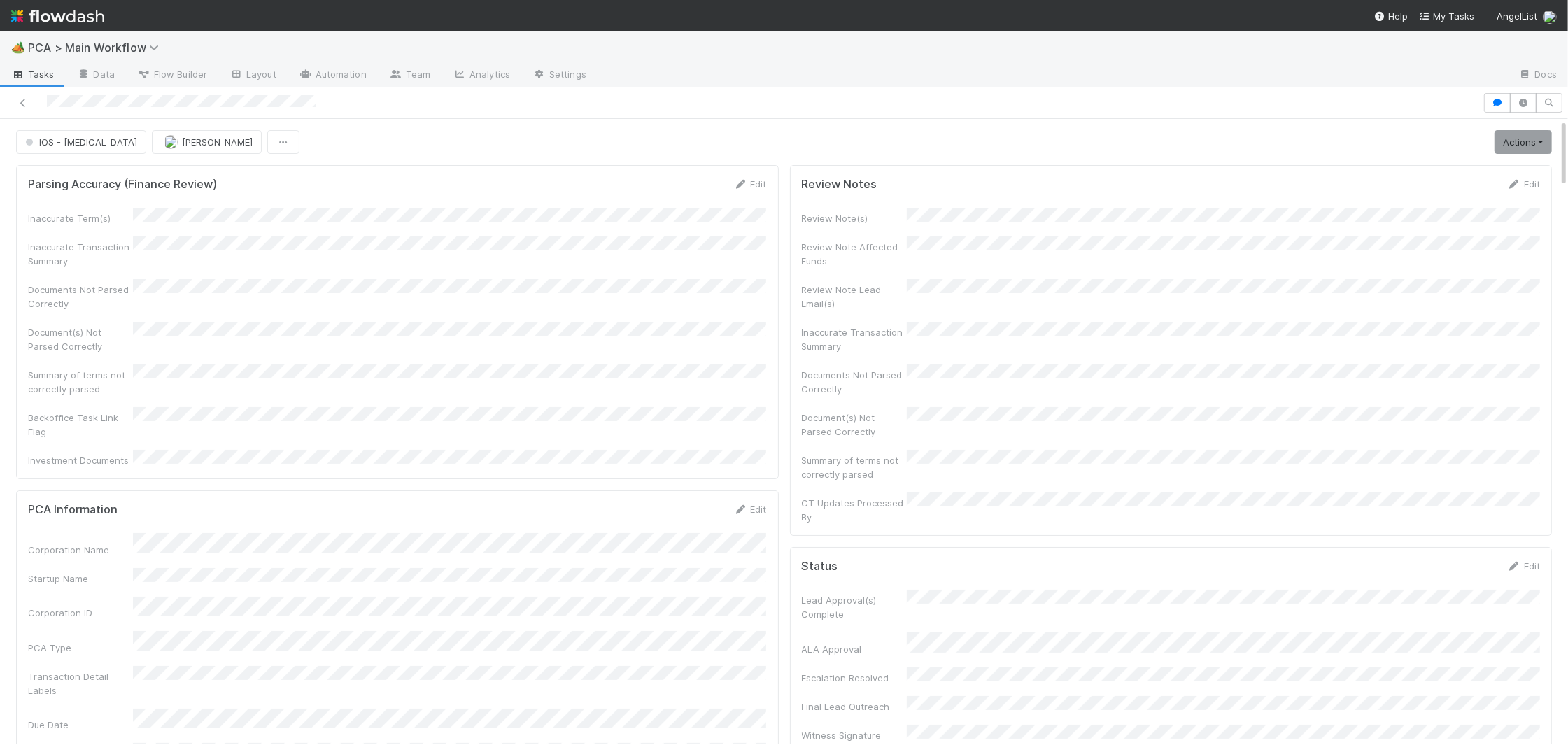
click at [67, 13] on img at bounding box center [57, 16] width 93 height 24
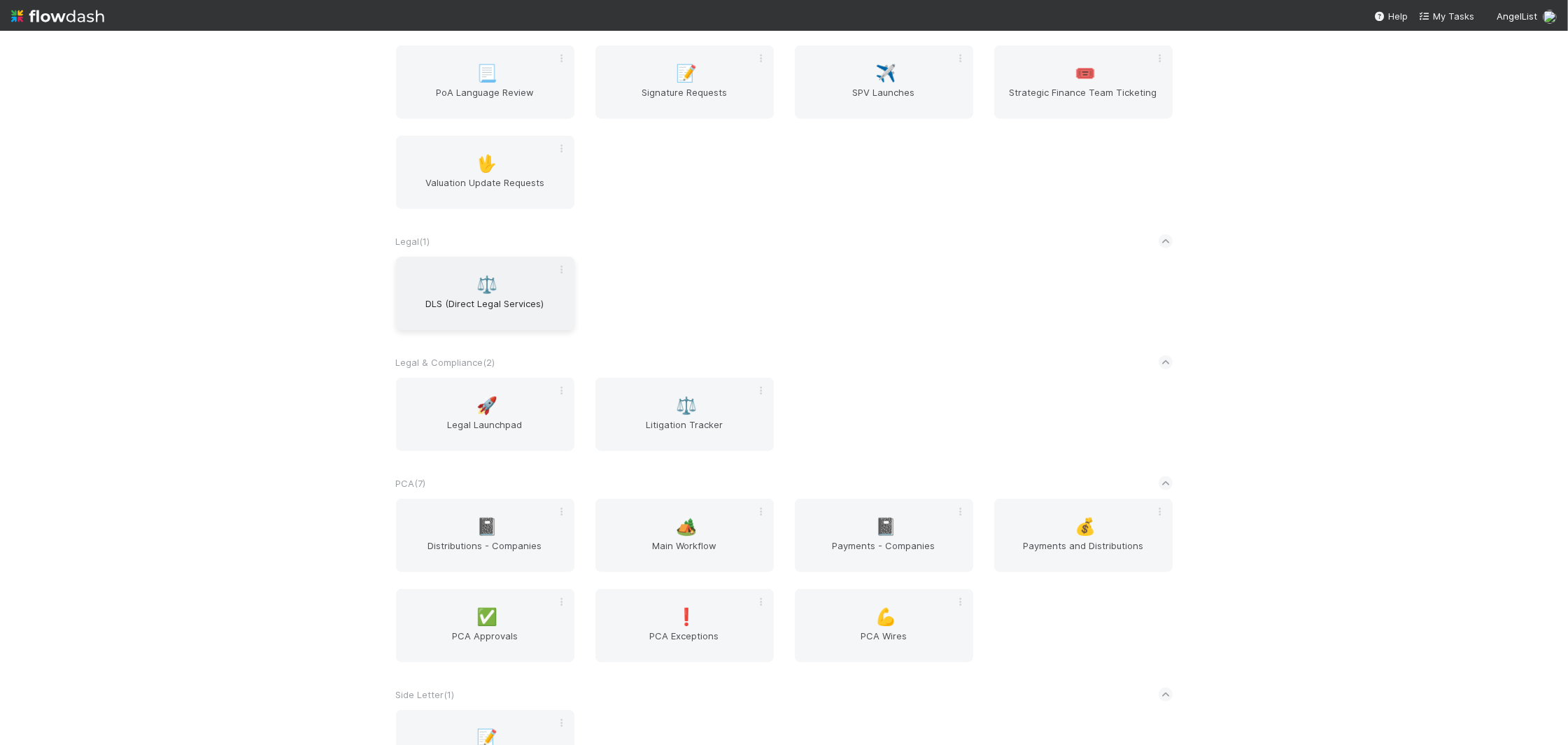
scroll to position [2257, 0]
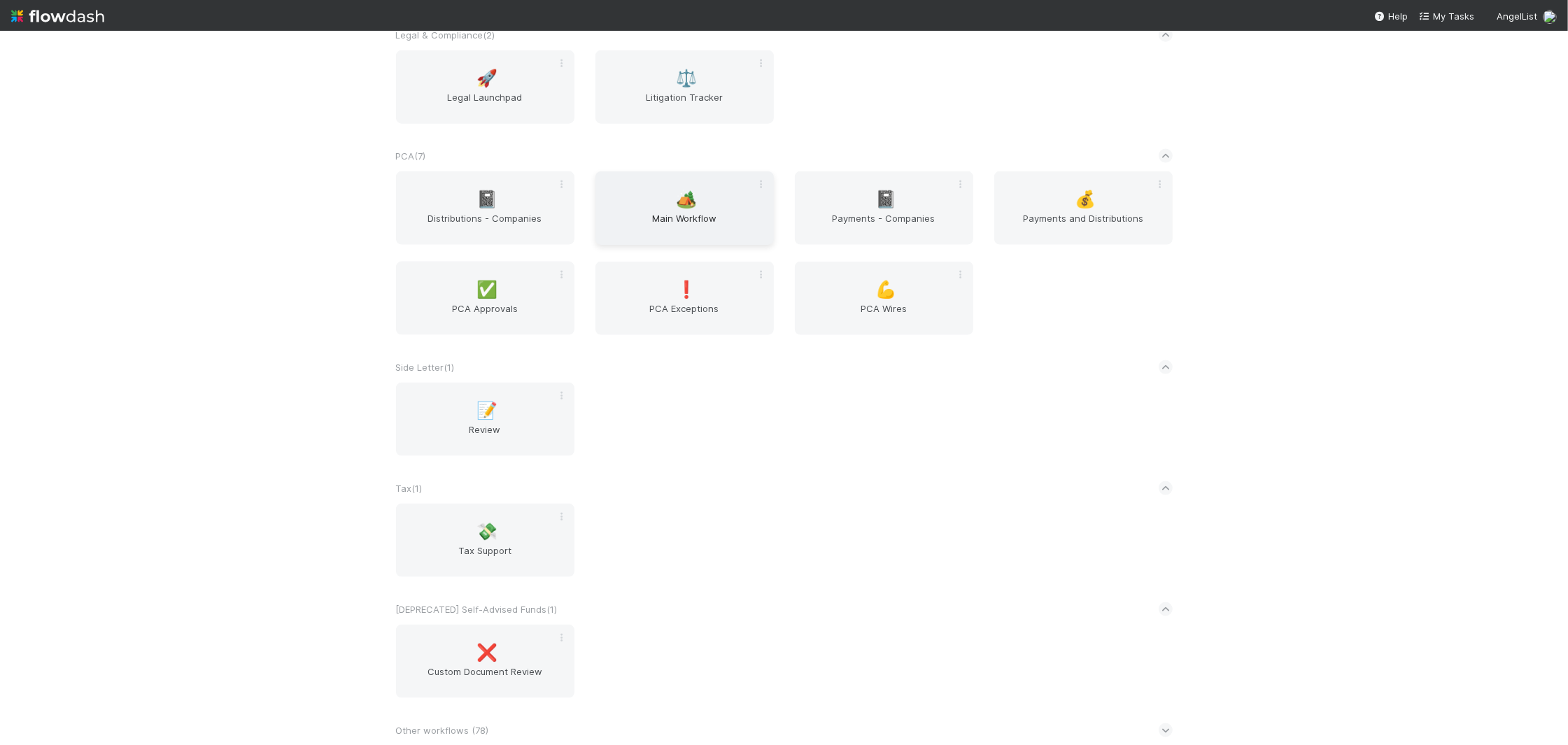
click at [674, 190] on div "🏕️ Main Workflow" at bounding box center [685, 208] width 178 height 73
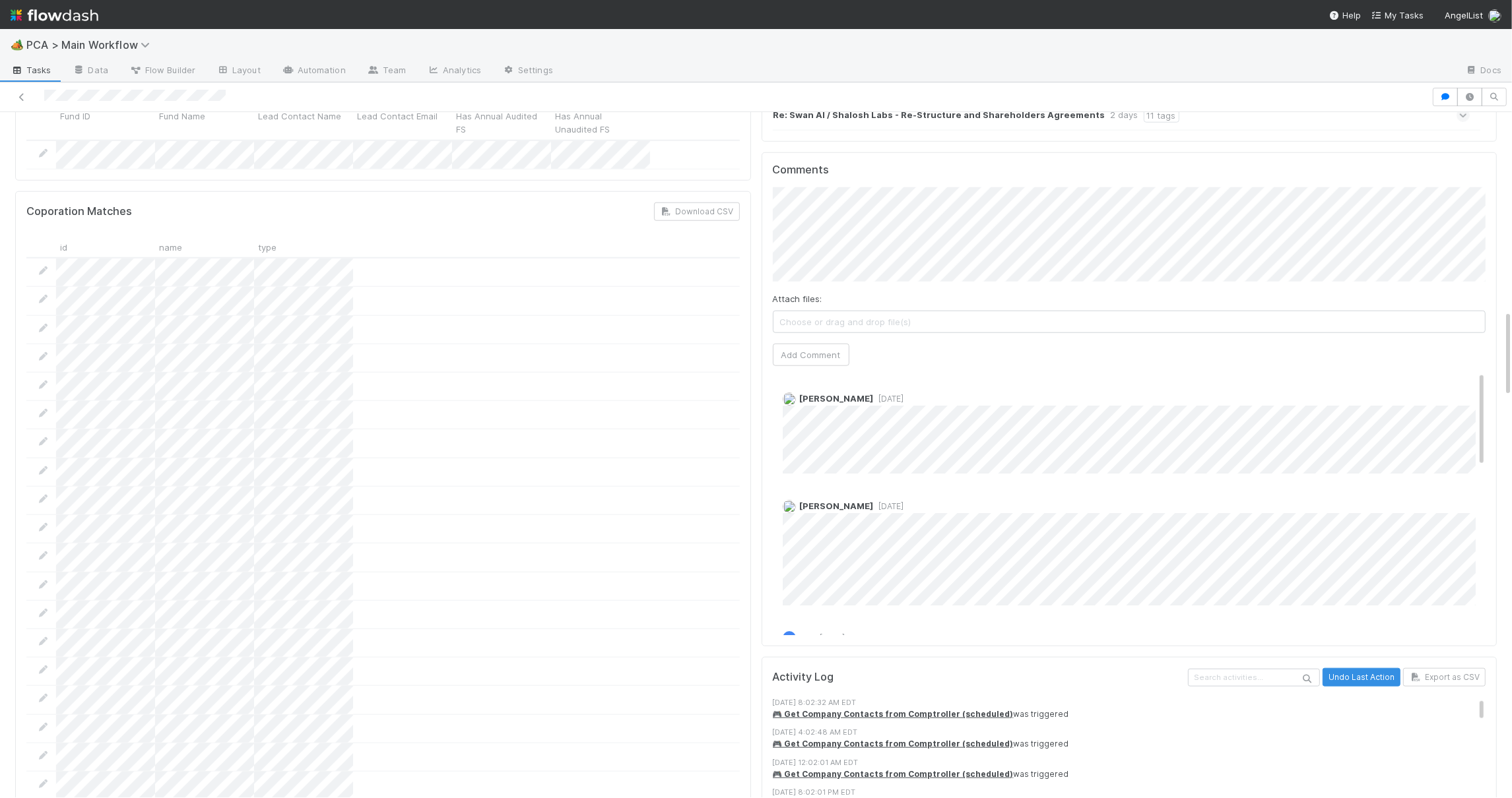
scroll to position [1598, 0]
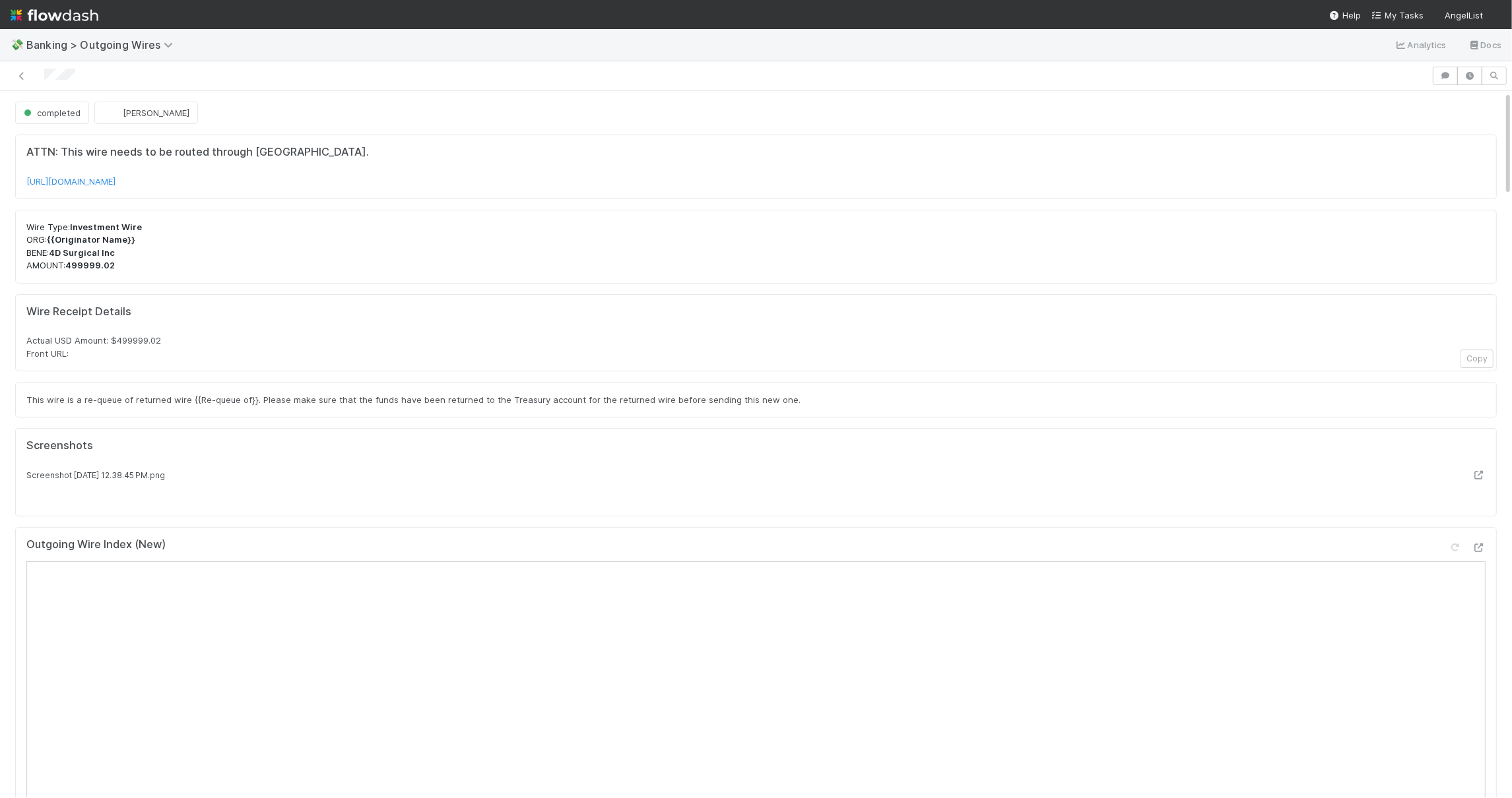
scroll to position [1, 0]
click at [435, 224] on p "Wire Type: Investment Wire ORG: {{Originator Name}} BENE: 4D Surgical Inc AMOUN…" at bounding box center [756, 246] width 1459 height 52
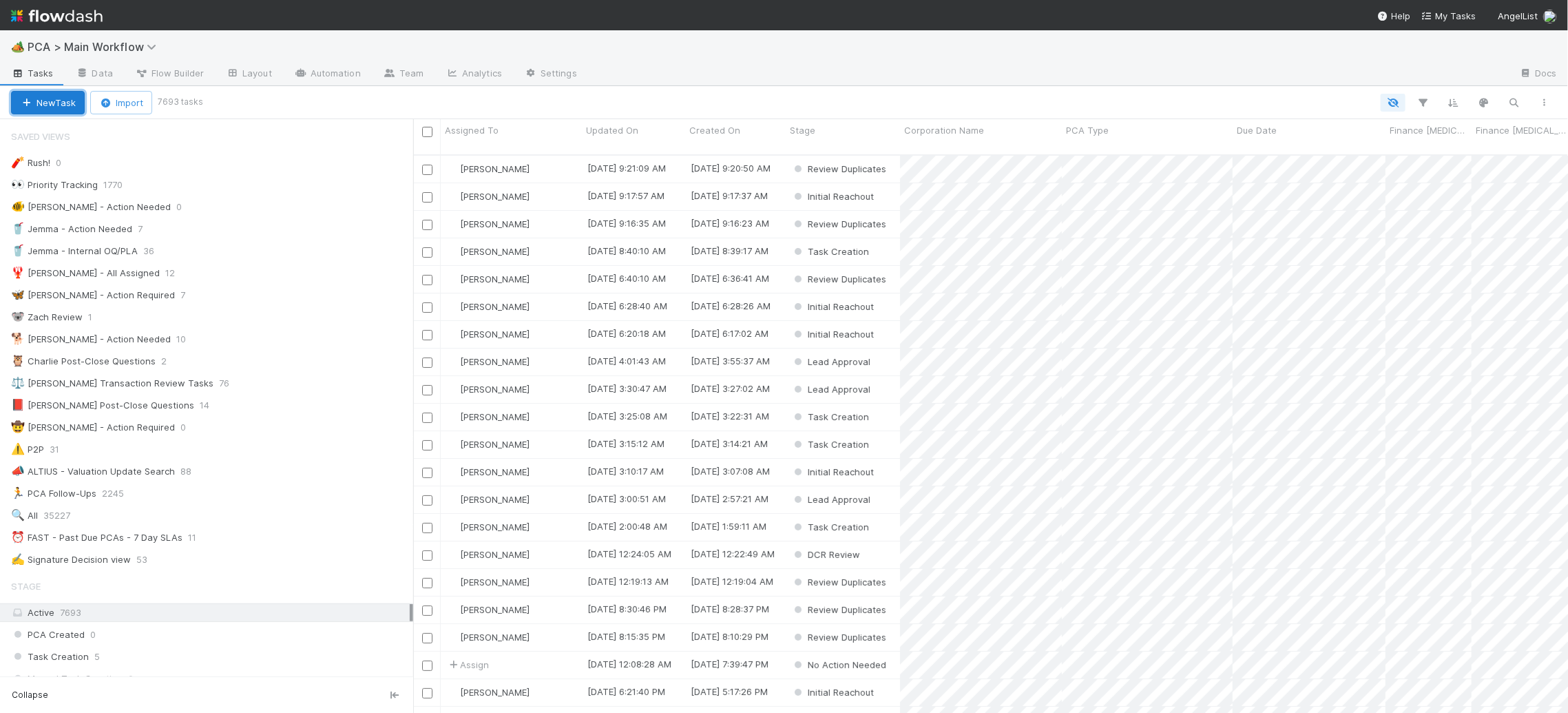
click at [48, 105] on button "New Task" at bounding box center [48, 103] width 74 height 24
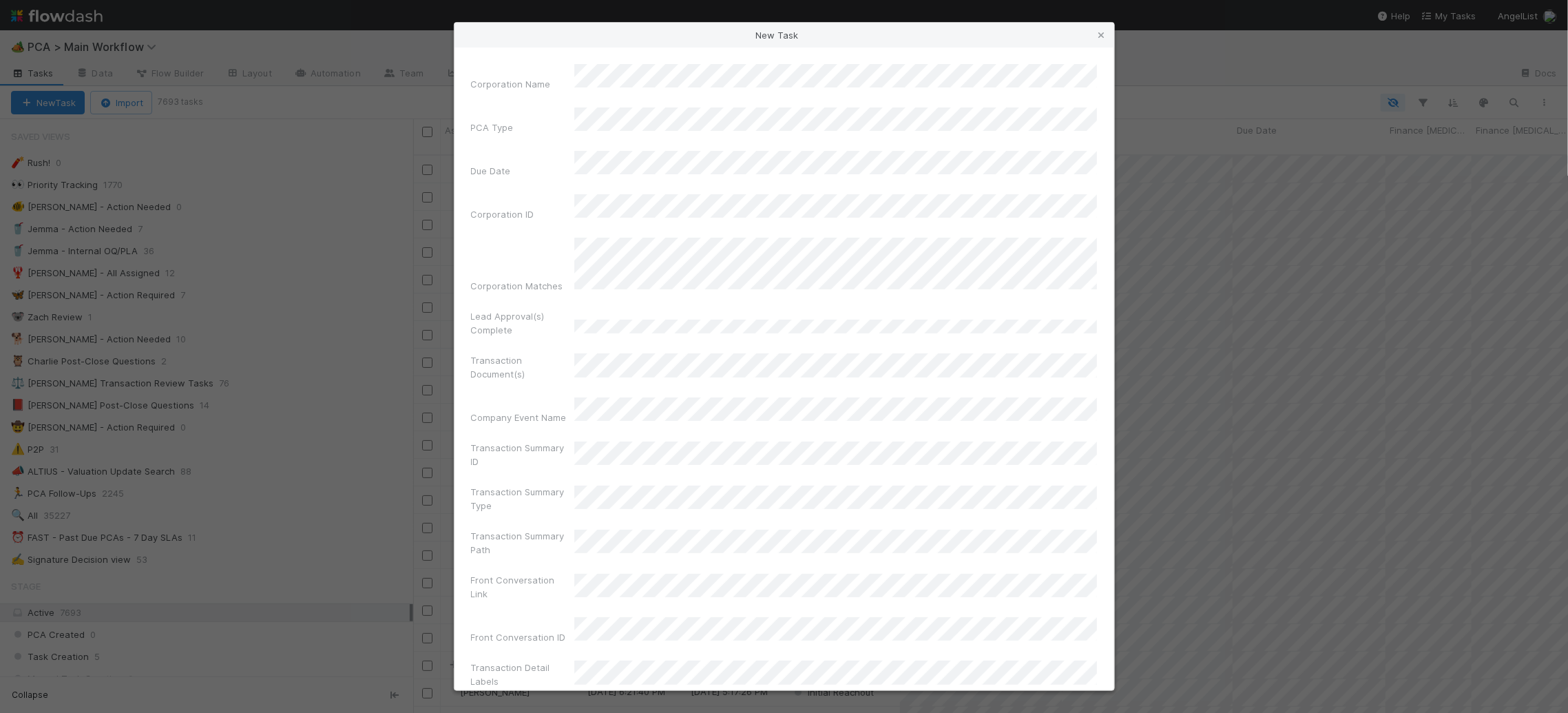
drag, startPoint x: 1103, startPoint y: 33, endPoint x: 881, endPoint y: 88, distance: 228.7
click at [1102, 33] on icon at bounding box center [1101, 35] width 14 height 9
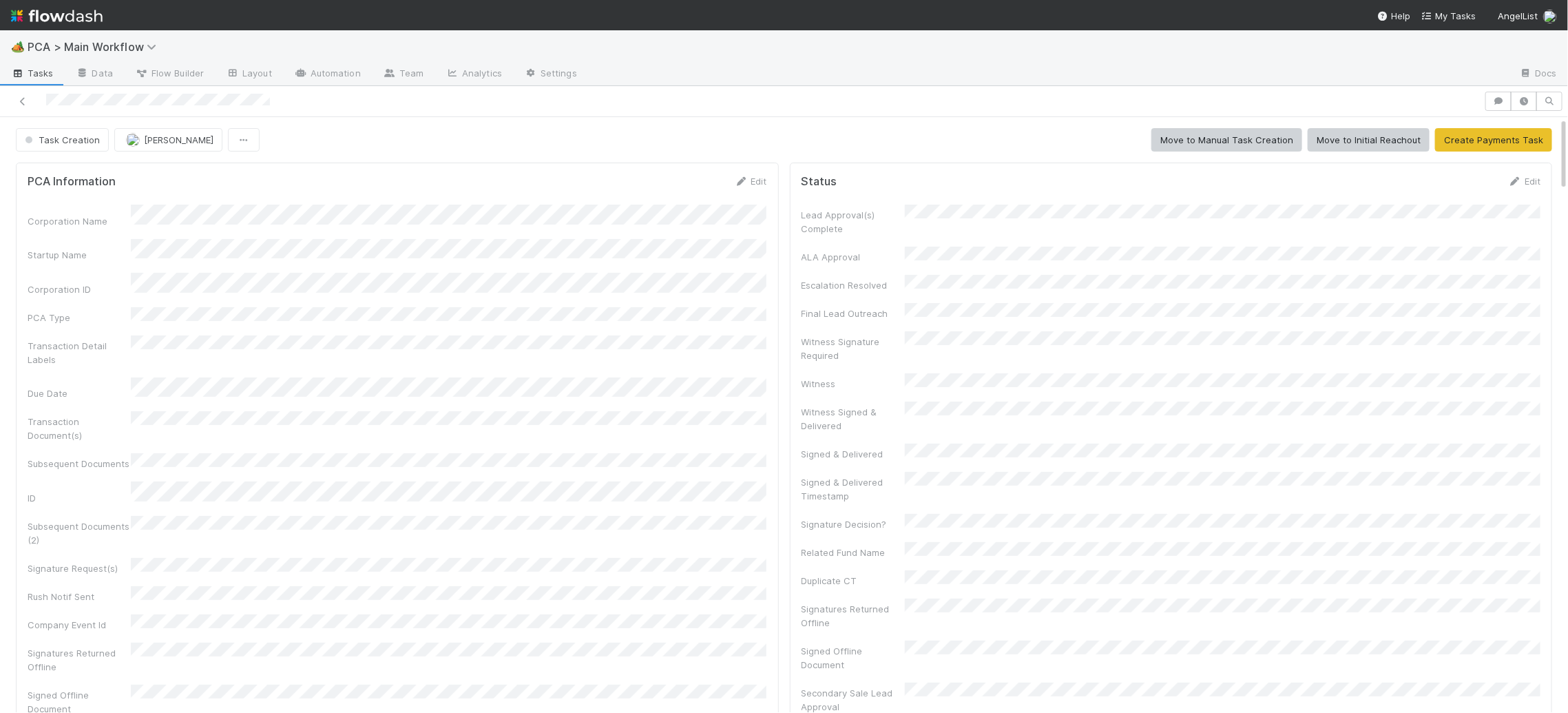
click at [749, 230] on div "Corporation Name Startup Name Corporation ID PCA Type Transaction Detail Labels…" at bounding box center [398, 497] width 740 height 587
click at [745, 180] on icon at bounding box center [741, 181] width 14 height 9
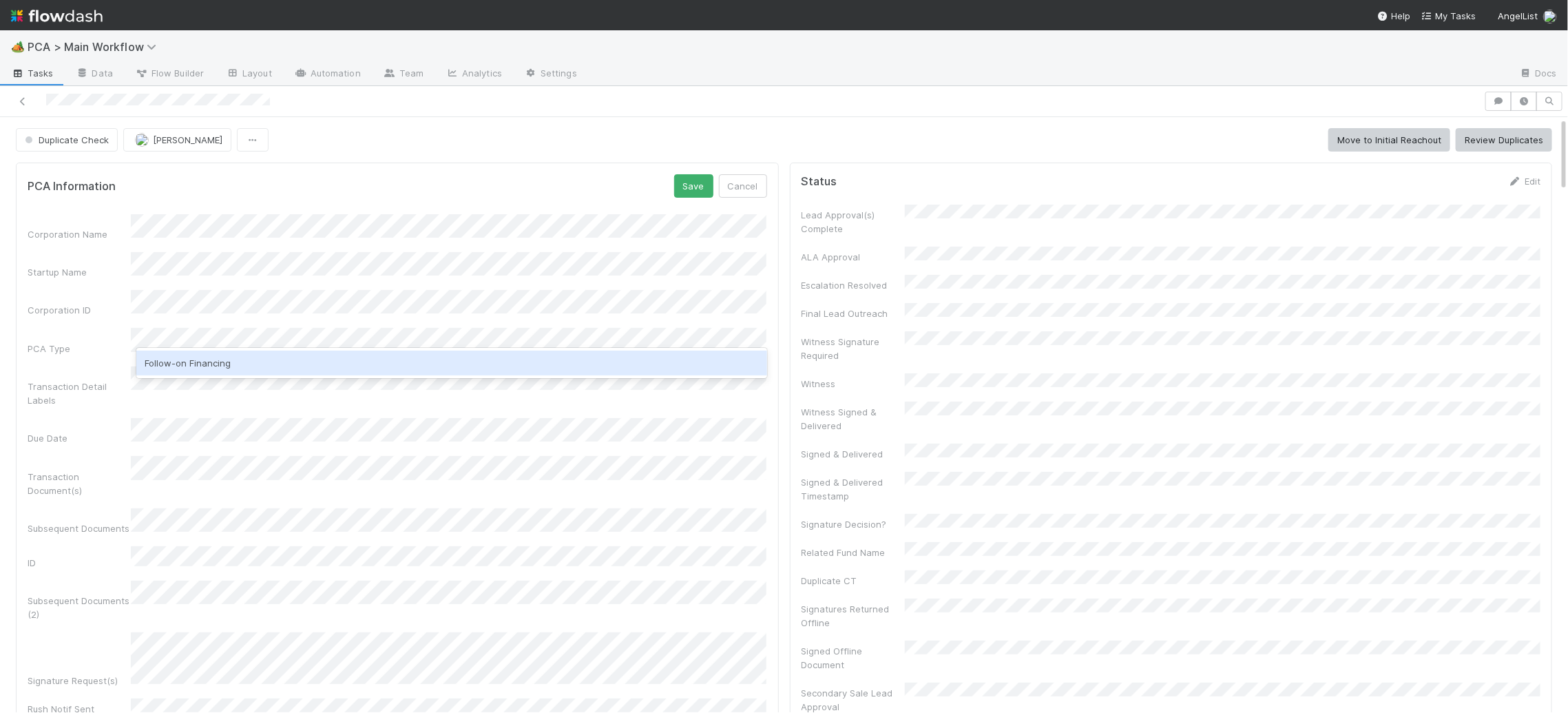
click at [213, 348] on div "Follow-on Financing" at bounding box center [451, 363] width 630 height 30
click at [214, 359] on div "Follow-on Financing" at bounding box center [451, 363] width 630 height 25
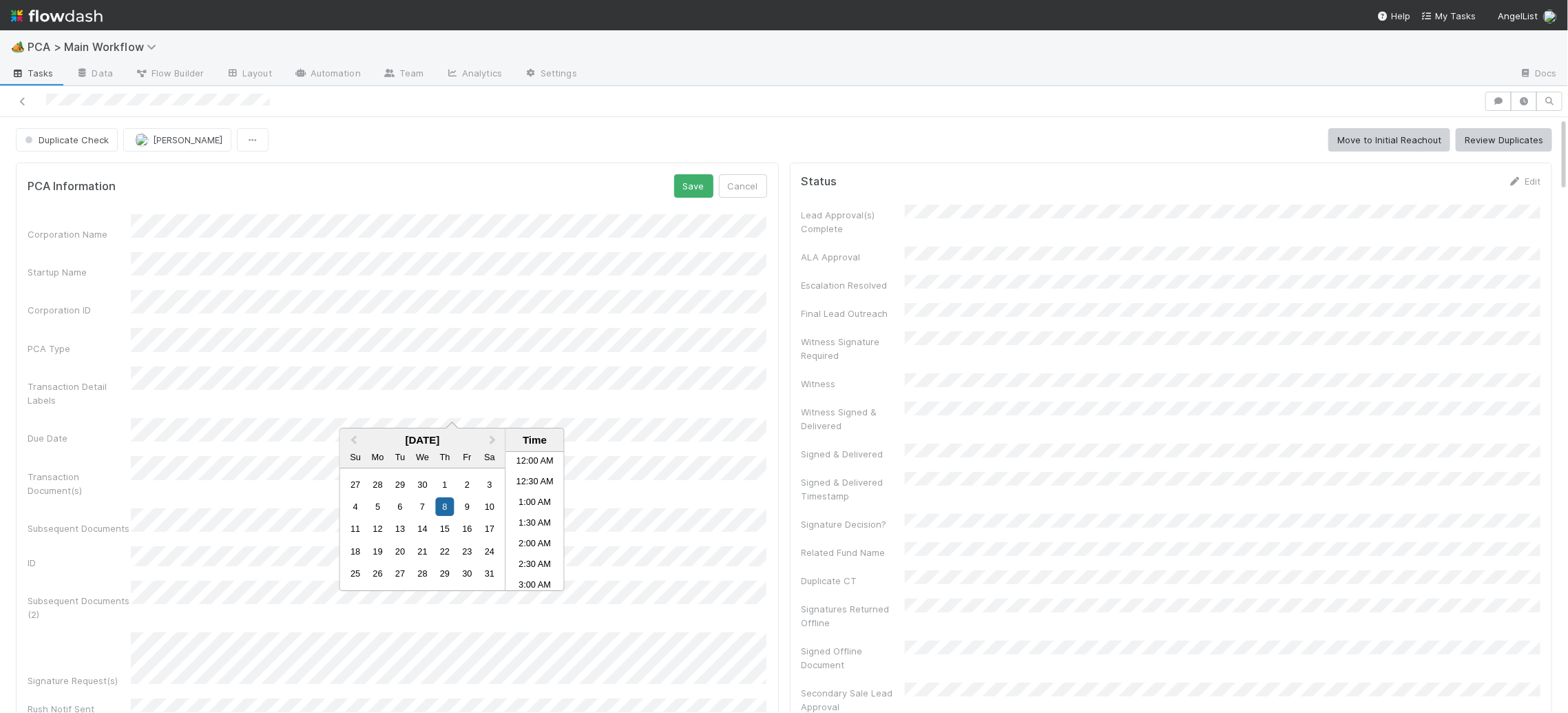
scroll to position [851, 0]
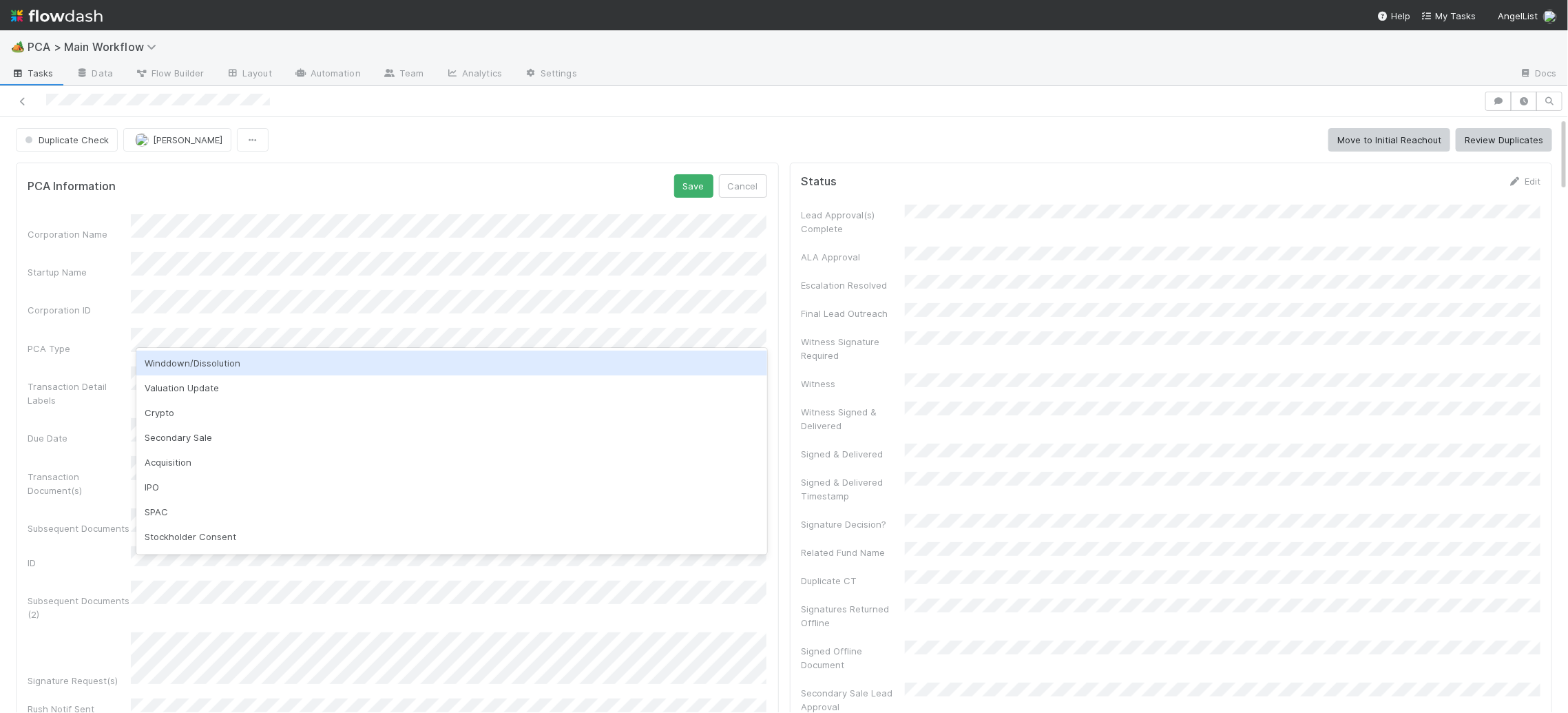
click at [454, 213] on form "PCA Information Save Cancel Corporation Name Startup Name Corporation ID PCA Ty…" at bounding box center [398, 551] width 740 height 753
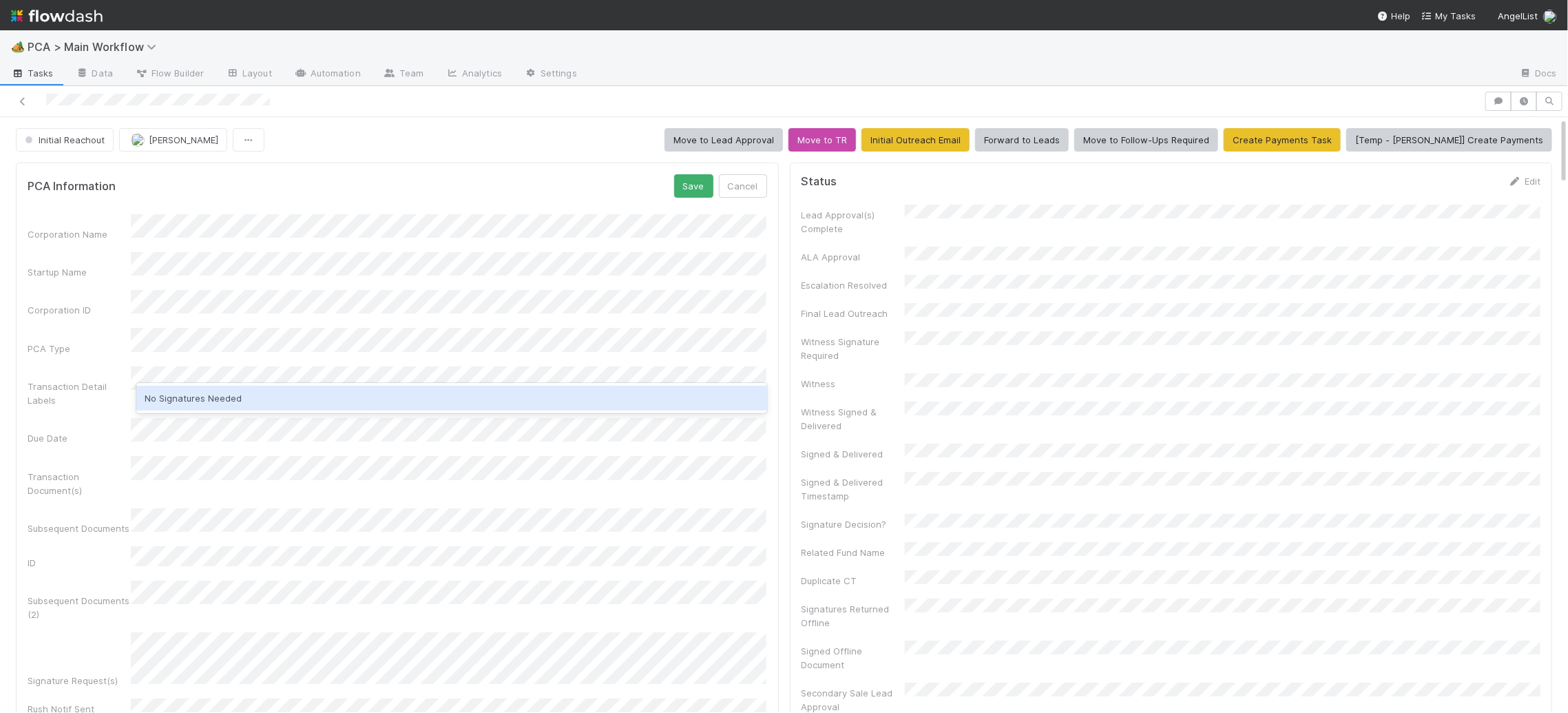
click at [265, 400] on div "No Signatures Needed" at bounding box center [451, 398] width 630 height 25
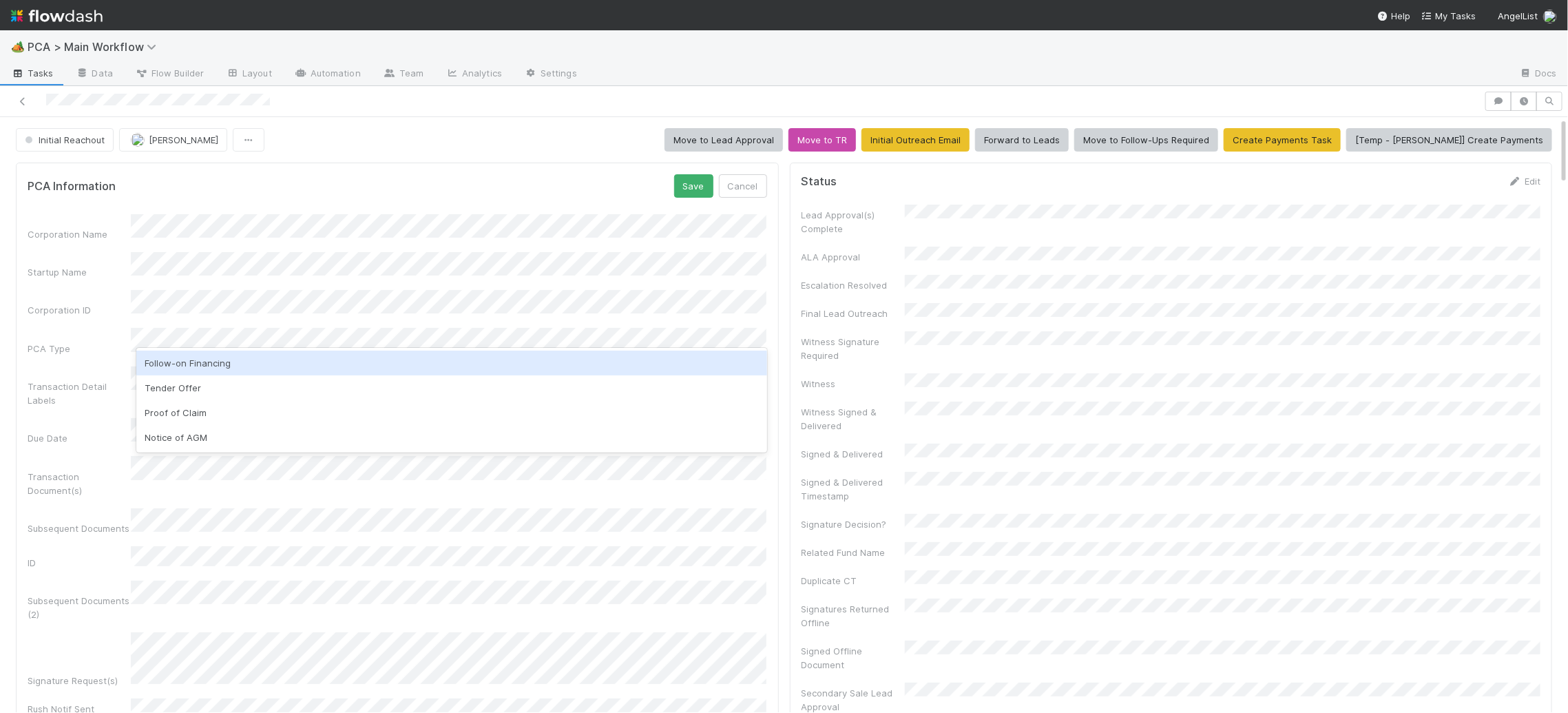
drag, startPoint x: 253, startPoint y: 368, endPoint x: 454, endPoint y: 281, distance: 219.0
click at [253, 368] on div "Follow-on Financing" at bounding box center [451, 363] width 630 height 25
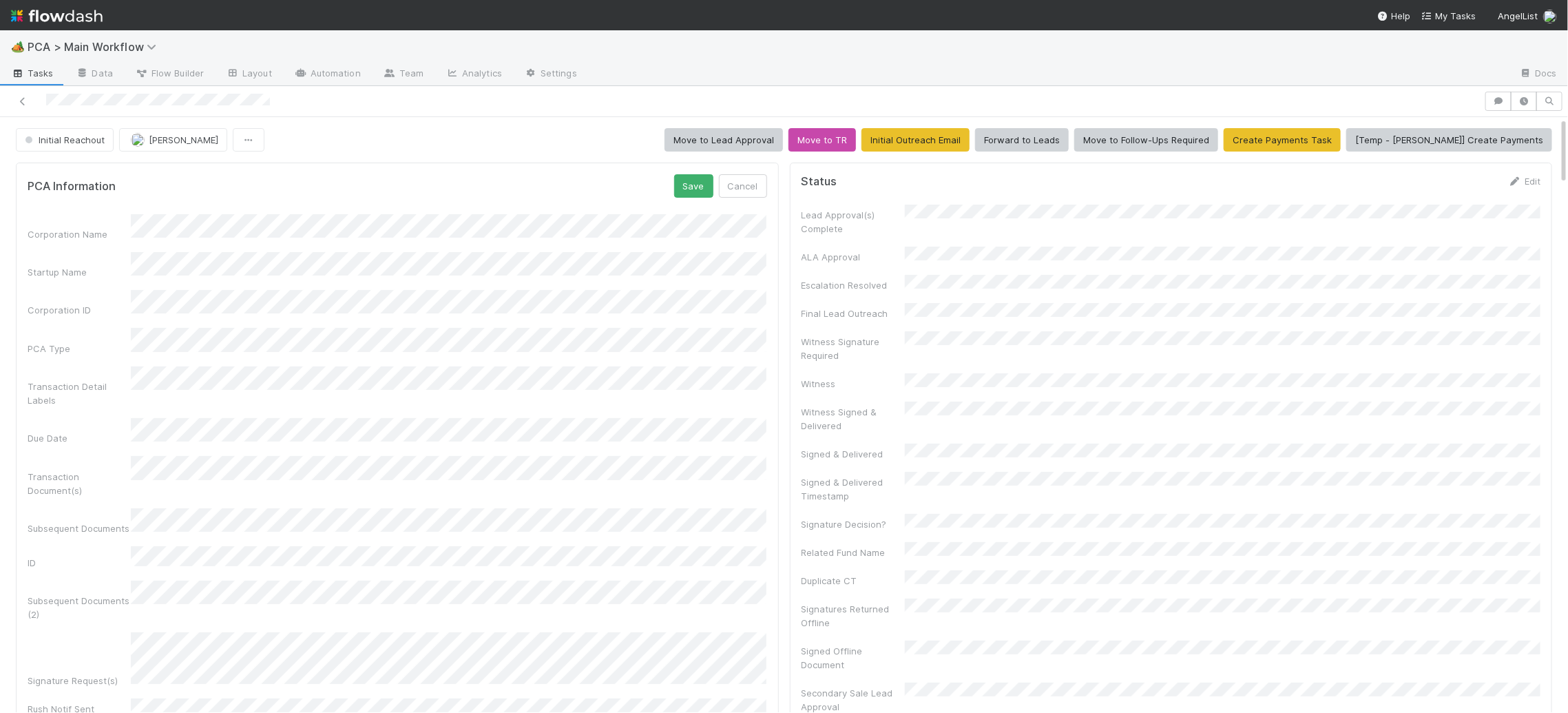
click at [700, 174] on div "PCA Information Save Cancel Corporation Name Startup Name Corporation ID PCA Ty…" at bounding box center [397, 551] width 763 height 776
click at [699, 179] on button "Save" at bounding box center [694, 185] width 39 height 24
click at [747, 190] on form "PCA Information Edit Corporation Name Startup Name Corporation ID PCA Type Tran…" at bounding box center [398, 488] width 740 height 629
click at [742, 185] on icon at bounding box center [741, 181] width 14 height 9
click at [686, 179] on button "Save" at bounding box center [694, 185] width 39 height 24
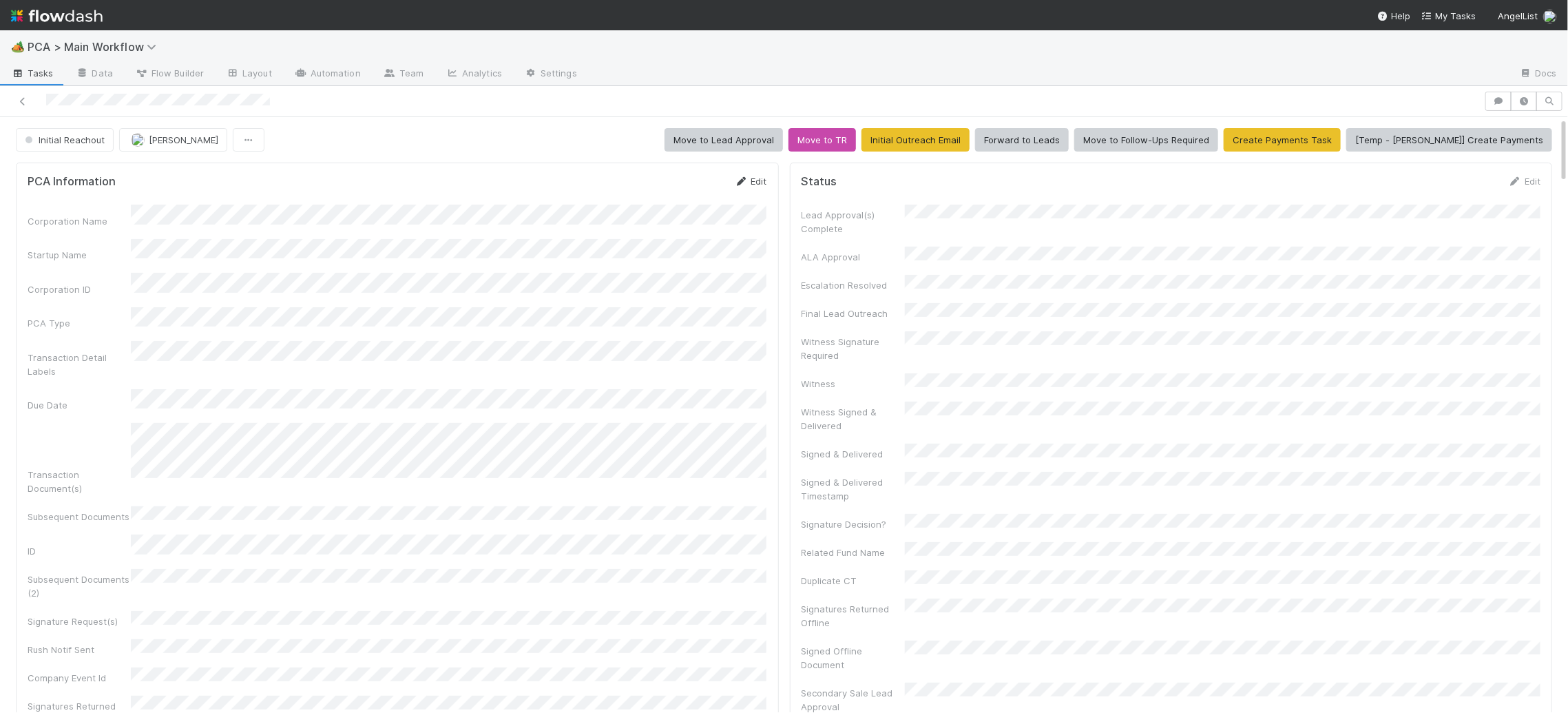
click at [743, 177] on icon at bounding box center [741, 181] width 14 height 9
click at [674, 190] on div "PCA Information Save Cancel" at bounding box center [398, 185] width 740 height 24
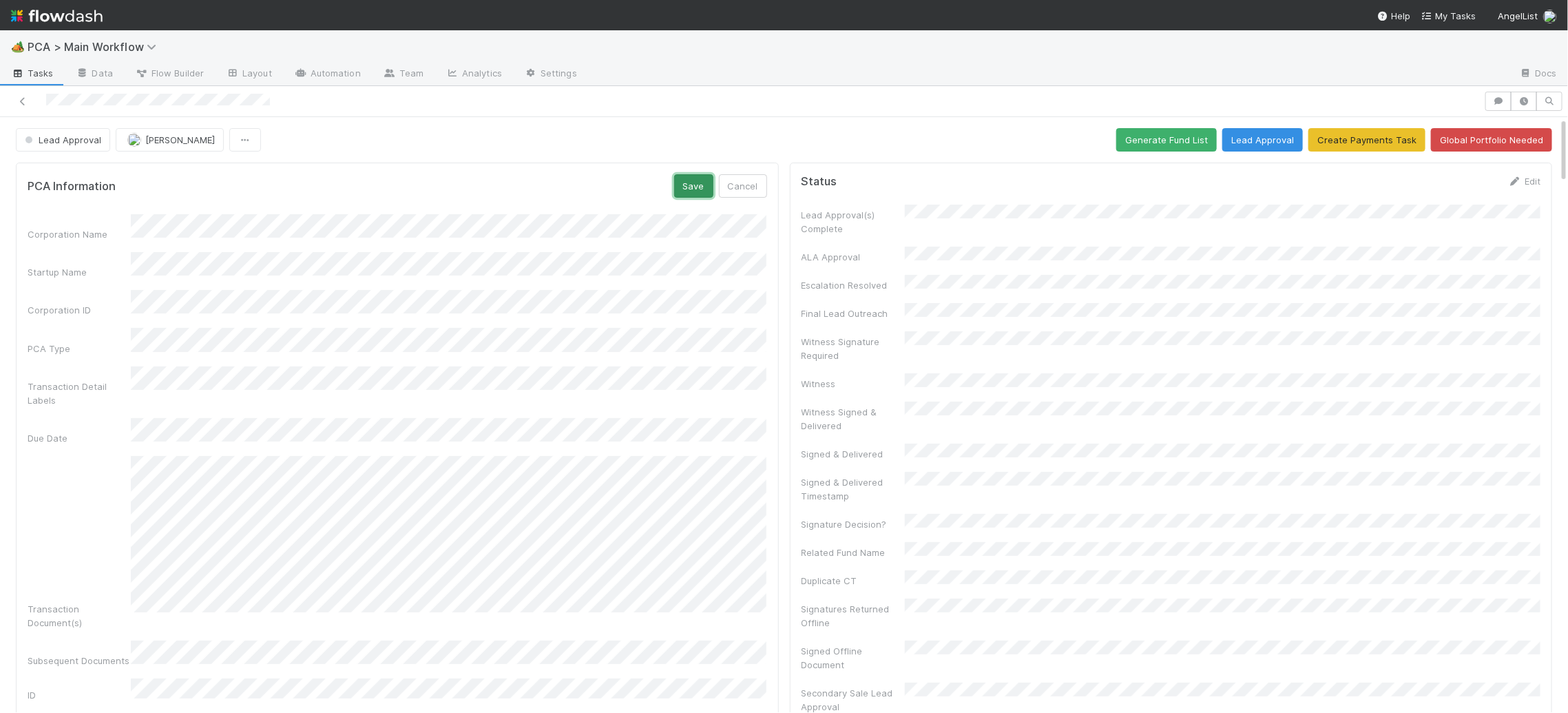
click at [686, 190] on button "Save" at bounding box center [694, 185] width 39 height 24
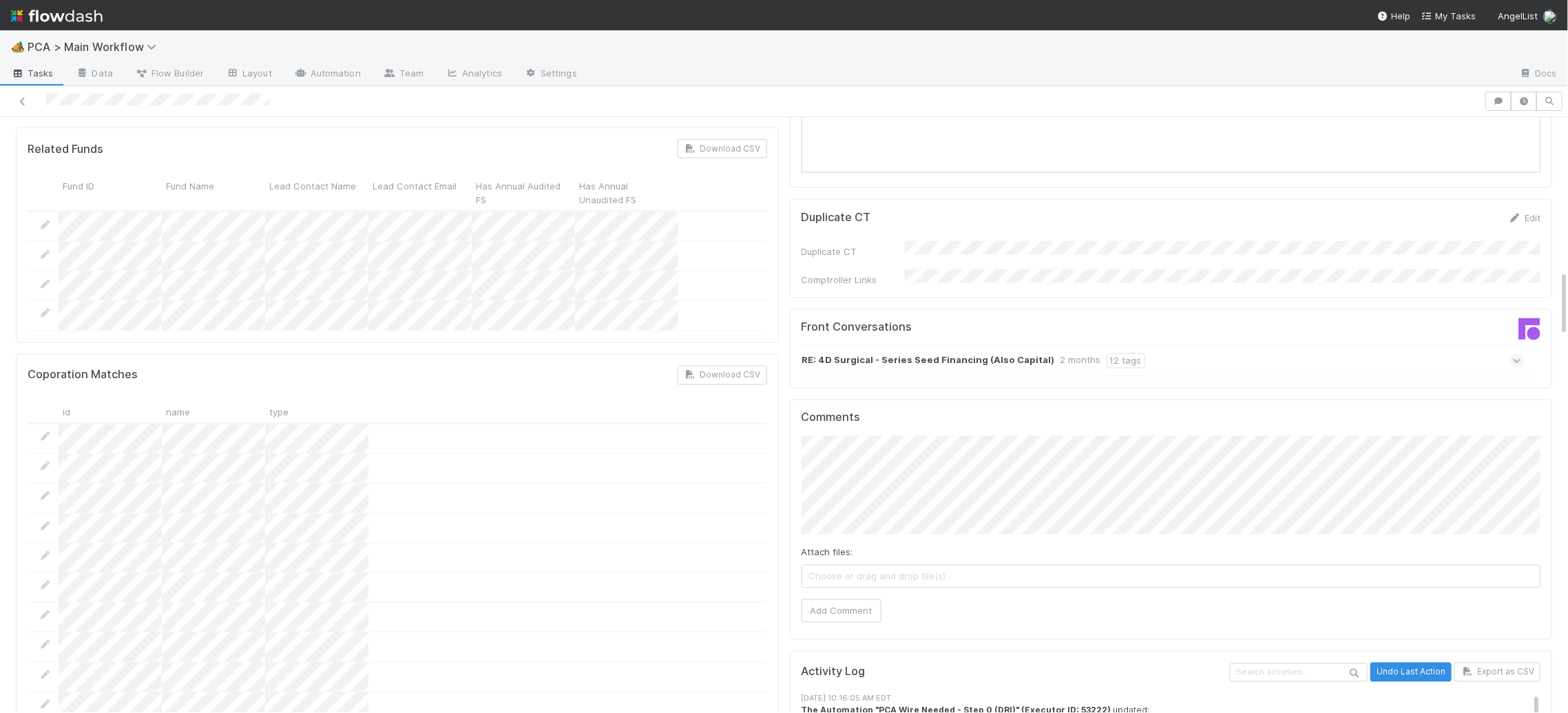
scroll to position [1203, 0]
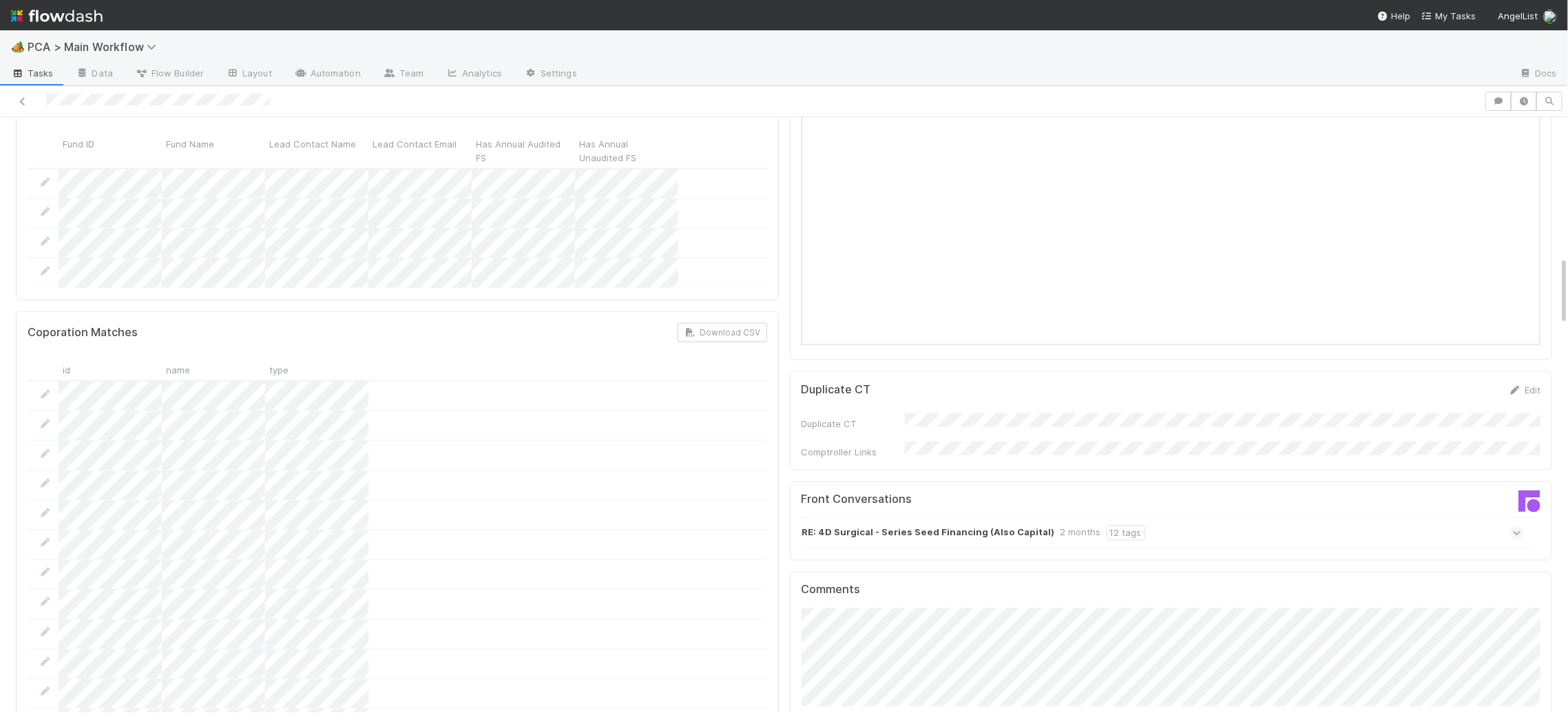
click at [836, 417] on div "Duplicate CT" at bounding box center [854, 423] width 103 height 14
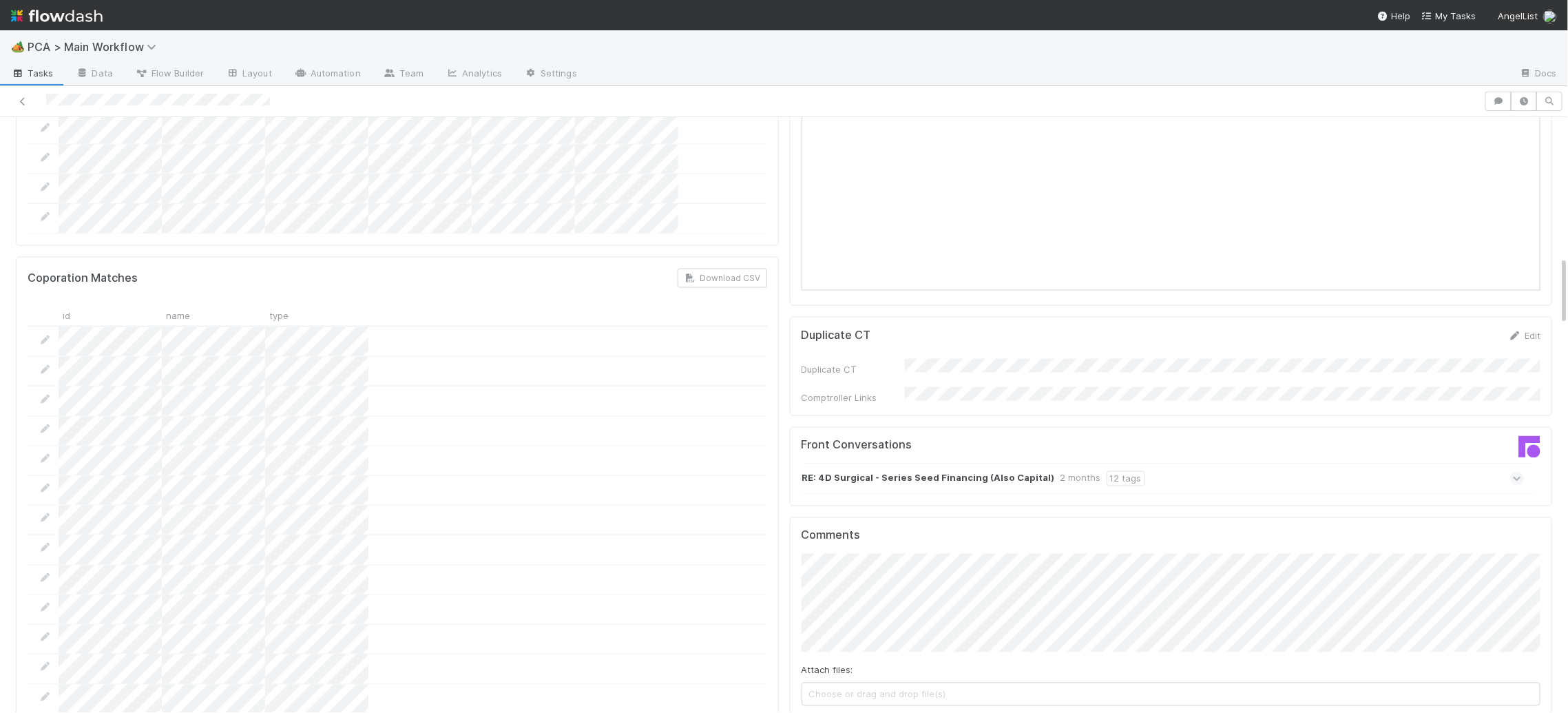
scroll to position [1272, 0]
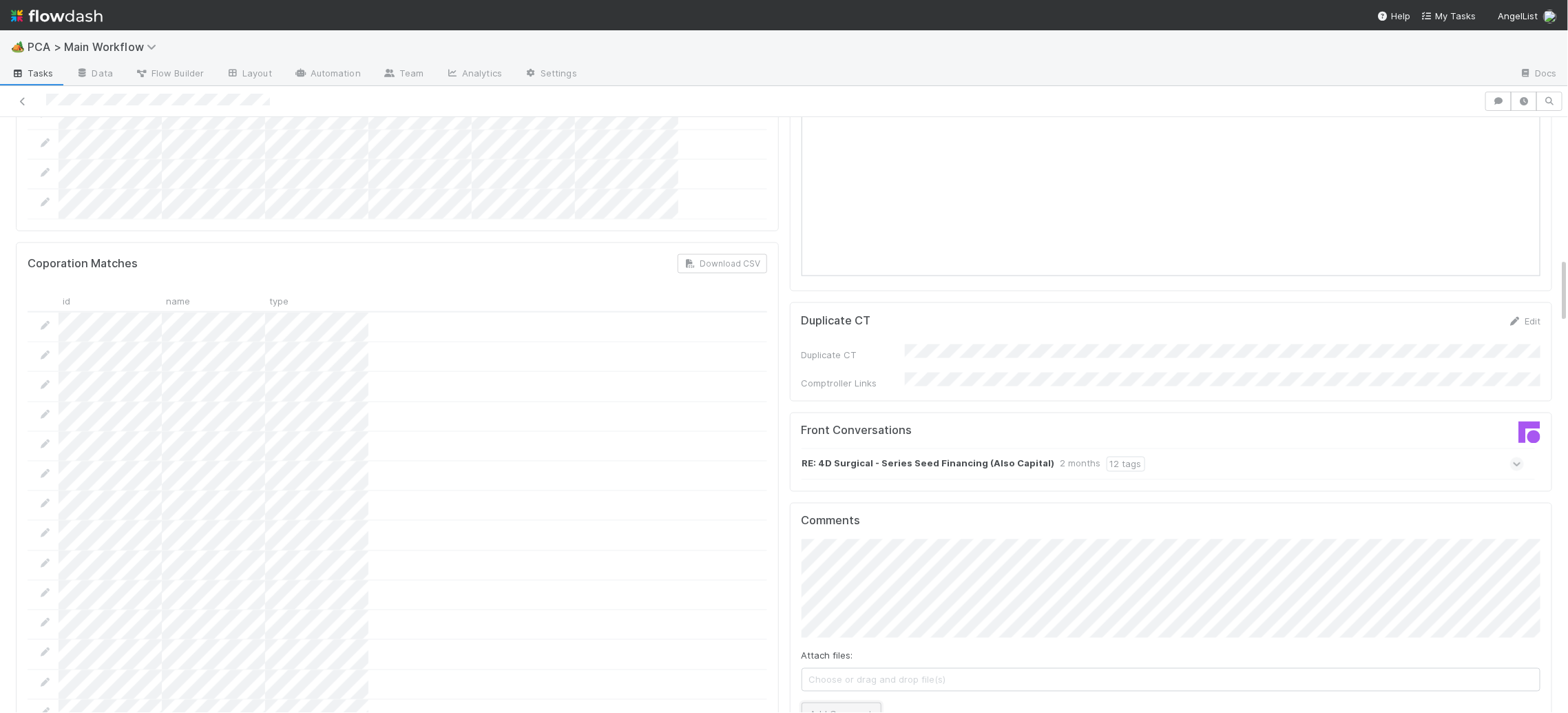
click at [843, 703] on button "Add Comment" at bounding box center [841, 715] width 80 height 24
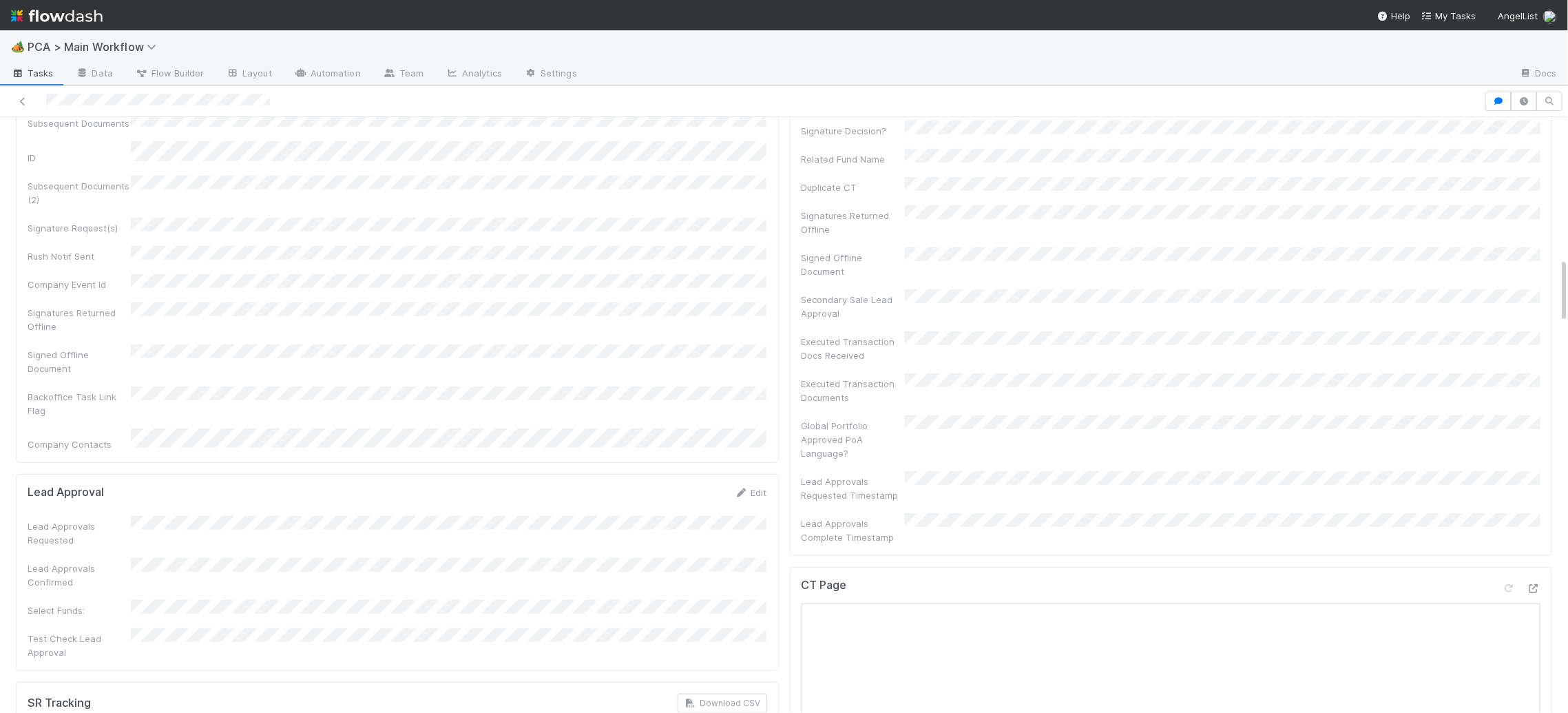
scroll to position [0, 0]
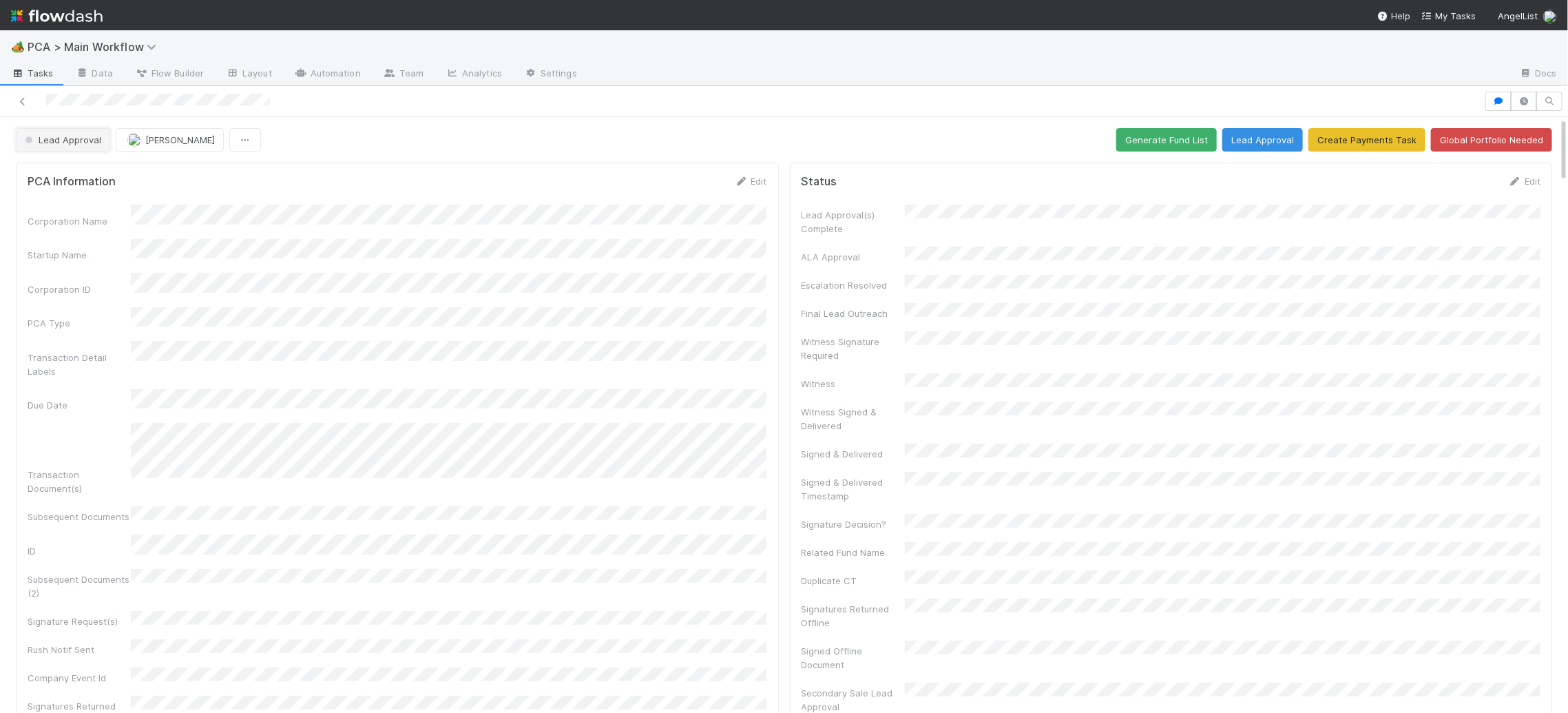
click at [67, 146] on button "Lead Approval" at bounding box center [62, 139] width 94 height 24
click at [89, 194] on span "Record Transaction" at bounding box center [70, 199] width 101 height 11
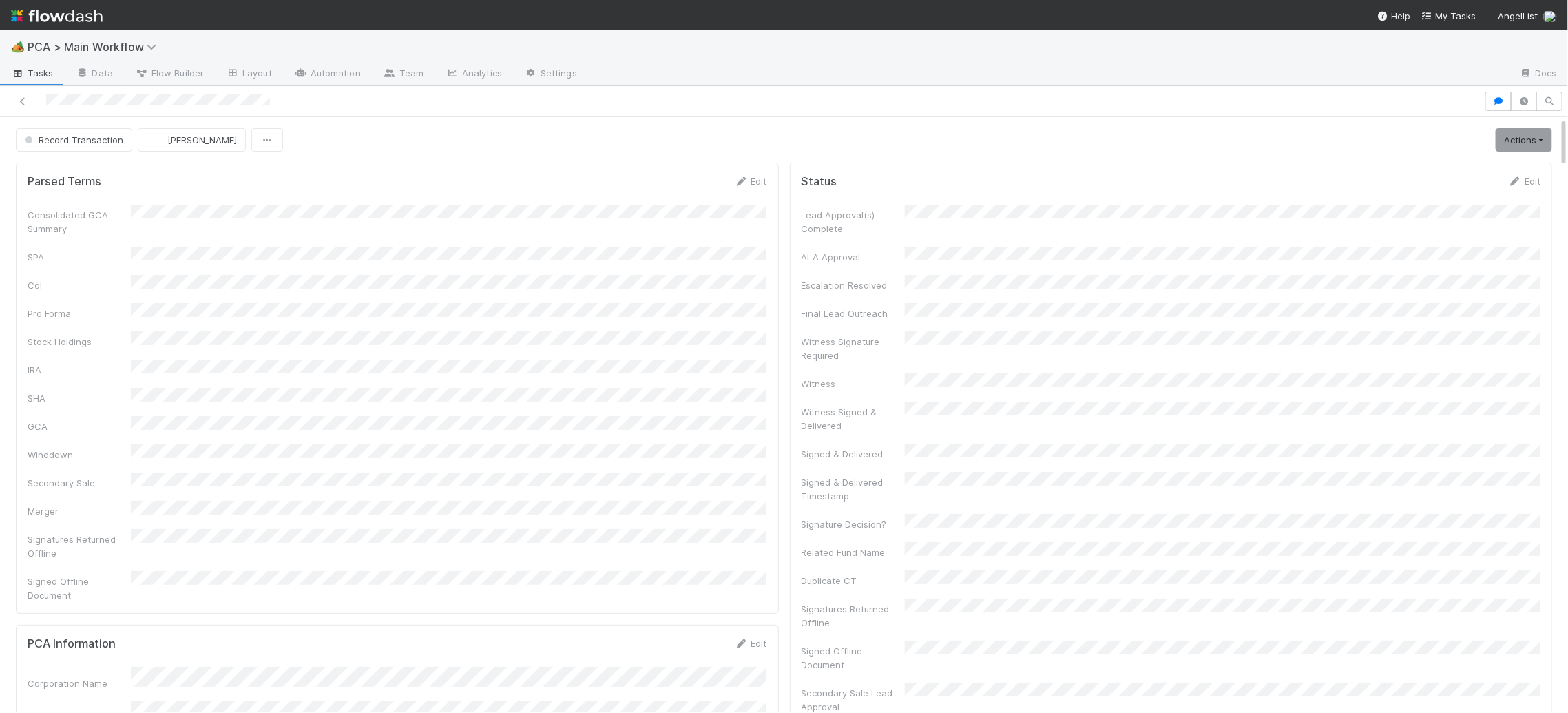
click at [113, 98] on div at bounding box center [742, 102] width 1473 height 20
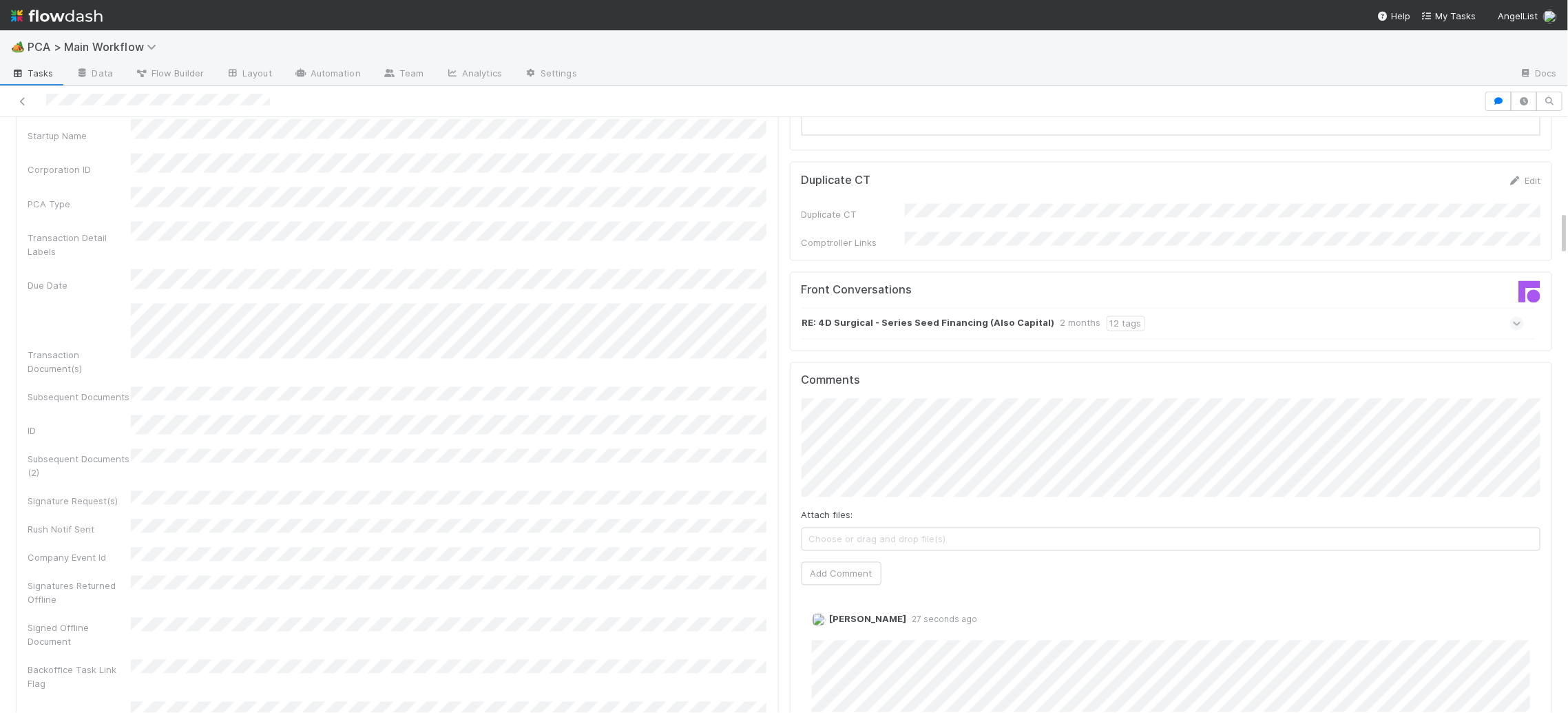
scroll to position [1417, 0]
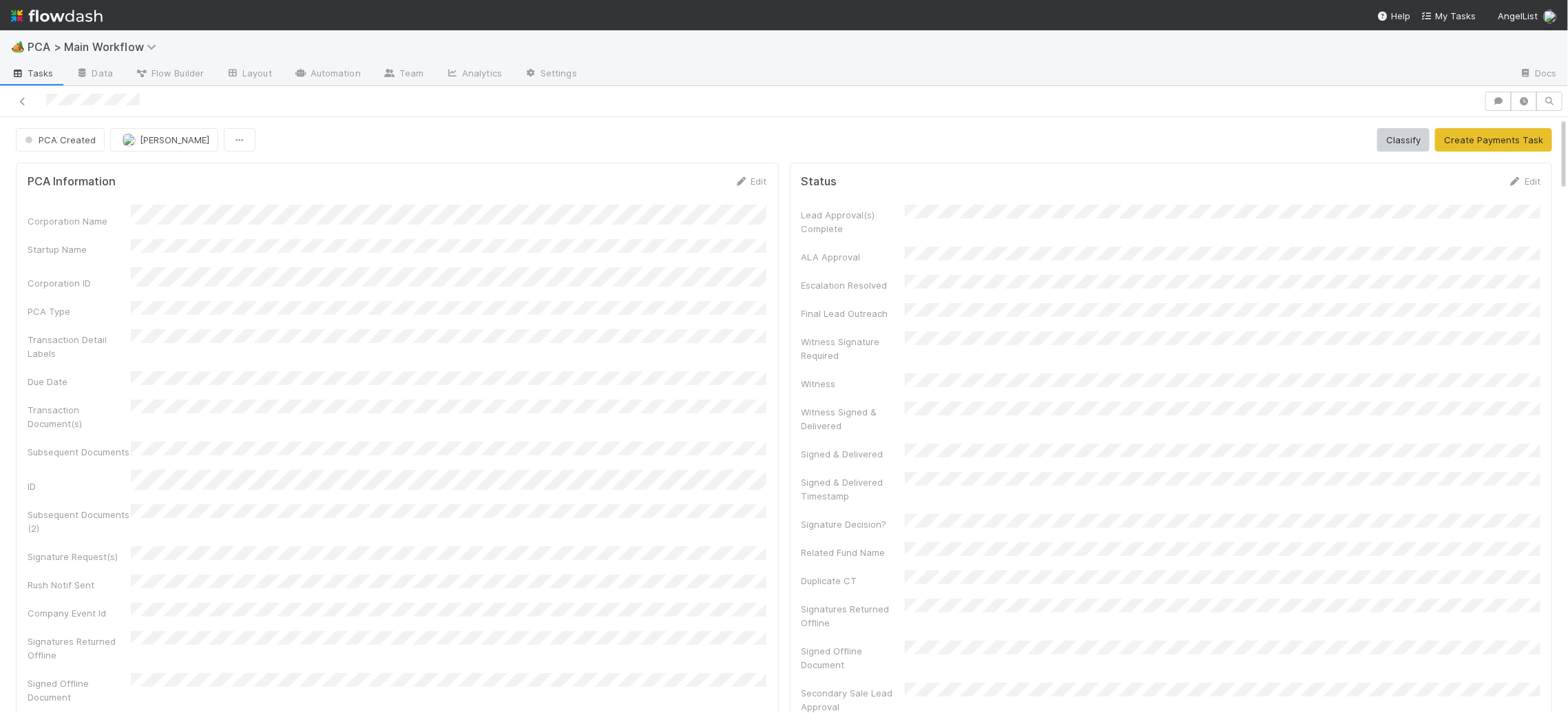
click at [704, 191] on form "PCA Information Edit Corporation Name Startup Name Corporation ID PCA Type Tran…" at bounding box center [398, 477] width 740 height 606
click at [737, 179] on icon at bounding box center [741, 181] width 14 height 9
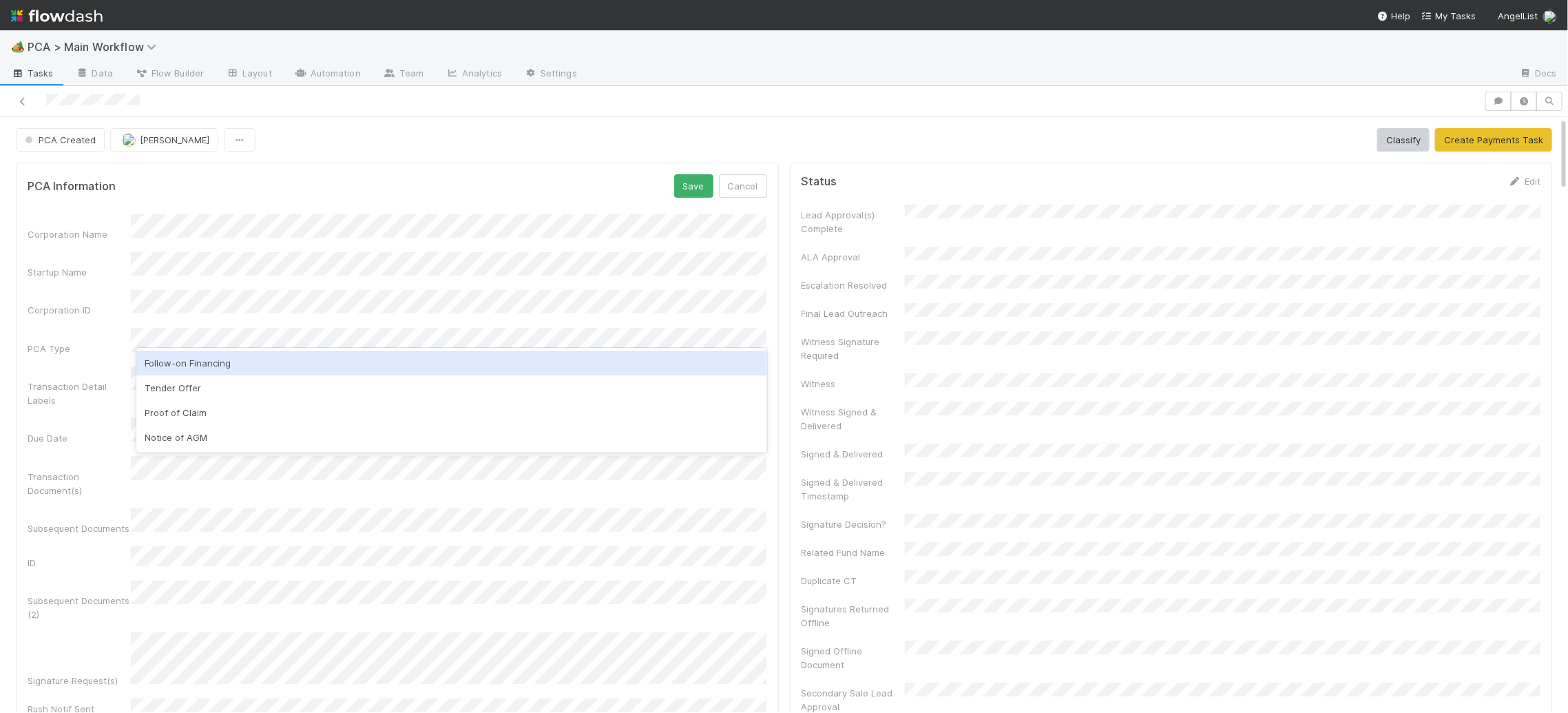
click at [308, 368] on div "Follow-on Financing" at bounding box center [451, 363] width 630 height 25
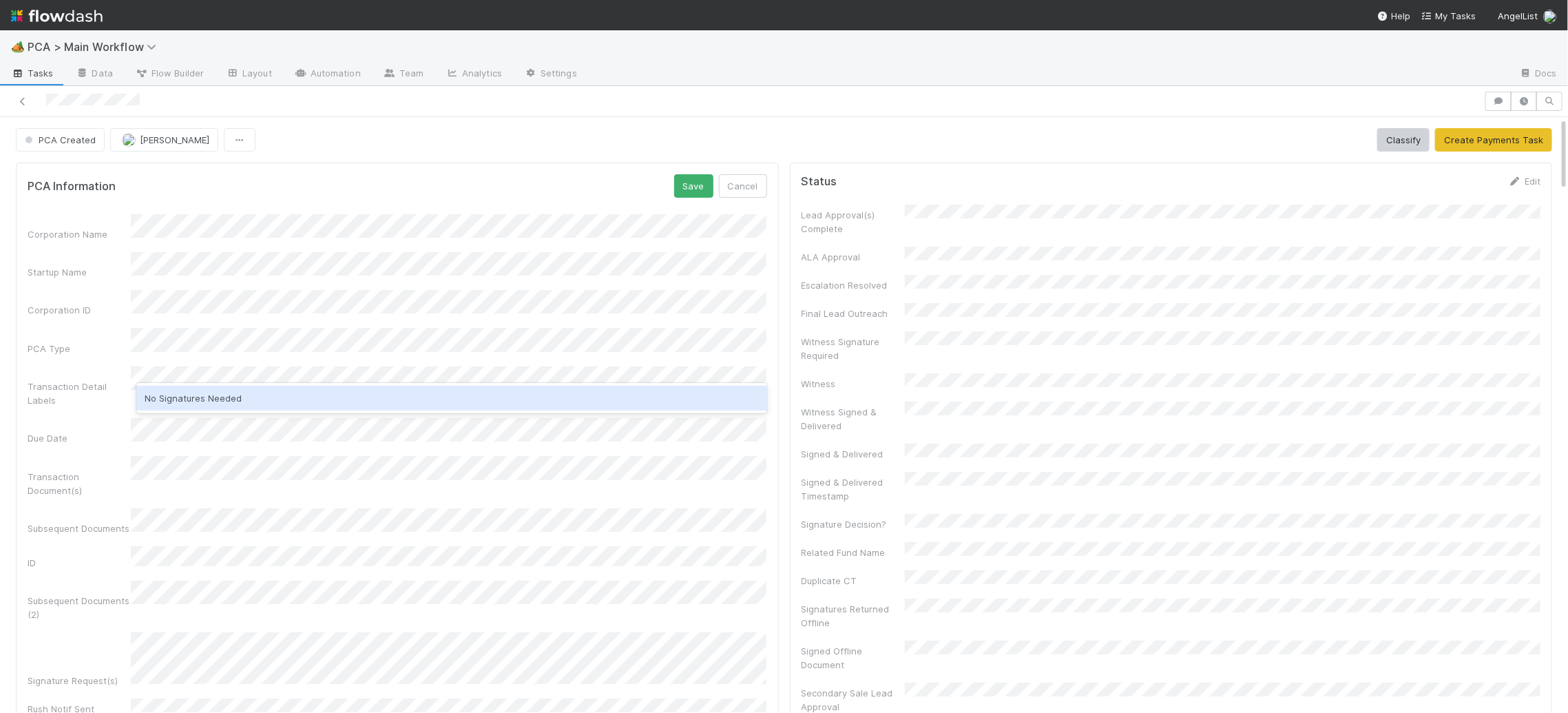
click at [226, 408] on div "No Signatures Needed" at bounding box center [451, 398] width 630 height 25
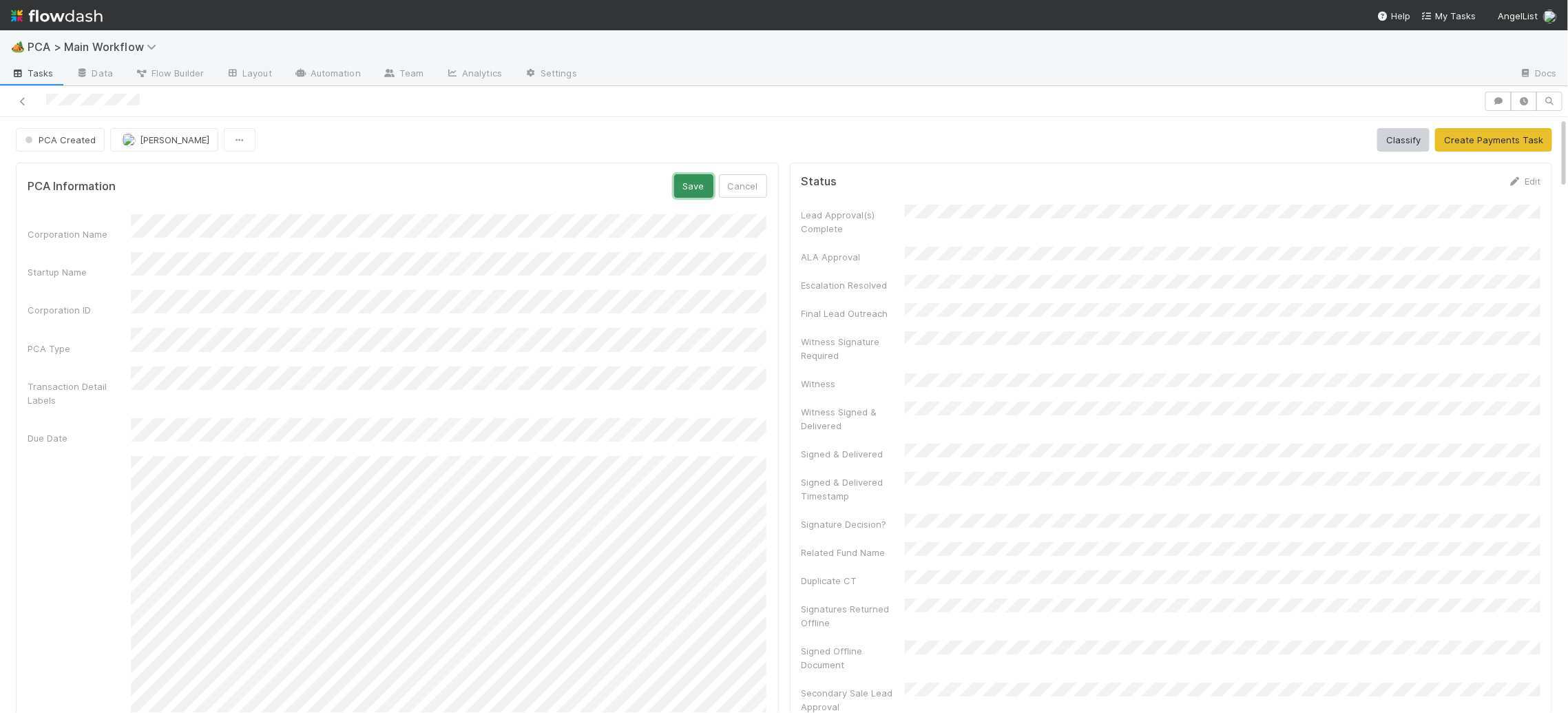
click at [687, 186] on button "Save" at bounding box center [694, 185] width 39 height 24
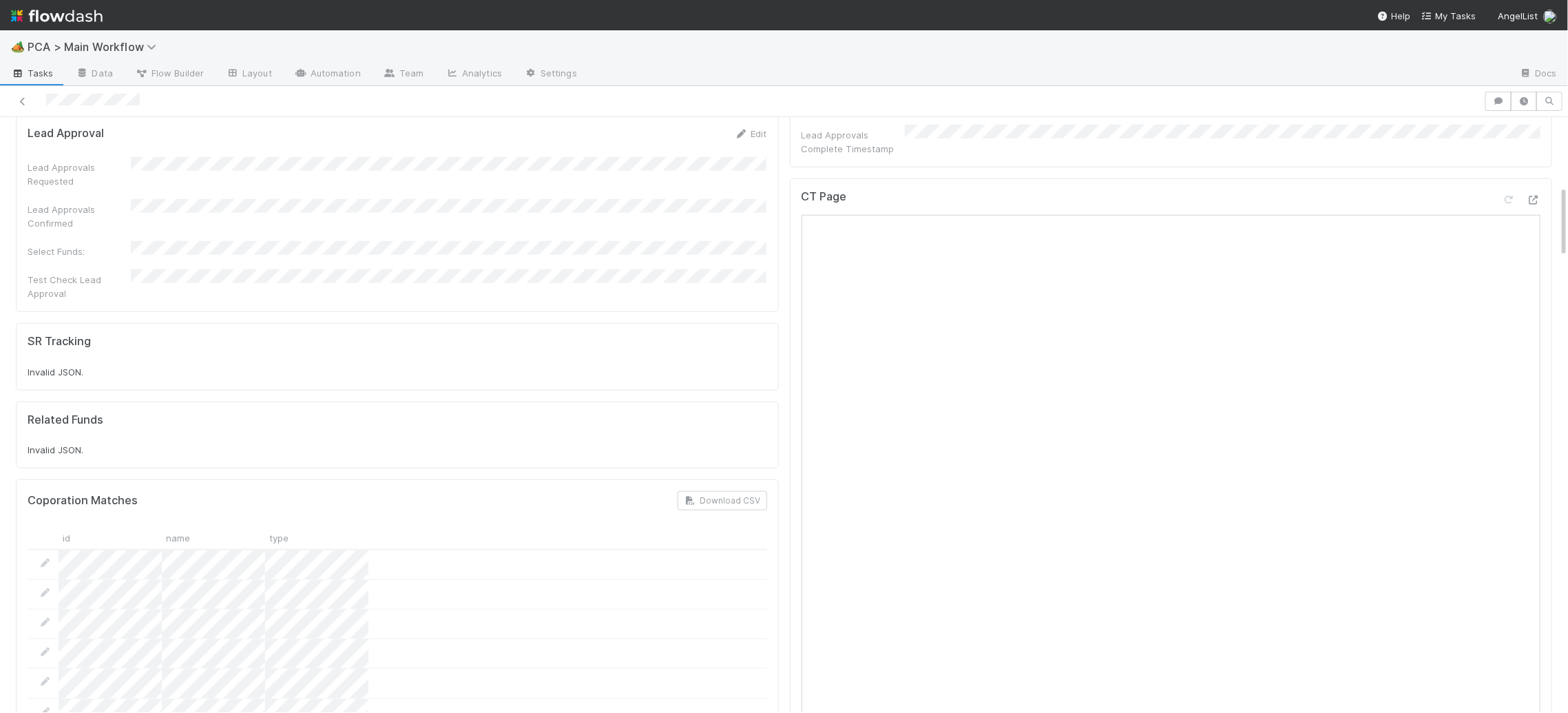
scroll to position [1032, 0]
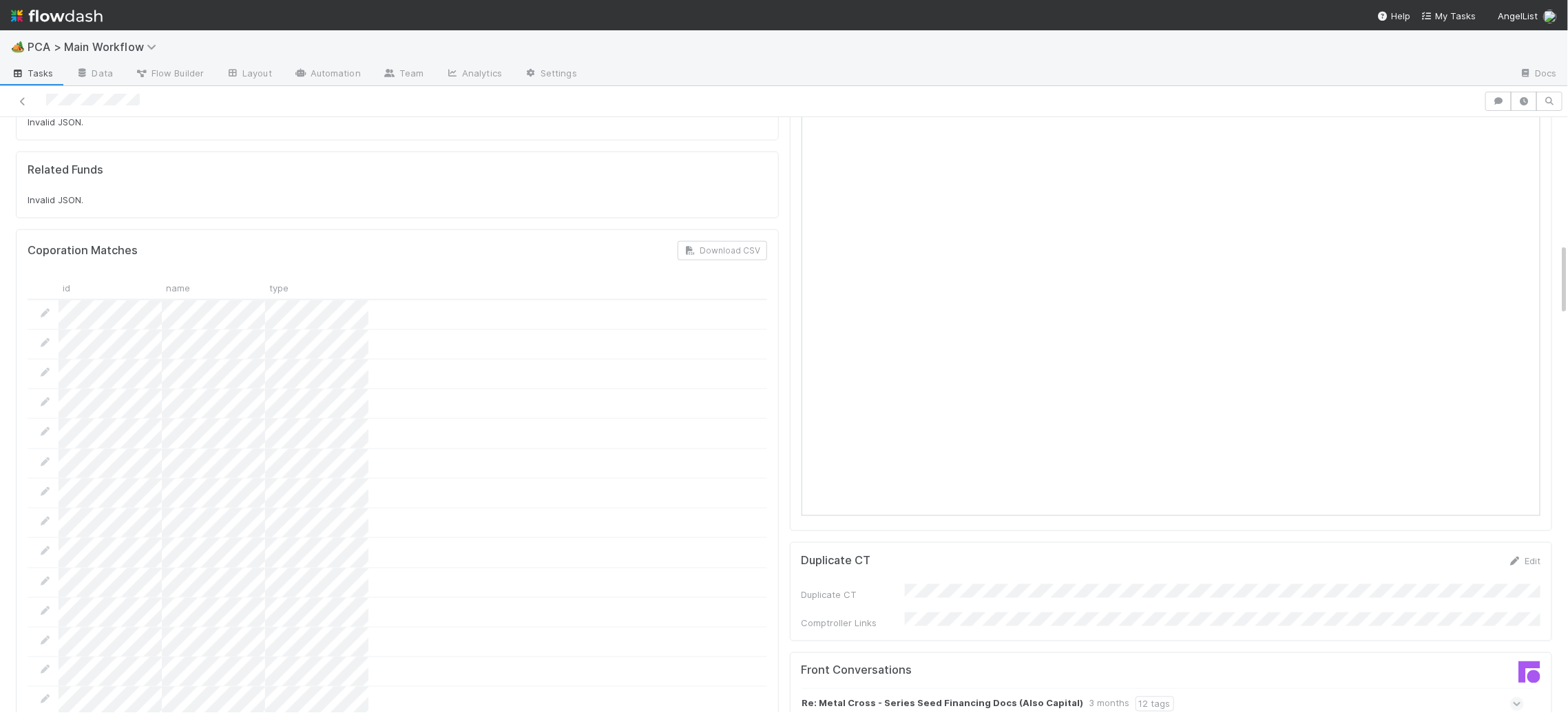
drag, startPoint x: 1415, startPoint y: 538, endPoint x: 1434, endPoint y: 533, distance: 19.6
click at [1434, 584] on div "Duplicate CT Comptroller Links" at bounding box center [1172, 606] width 740 height 45
click at [1521, 557] on icon at bounding box center [1515, 561] width 14 height 9
click at [1481, 554] on button "Save" at bounding box center [1467, 565] width 39 height 24
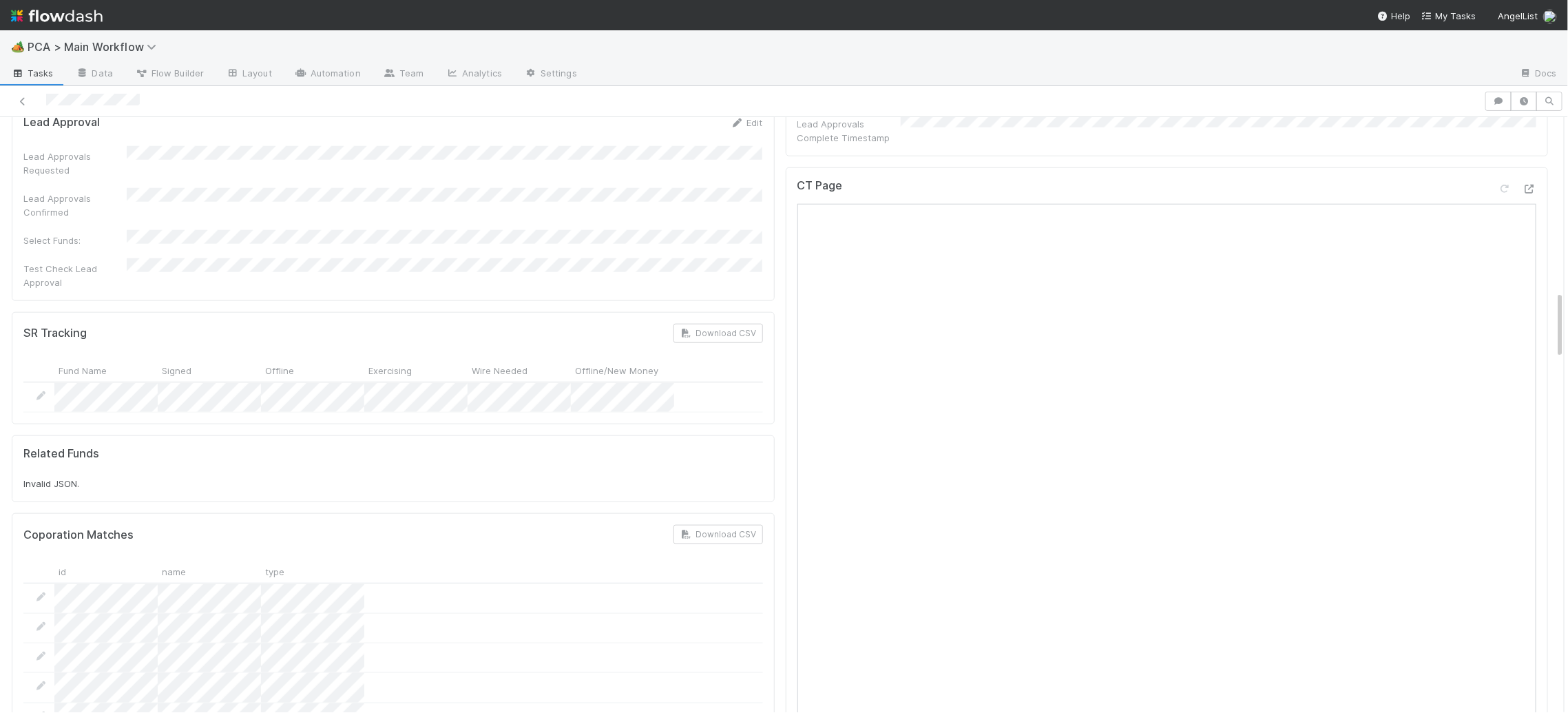
scroll to position [1499, 0]
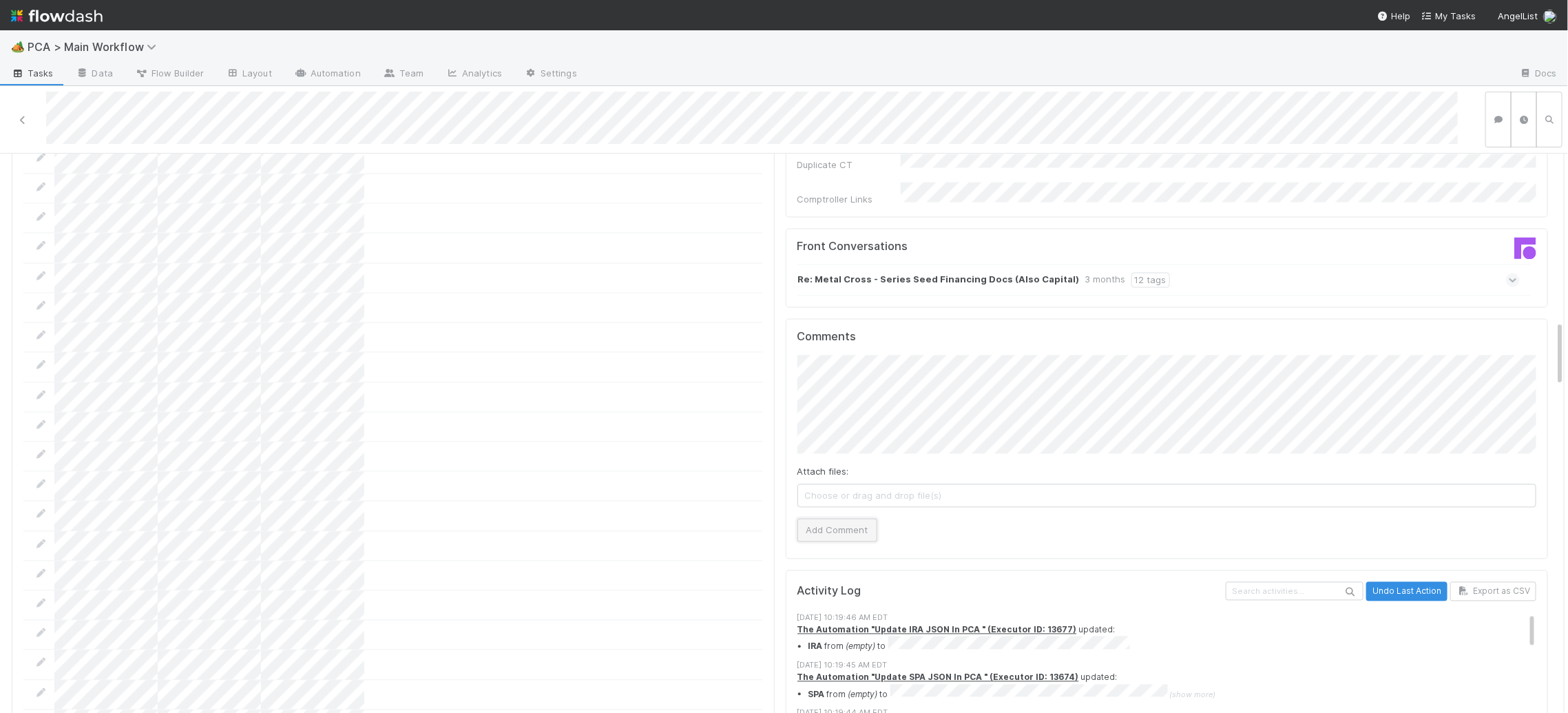
click at [851, 519] on button "Add Comment" at bounding box center [836, 530] width 80 height 24
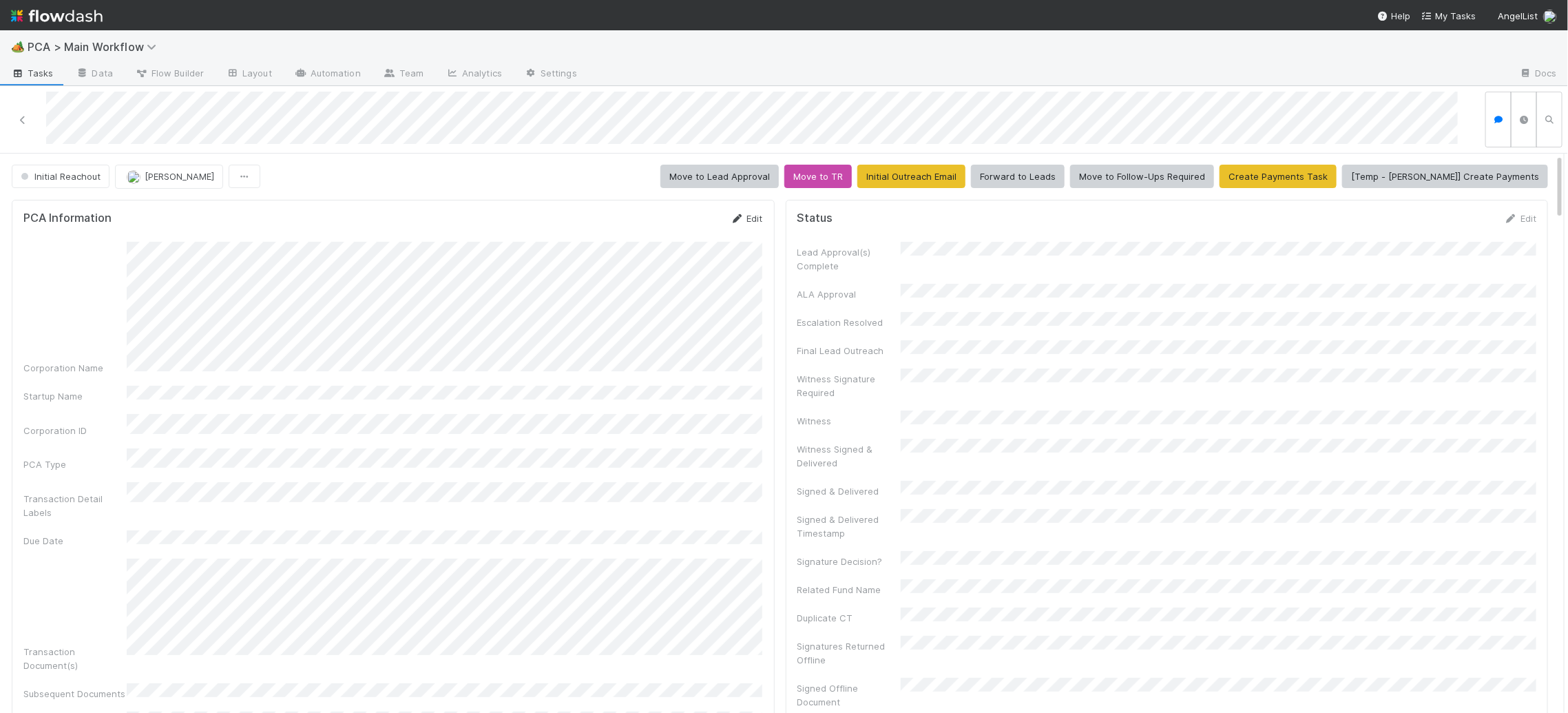
click at [738, 217] on icon at bounding box center [737, 218] width 14 height 9
click at [686, 217] on button "Save" at bounding box center [690, 223] width 39 height 24
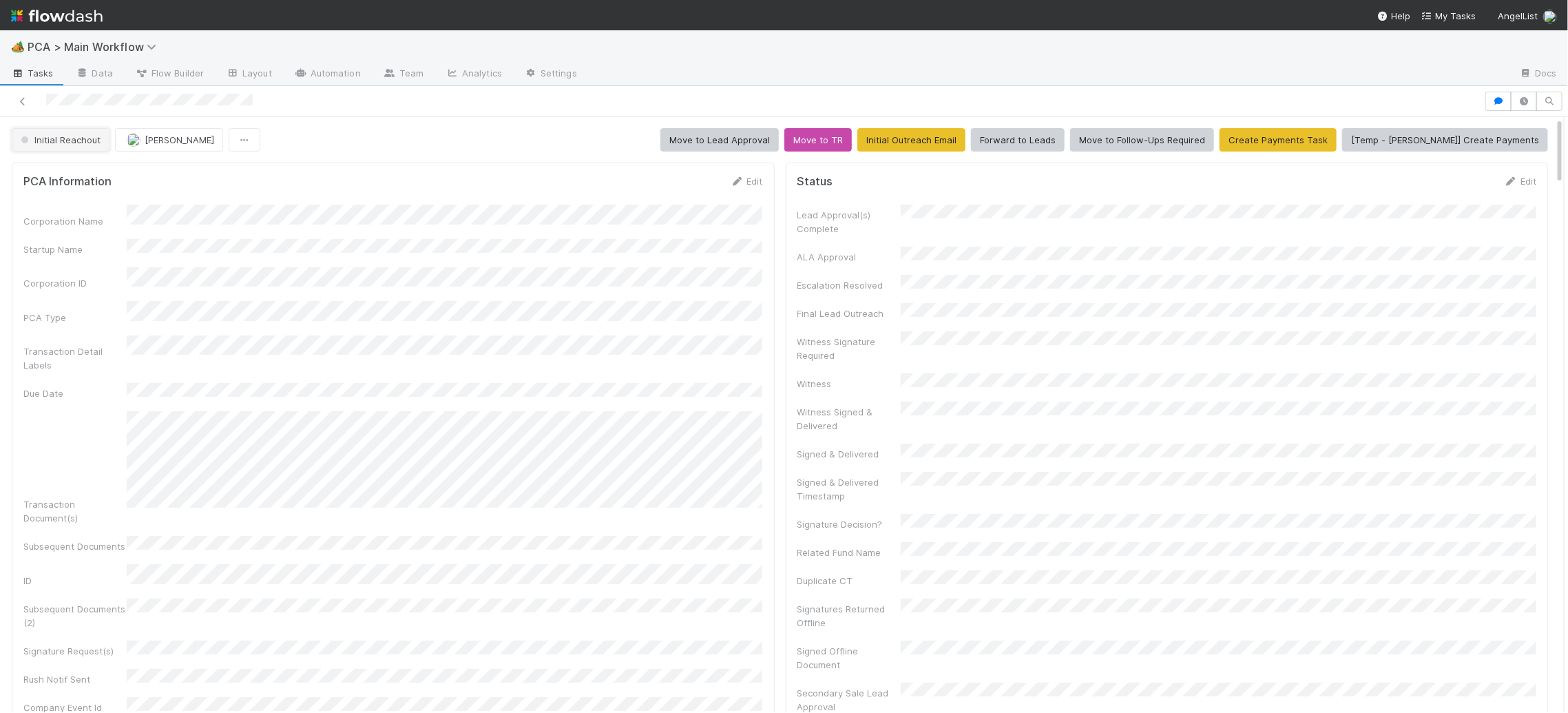
click at [62, 152] on button "Initial Reachout" at bounding box center [60, 139] width 98 height 24
click at [84, 189] on div "Record Transaction" at bounding box center [103, 199] width 194 height 25
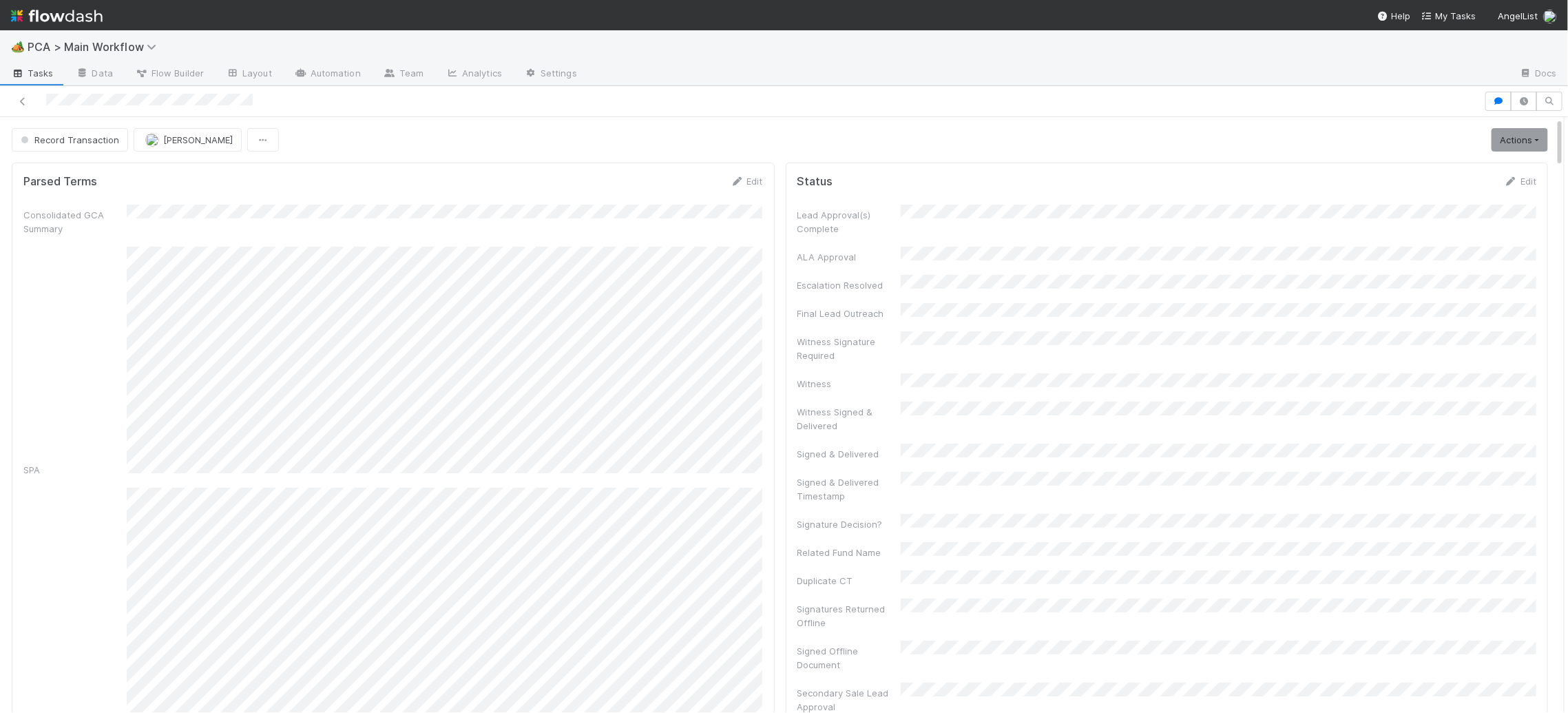
click at [85, 26] on img at bounding box center [57, 16] width 92 height 24
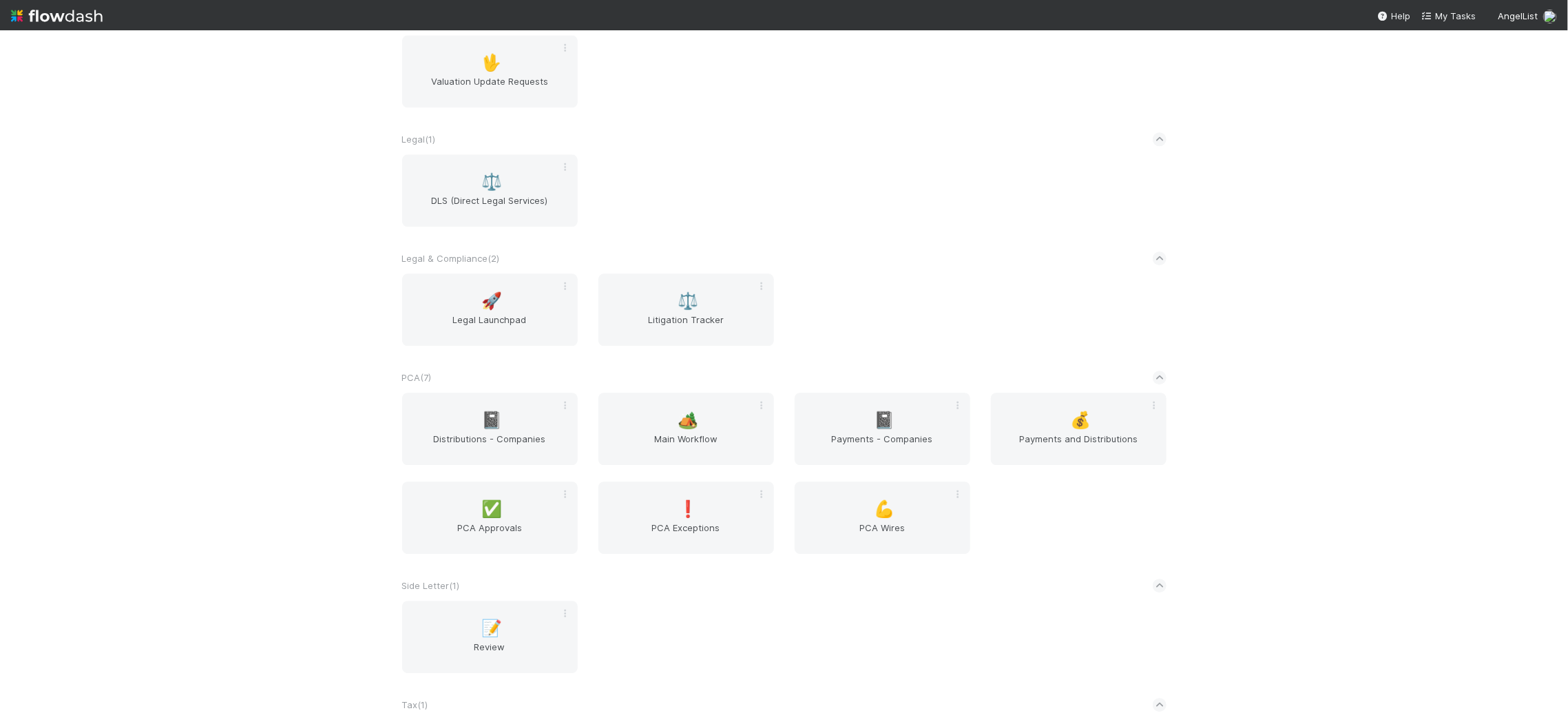
scroll to position [2009, 0]
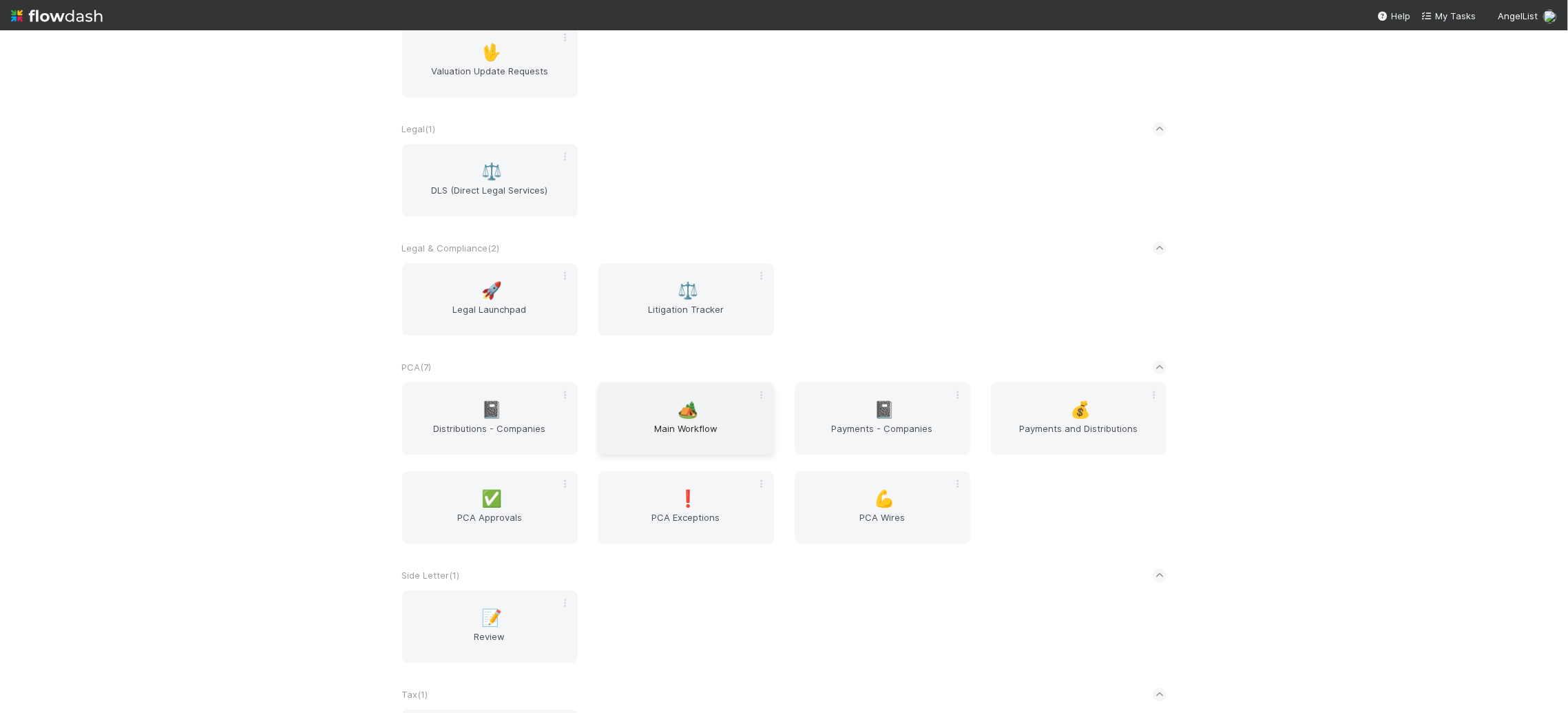
click at [717, 415] on div "🏕️ Main Workflow" at bounding box center [686, 418] width 175 height 72
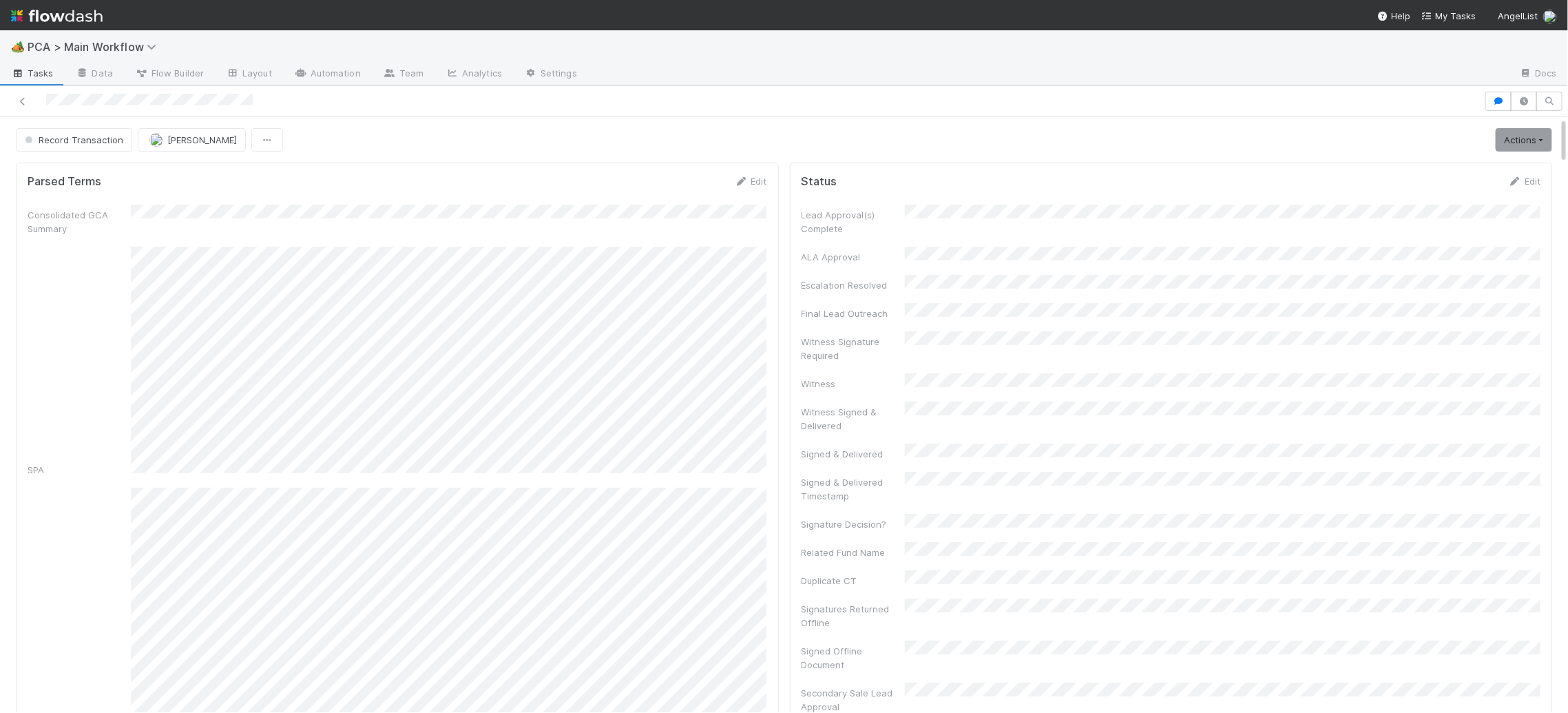
click at [66, 16] on img at bounding box center [57, 16] width 92 height 24
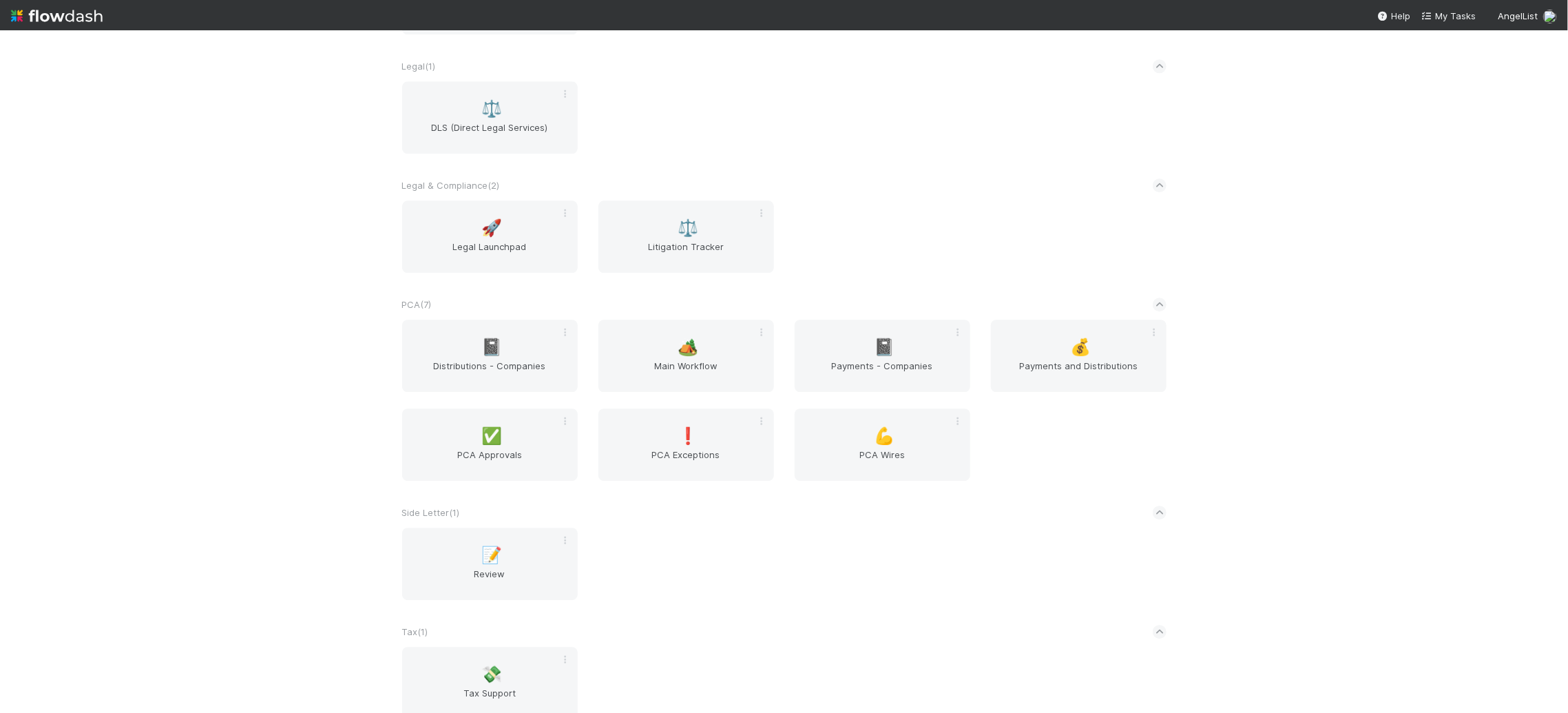
scroll to position [2092, 0]
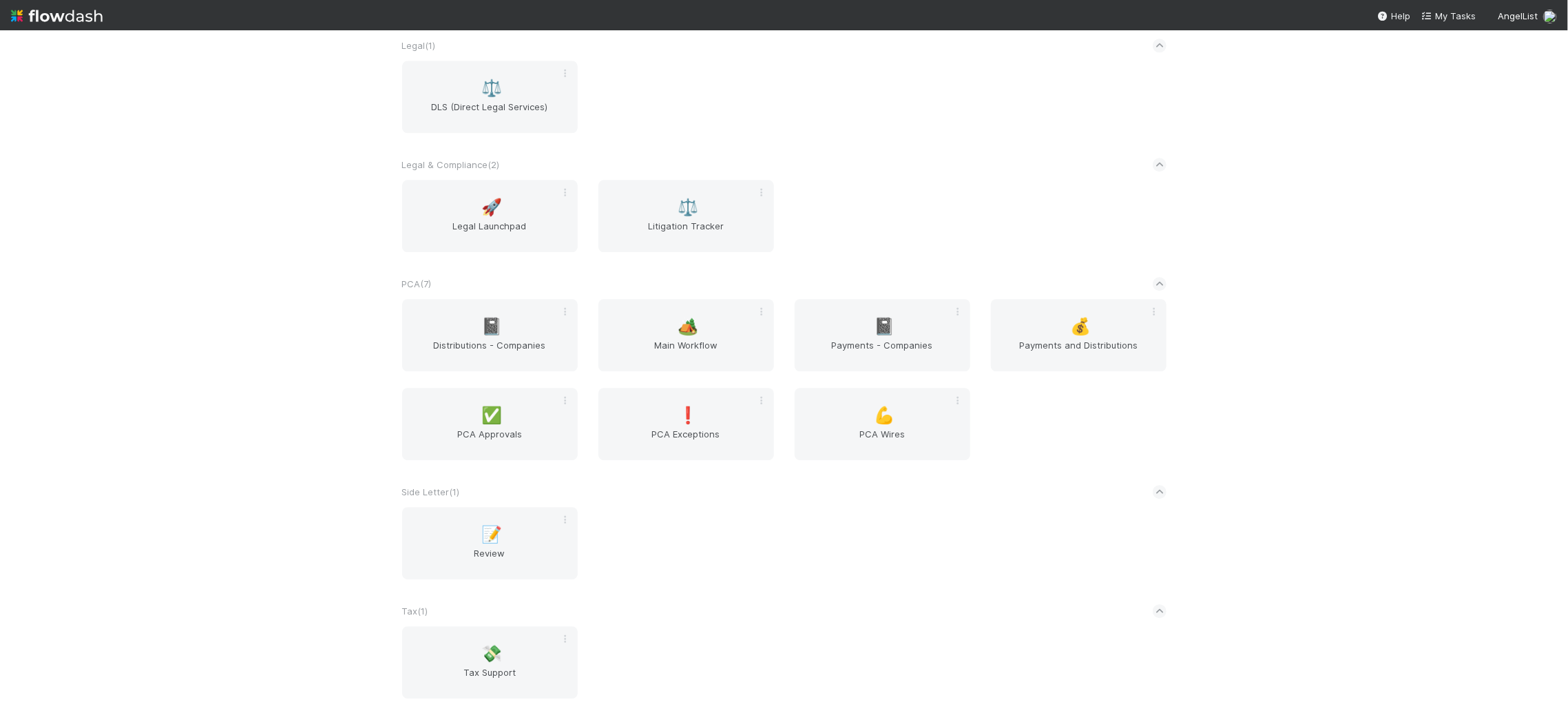
click at [637, 381] on div "📓 Distributions - Companies 🏕️ Main Workflow 📓 Payments - Companies 💰 Payments …" at bounding box center [784, 387] width 785 height 178
click at [661, 341] on span "Main Workflow" at bounding box center [686, 352] width 165 height 28
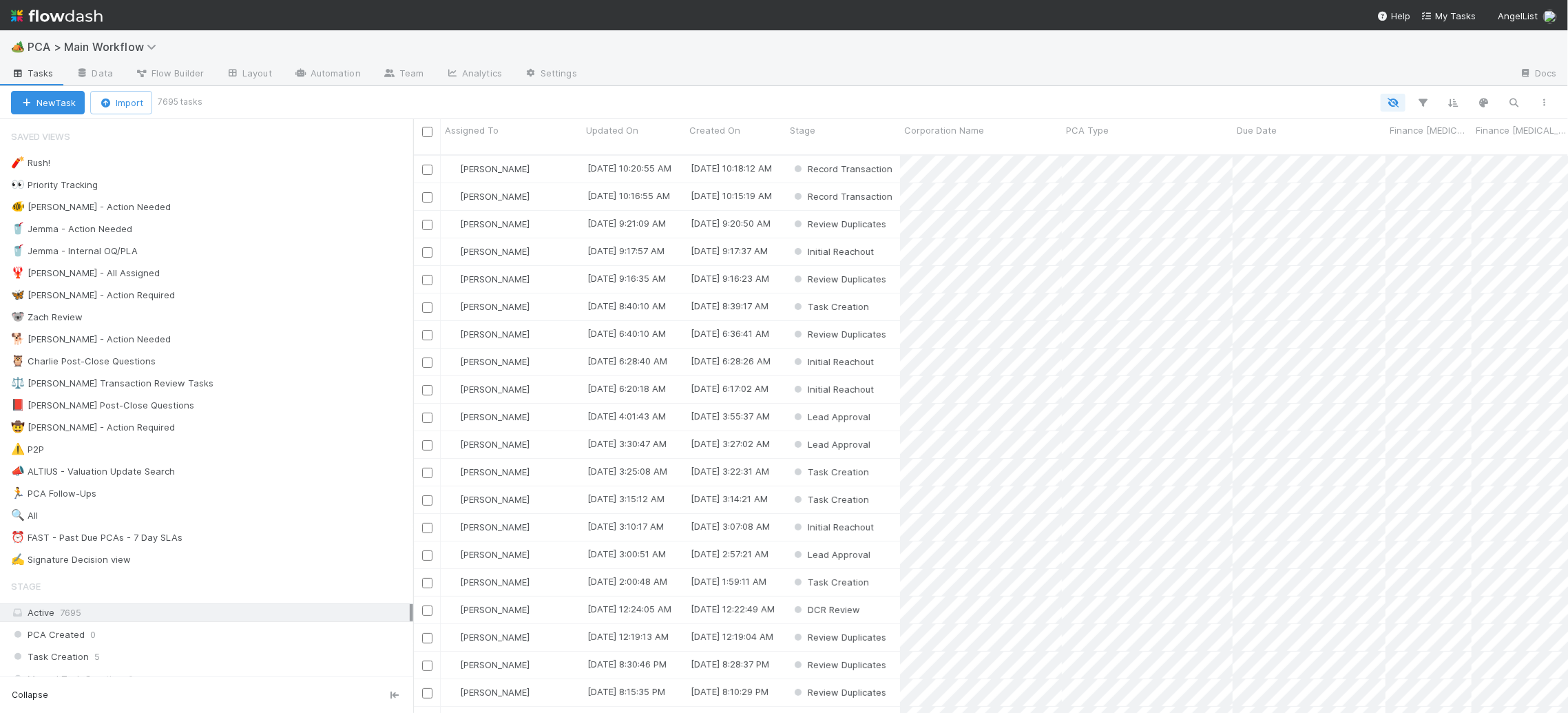
scroll to position [1, 1]
click at [166, 348] on div "🐕 [PERSON_NAME] - Action Needed 10" at bounding box center [212, 339] width 402 height 17
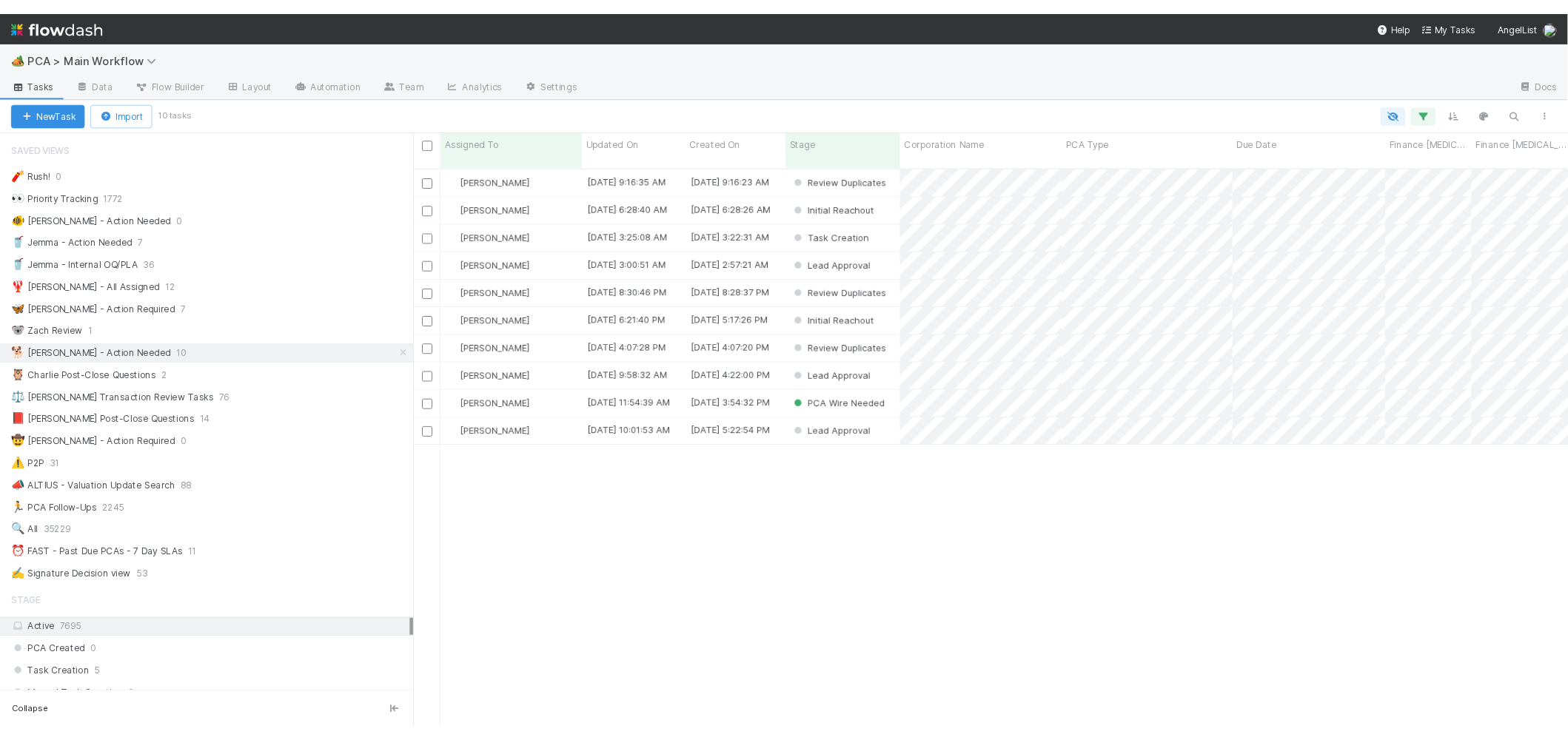
scroll to position [611, 1241]
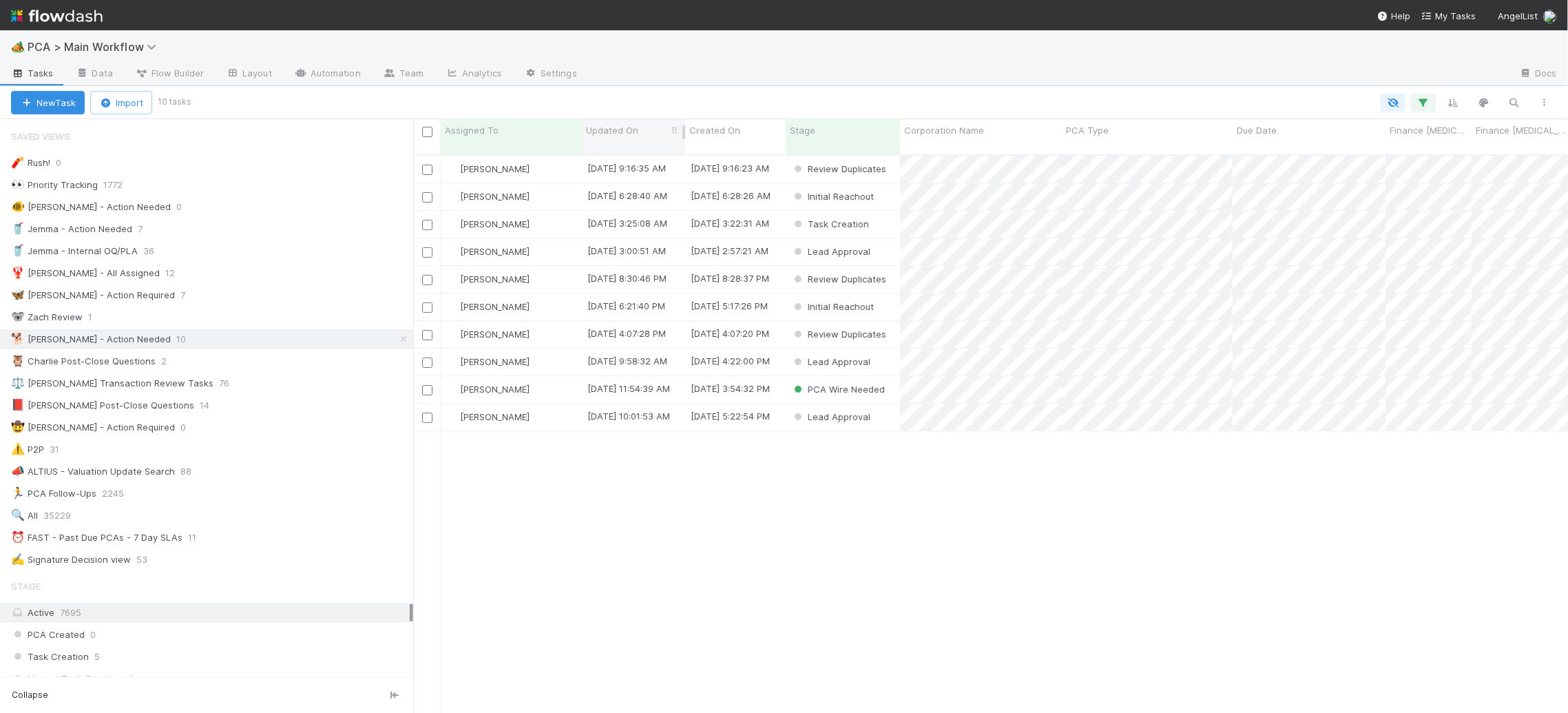
click at [622, 128] on span "Updated On" at bounding box center [613, 130] width 52 height 14
click at [644, 149] on div "Sort Oldest → Newest" at bounding box center [664, 156] width 157 height 21
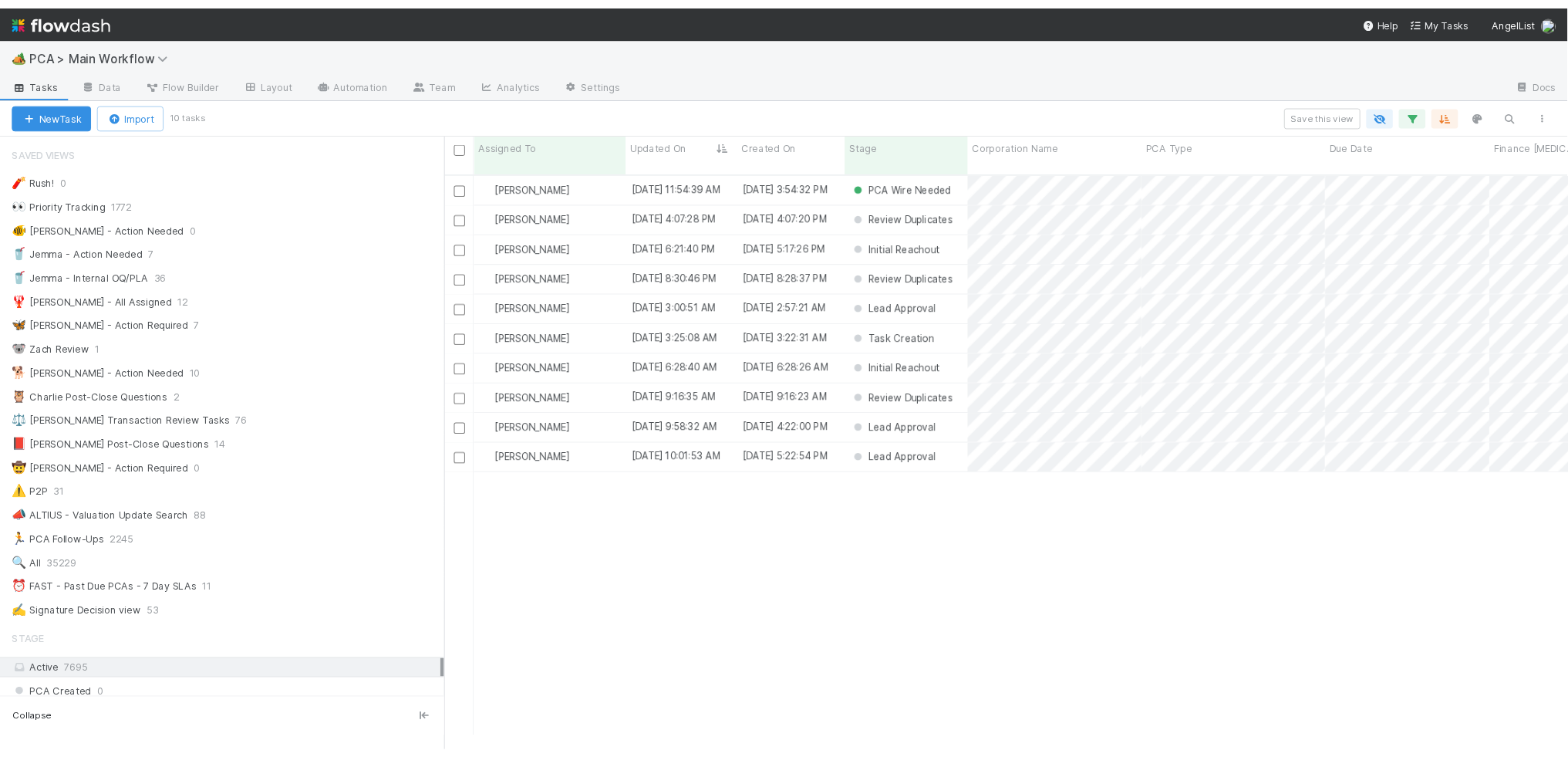
scroll to position [1, 1]
